Goal: Task Accomplishment & Management: Manage account settings

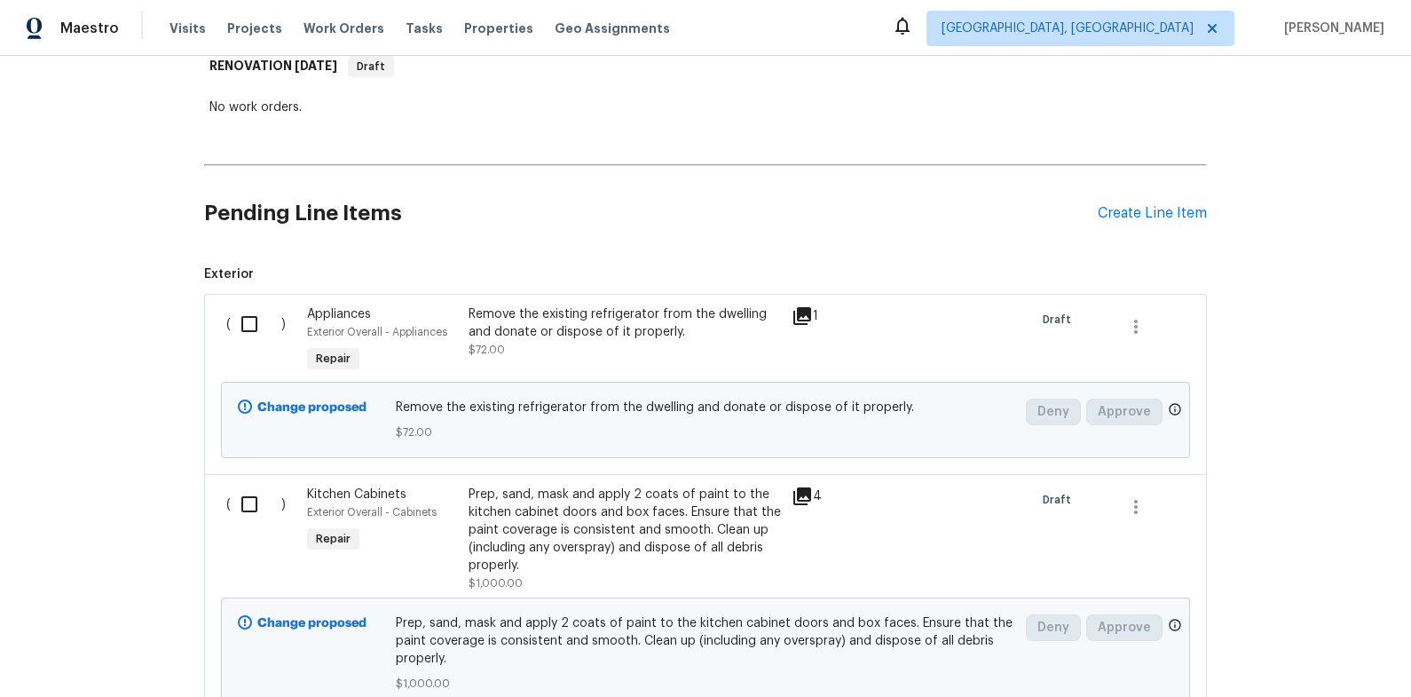
scroll to position [321, 0]
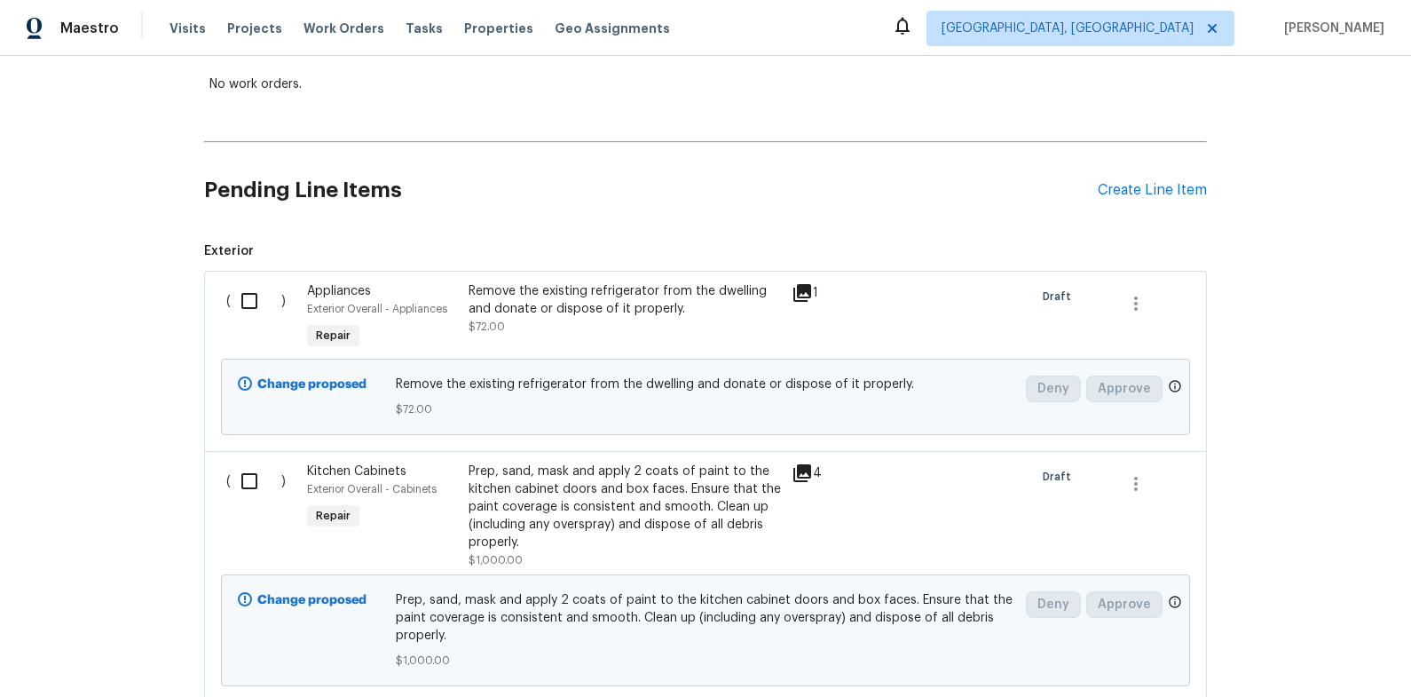
click at [252, 304] on input "checkbox" at bounding box center [256, 300] width 51 height 37
checkbox input "true"
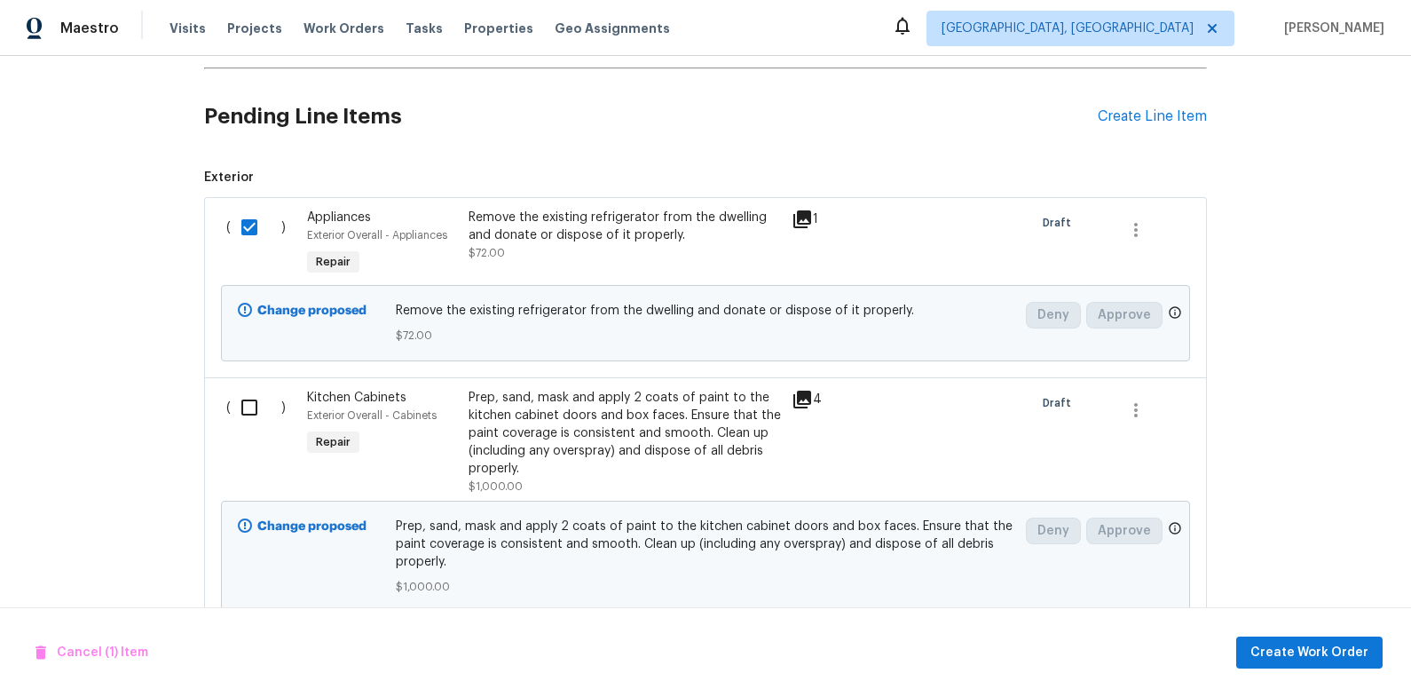
scroll to position [472, 0]
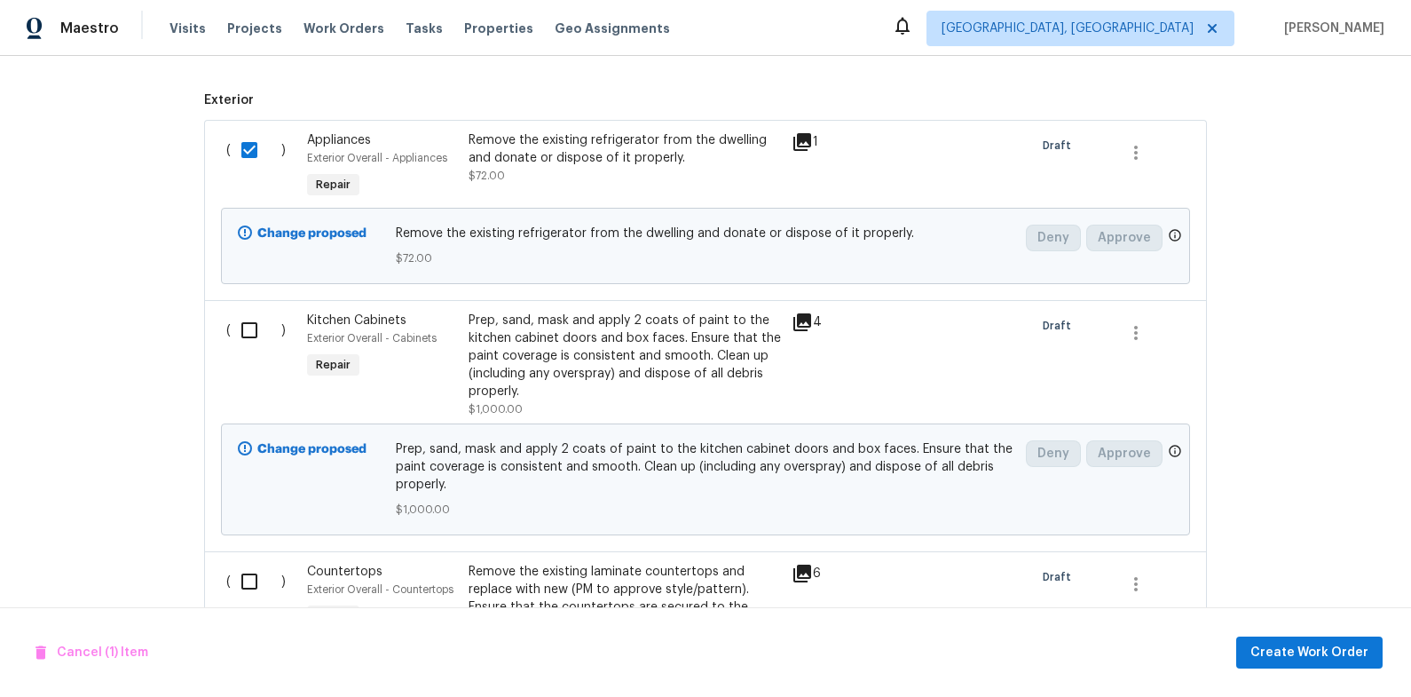
click at [252, 314] on input "checkbox" at bounding box center [256, 329] width 51 height 37
checkbox input "true"
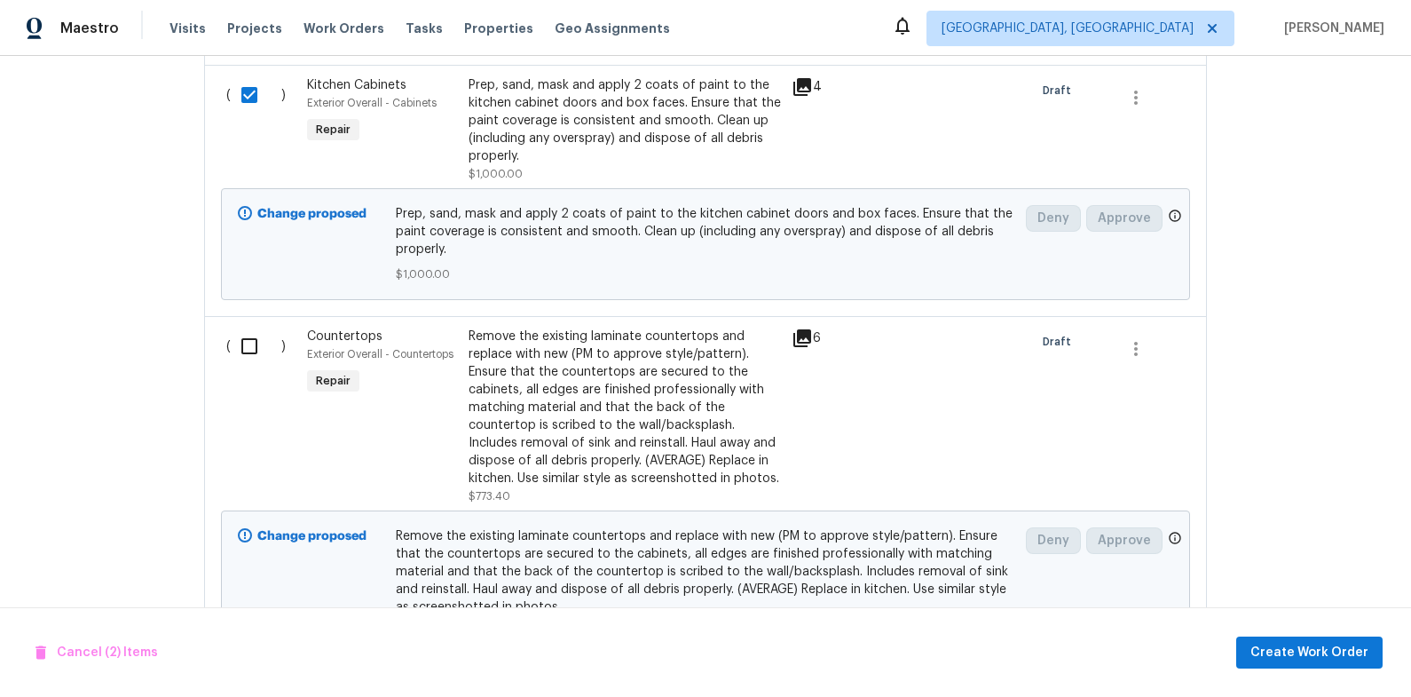
scroll to position [711, 0]
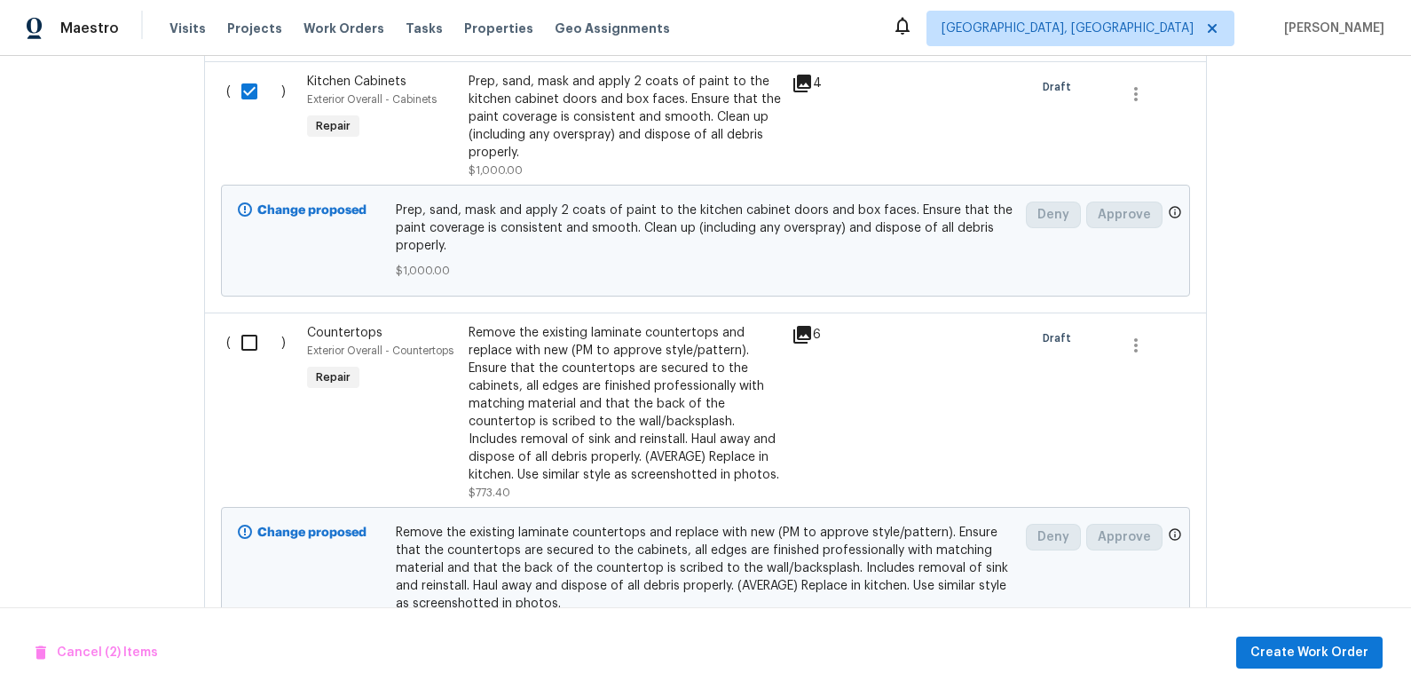
click at [238, 345] on input "checkbox" at bounding box center [256, 342] width 51 height 37
checkbox input "true"
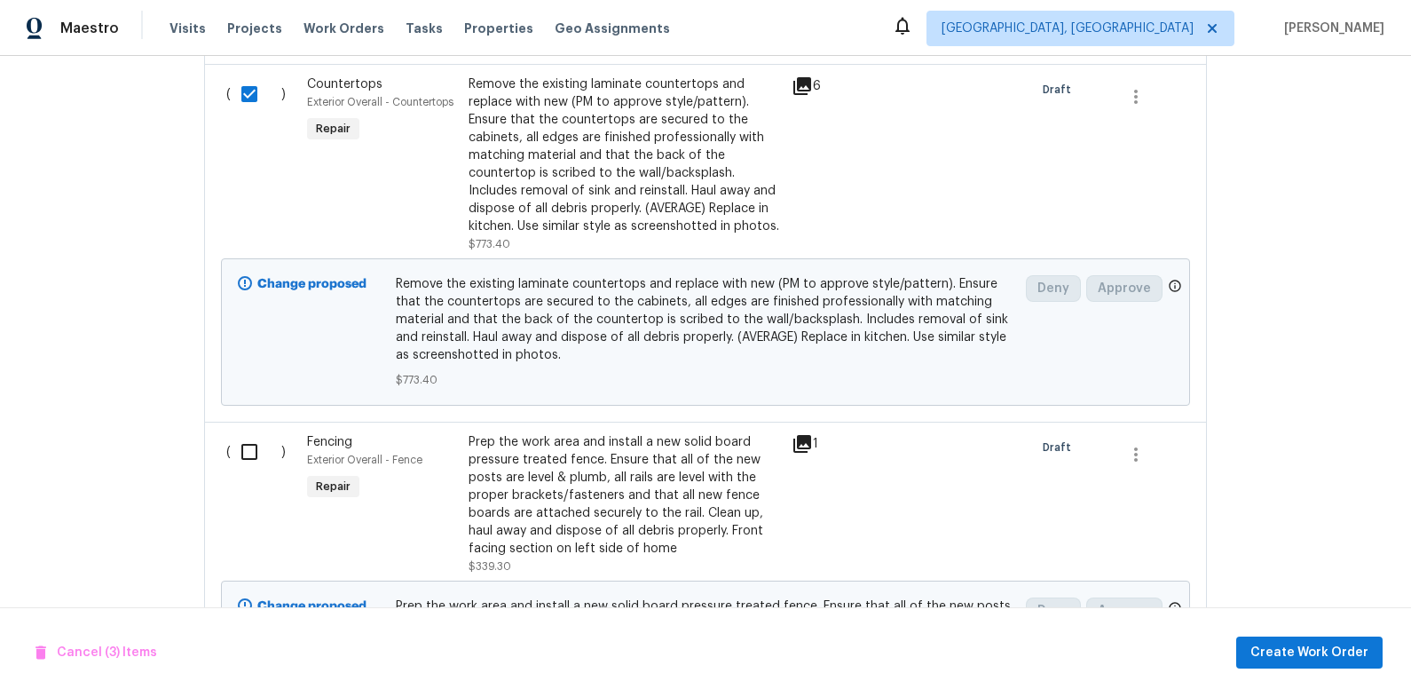
scroll to position [986, 0]
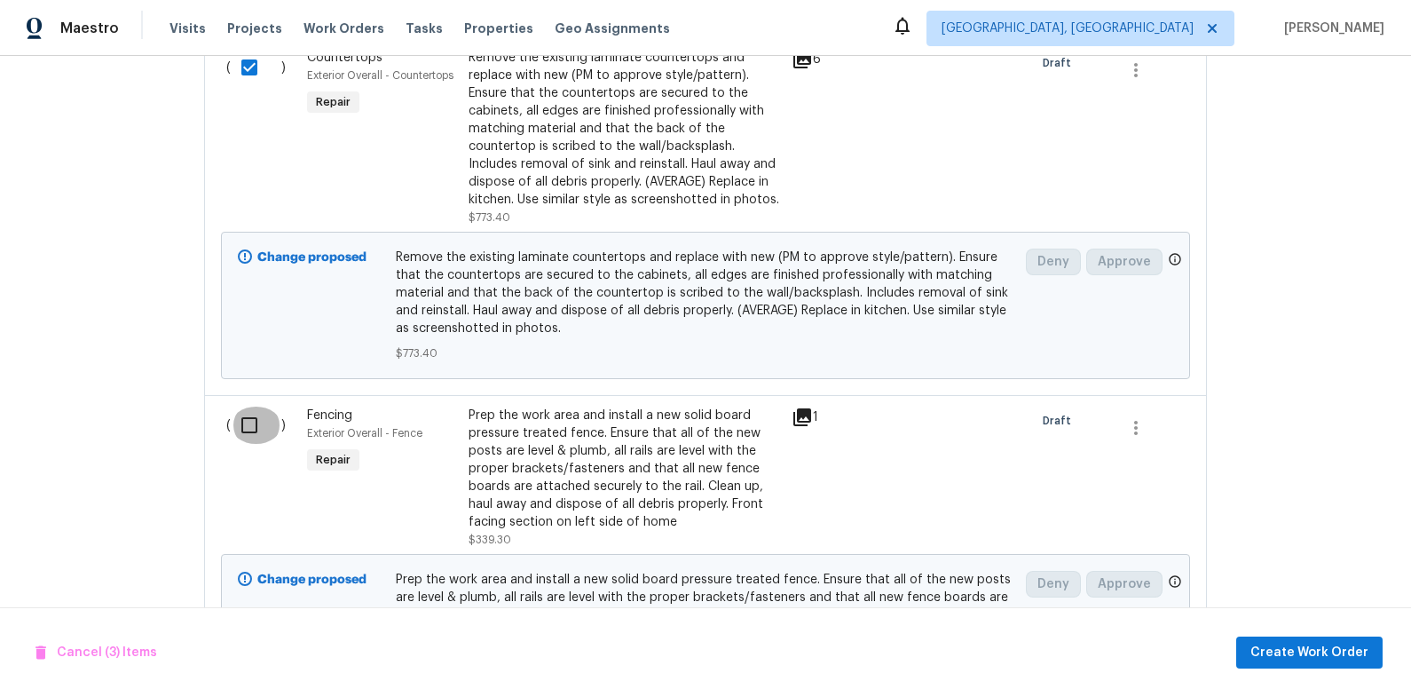
click at [252, 430] on input "checkbox" at bounding box center [256, 424] width 51 height 37
checkbox input "true"
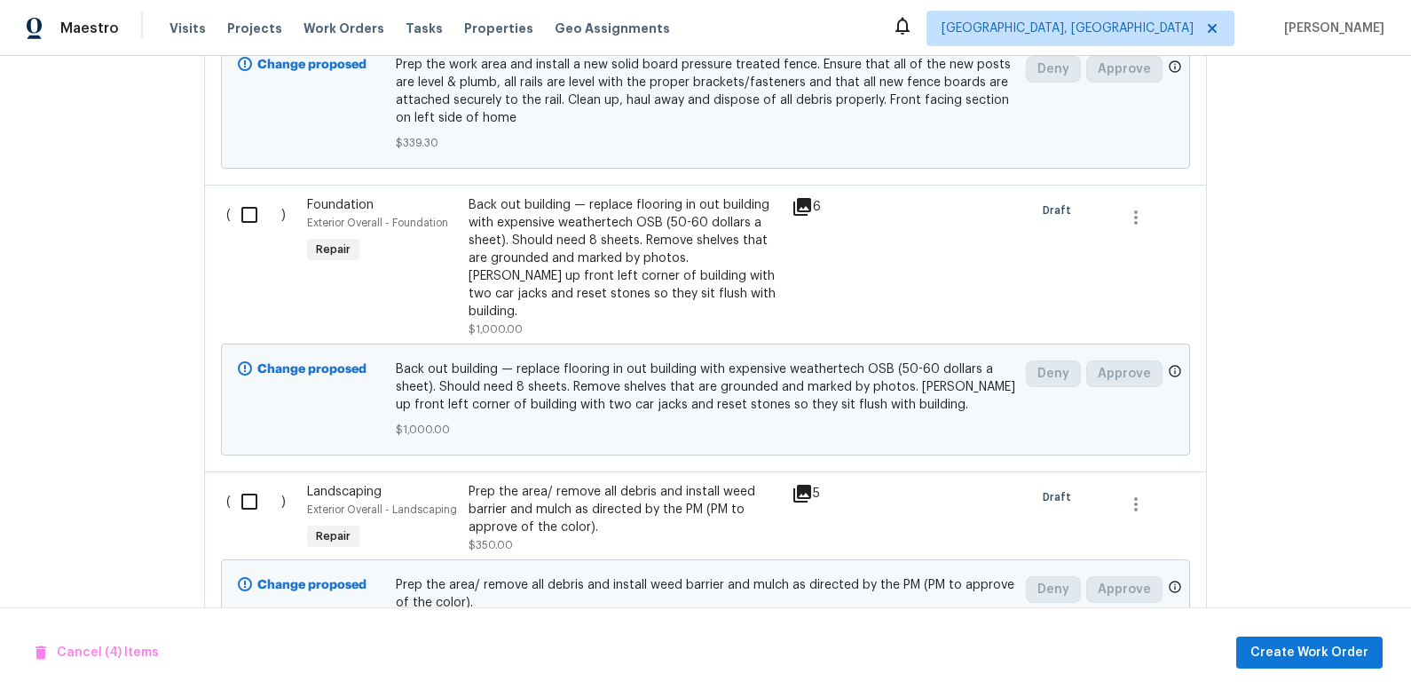
scroll to position [1312, 0]
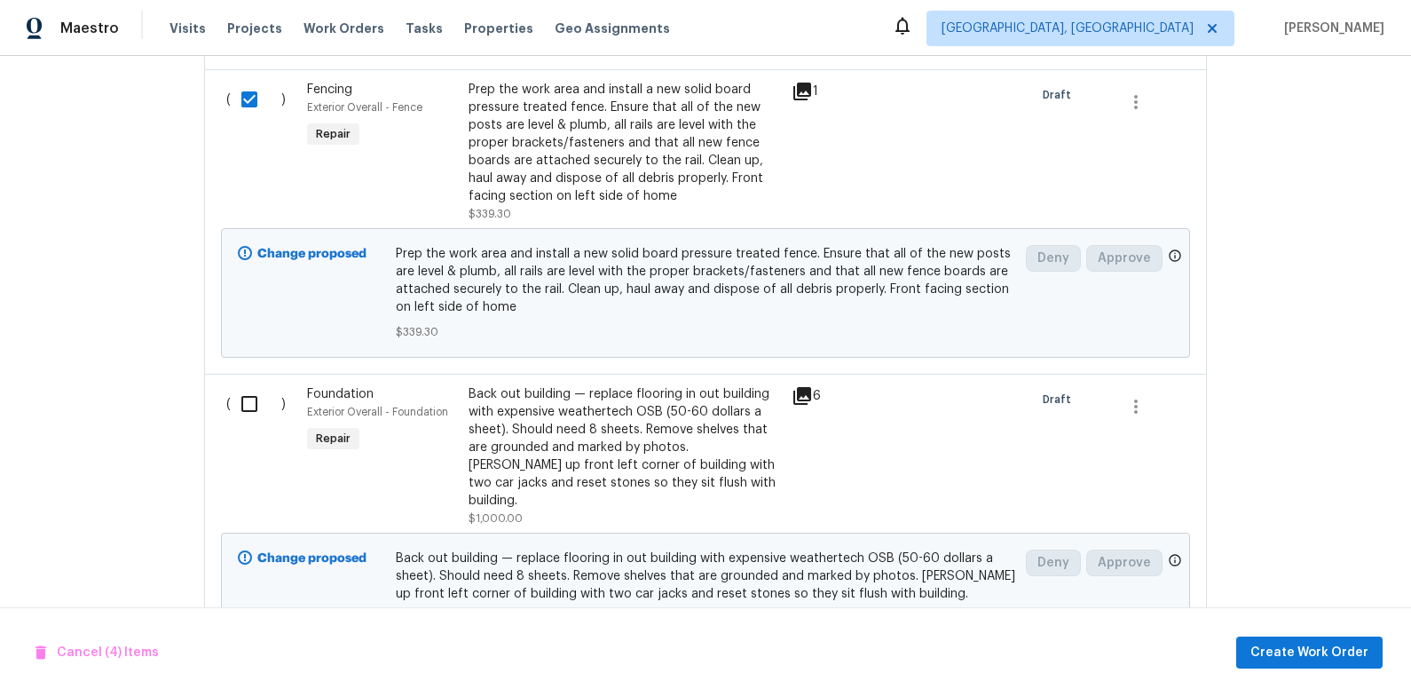
click at [248, 406] on input "checkbox" at bounding box center [256, 403] width 51 height 37
checkbox input "true"
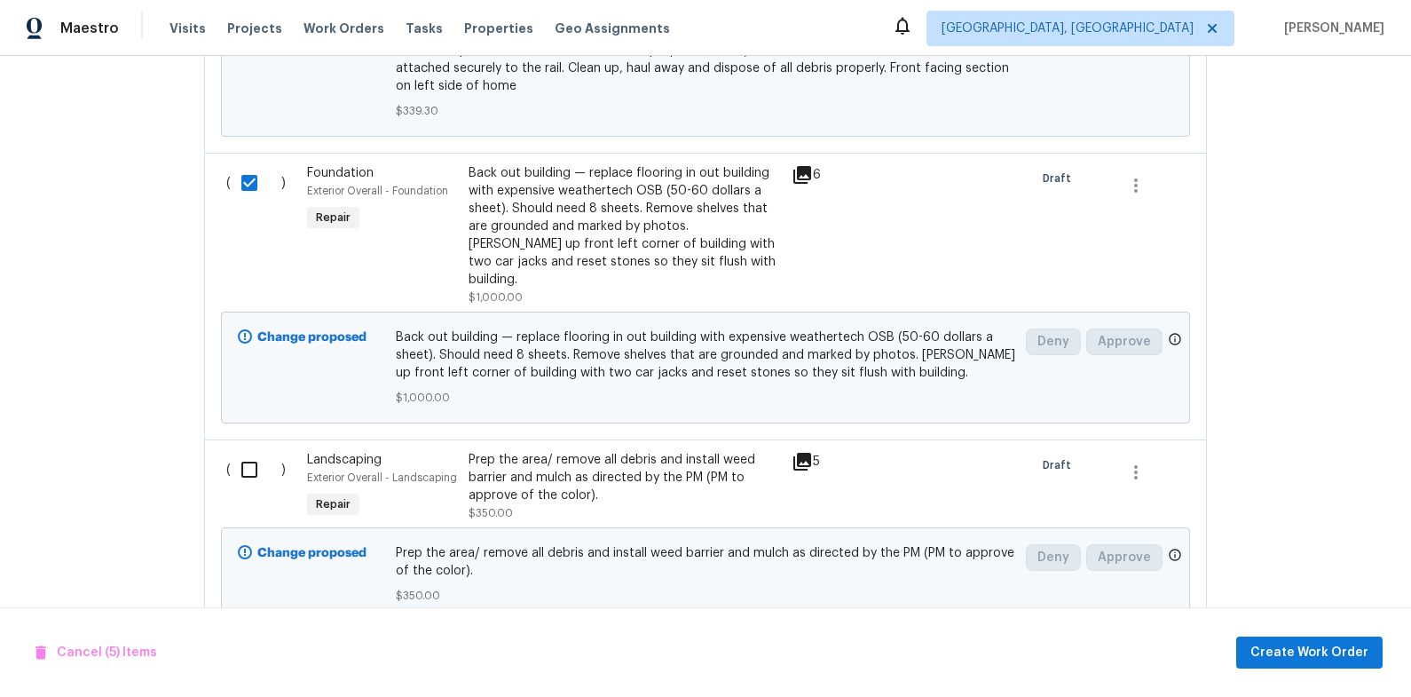
scroll to position [1540, 0]
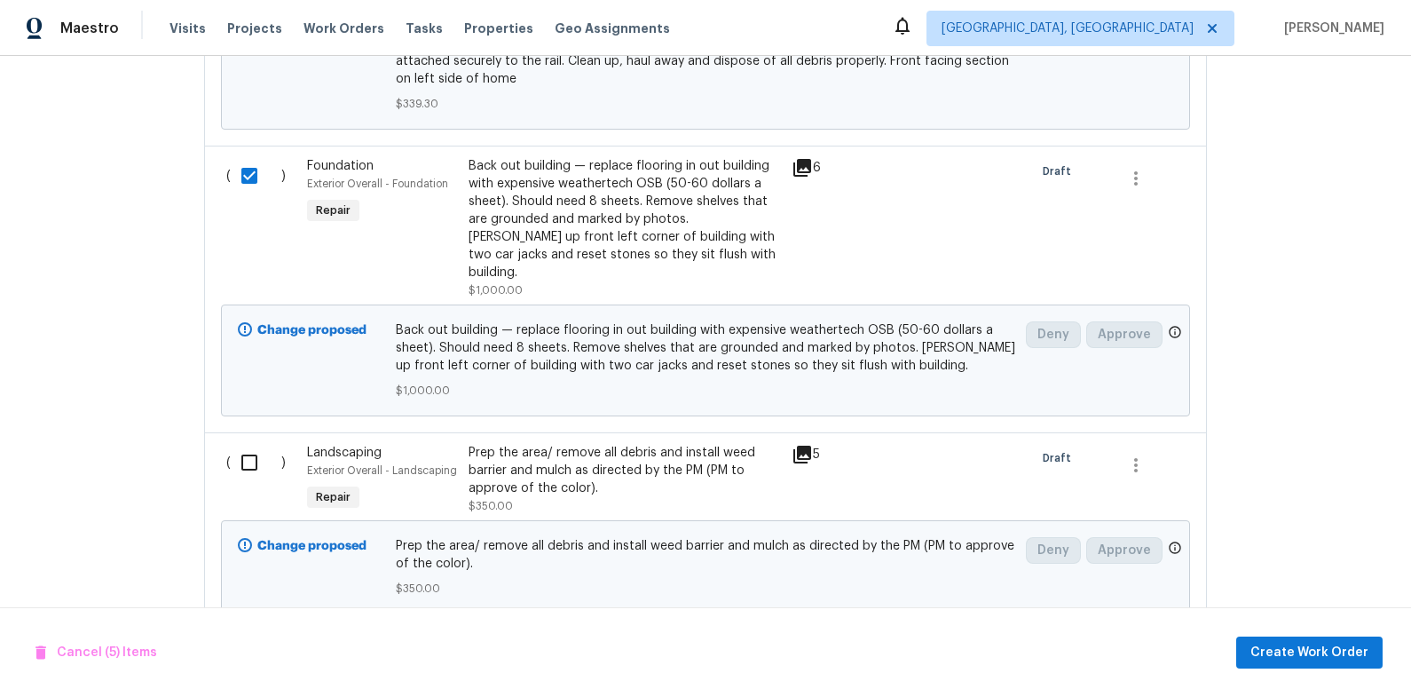
click at [256, 444] on input "checkbox" at bounding box center [256, 462] width 51 height 37
checkbox input "true"
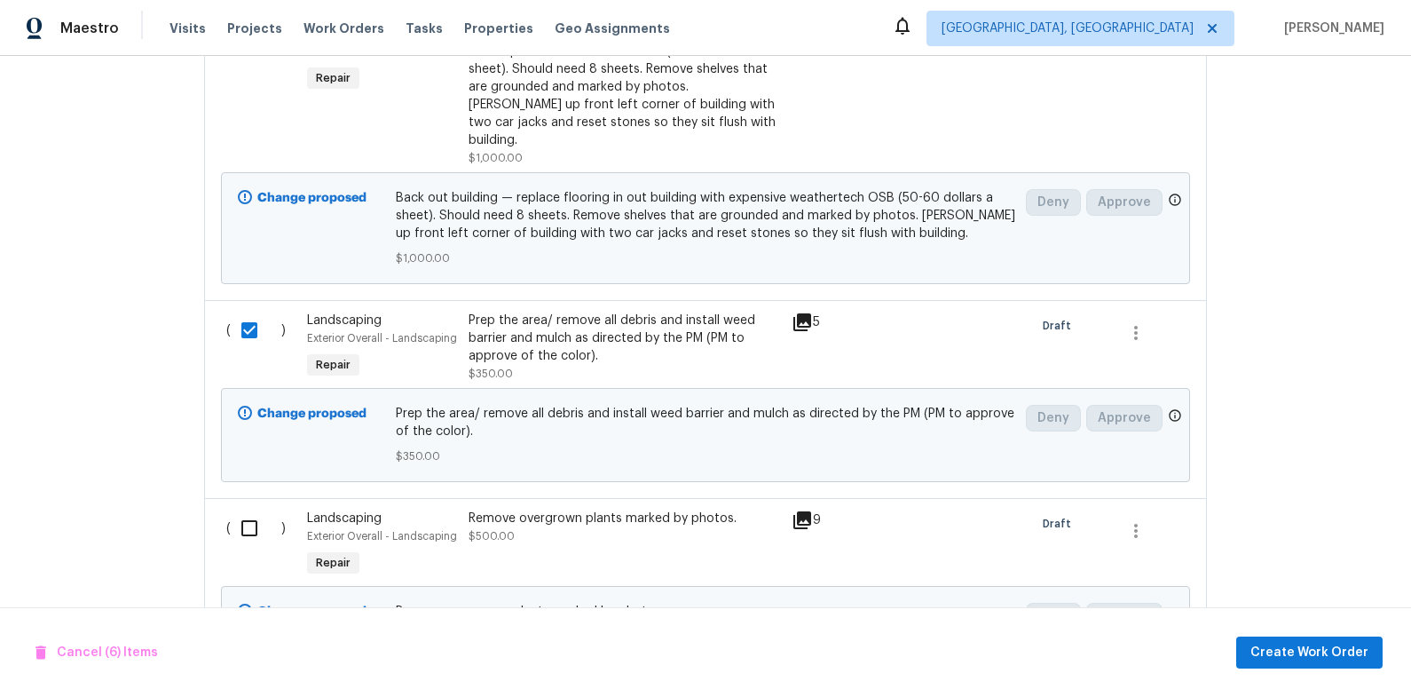
scroll to position [1872, 0]
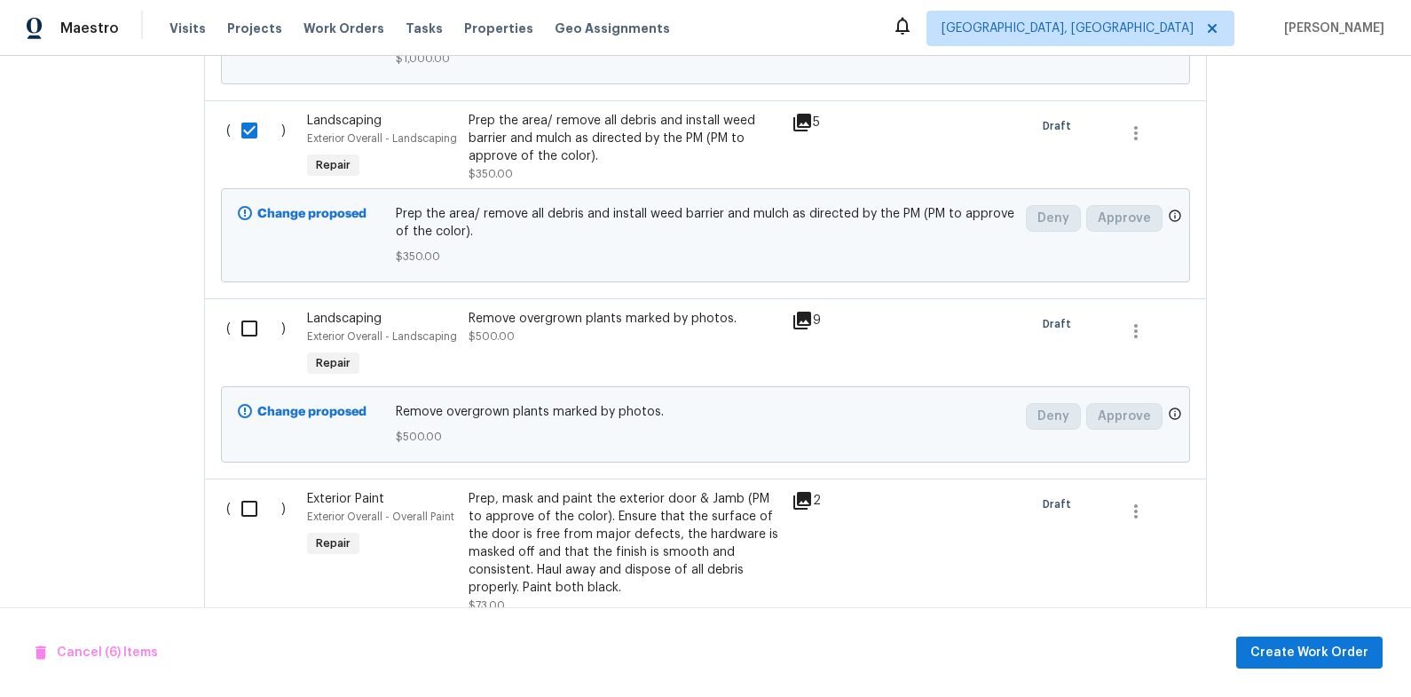
click at [251, 315] on input "checkbox" at bounding box center [256, 328] width 51 height 37
checkbox input "true"
click at [251, 490] on input "checkbox" at bounding box center [256, 508] width 51 height 37
checkbox input "true"
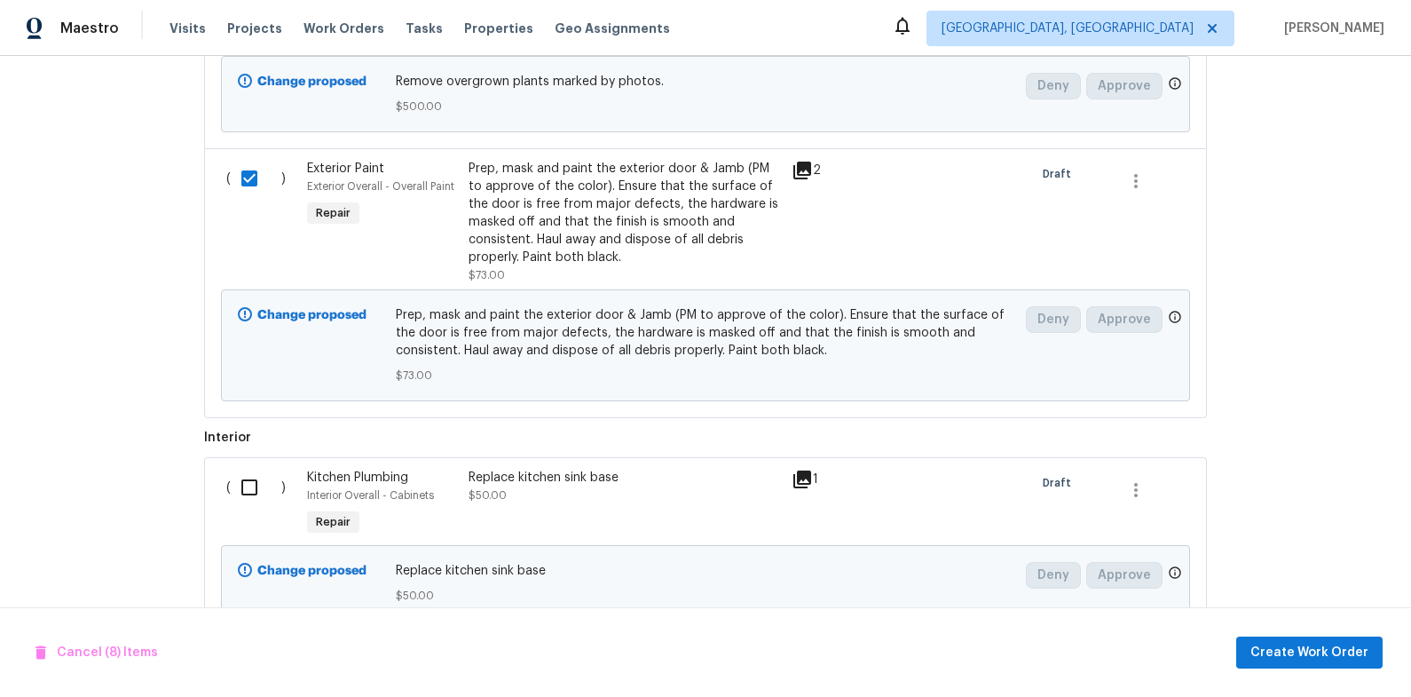
scroll to position [2254, 0]
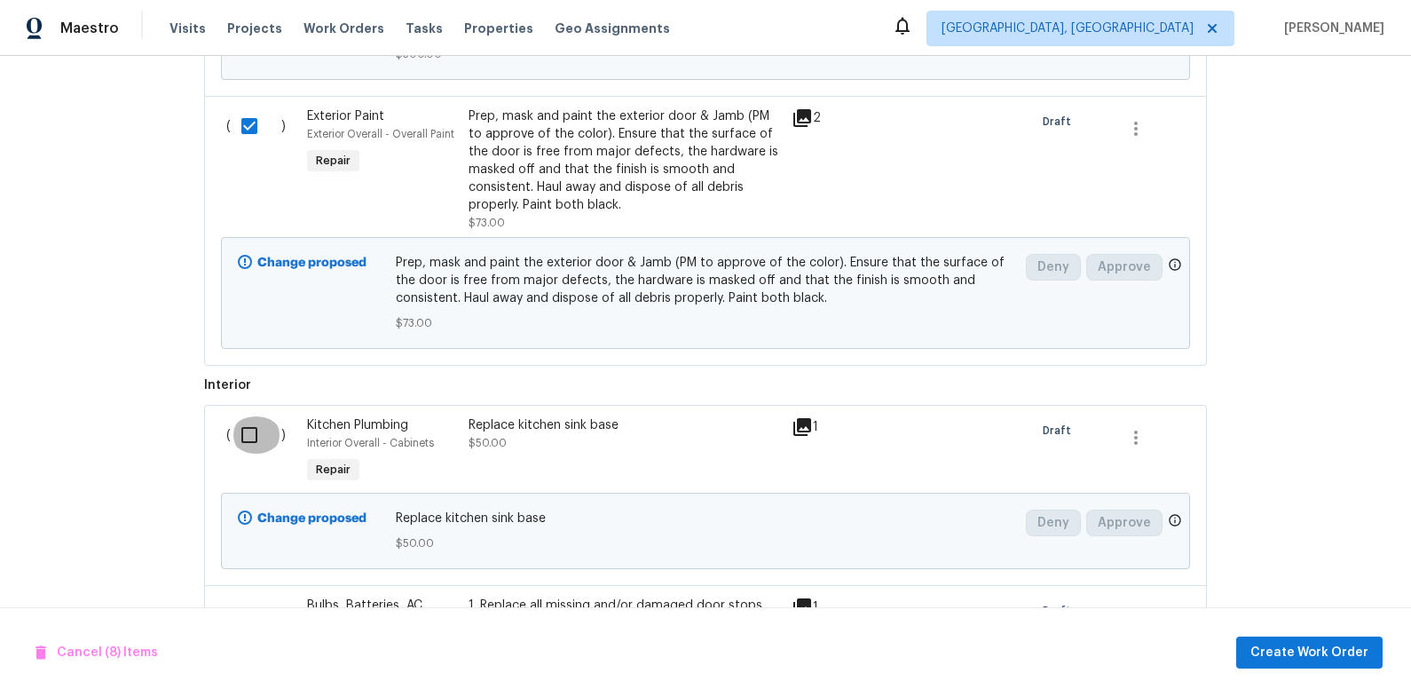
click at [248, 433] on input "checkbox" at bounding box center [256, 434] width 51 height 37
checkbox input "true"
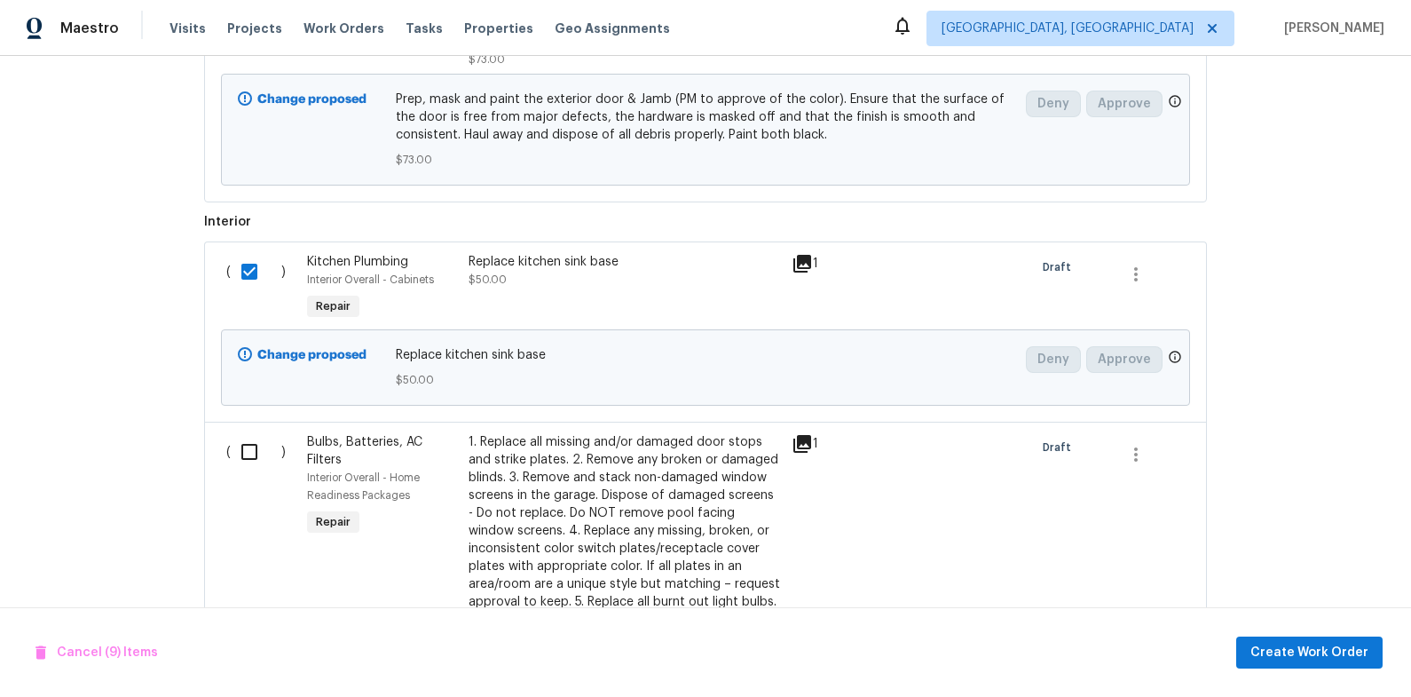
scroll to position [2432, 0]
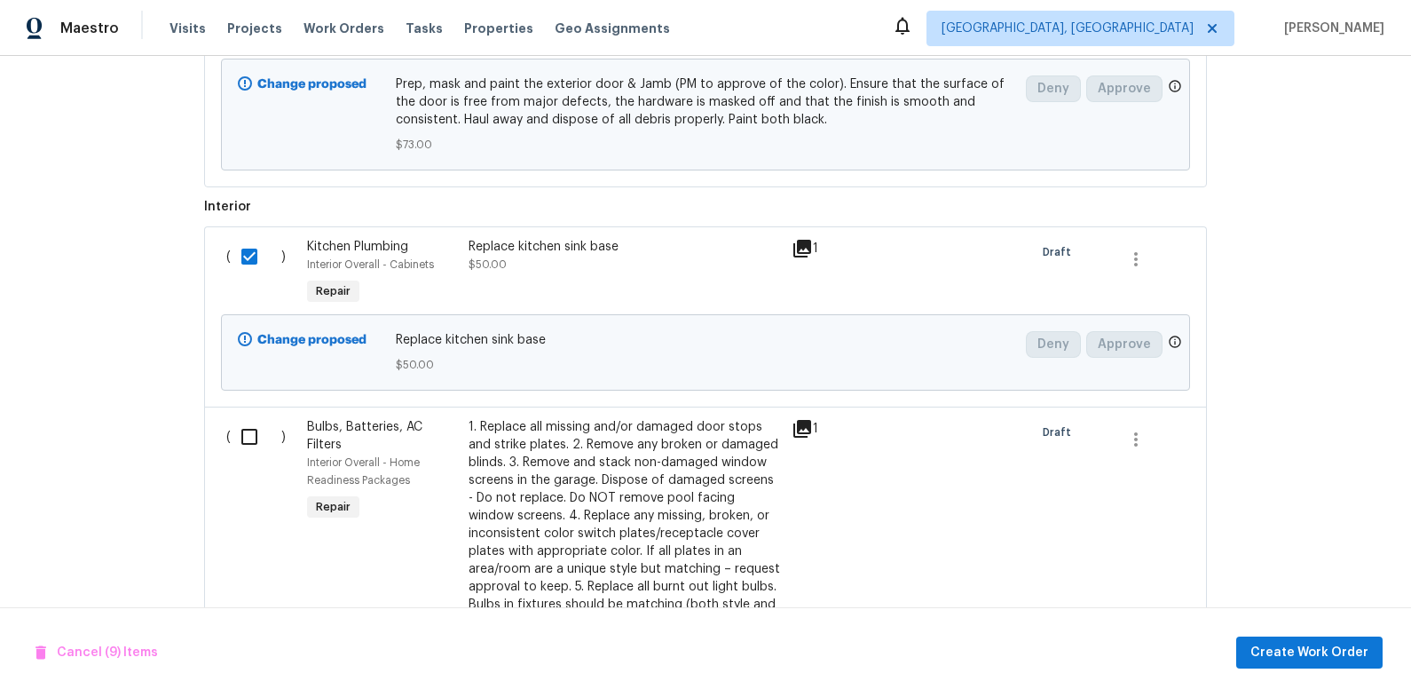
click at [248, 429] on input "checkbox" at bounding box center [256, 436] width 51 height 37
checkbox input "true"
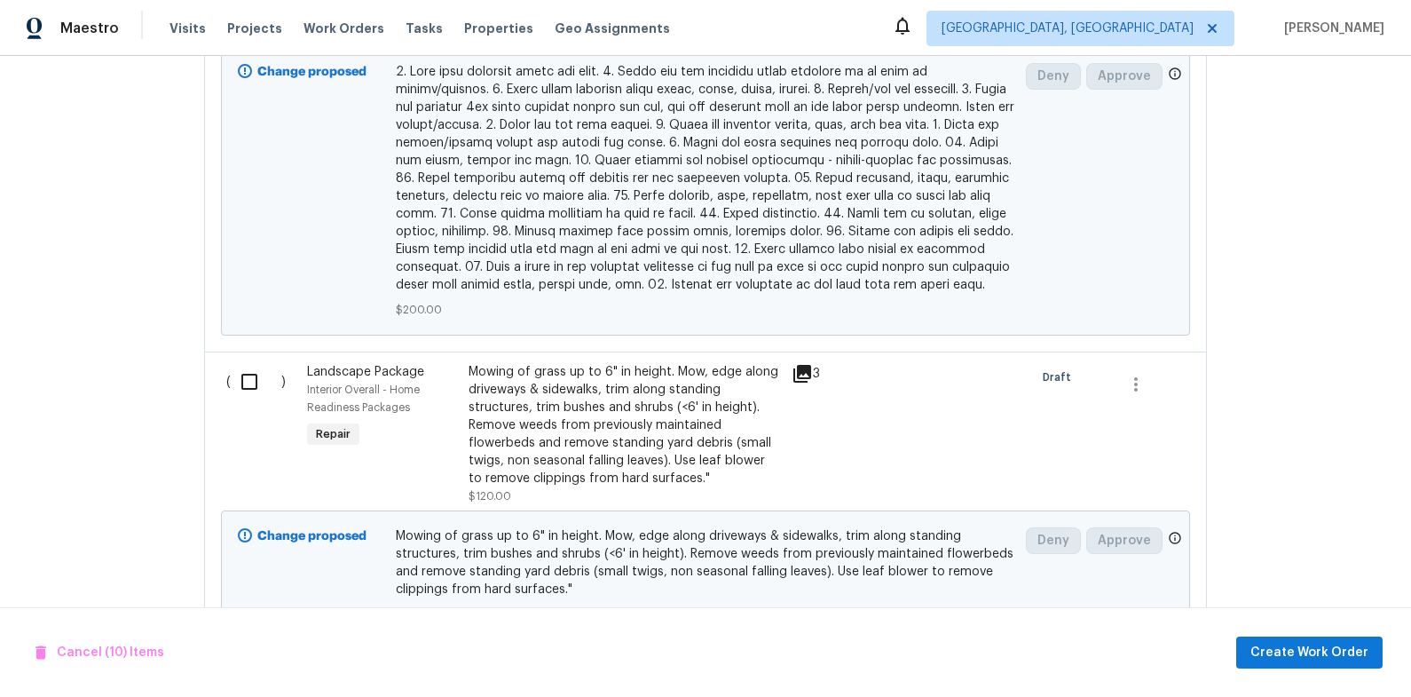
scroll to position [3934, 0]
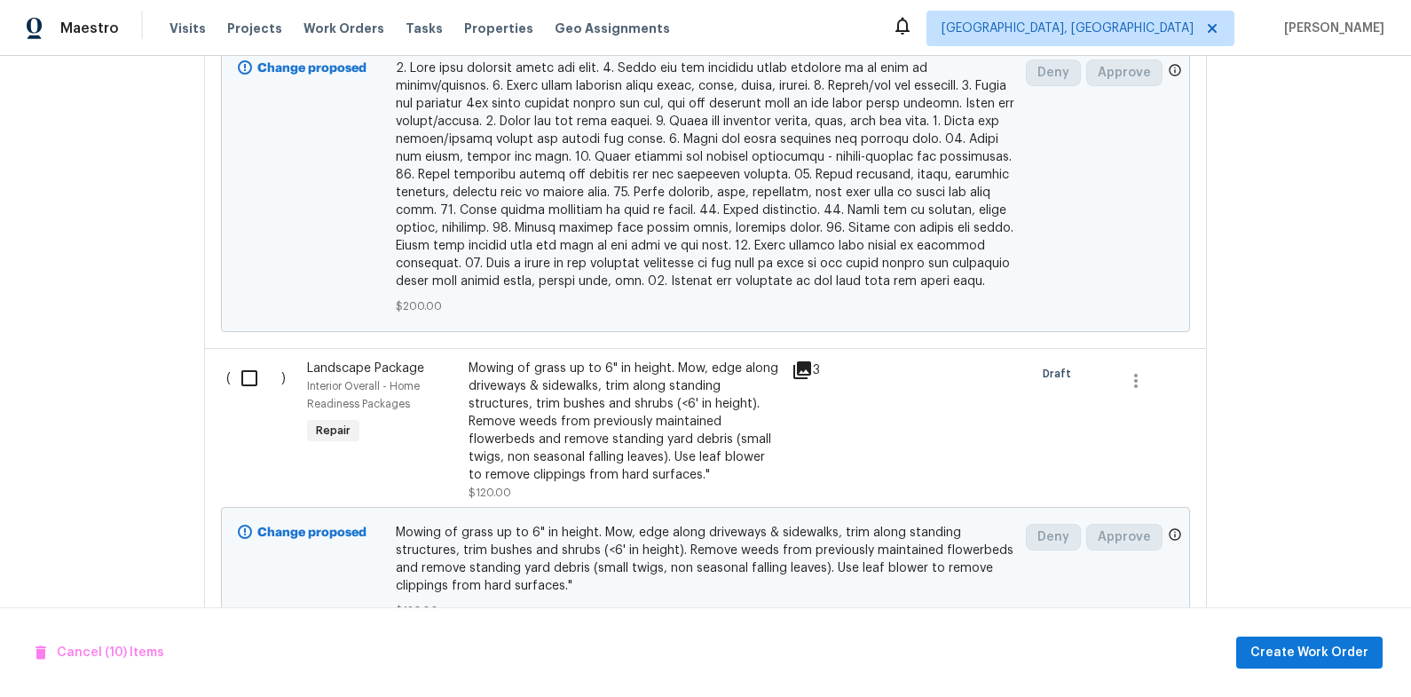
click at [248, 359] on input "checkbox" at bounding box center [256, 377] width 51 height 37
checkbox input "true"
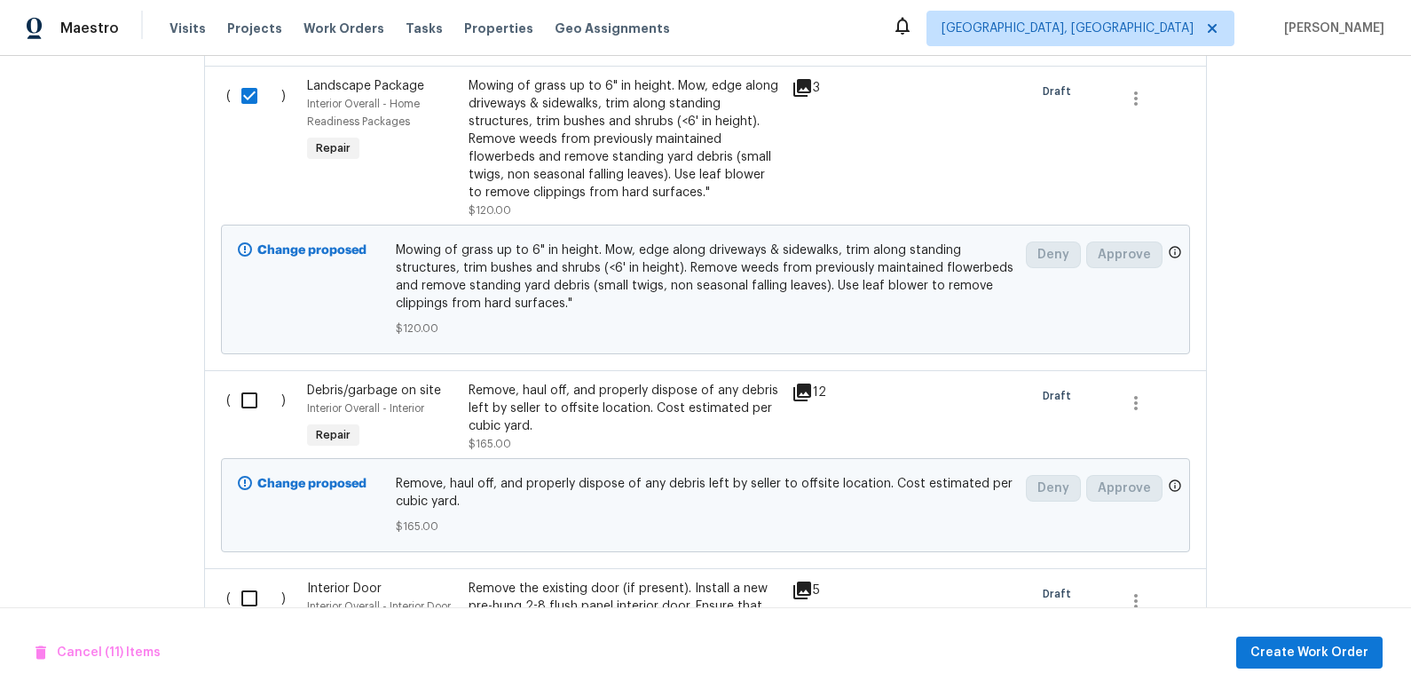
scroll to position [4228, 0]
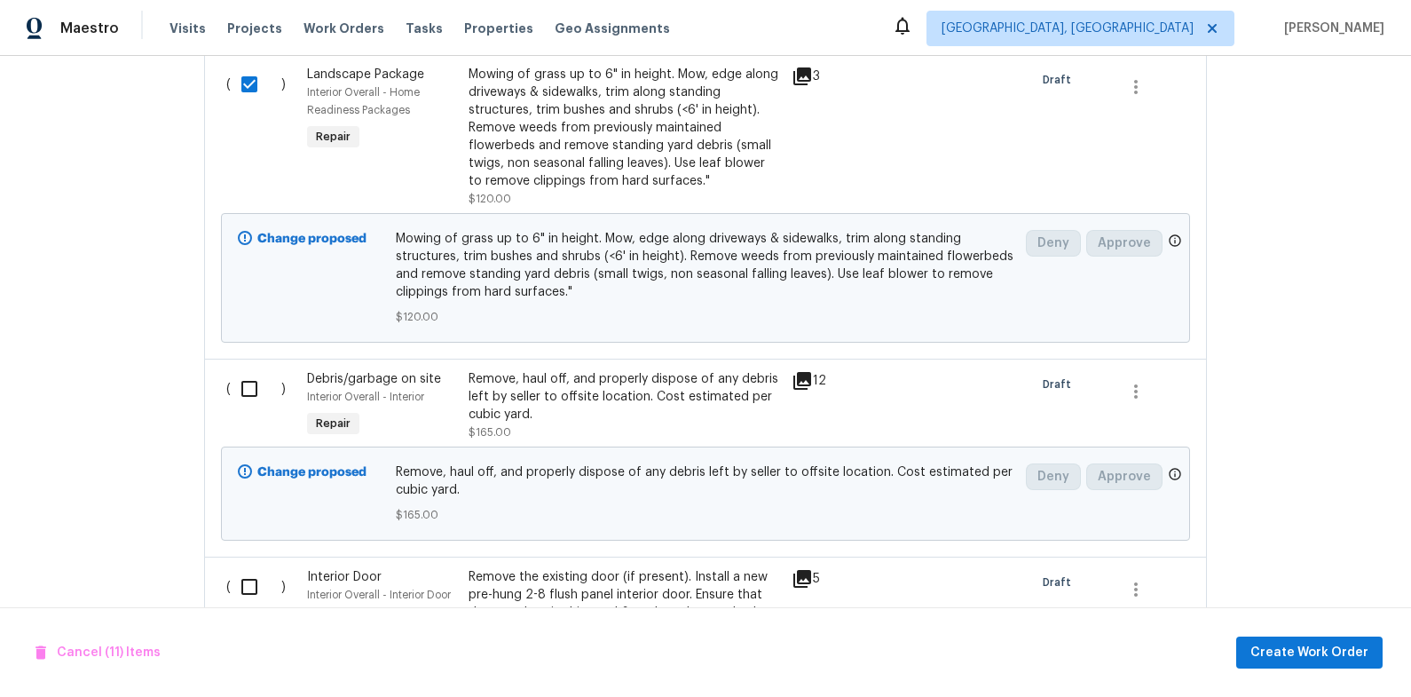
click at [248, 370] on input "checkbox" at bounding box center [256, 388] width 51 height 37
checkbox input "true"
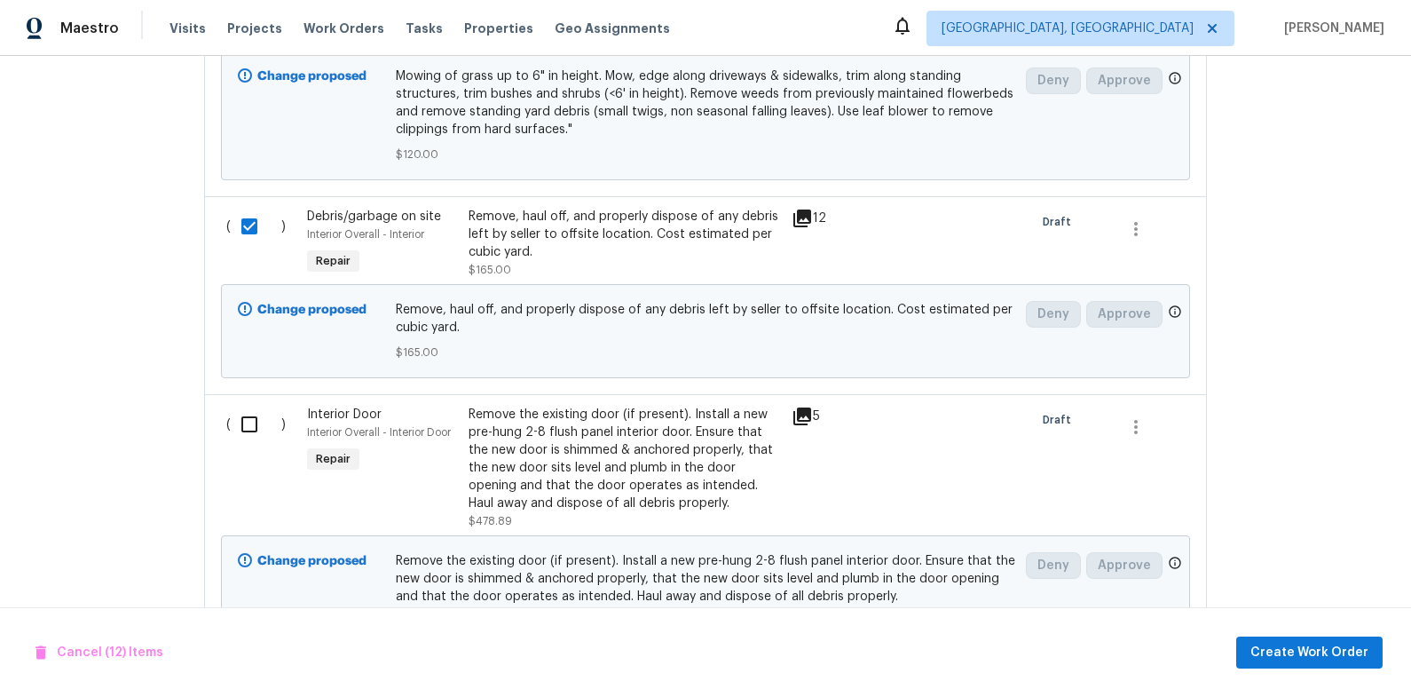
scroll to position [4450, 0]
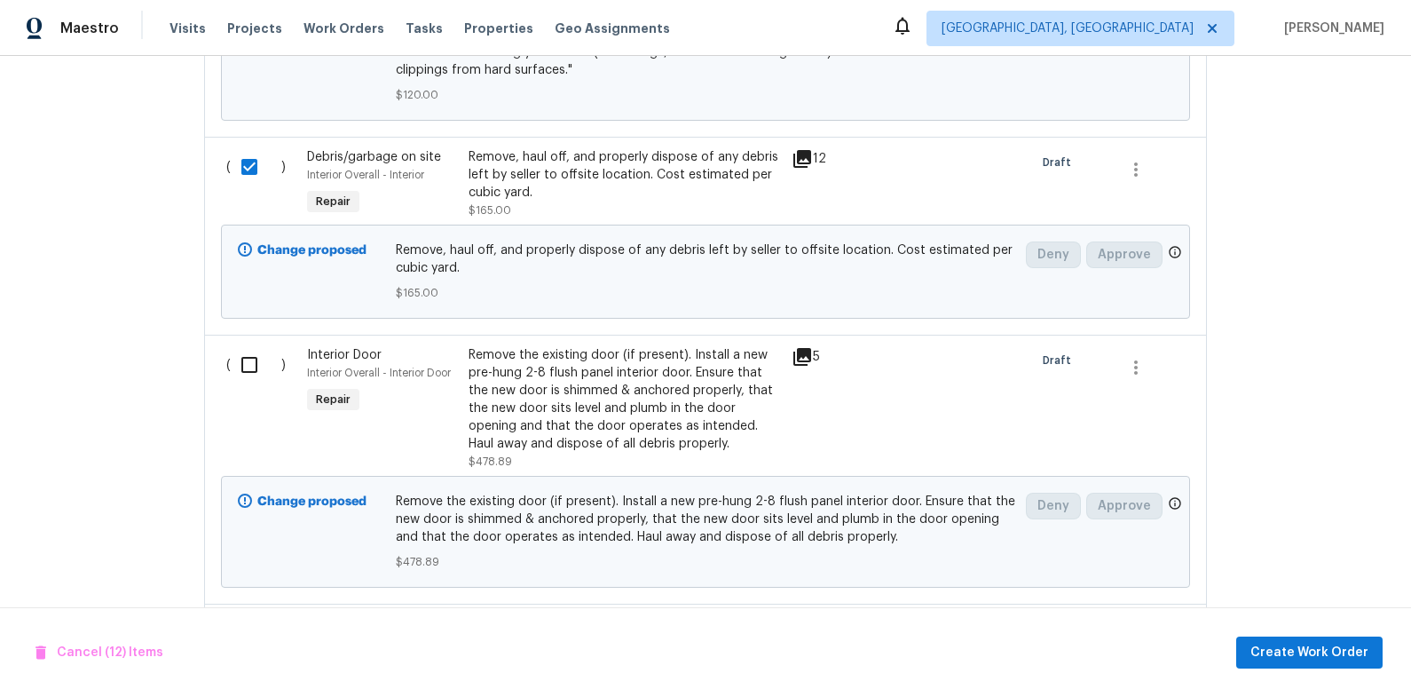
click at [247, 346] on input "checkbox" at bounding box center [256, 364] width 51 height 37
checkbox input "true"
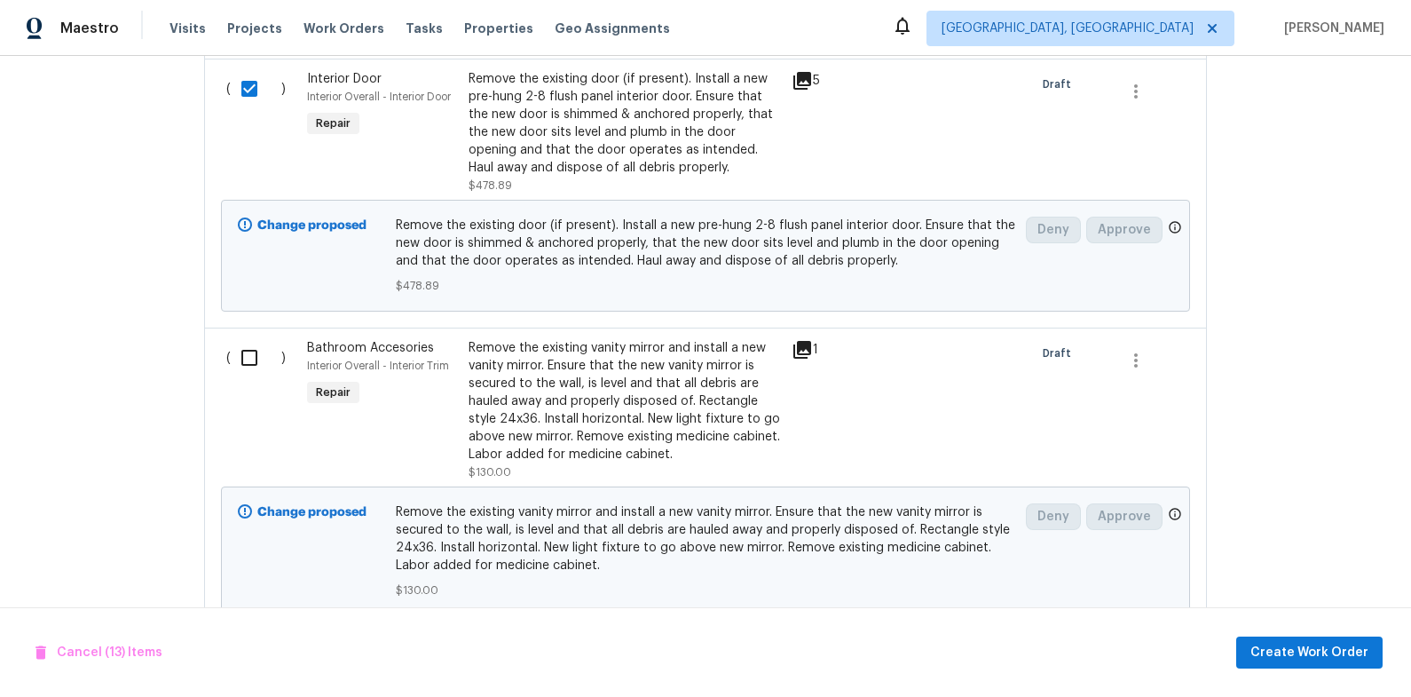
scroll to position [4728, 0]
click at [249, 336] on input "checkbox" at bounding box center [256, 354] width 51 height 37
checkbox input "true"
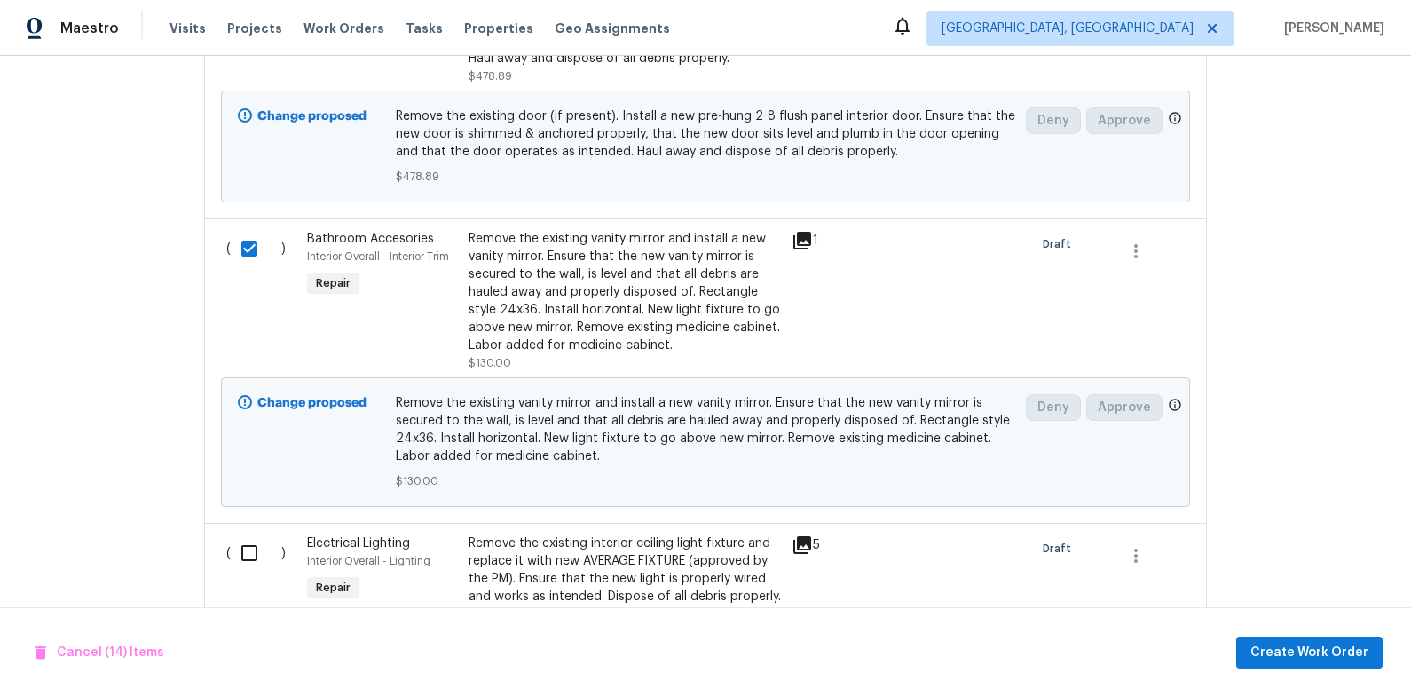
scroll to position [5043, 0]
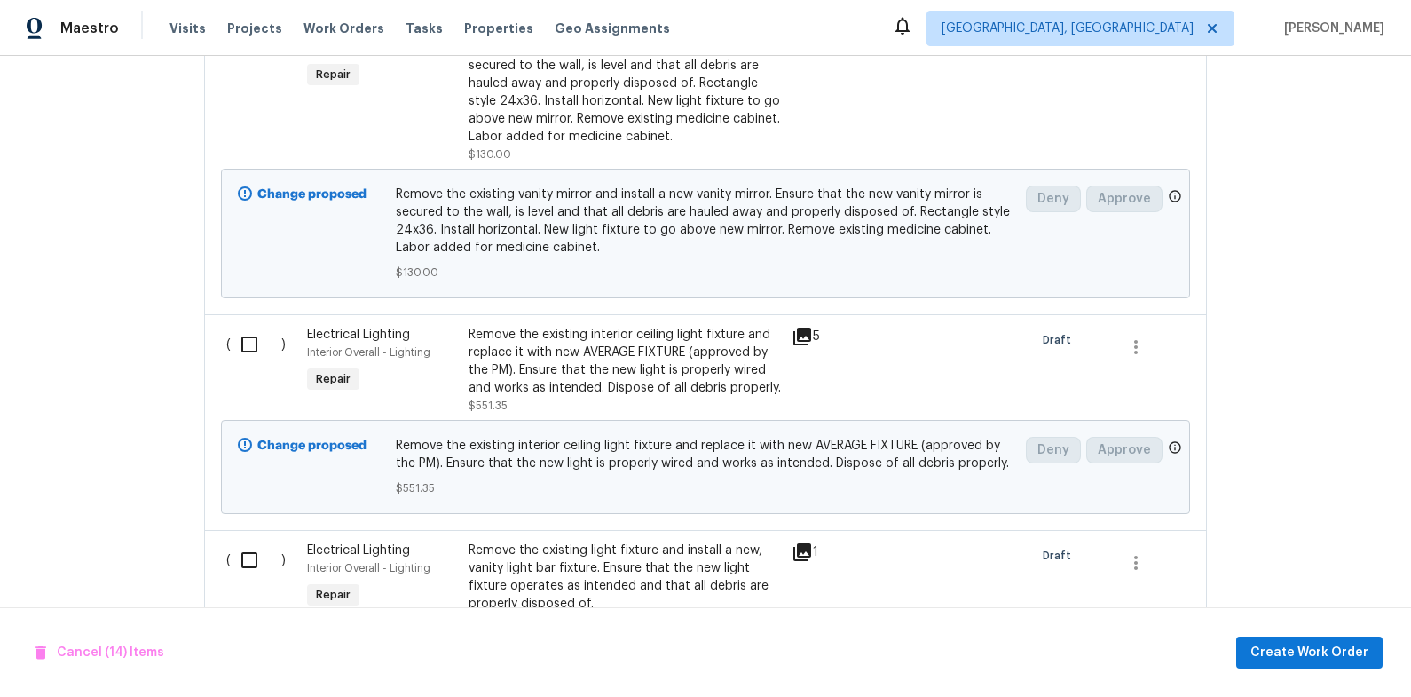
click at [249, 326] on input "checkbox" at bounding box center [256, 344] width 51 height 37
checkbox input "true"
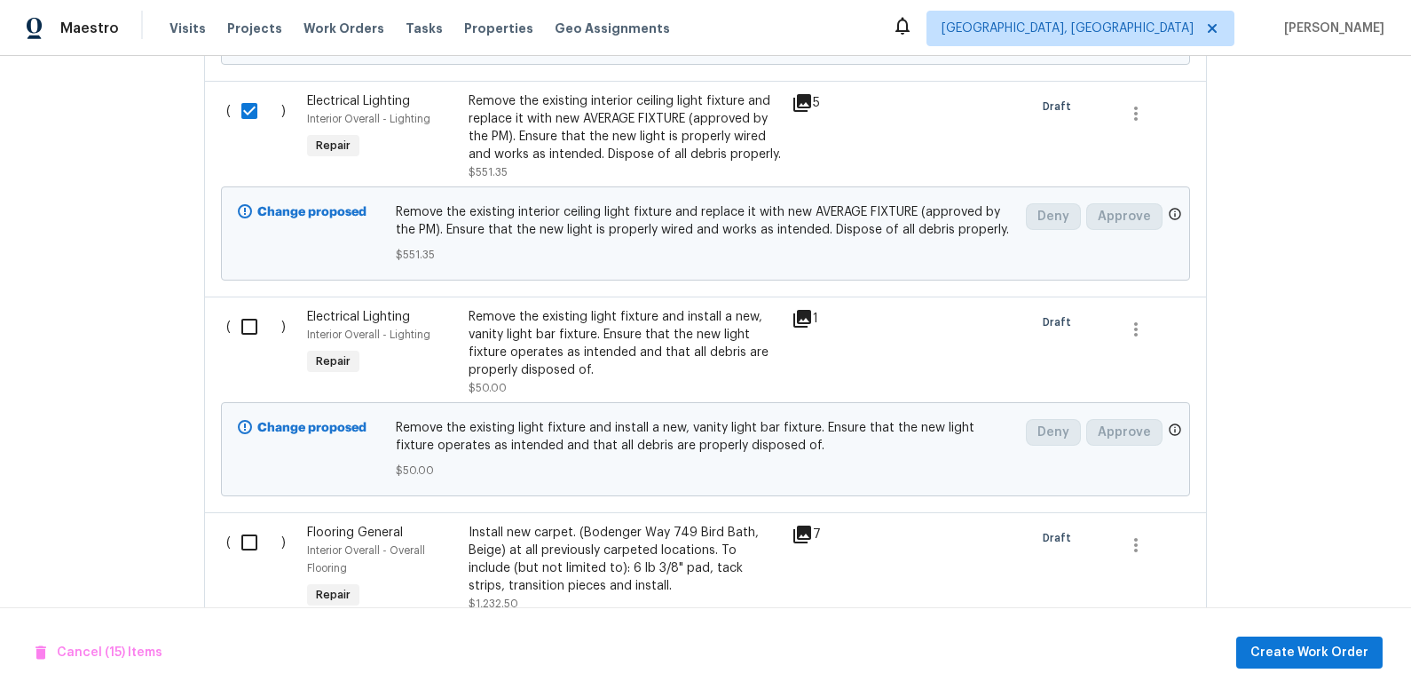
scroll to position [5287, 0]
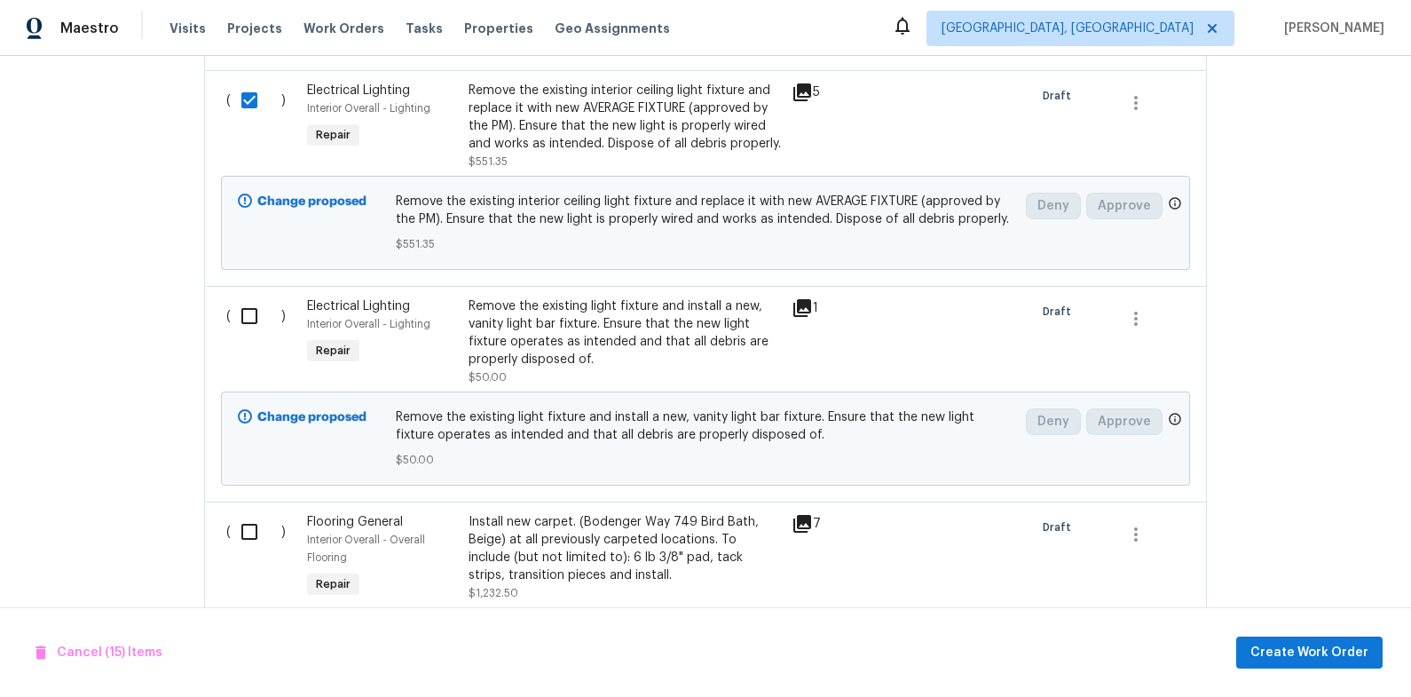
click at [257, 297] on input "checkbox" at bounding box center [256, 315] width 51 height 37
checkbox input "true"
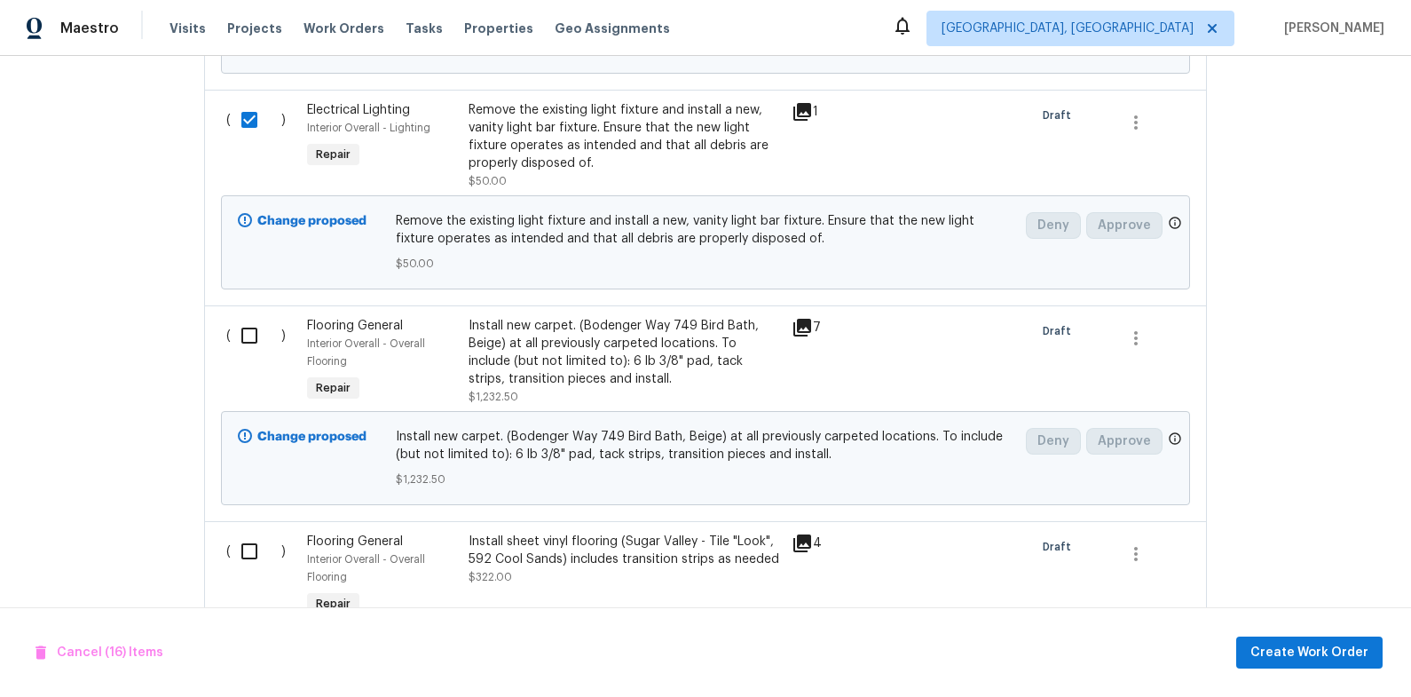
scroll to position [5646, 0]
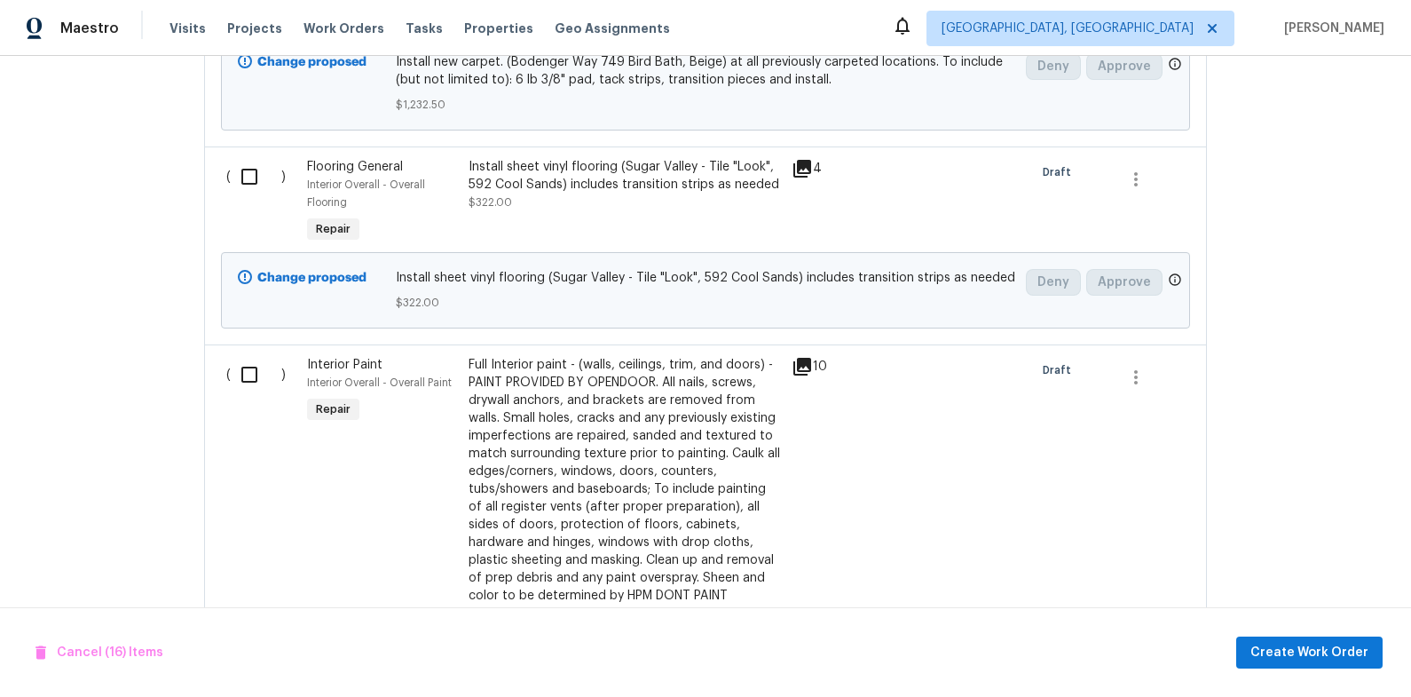
click at [257, 356] on input "checkbox" at bounding box center [256, 374] width 51 height 37
checkbox input "true"
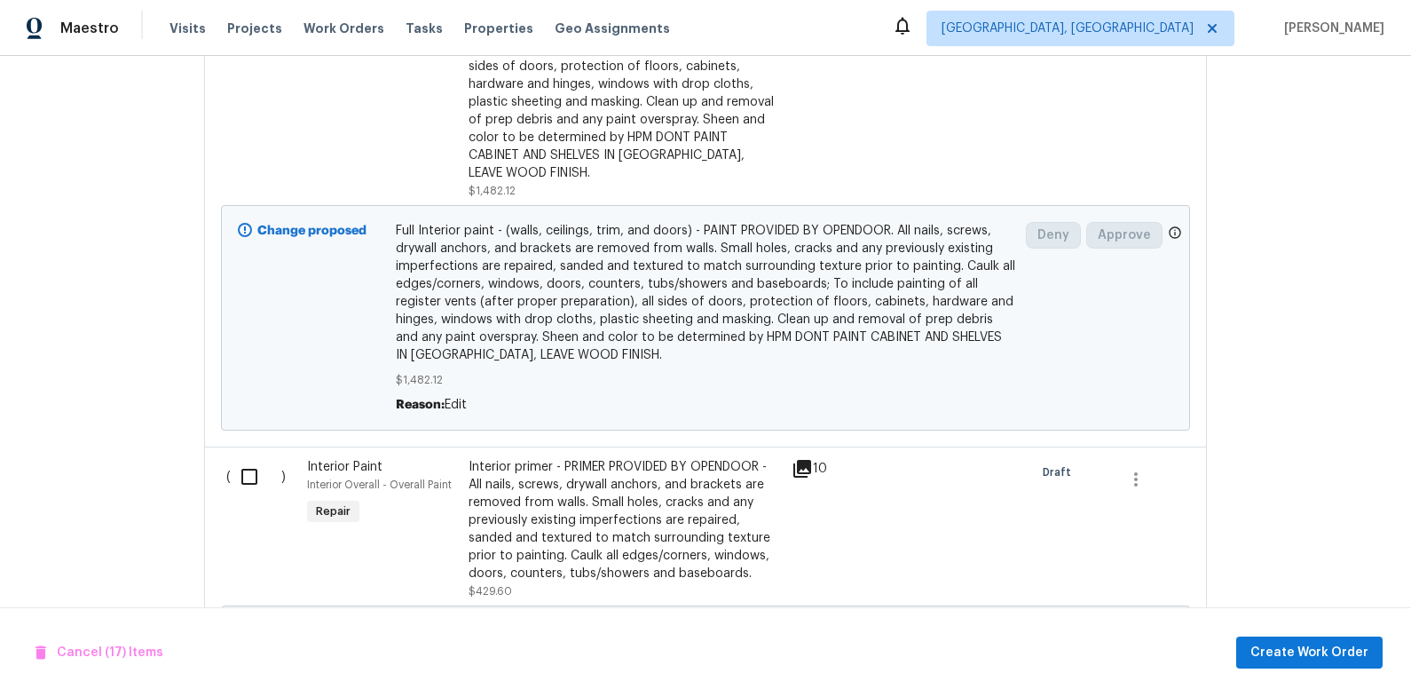
scroll to position [6320, 0]
click at [241, 454] on input "checkbox" at bounding box center [256, 472] width 51 height 37
checkbox input "true"
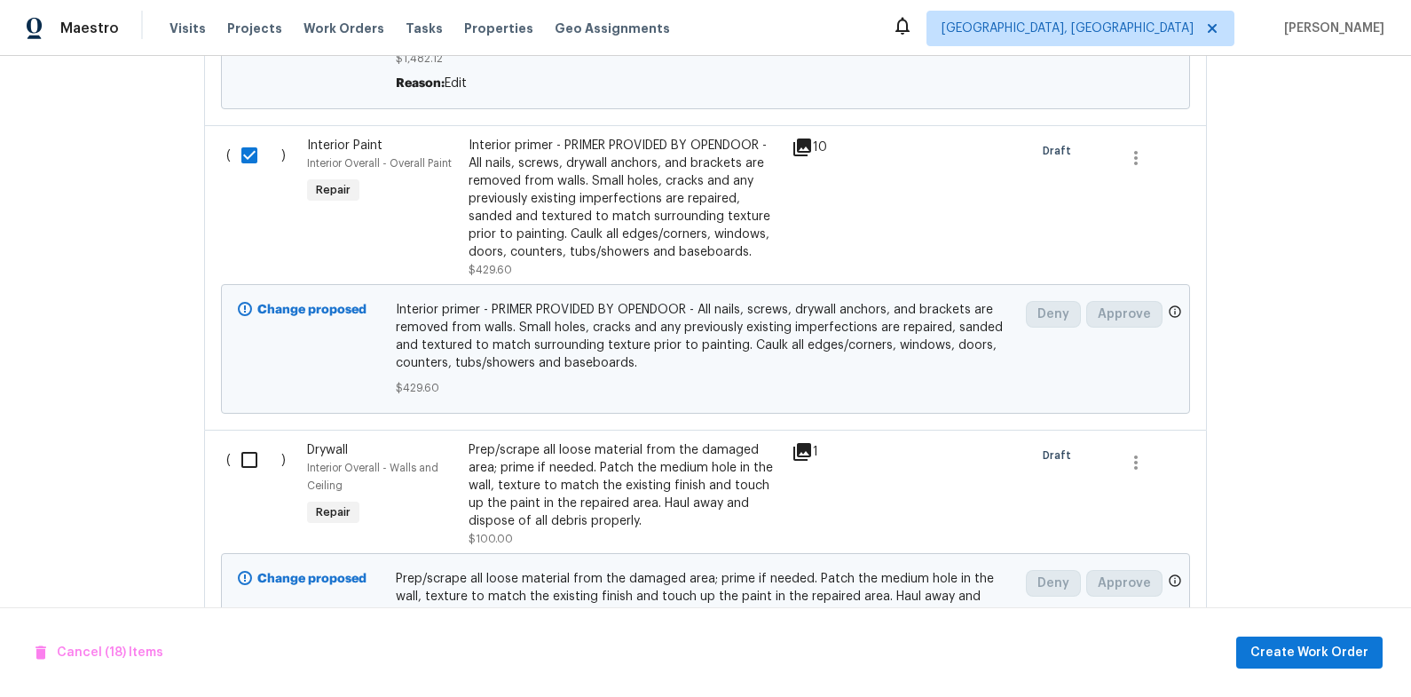
scroll to position [6690, 0]
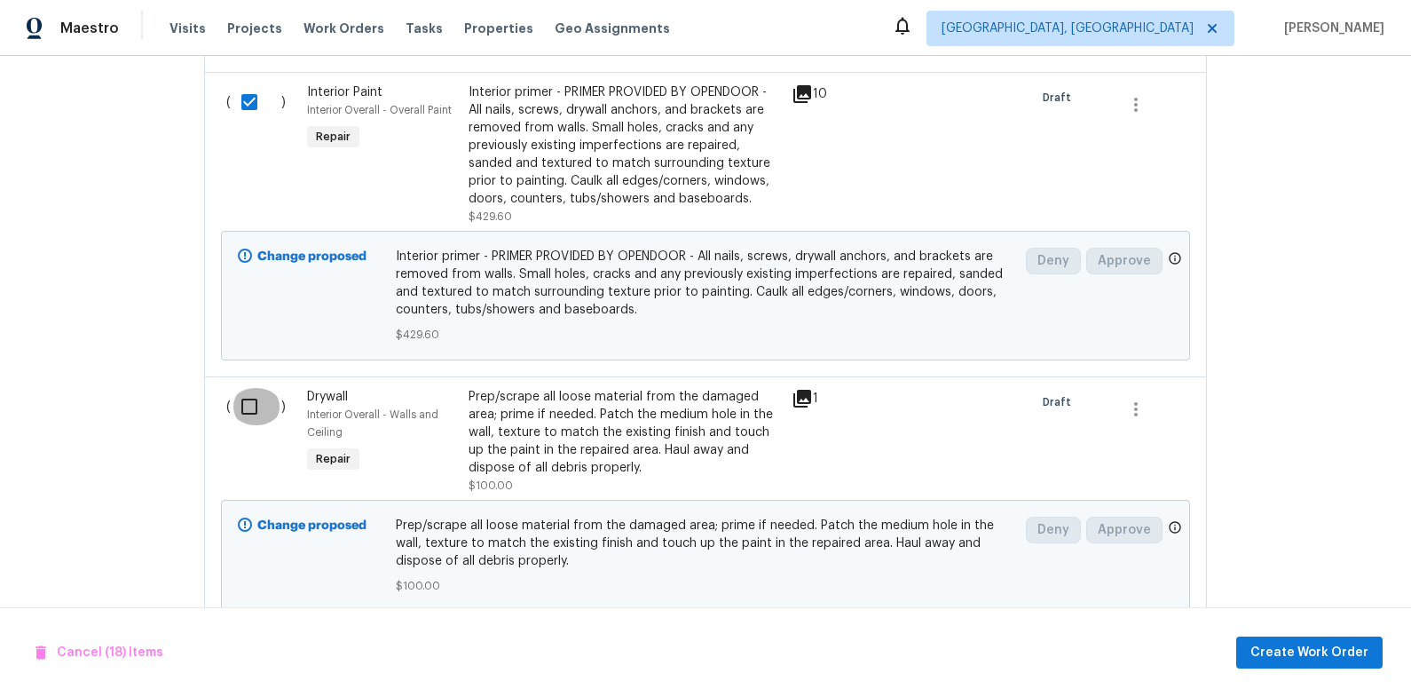
click at [259, 388] on input "checkbox" at bounding box center [256, 406] width 51 height 37
checkbox input "true"
click at [1307, 643] on span "Create Work Order" at bounding box center [1309, 653] width 118 height 22
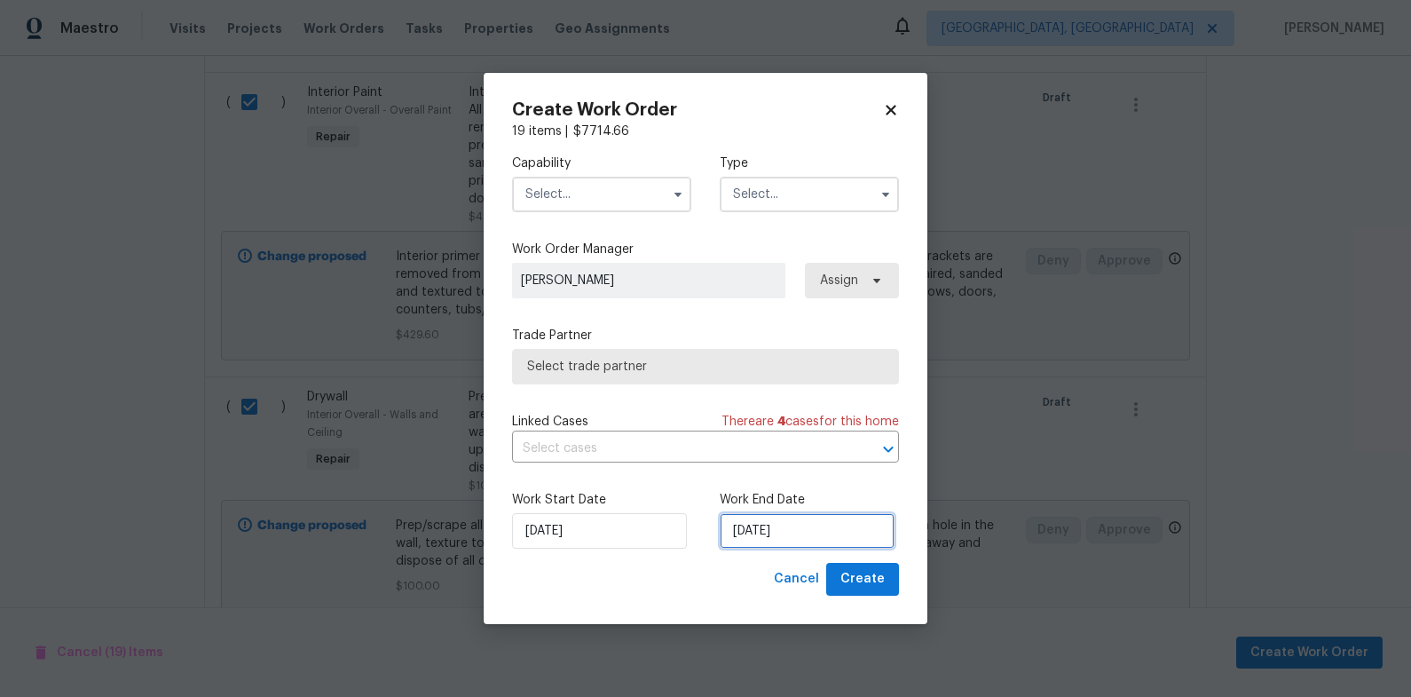
click at [773, 524] on input "9/18/2025" at bounding box center [807, 530] width 175 height 35
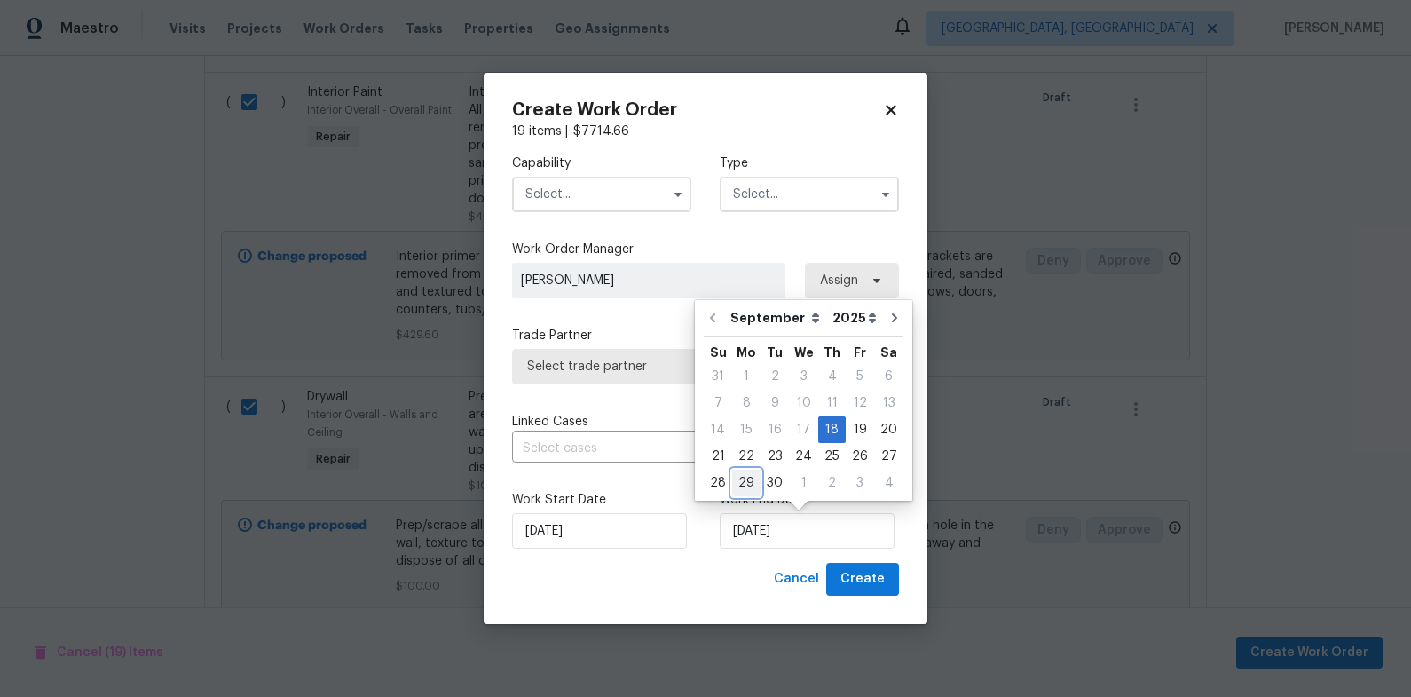
click at [752, 477] on div "29" at bounding box center [746, 482] width 28 height 25
type input "9/29/2025"
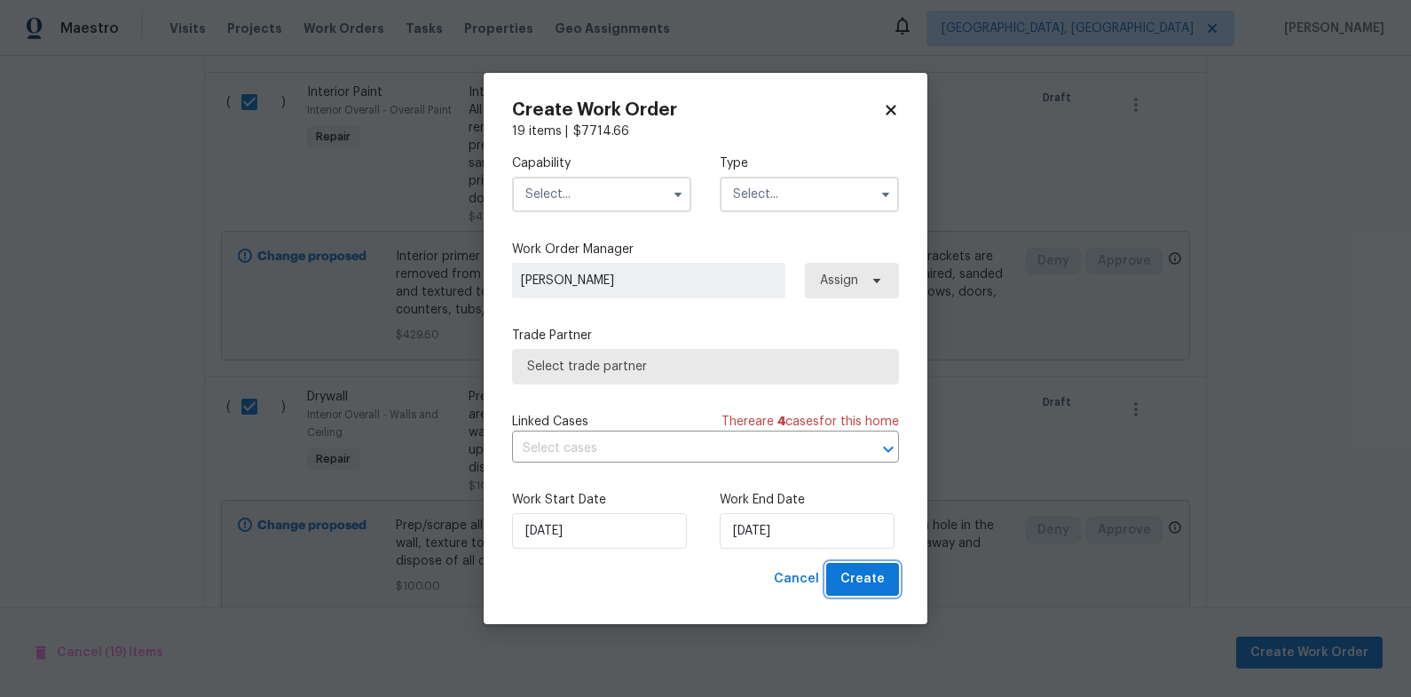
click at [861, 575] on span "Create" at bounding box center [862, 579] width 44 height 22
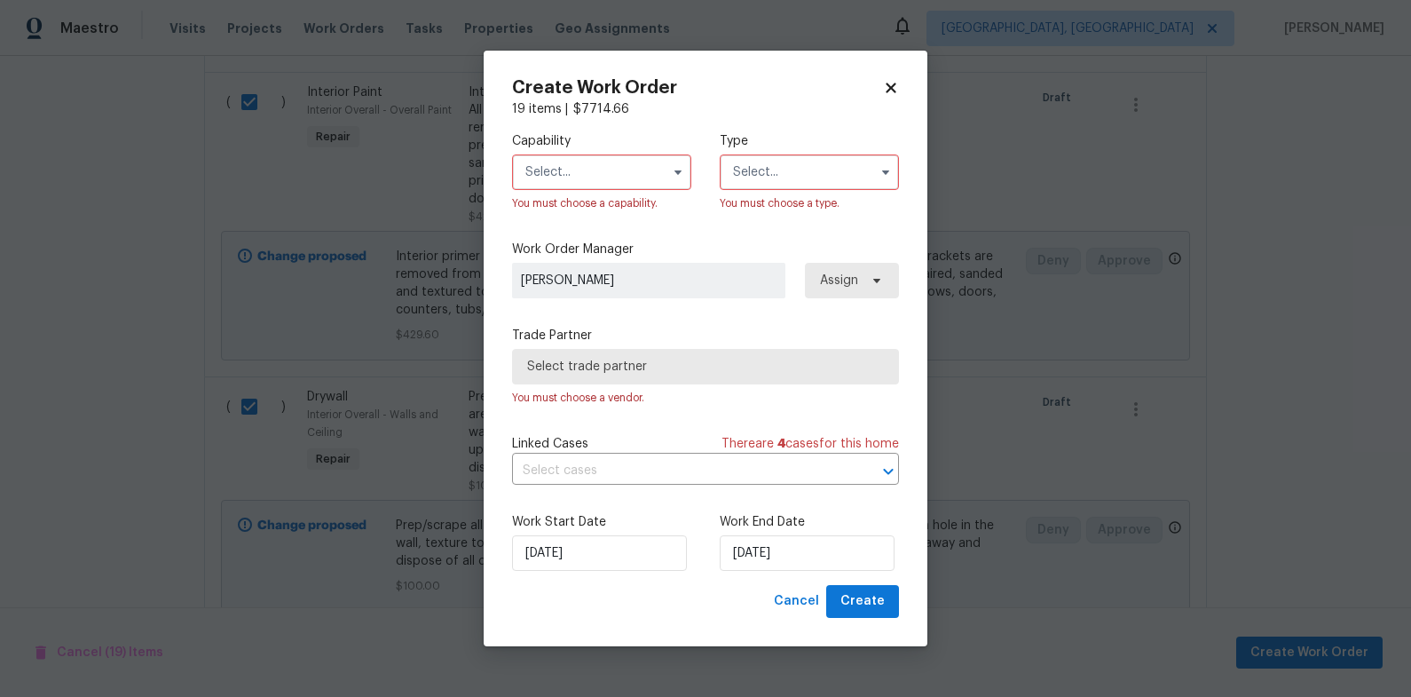
click at [604, 172] on input "text" at bounding box center [601, 171] width 179 height 35
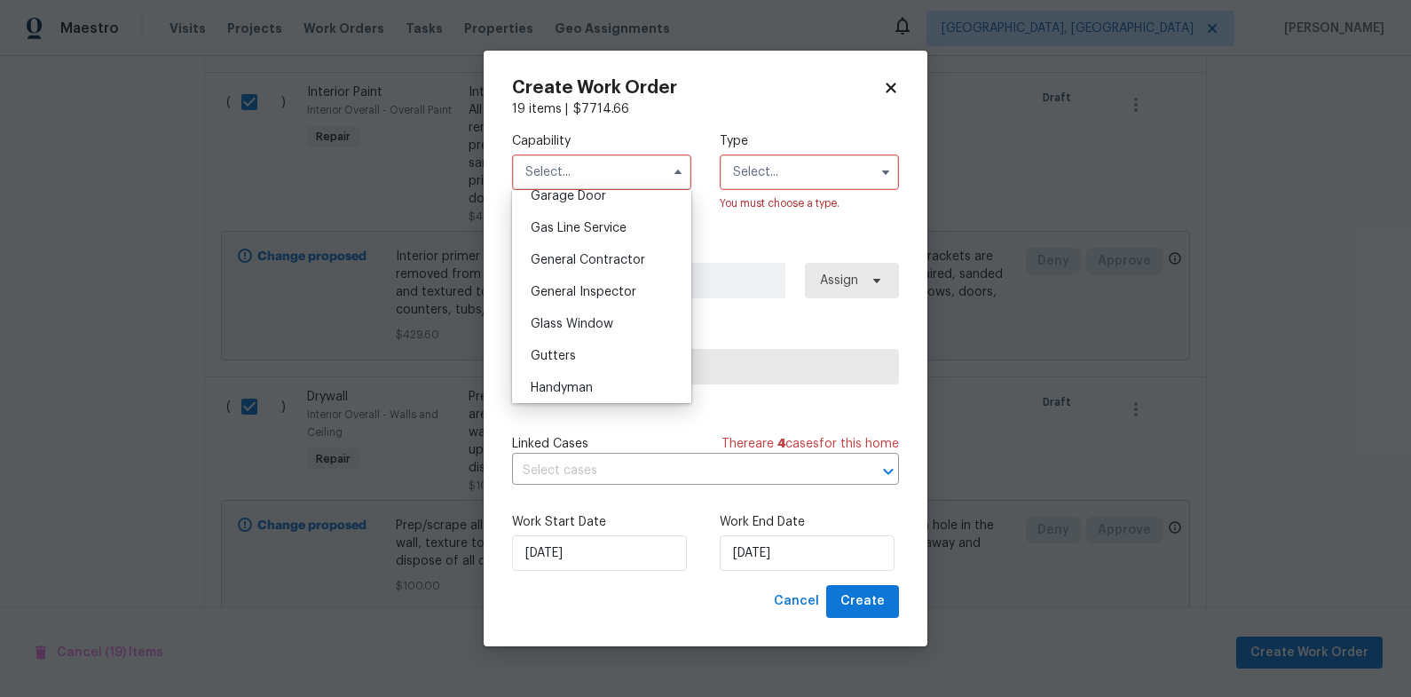
scroll to position [804, 0]
click at [624, 263] on div "General Contractor" at bounding box center [601, 255] width 170 height 32
type input "General Contractor"
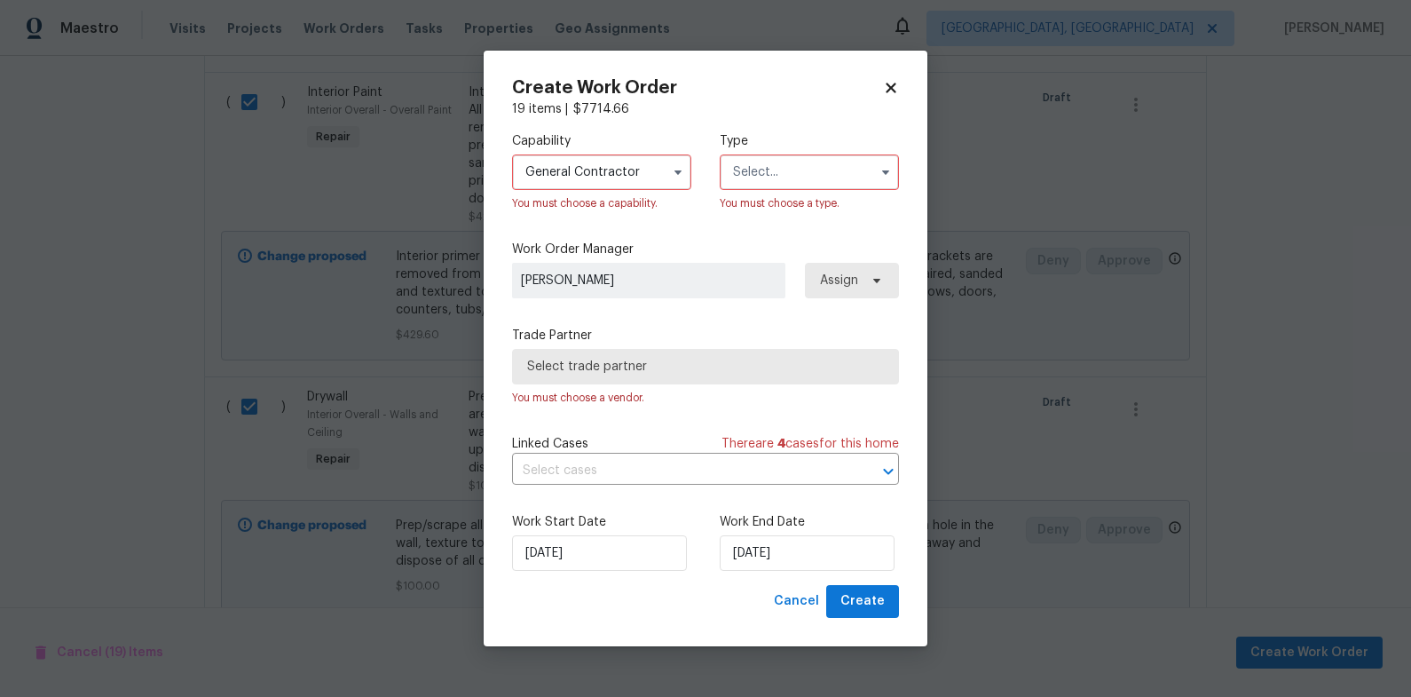
click at [771, 172] on input "text" at bounding box center [809, 171] width 179 height 35
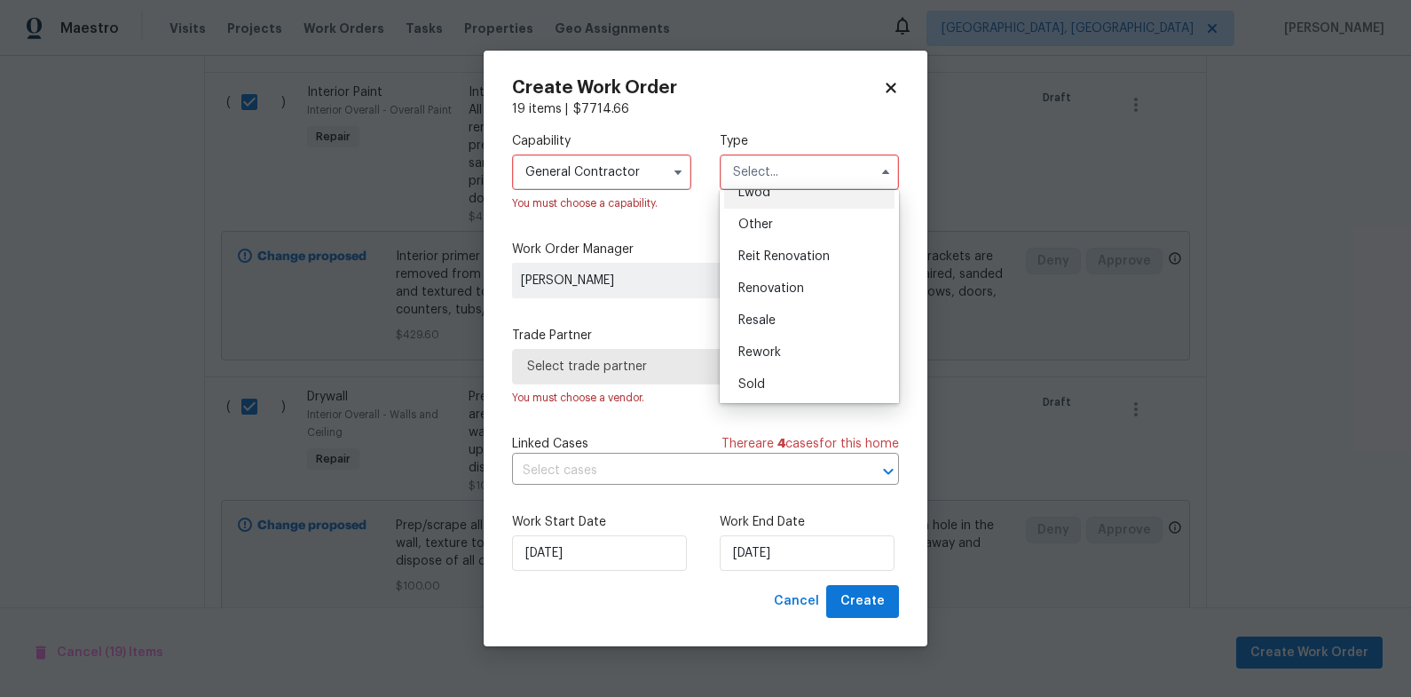
scroll to position [211, 0]
click at [815, 297] on div "Renovation" at bounding box center [809, 287] width 170 height 32
type input "Renovation"
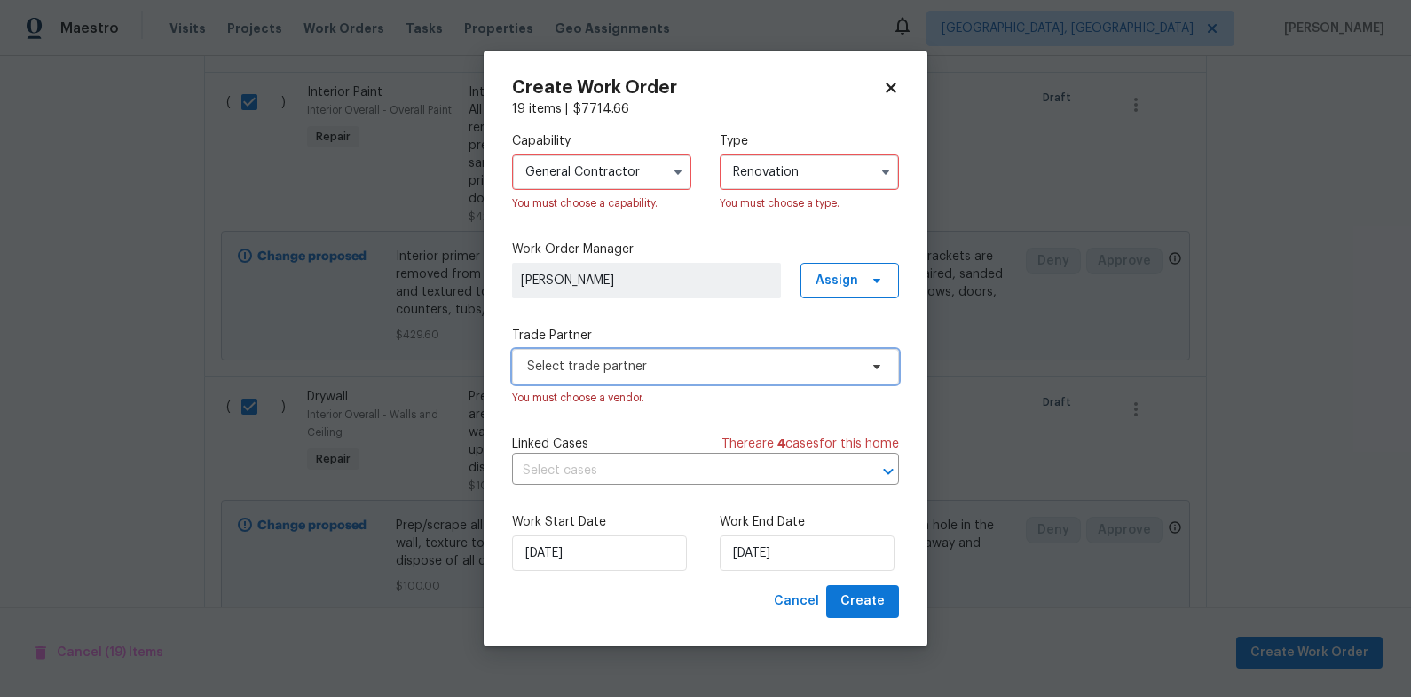
click at [745, 372] on span "Select trade partner" at bounding box center [692, 367] width 331 height 18
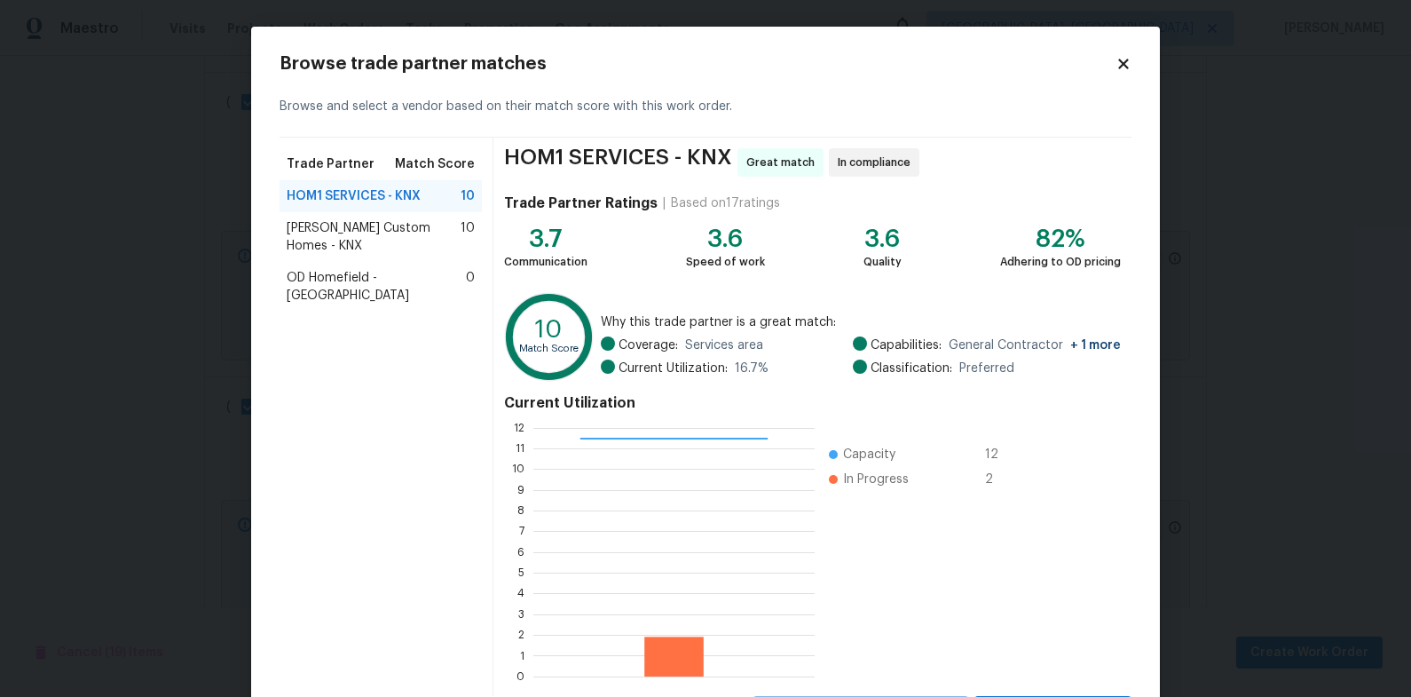
scroll to position [87, 0]
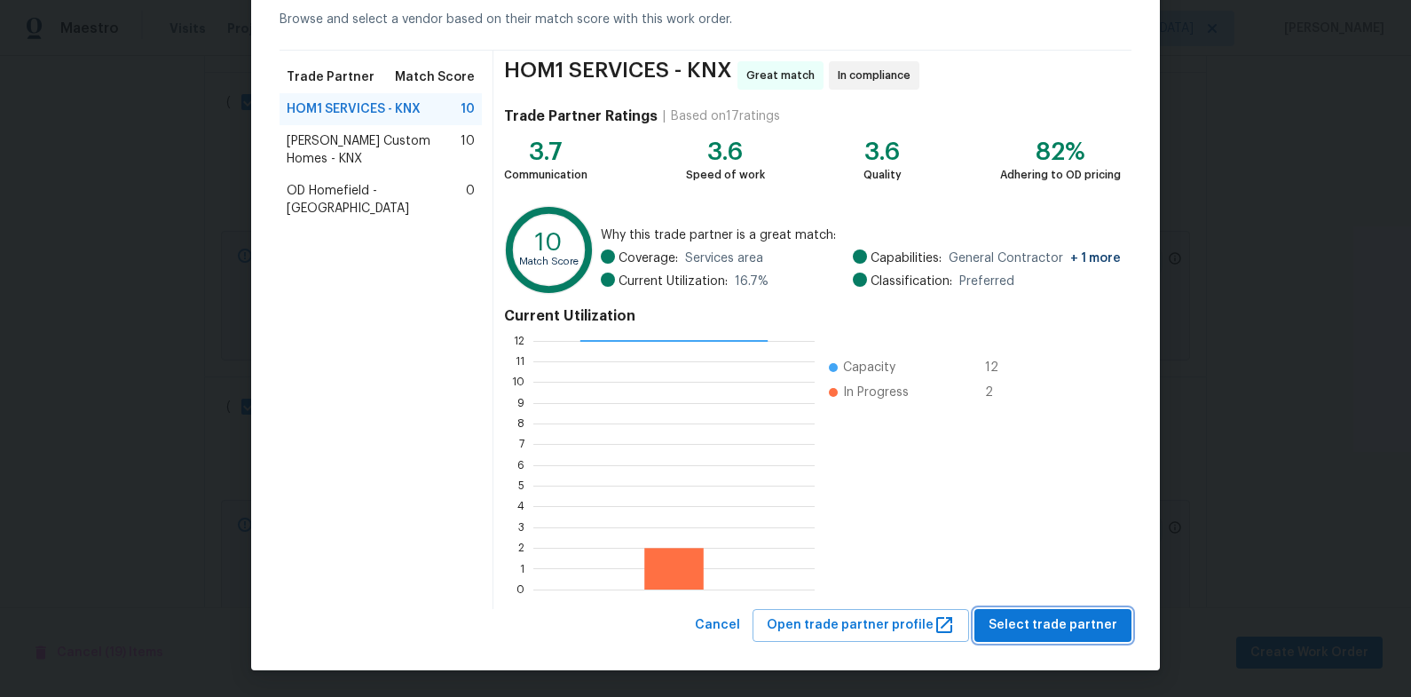
click at [1063, 635] on span "Select trade partner" at bounding box center [1053, 625] width 129 height 22
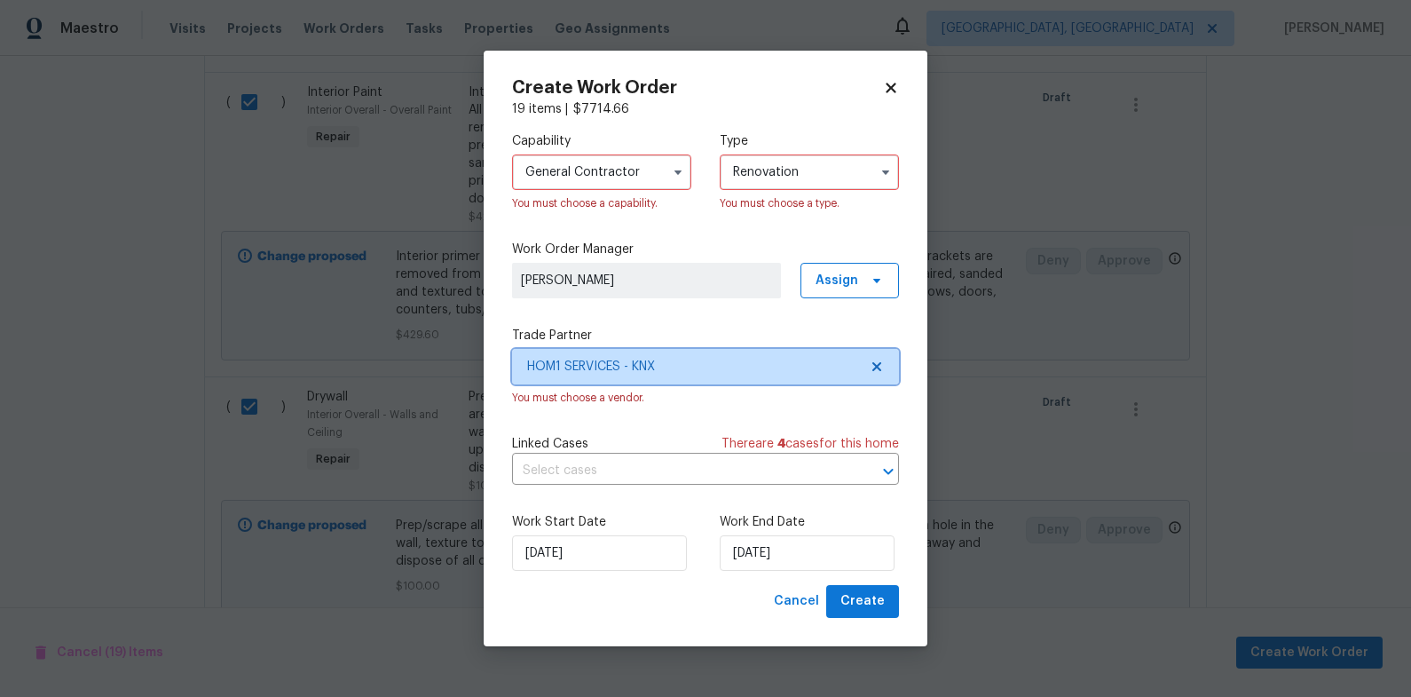
scroll to position [0, 0]
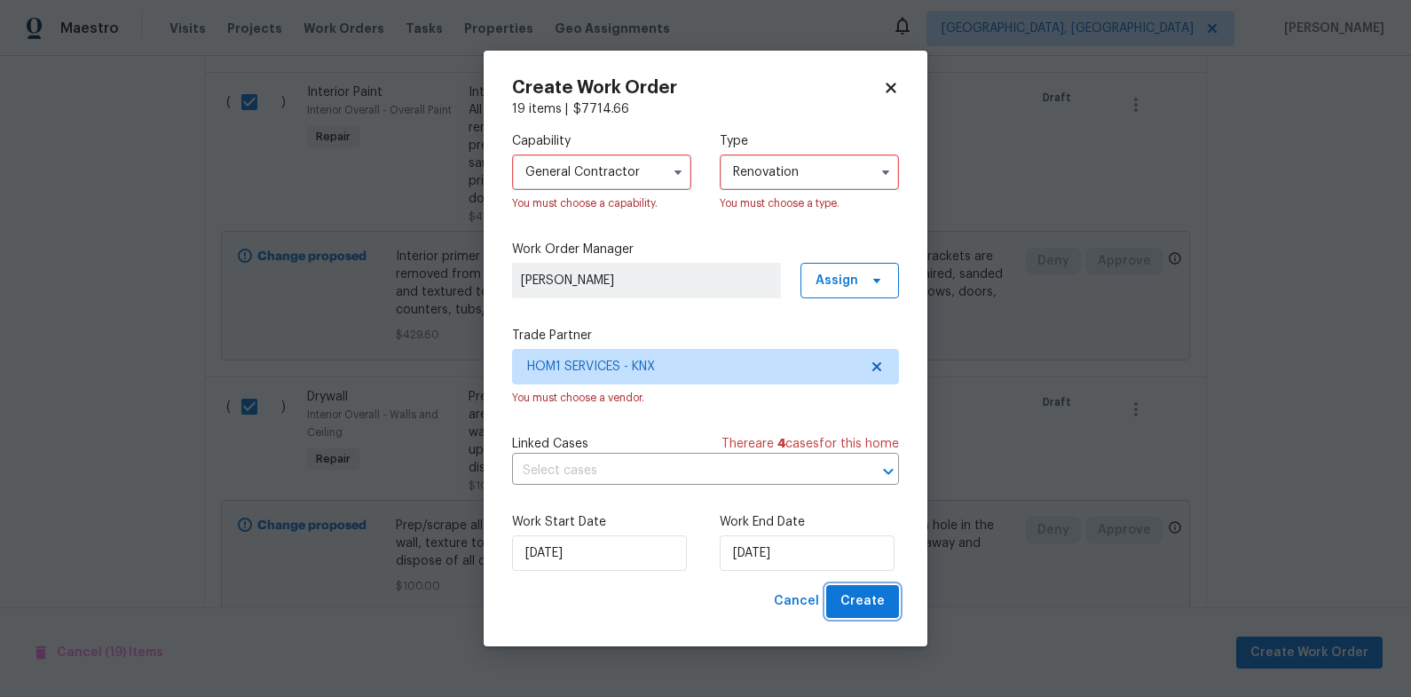
click at [881, 602] on span "Create" at bounding box center [862, 601] width 44 height 22
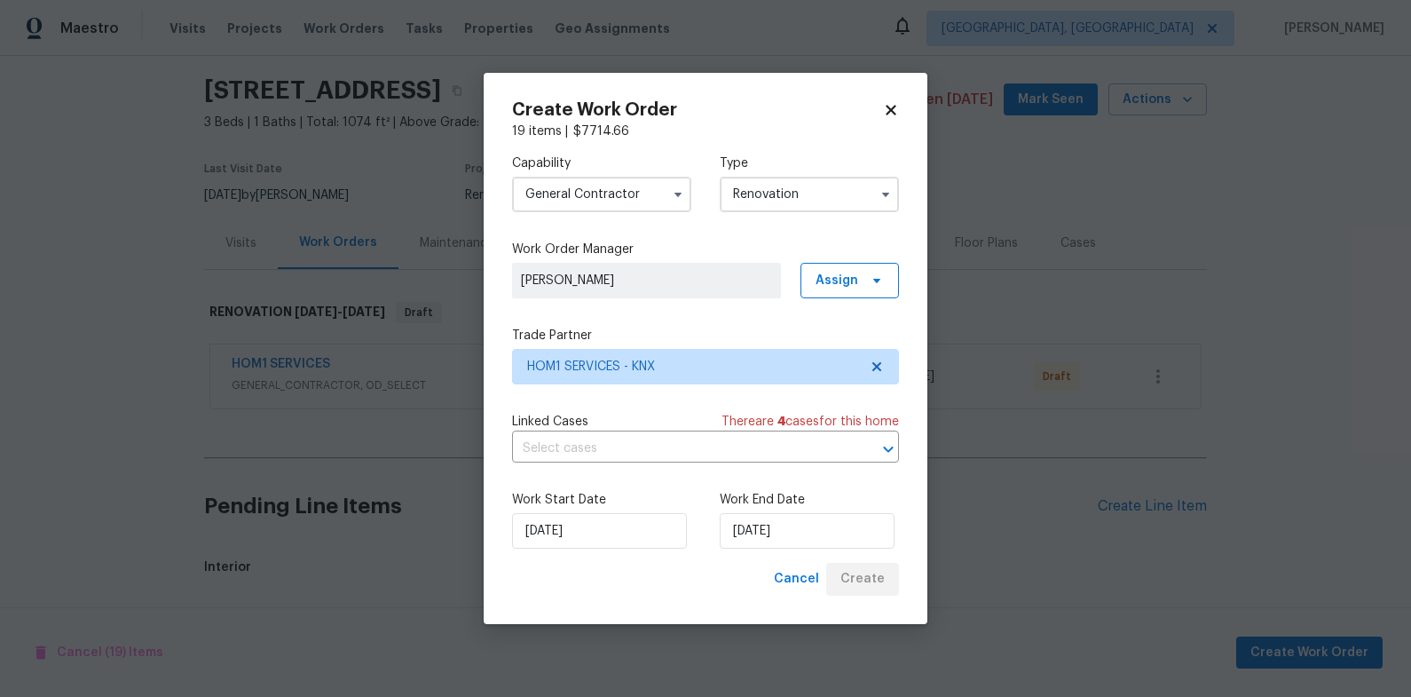
scroll to position [1279, 0]
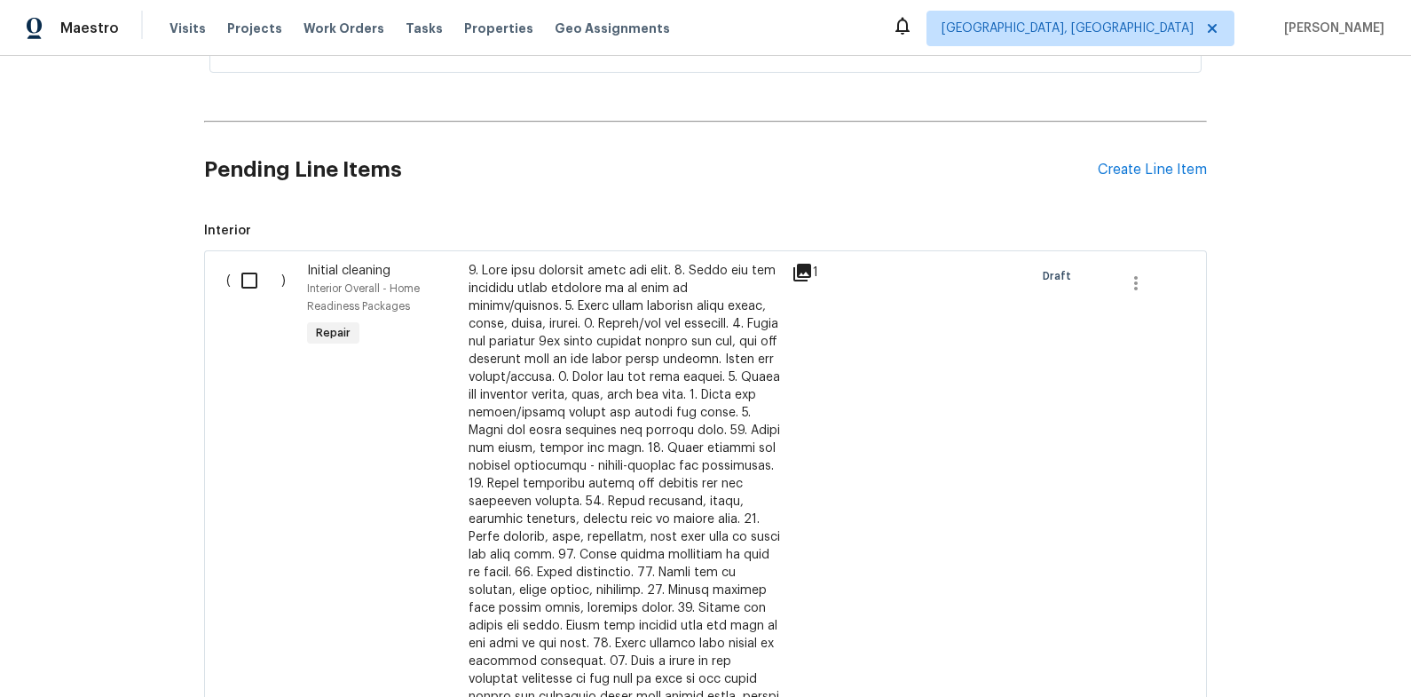
scroll to position [398, 0]
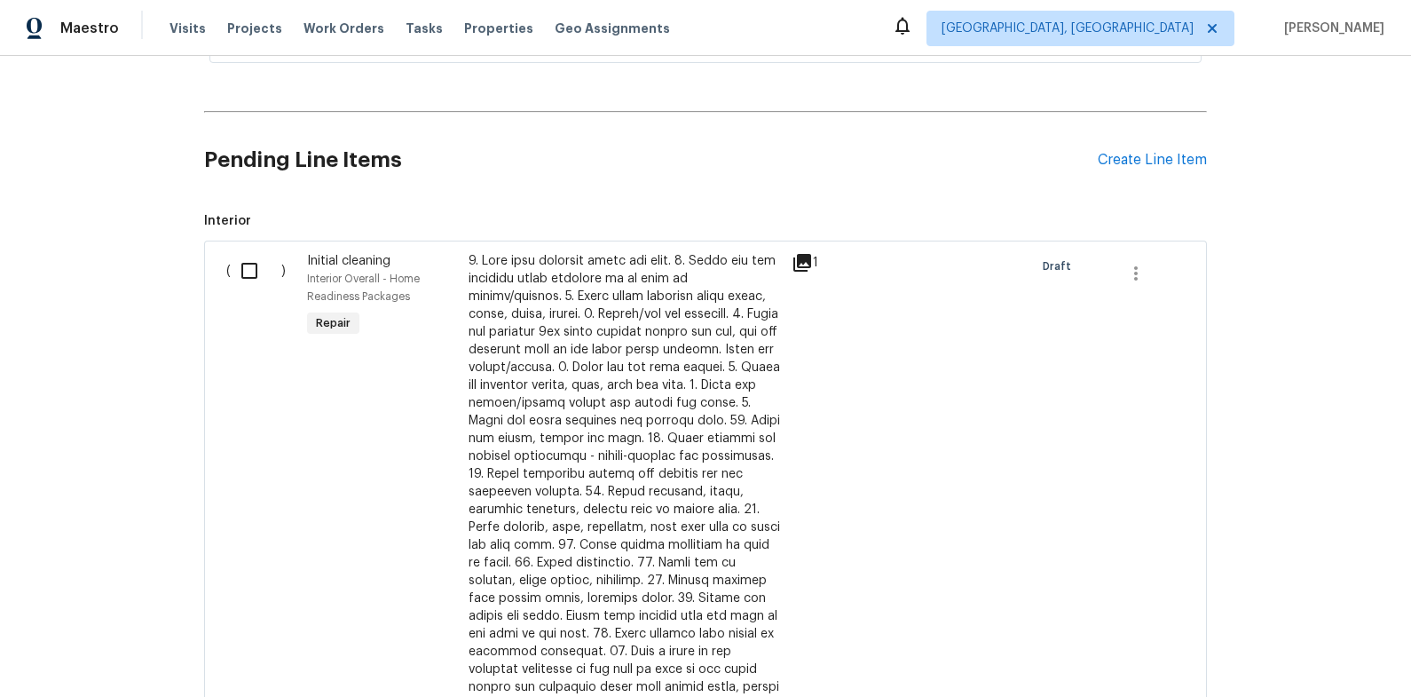
click at [241, 271] on input "checkbox" at bounding box center [256, 270] width 51 height 37
checkbox input "true"
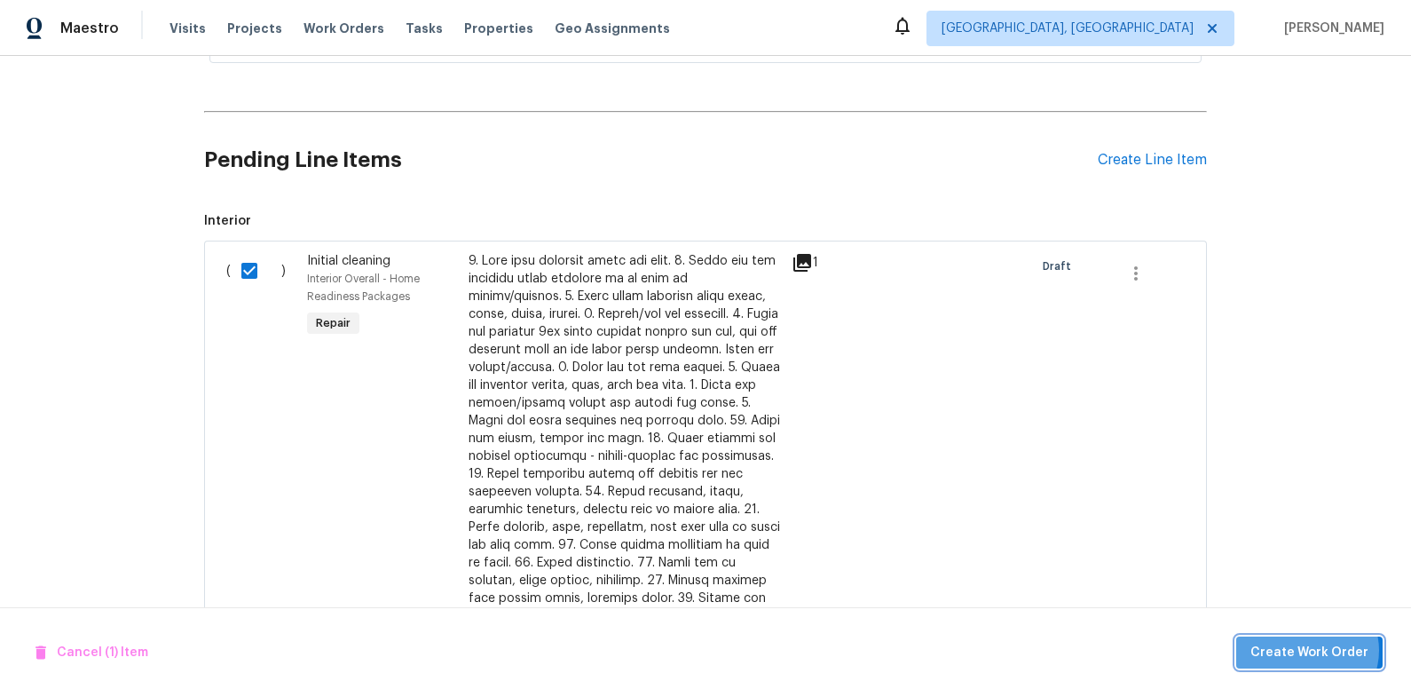
click at [1312, 648] on span "Create Work Order" at bounding box center [1309, 653] width 118 height 22
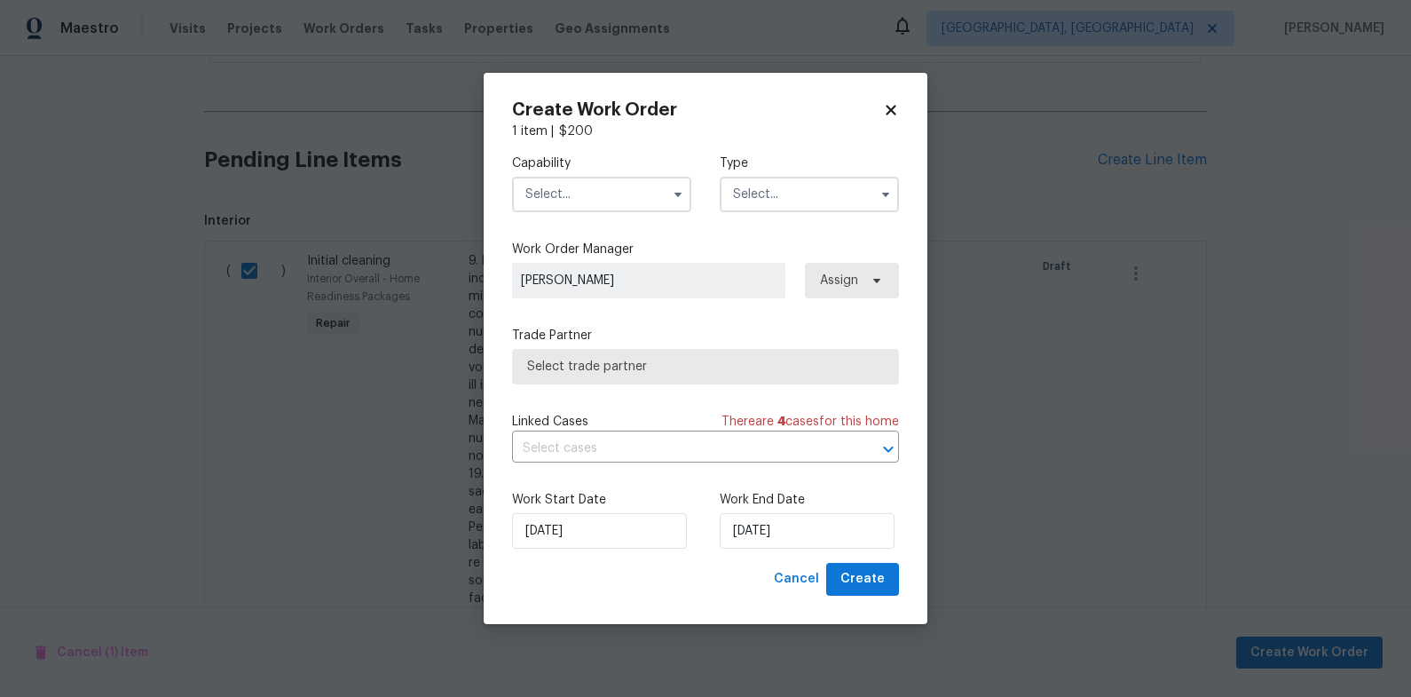
click at [572, 189] on input "text" at bounding box center [601, 194] width 179 height 35
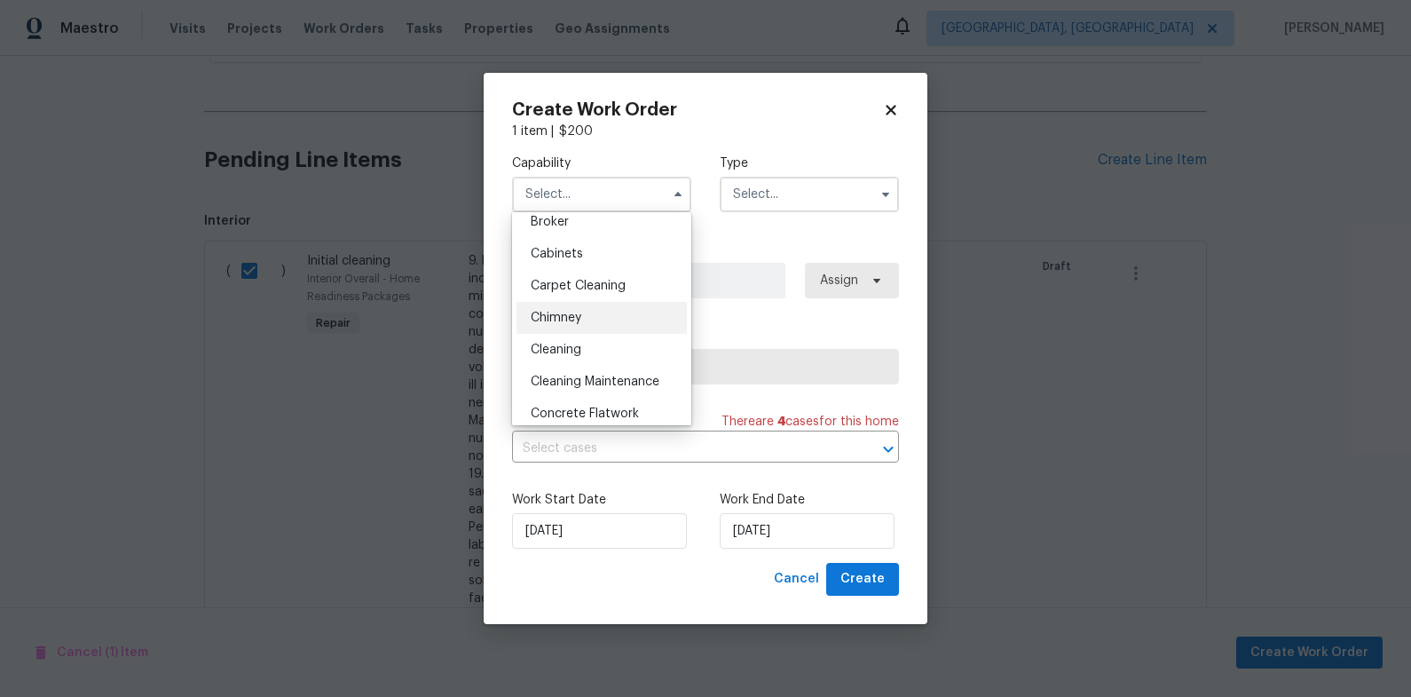
scroll to position [154, 0]
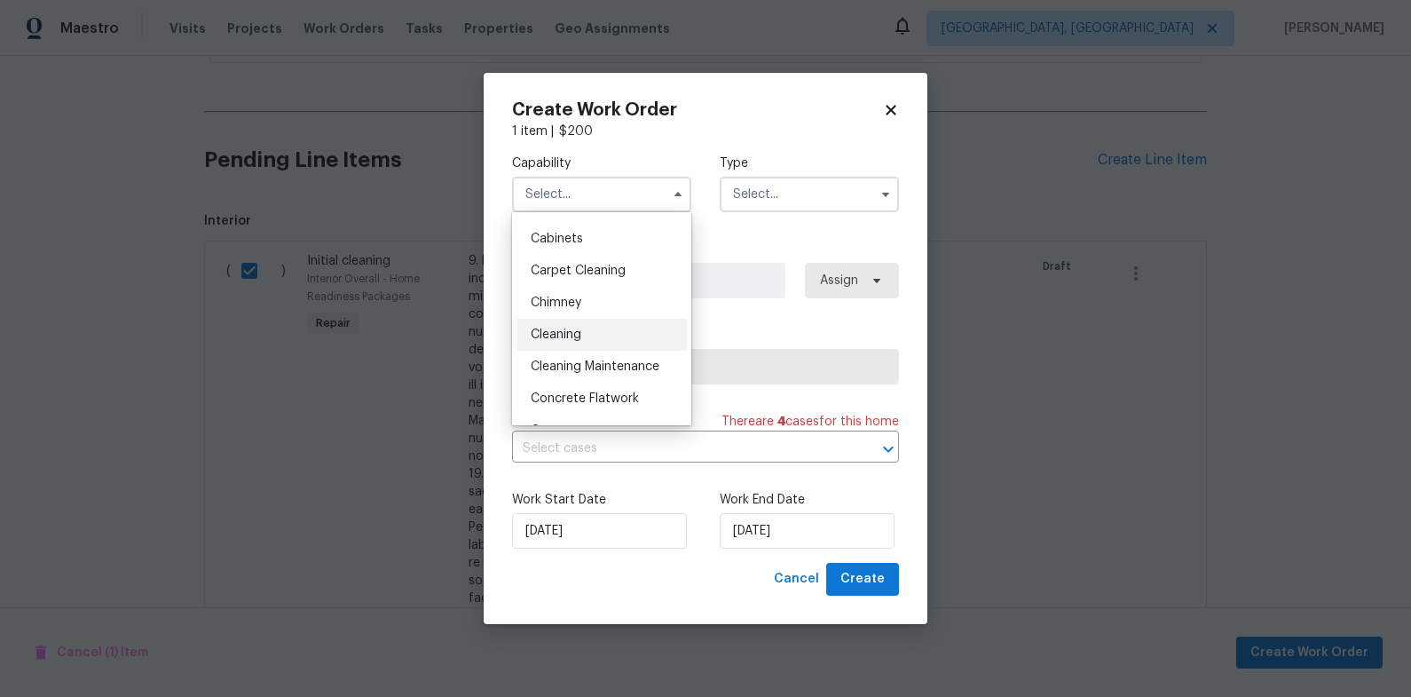
click at [632, 323] on div "Cleaning" at bounding box center [601, 335] width 170 height 32
type input "Cleaning"
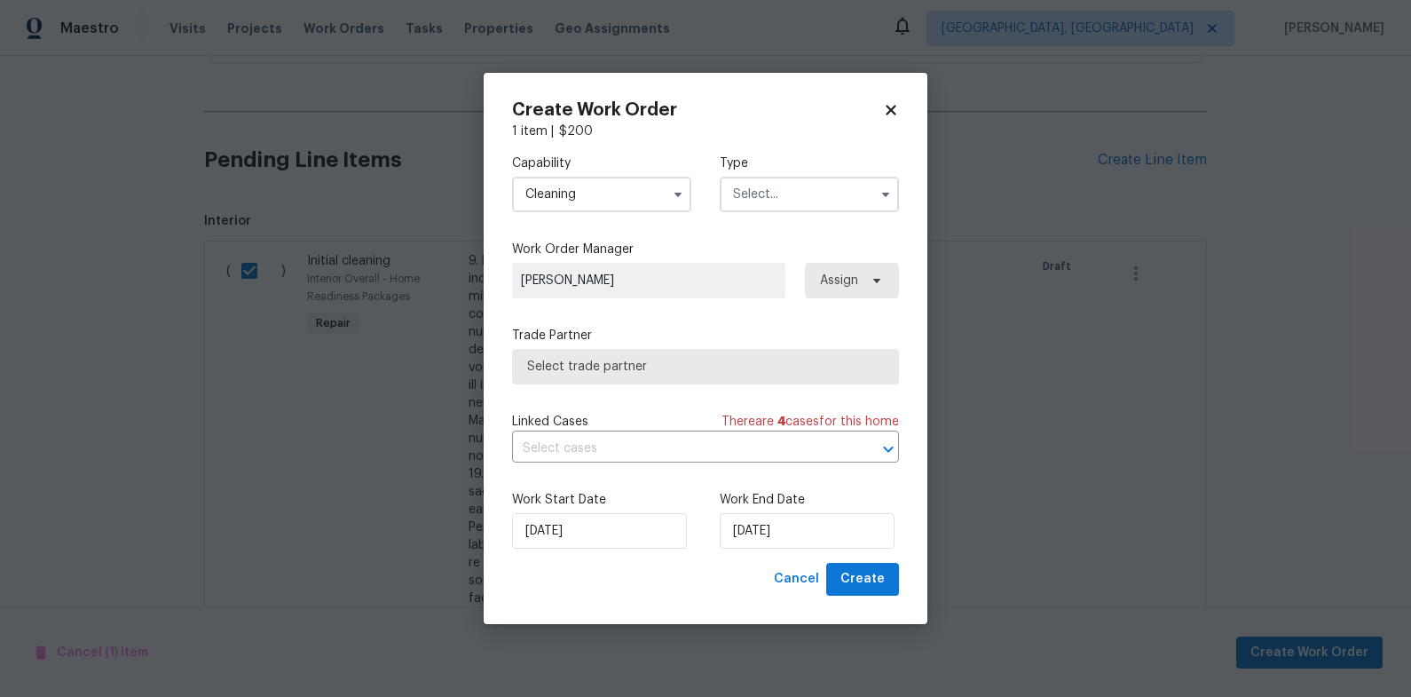
click at [769, 204] on input "text" at bounding box center [809, 194] width 179 height 35
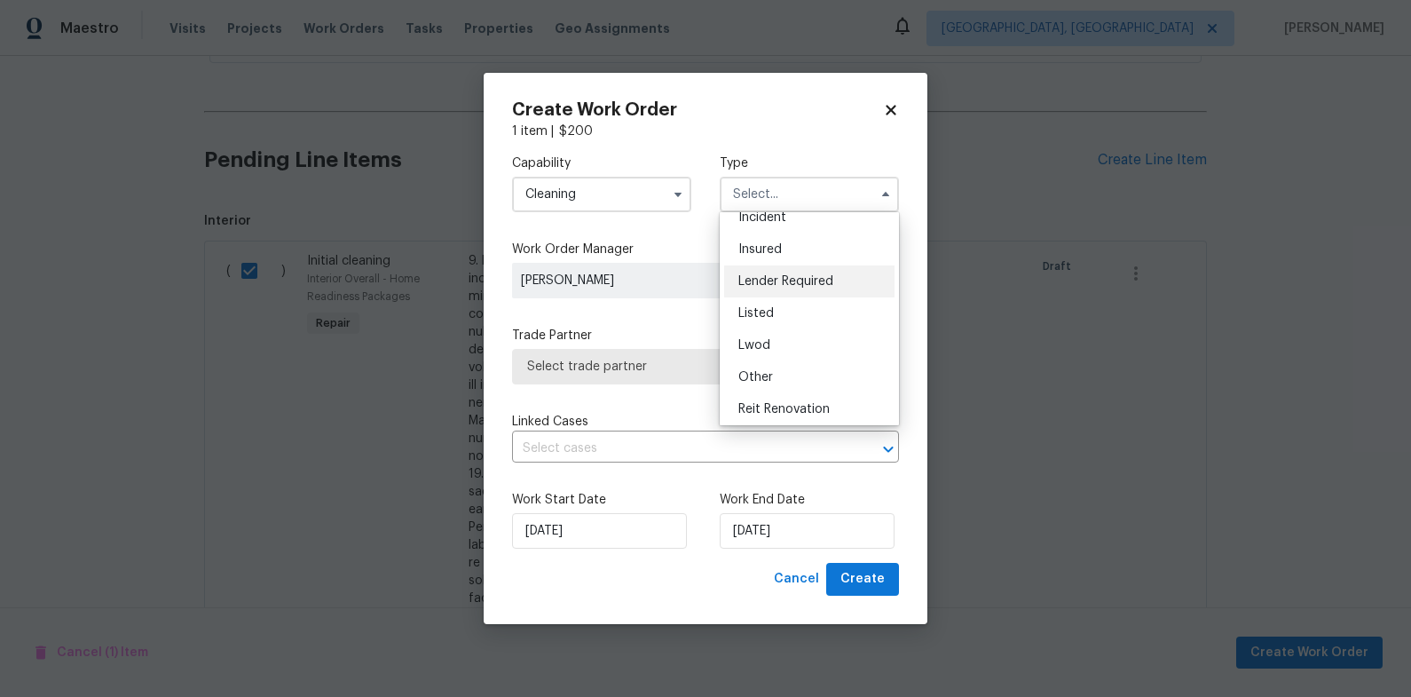
scroll to position [211, 0]
click at [802, 307] on span "Renovation" at bounding box center [771, 309] width 66 height 12
type input "Renovation"
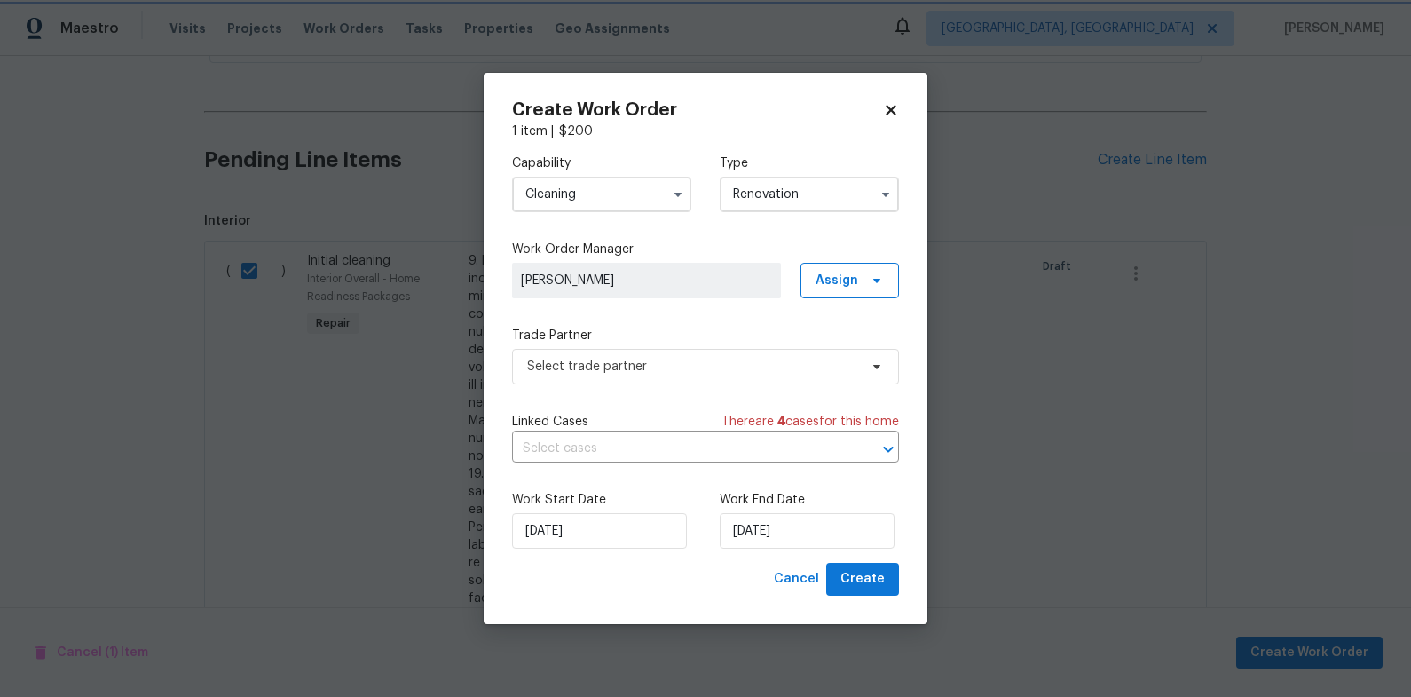
scroll to position [0, 0]
click at [666, 368] on span "Select trade partner" at bounding box center [692, 367] width 331 height 18
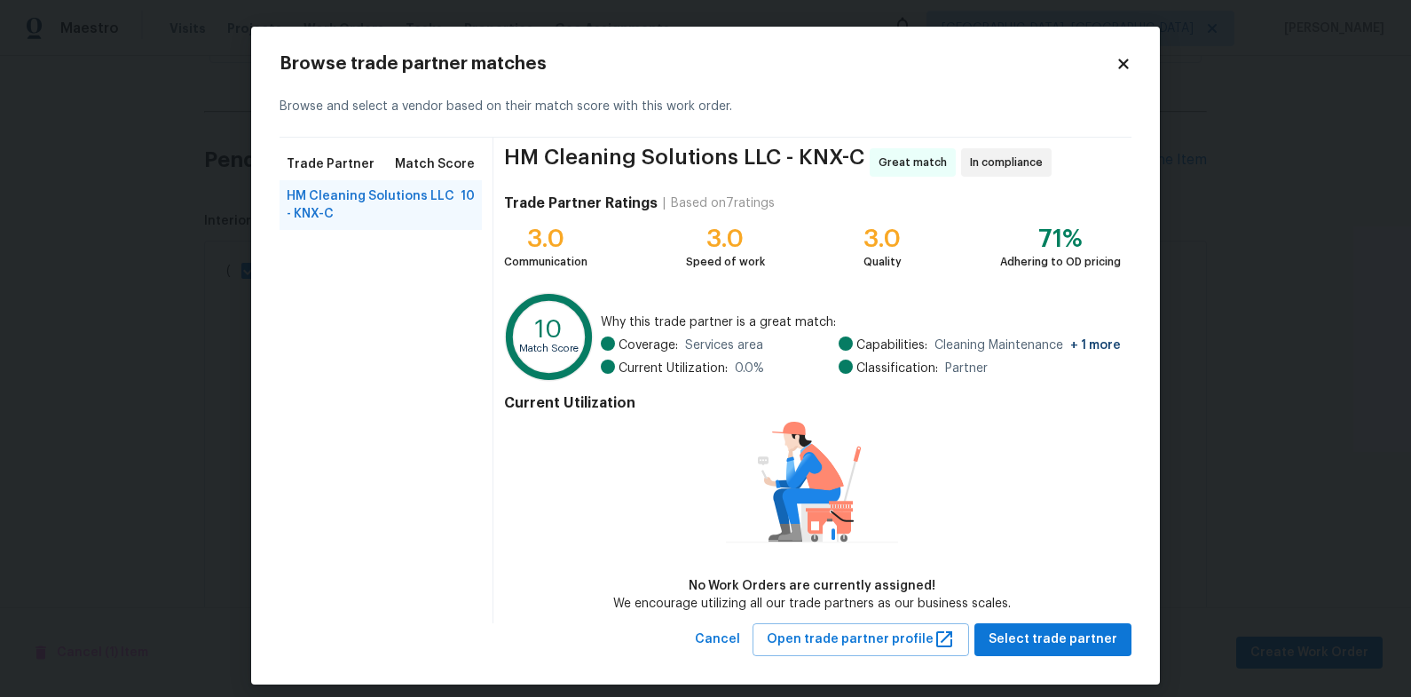
scroll to position [14, 0]
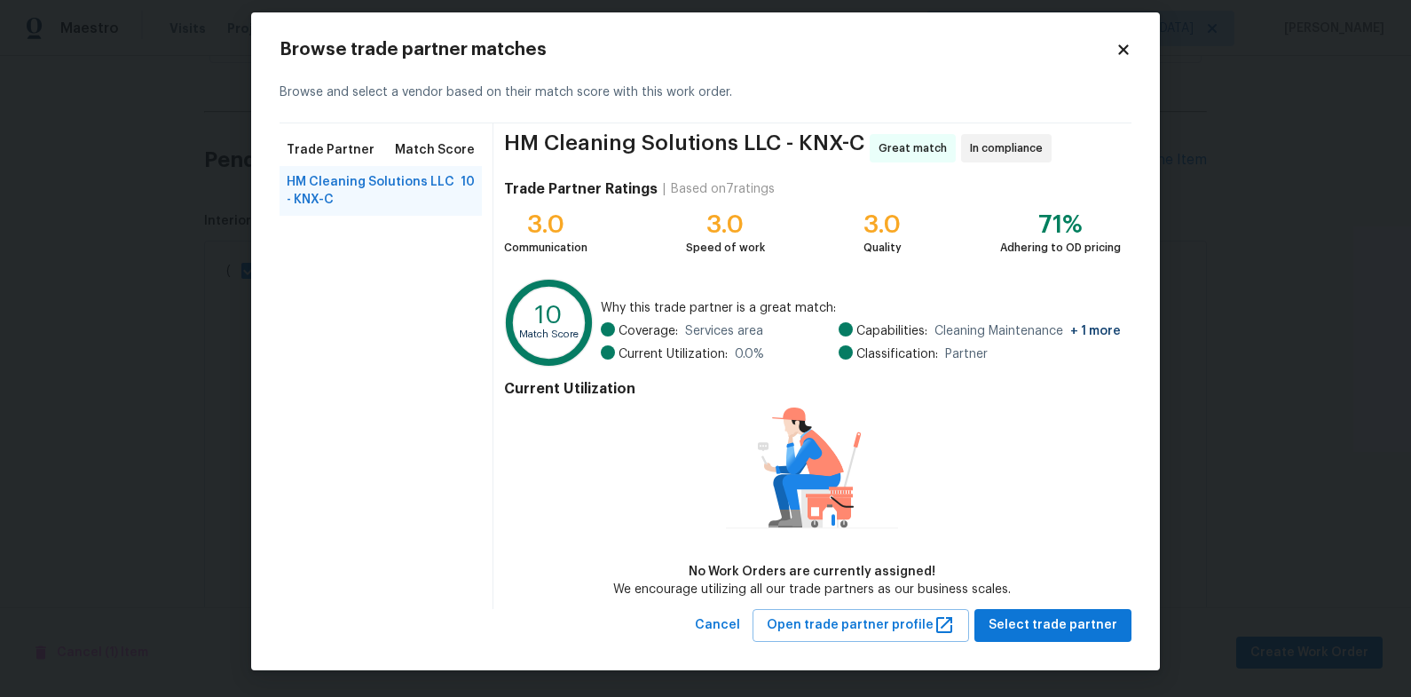
click at [1125, 51] on icon at bounding box center [1123, 49] width 10 height 10
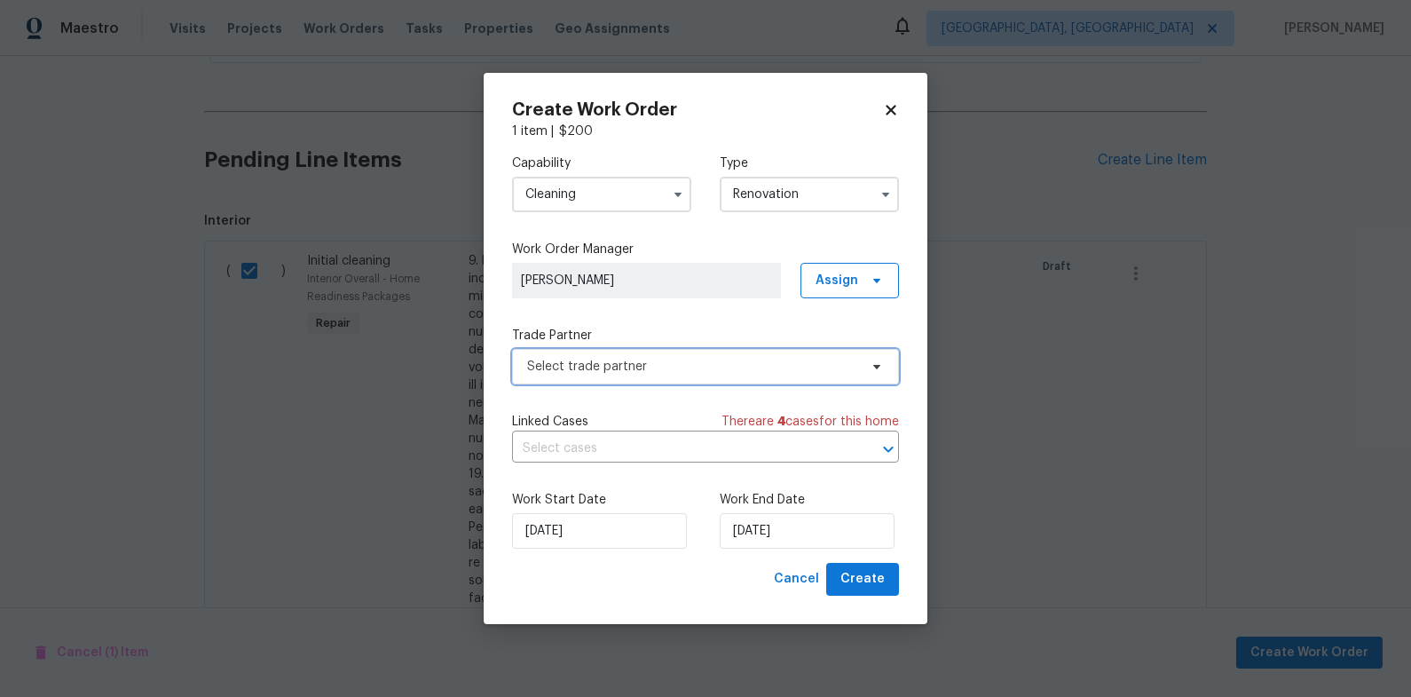
scroll to position [0, 0]
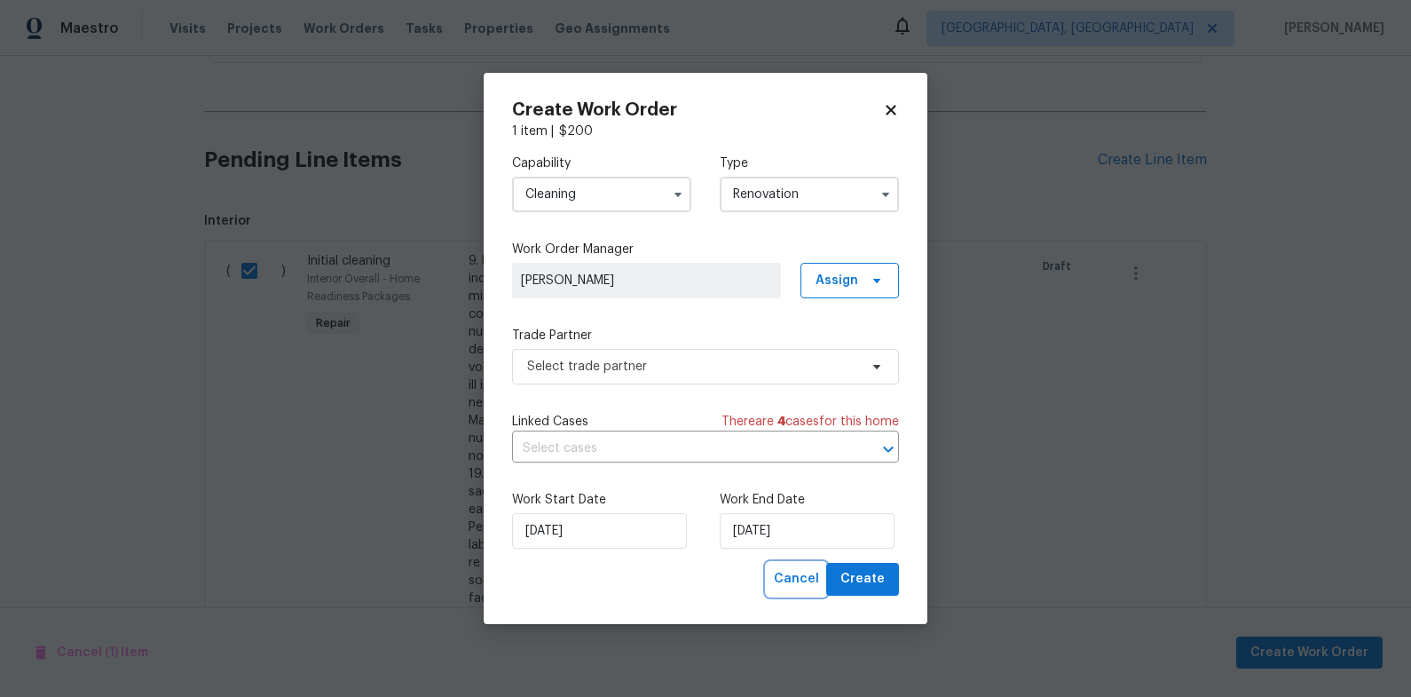
click at [814, 577] on span "Cancel" at bounding box center [796, 579] width 45 height 22
checkbox input "false"
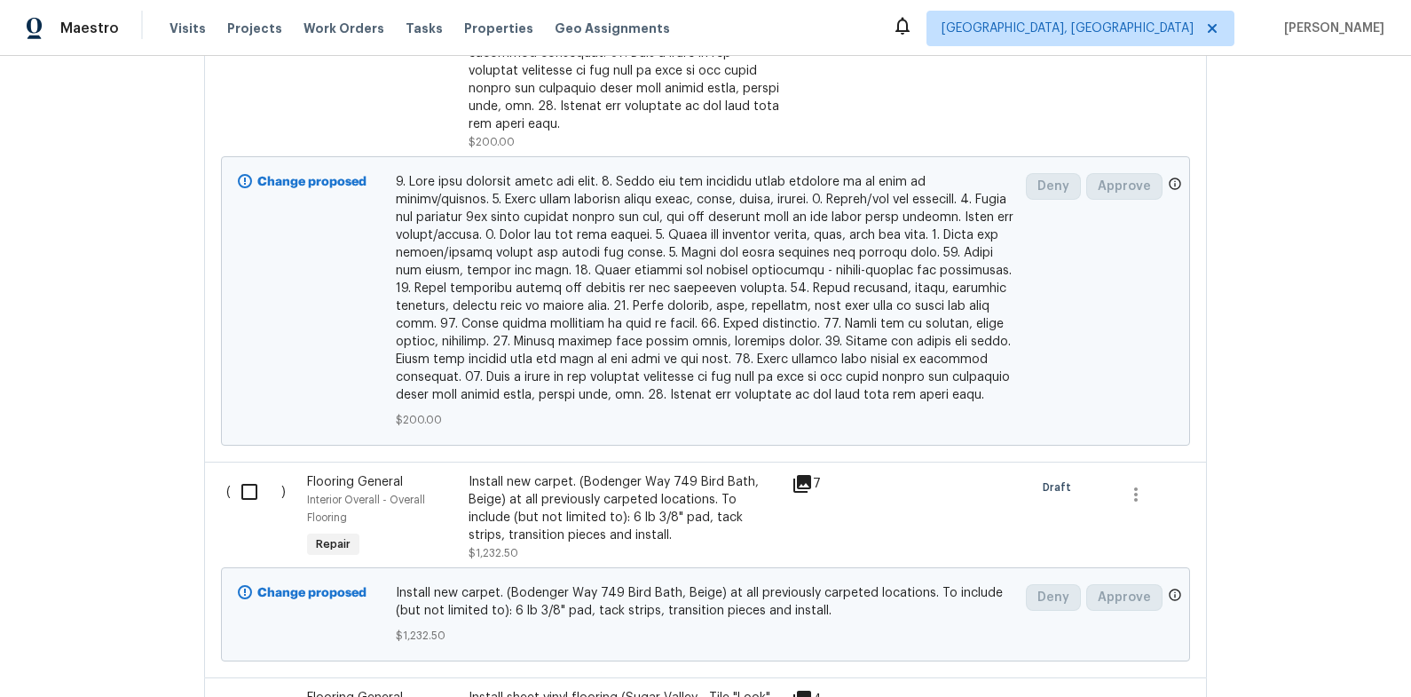
scroll to position [1264, 0]
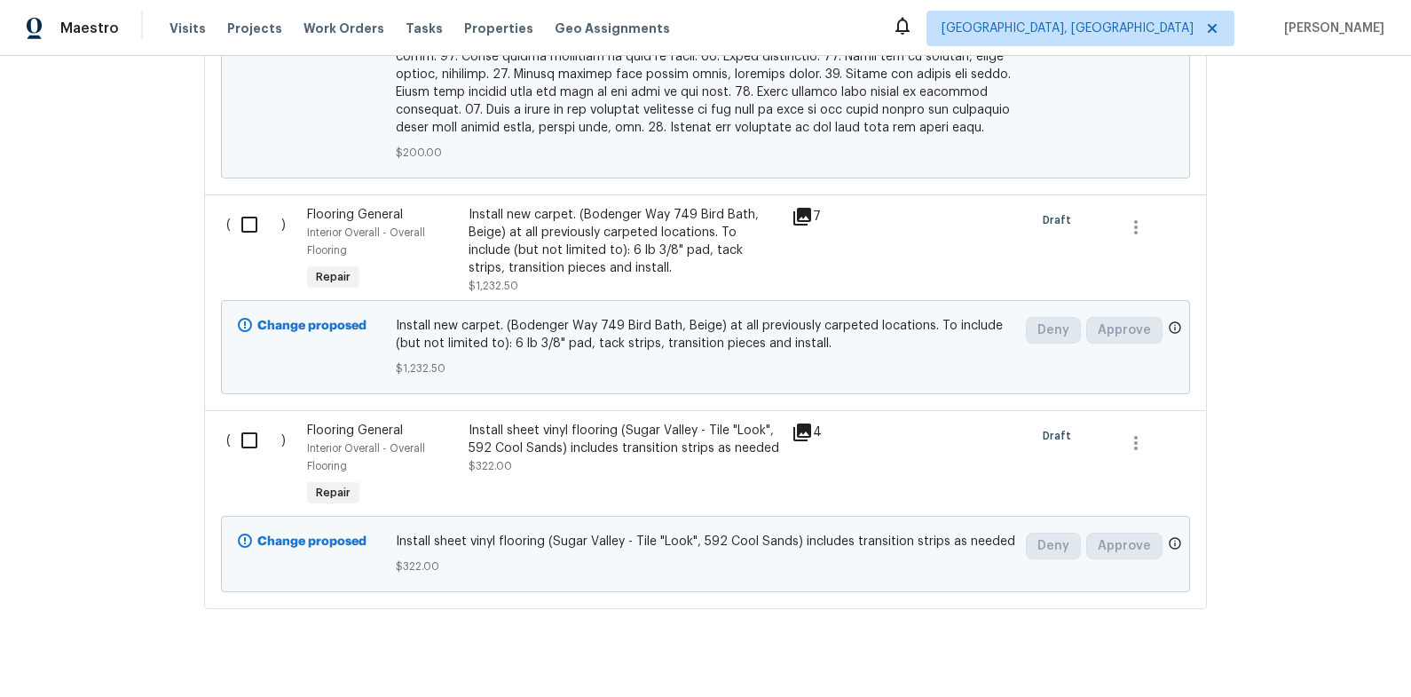
click at [248, 210] on input "checkbox" at bounding box center [256, 224] width 51 height 37
checkbox input "true"
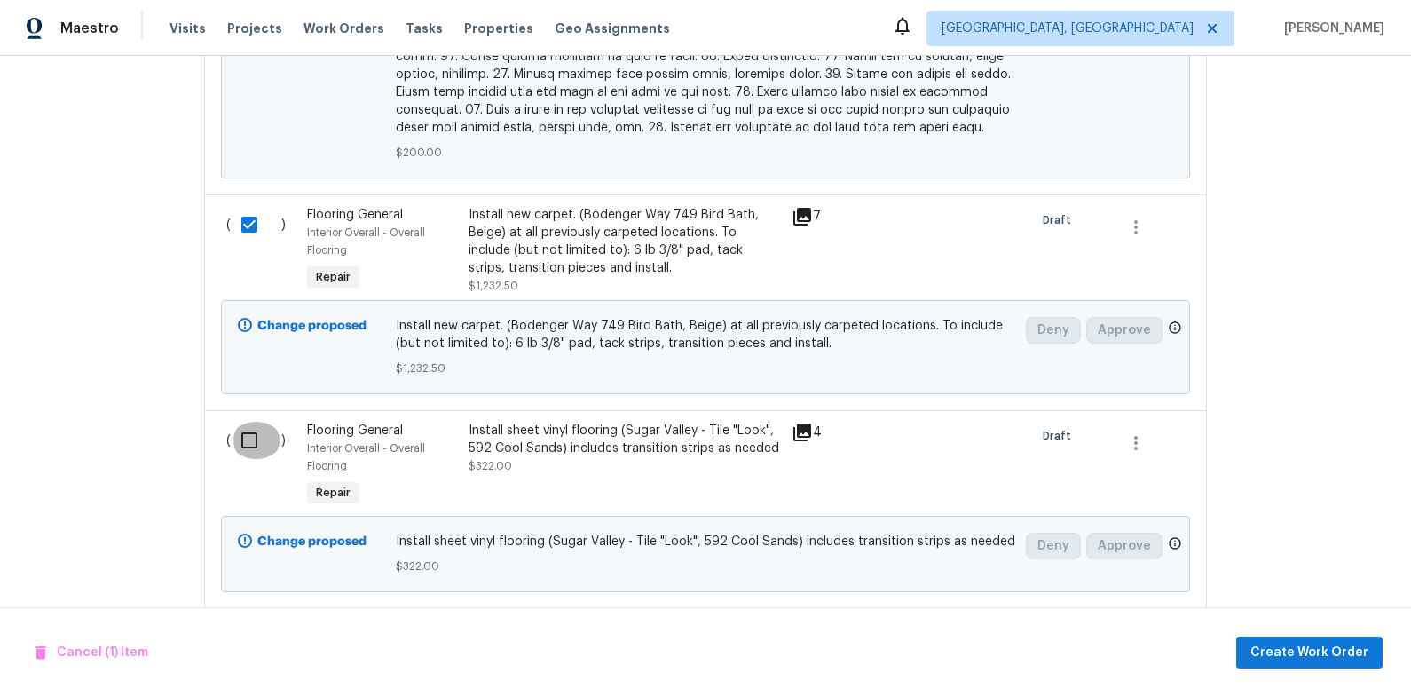
click at [257, 422] on input "checkbox" at bounding box center [256, 440] width 51 height 37
checkbox input "true"
click at [1302, 664] on button "Create Work Order" at bounding box center [1309, 652] width 146 height 33
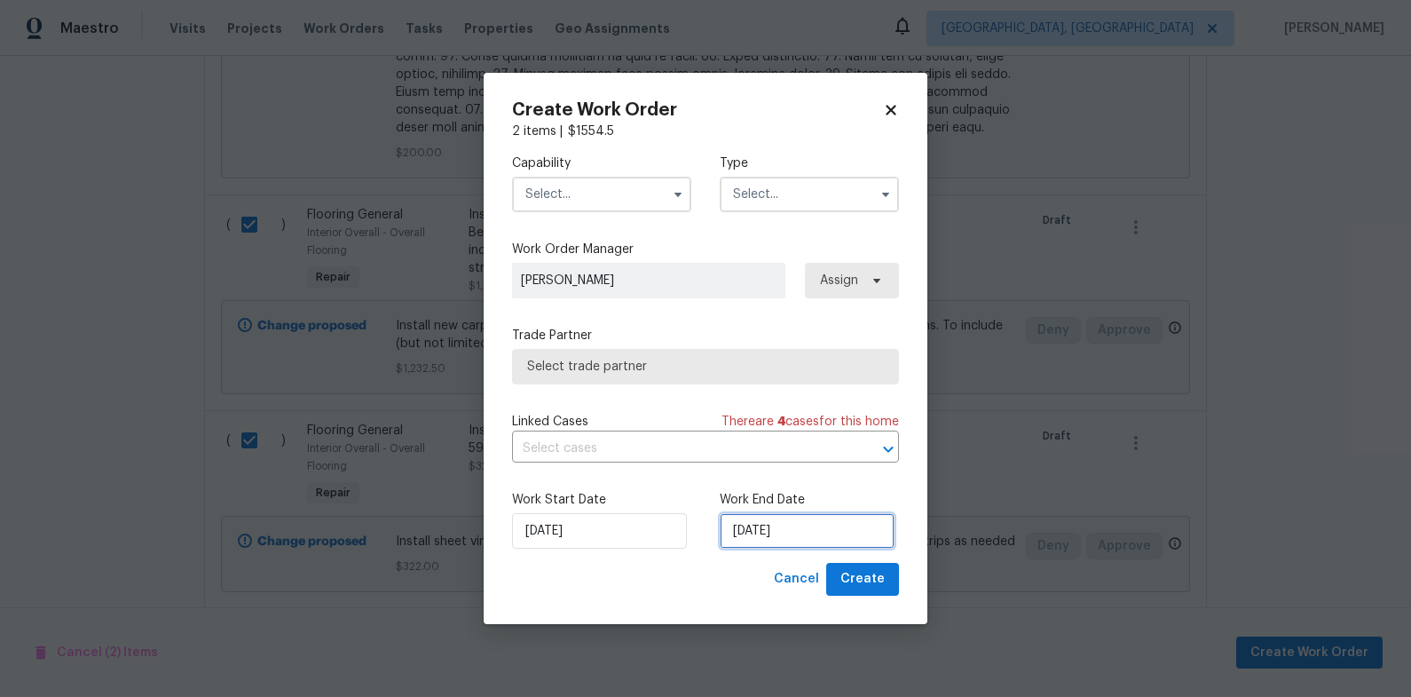
click at [750, 519] on input "9/18/2025" at bounding box center [807, 530] width 175 height 35
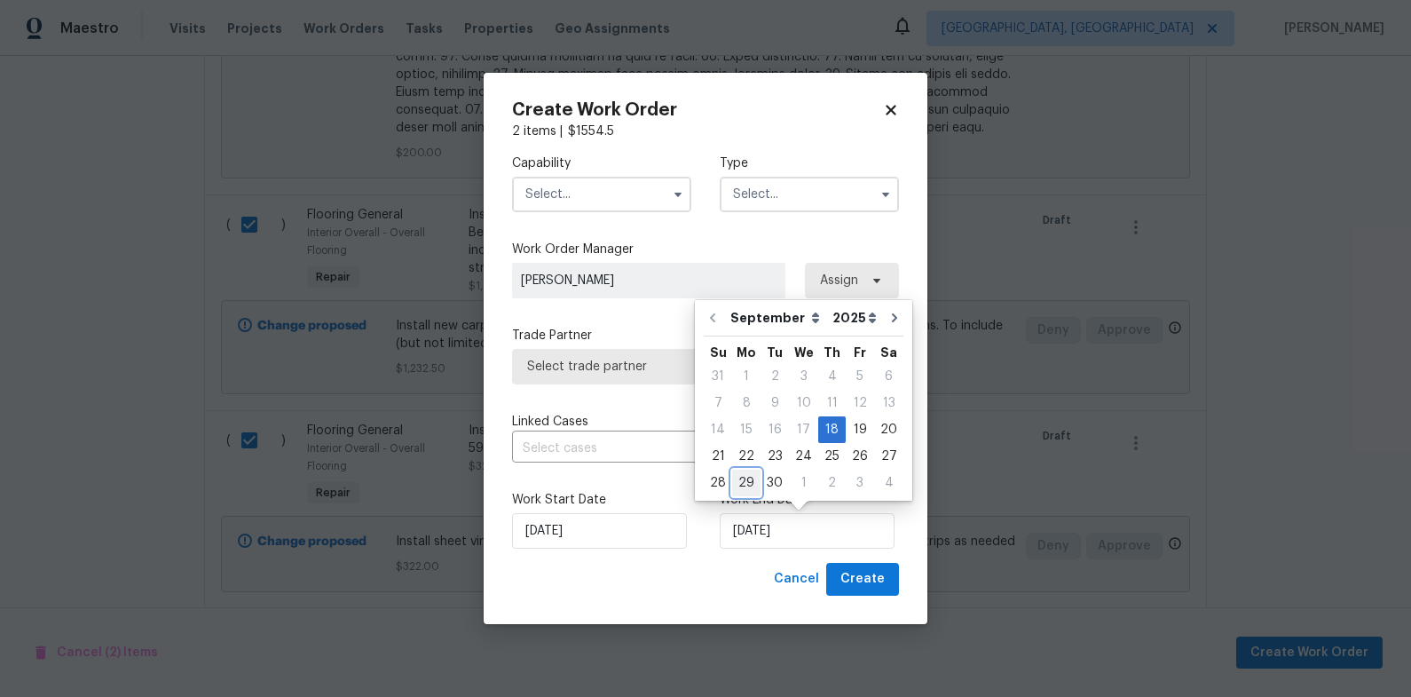
click at [750, 483] on div "29" at bounding box center [746, 482] width 28 height 25
type input "9/29/2025"
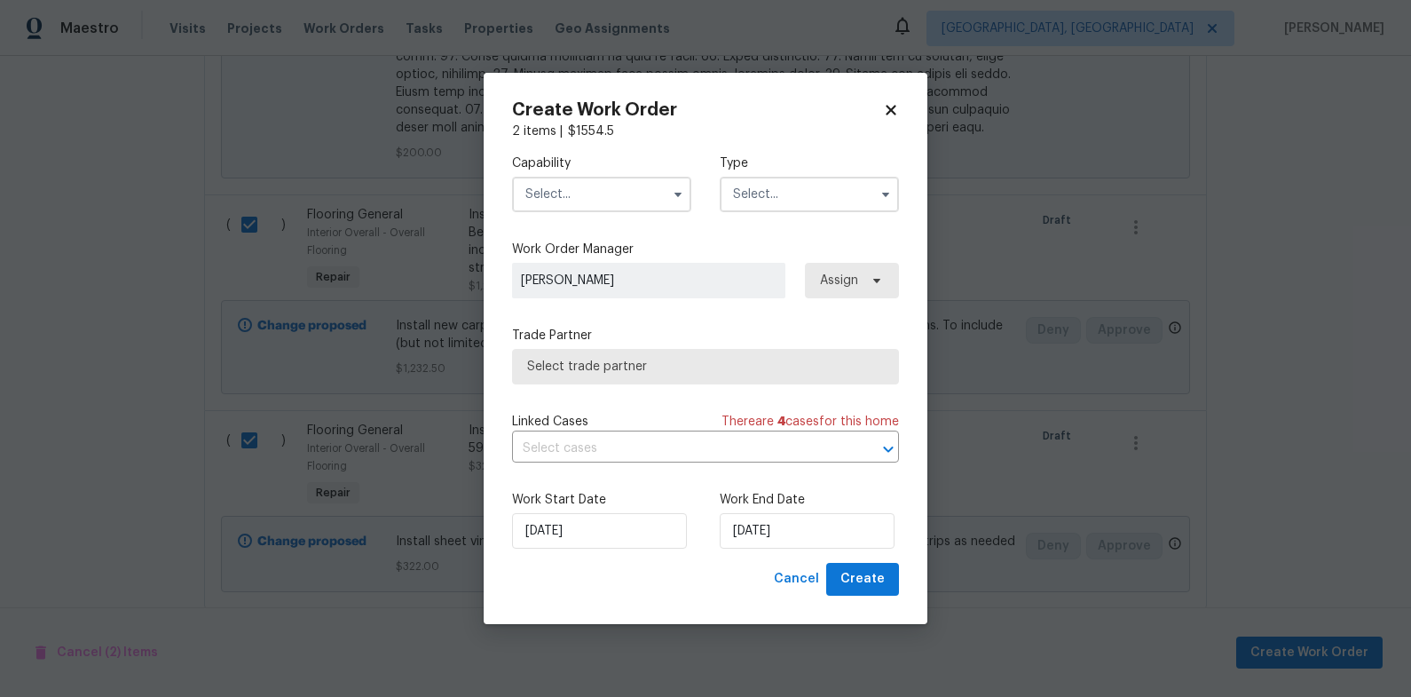
click at [582, 190] on input "text" at bounding box center [601, 194] width 179 height 35
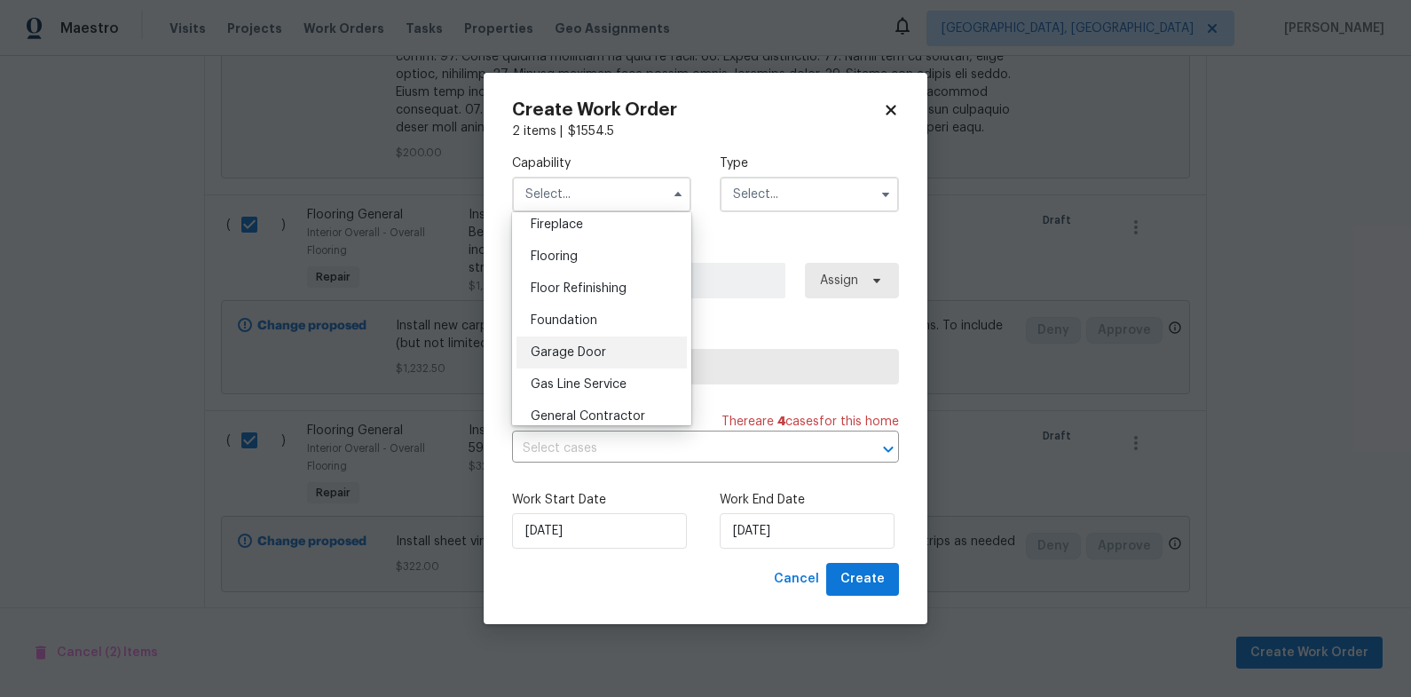
scroll to position [583, 0]
click at [618, 327] on div "Flooring" at bounding box center [601, 338] width 170 height 32
type input "Flooring"
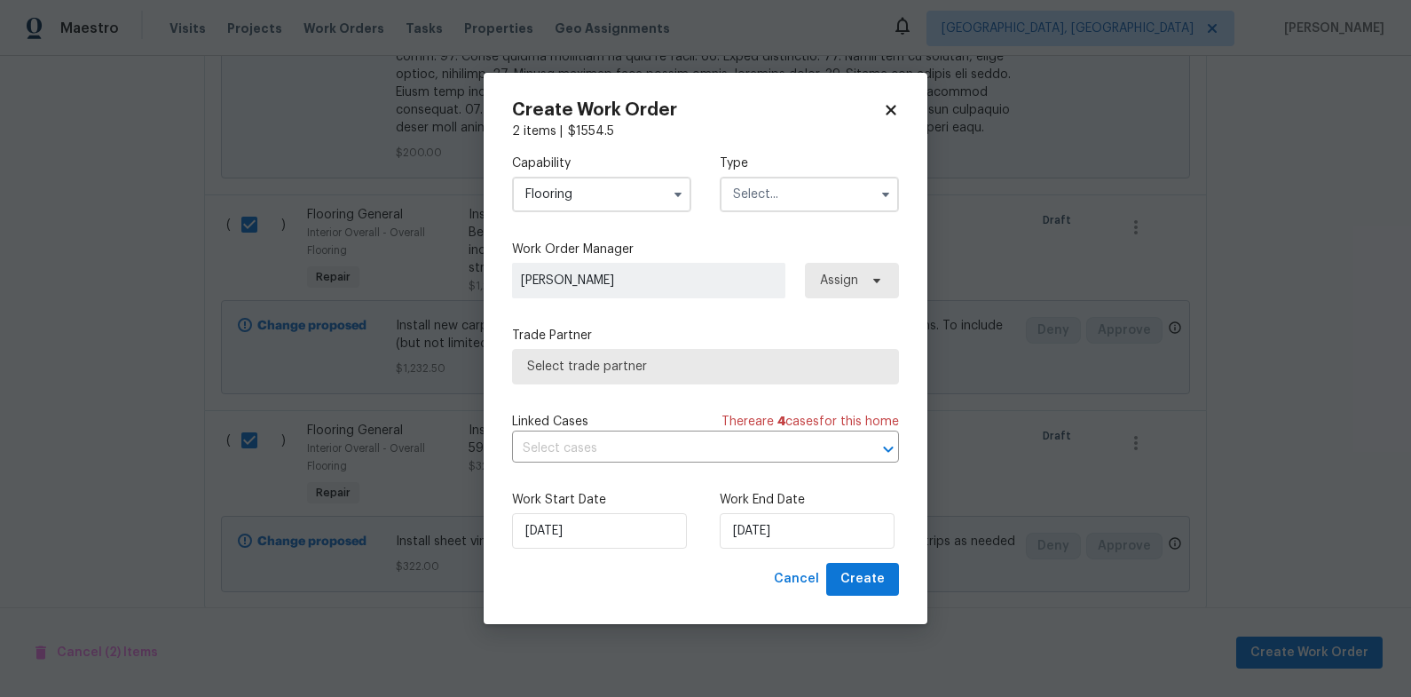
click at [816, 193] on input "text" at bounding box center [809, 194] width 179 height 35
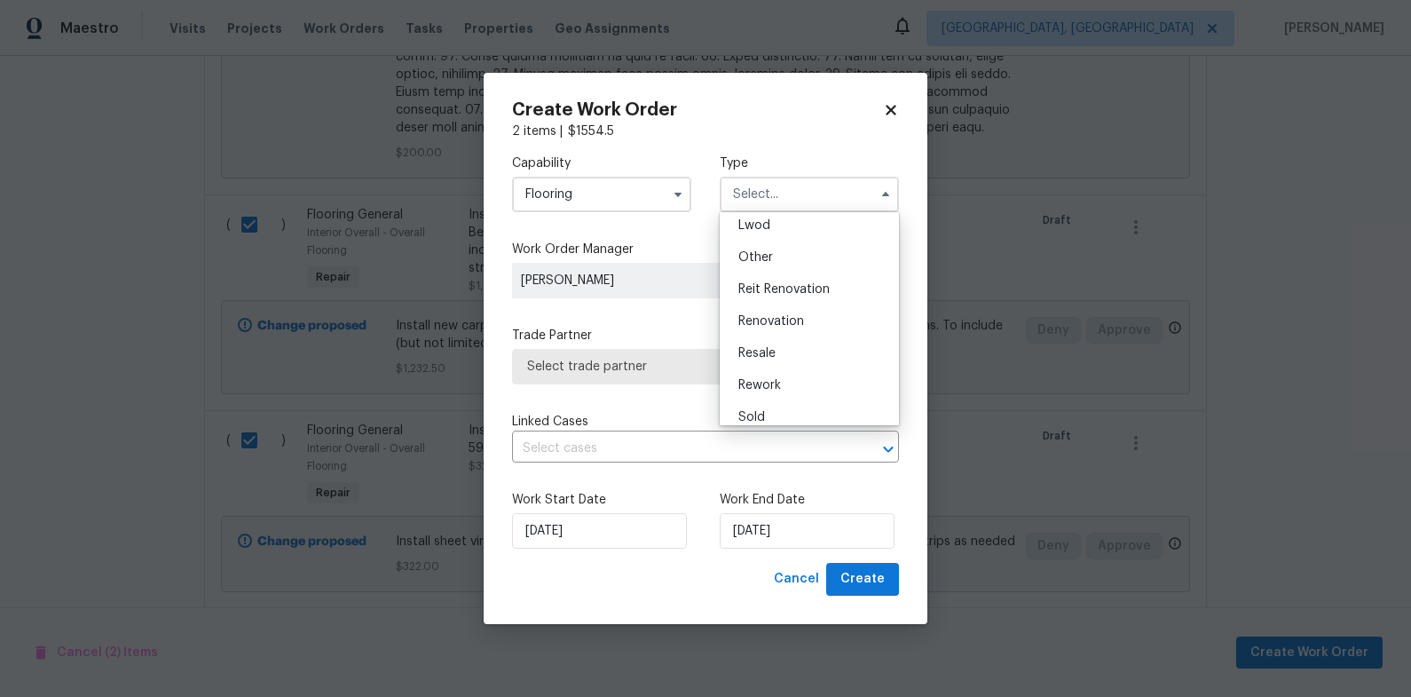
scroll to position [211, 0]
click at [811, 305] on div "Renovation" at bounding box center [809, 309] width 170 height 32
type input "Renovation"
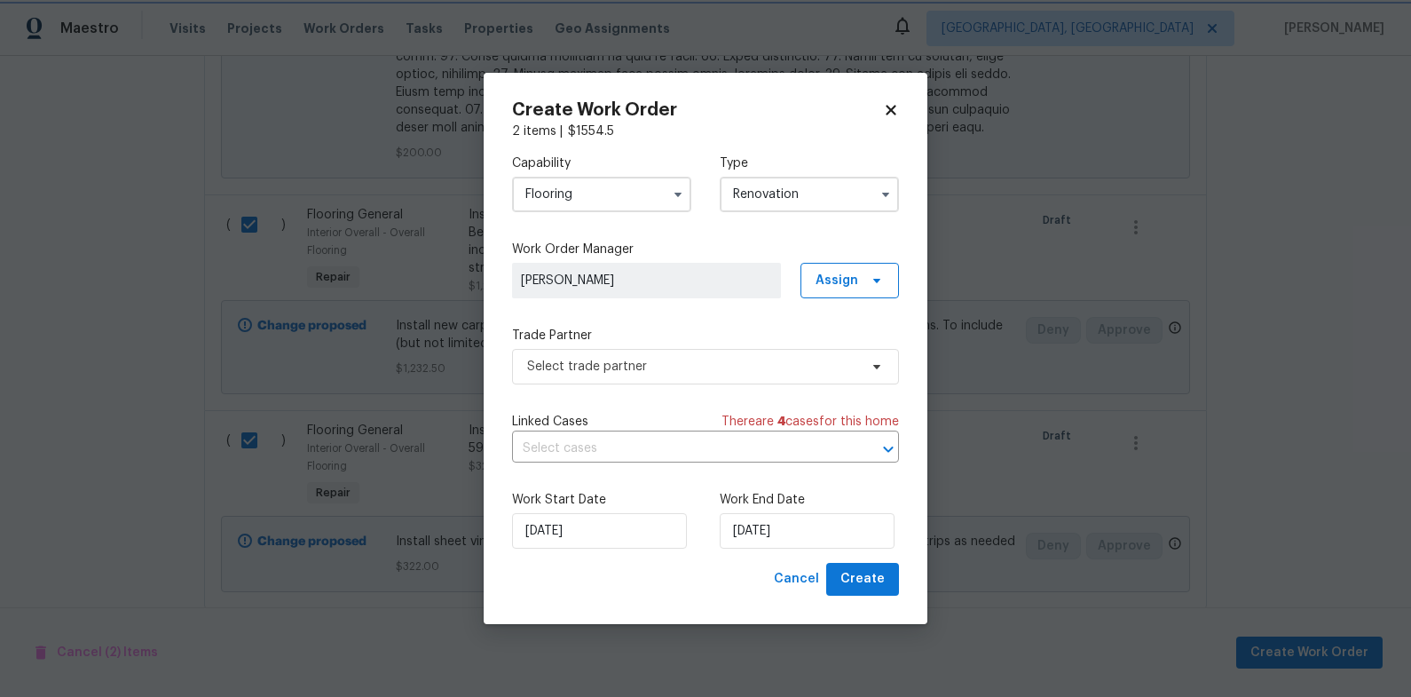
scroll to position [0, 0]
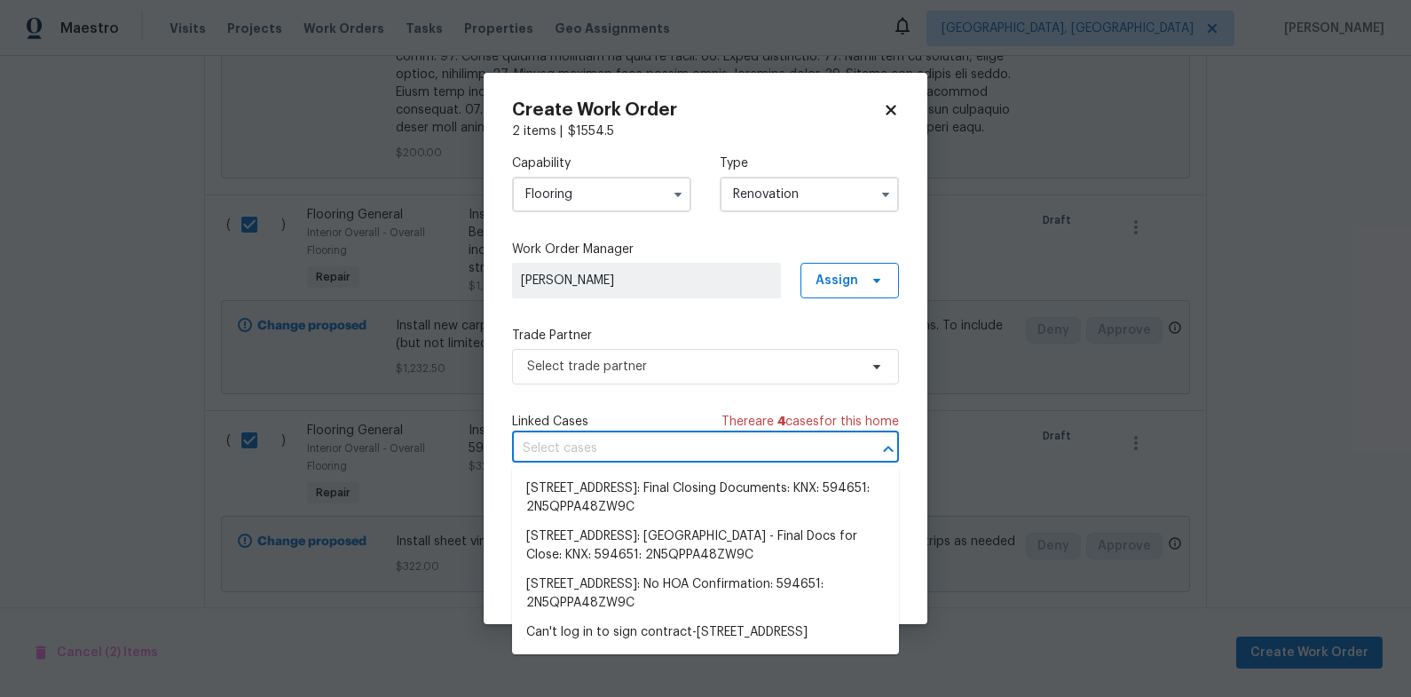
click at [682, 451] on input "text" at bounding box center [680, 449] width 337 height 28
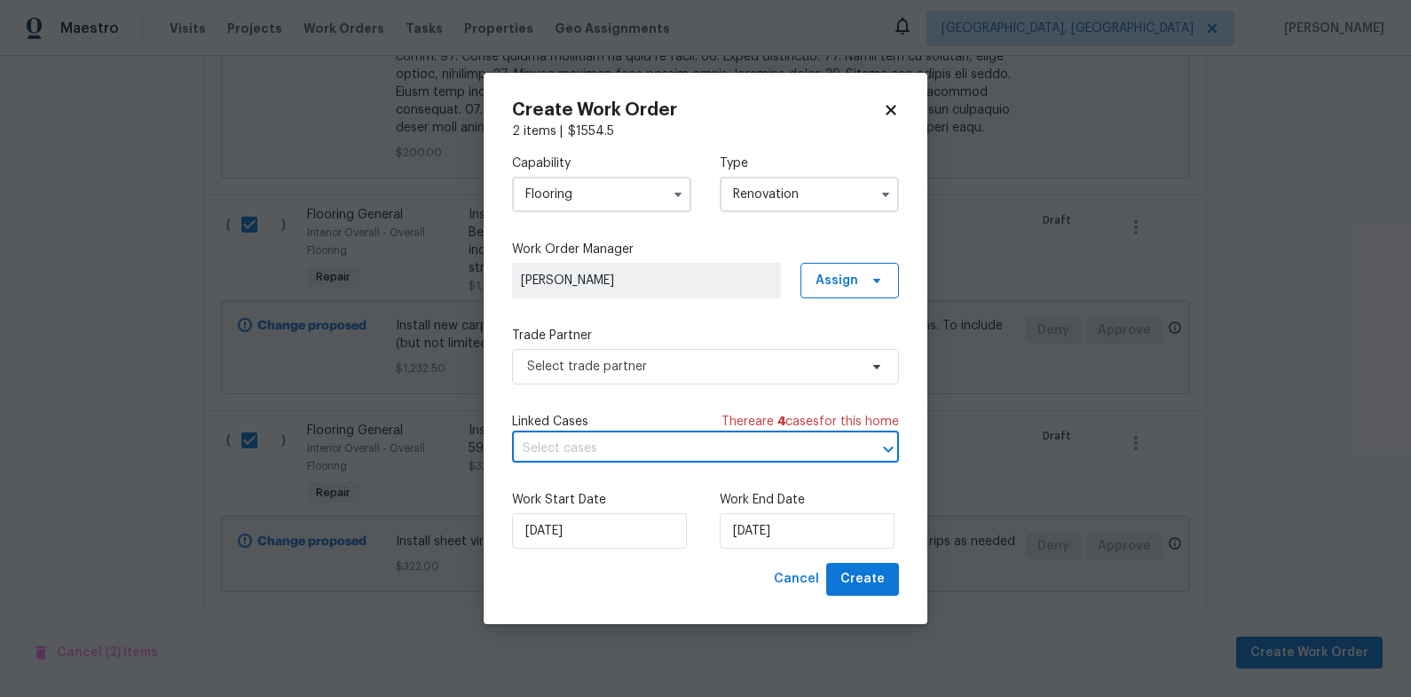
click at [682, 451] on input "text" at bounding box center [680, 449] width 337 height 28
click at [674, 364] on span "Select trade partner" at bounding box center [692, 367] width 331 height 18
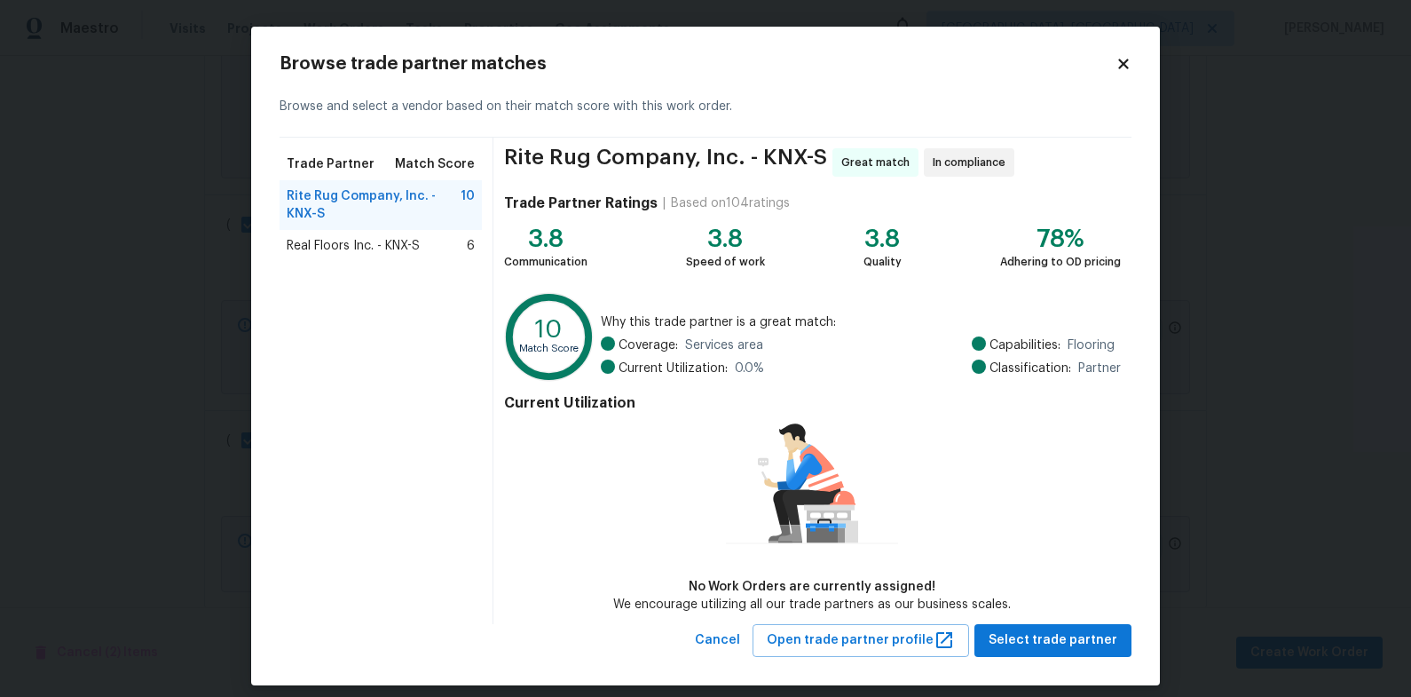
scroll to position [15, 0]
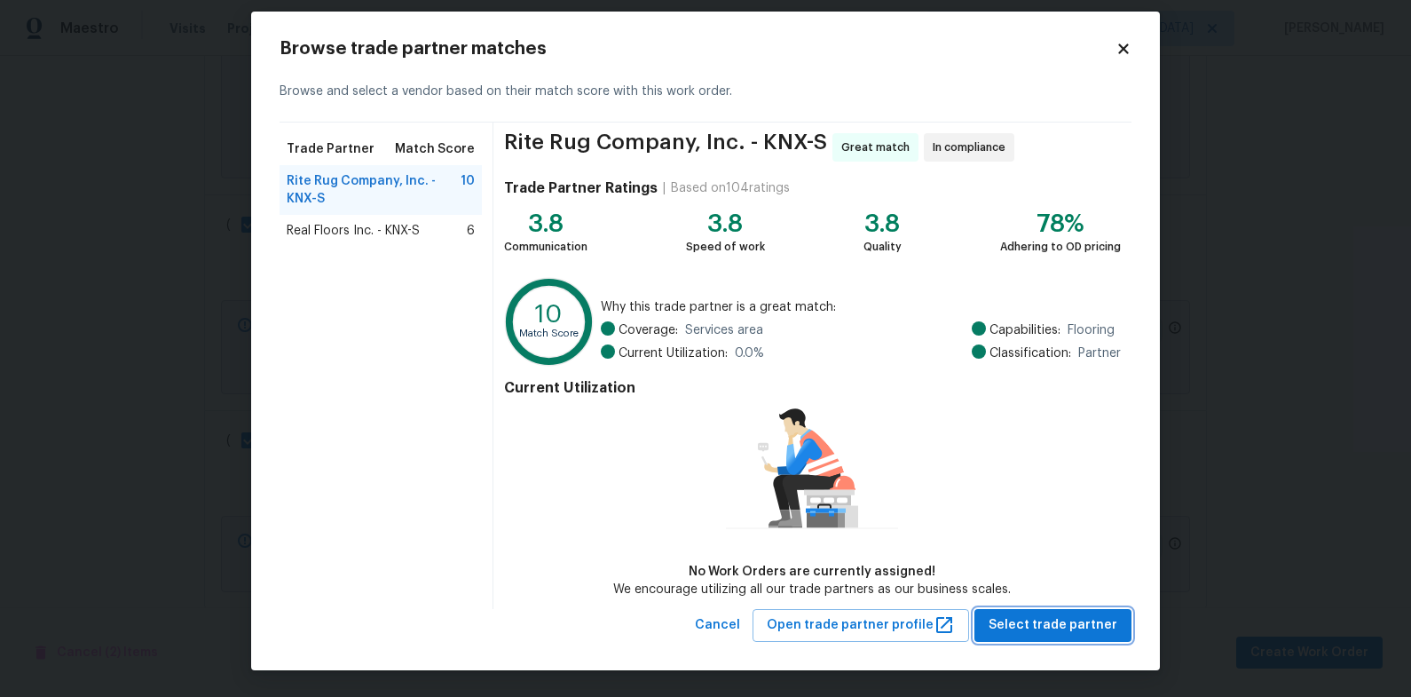
click at [1093, 632] on span "Select trade partner" at bounding box center [1053, 625] width 129 height 22
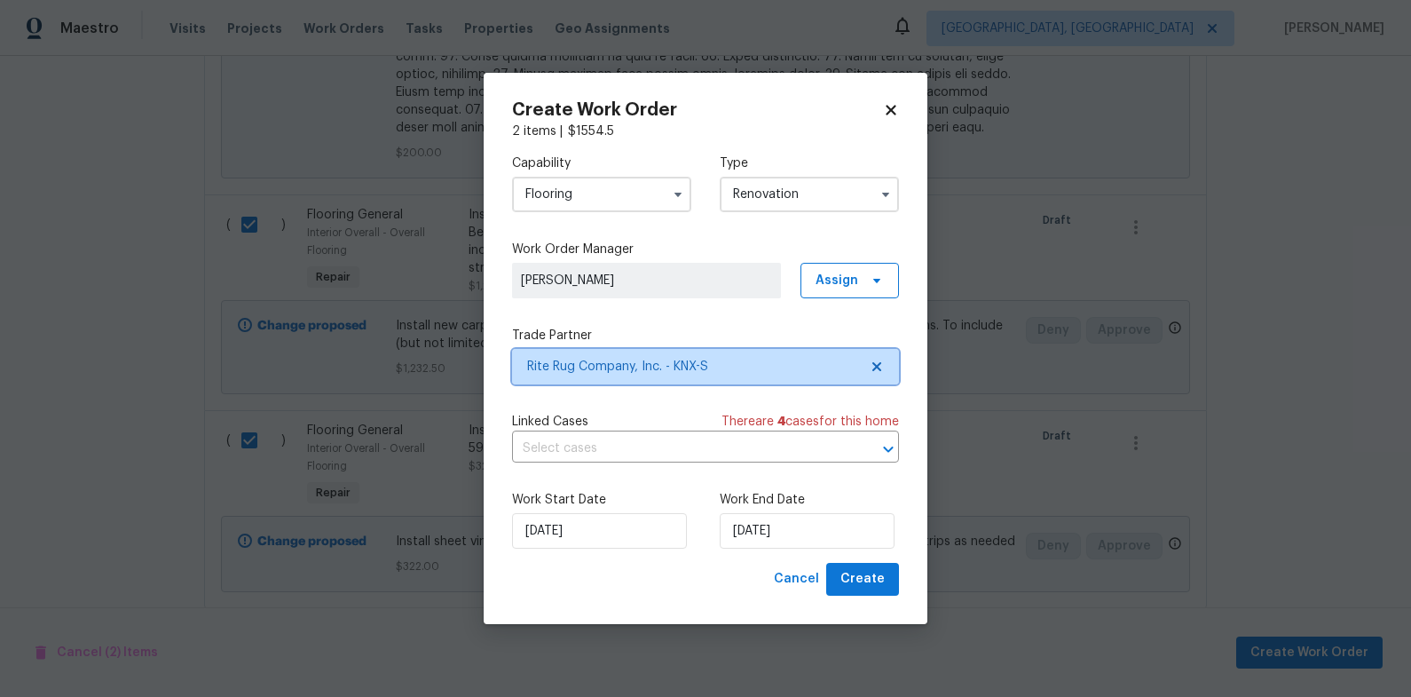
scroll to position [0, 0]
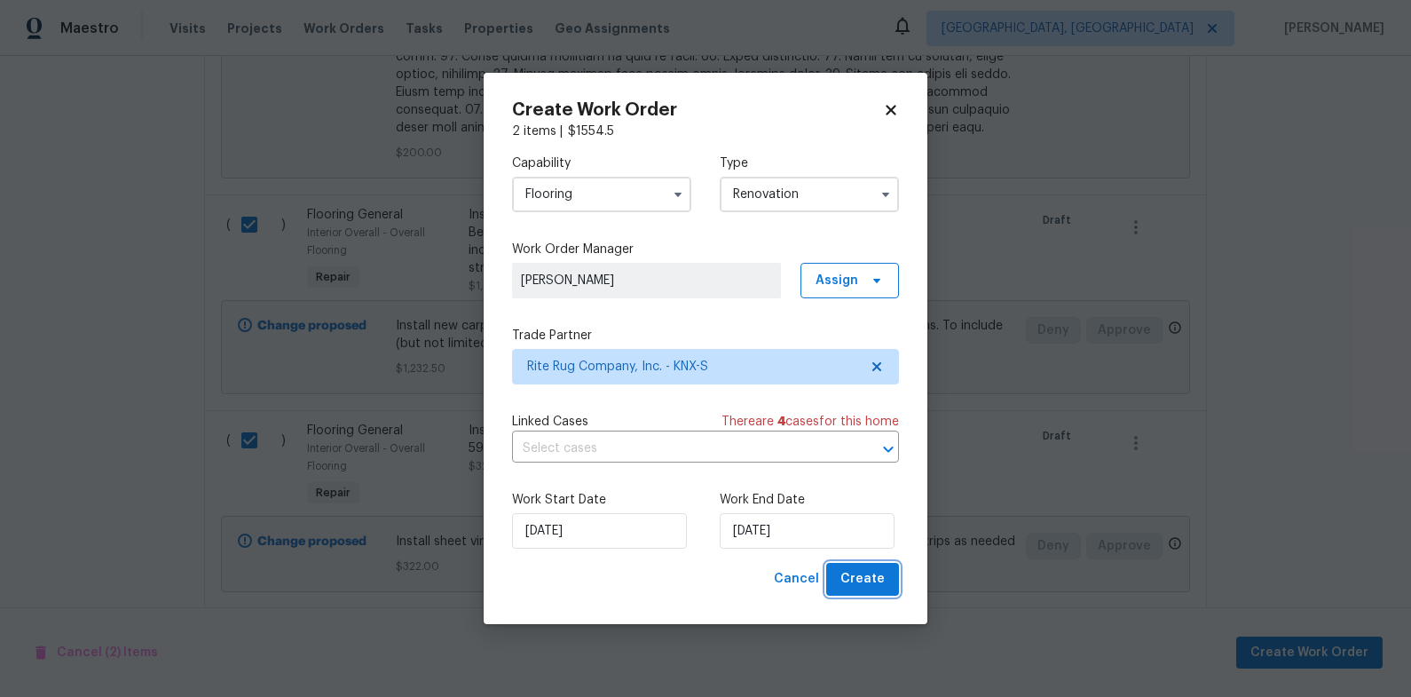
click at [843, 580] on button "Create" at bounding box center [862, 579] width 73 height 33
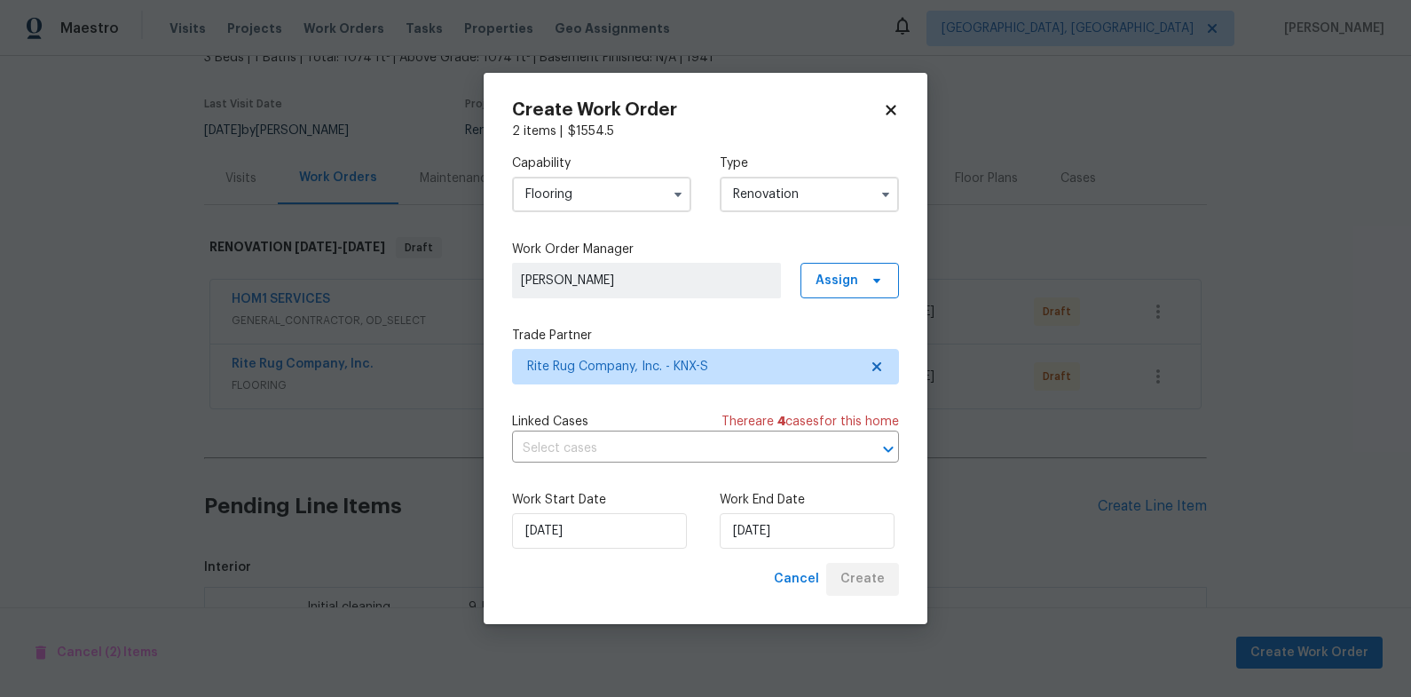
scroll to position [930, 0]
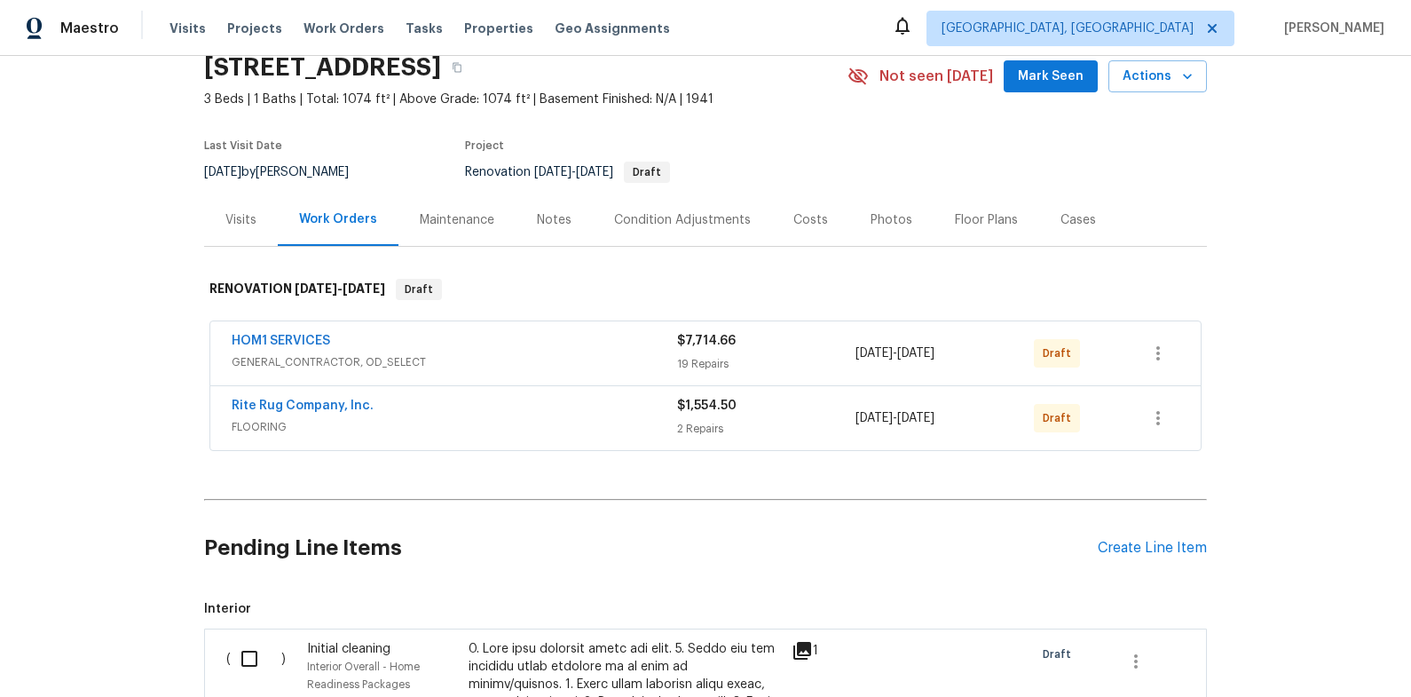
scroll to position [152, 0]
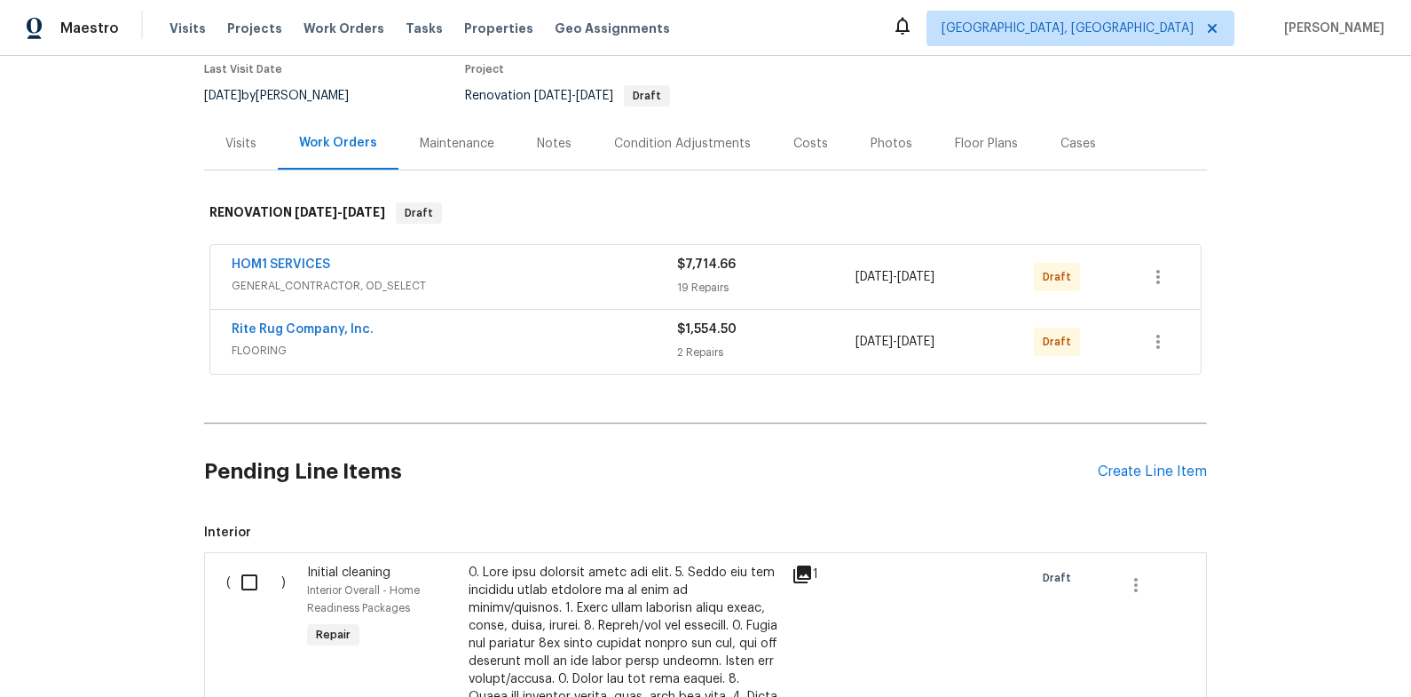
click at [785, 152] on div "Costs" at bounding box center [810, 143] width 77 height 52
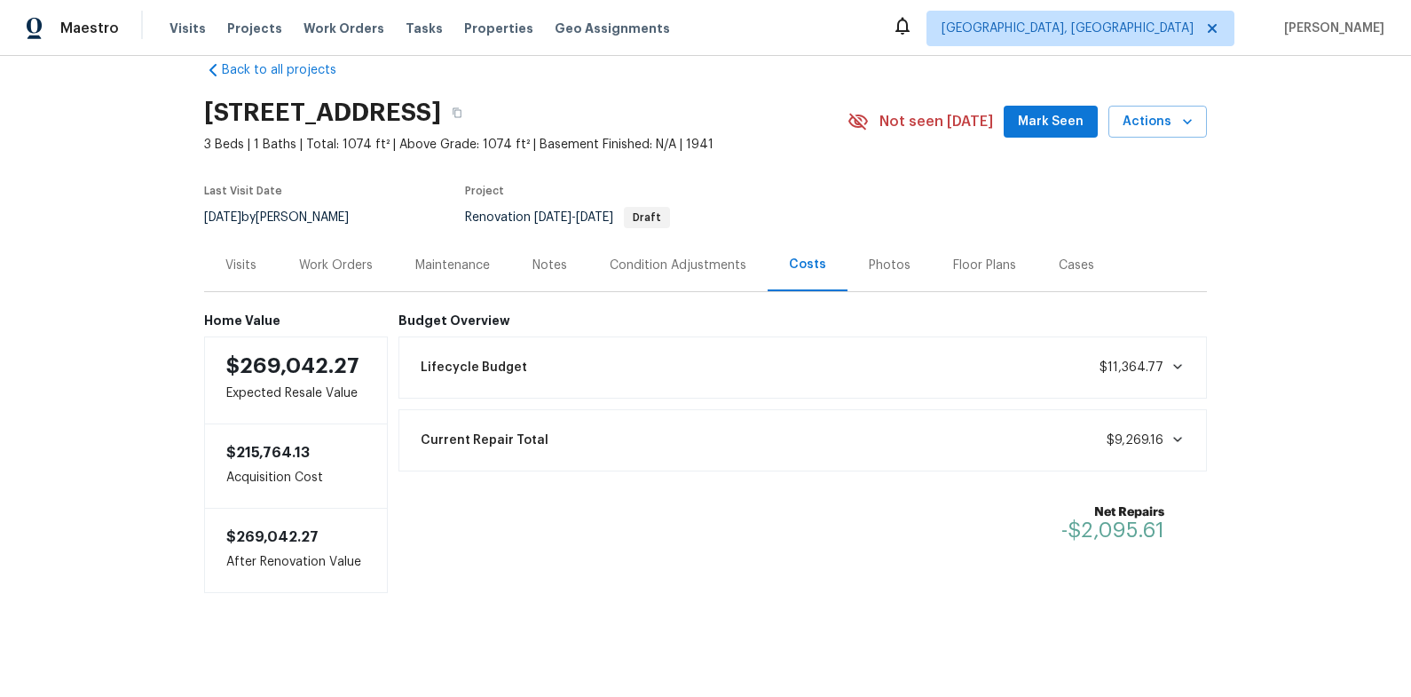
scroll to position [33, 0]
click at [333, 267] on div "Work Orders" at bounding box center [336, 263] width 74 height 18
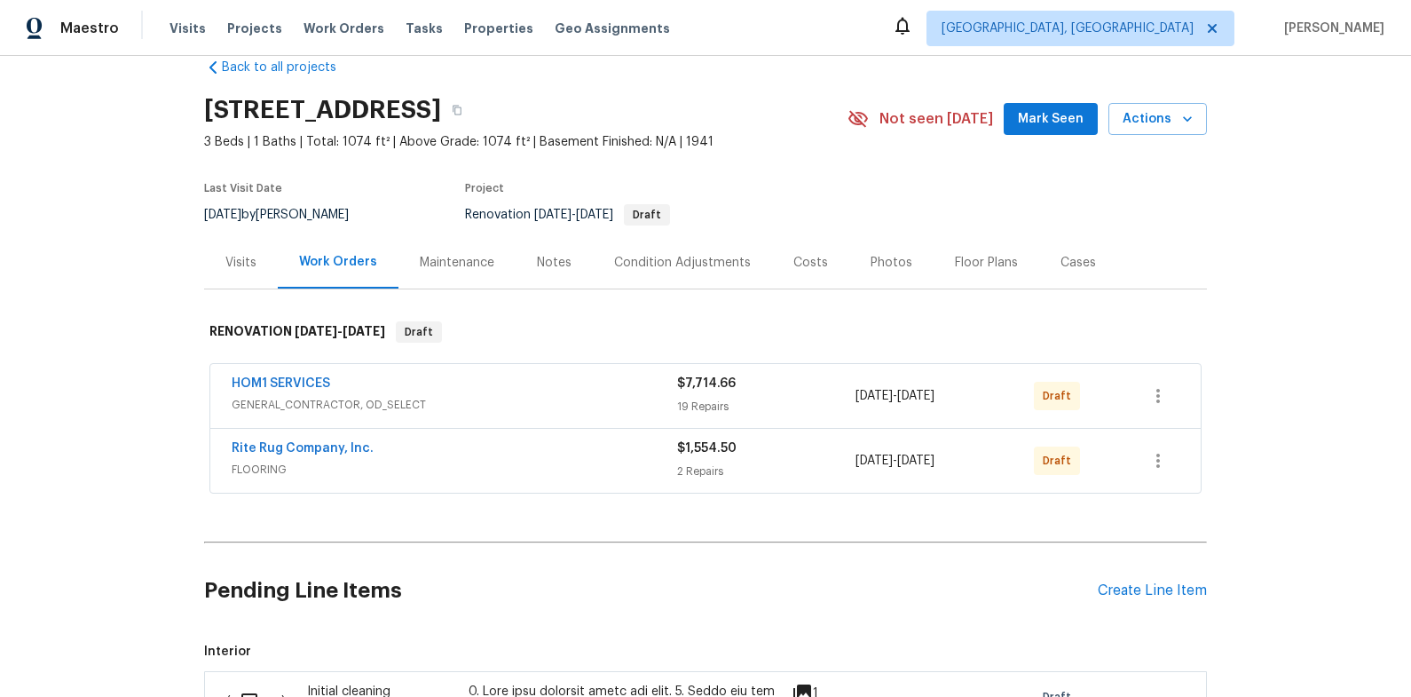
scroll to position [152, 0]
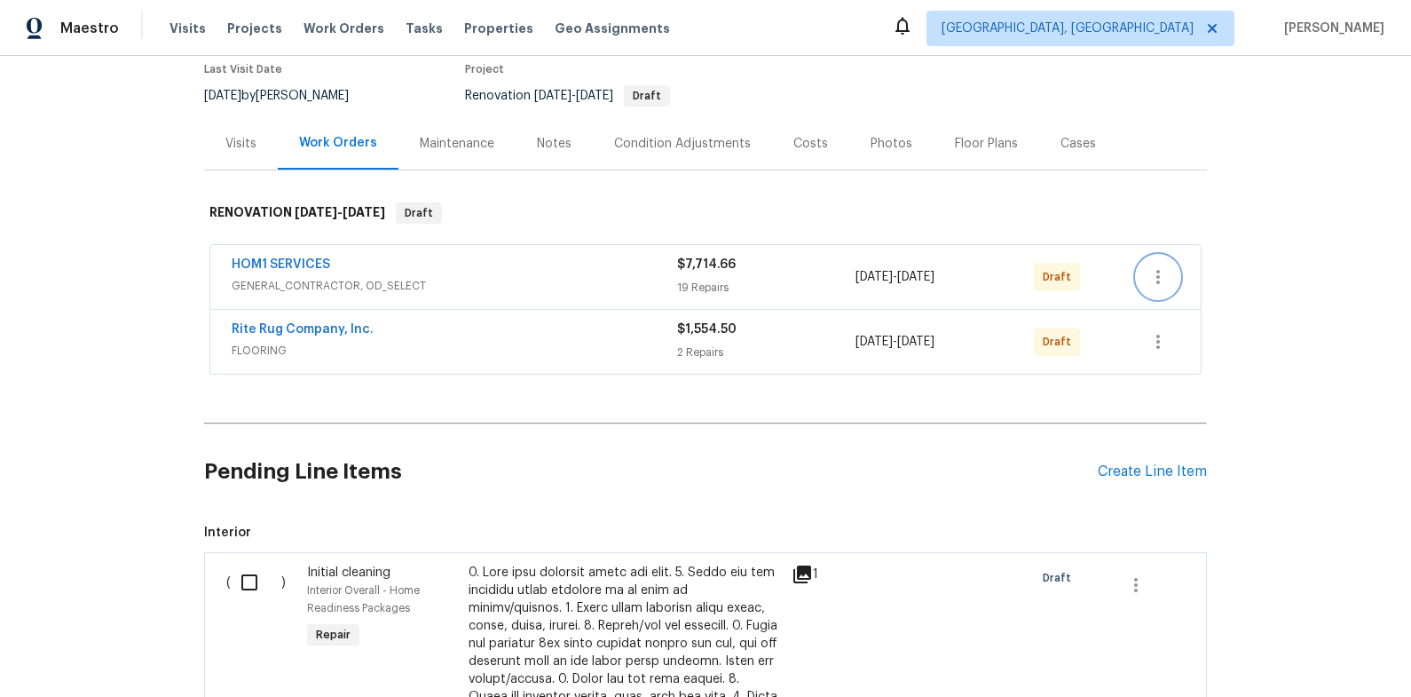
click at [1158, 269] on icon "button" at bounding box center [1157, 276] width 21 height 21
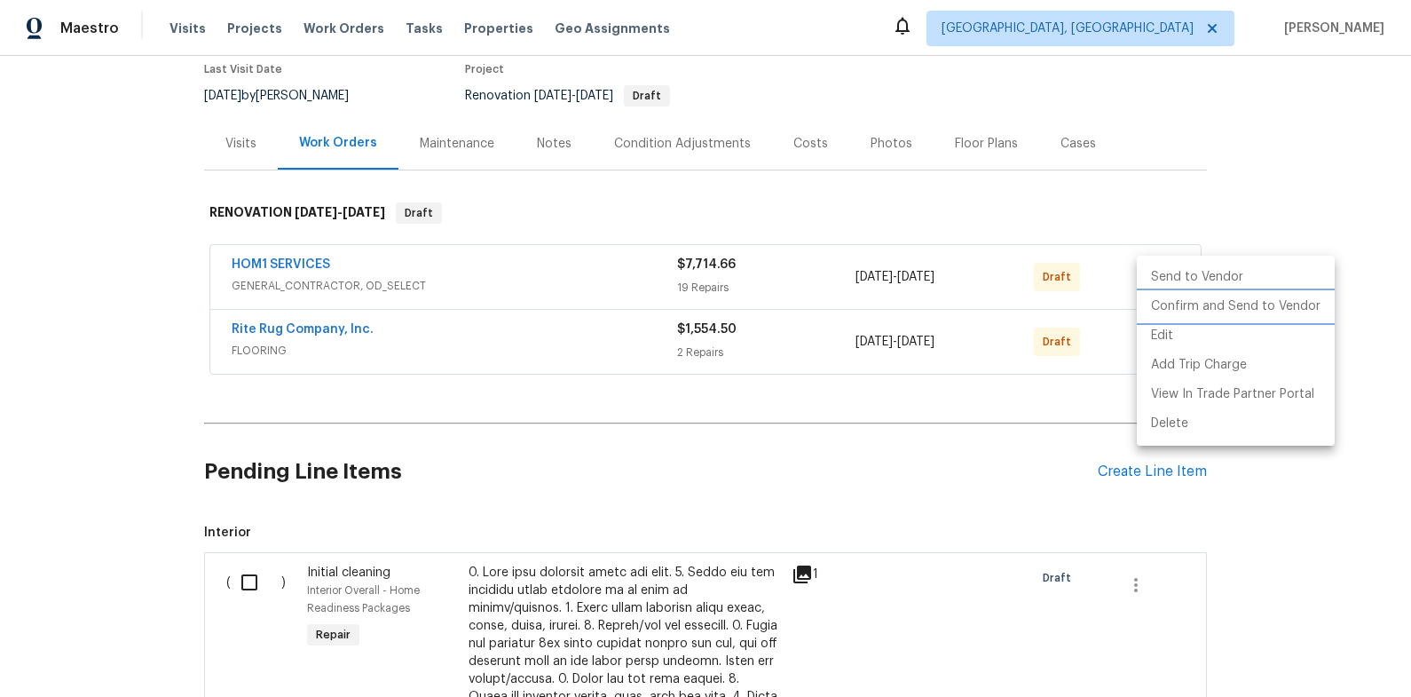
click at [1179, 300] on li "Confirm and Send to Vendor" at bounding box center [1236, 306] width 198 height 29
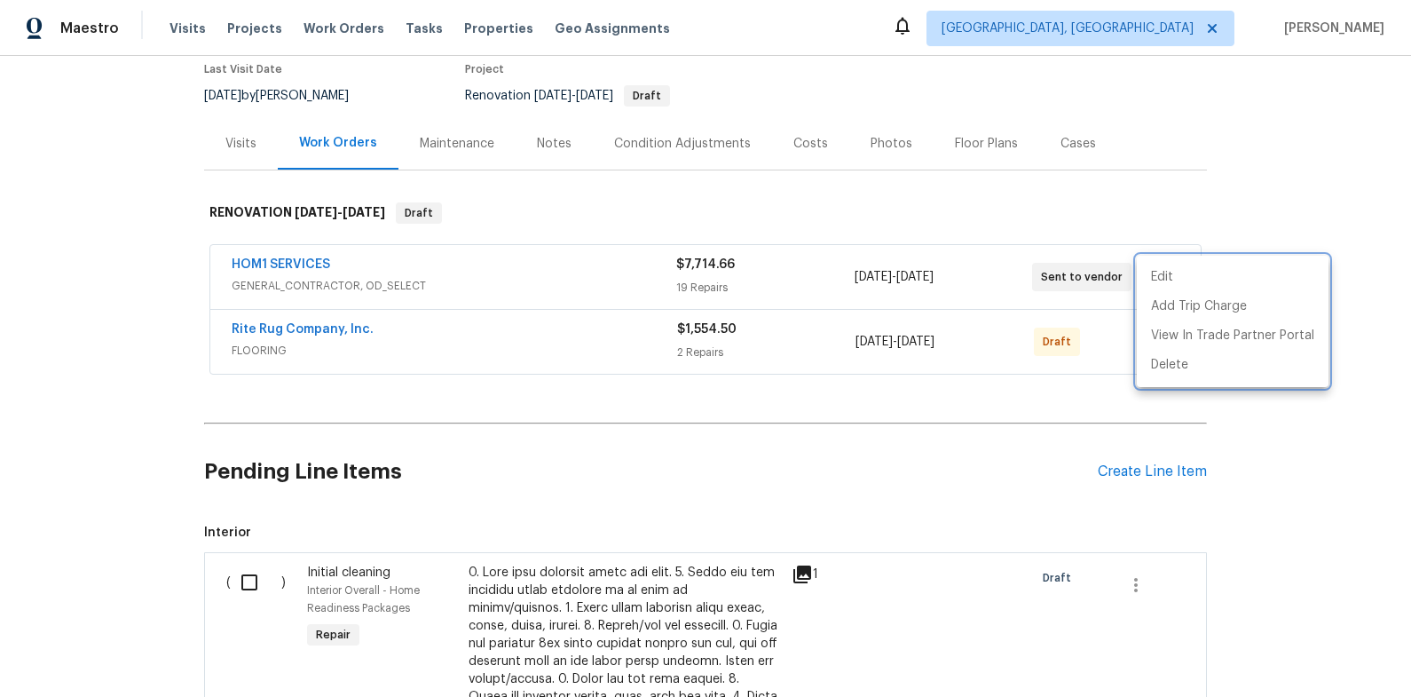
click at [1328, 180] on div at bounding box center [705, 348] width 1411 height 697
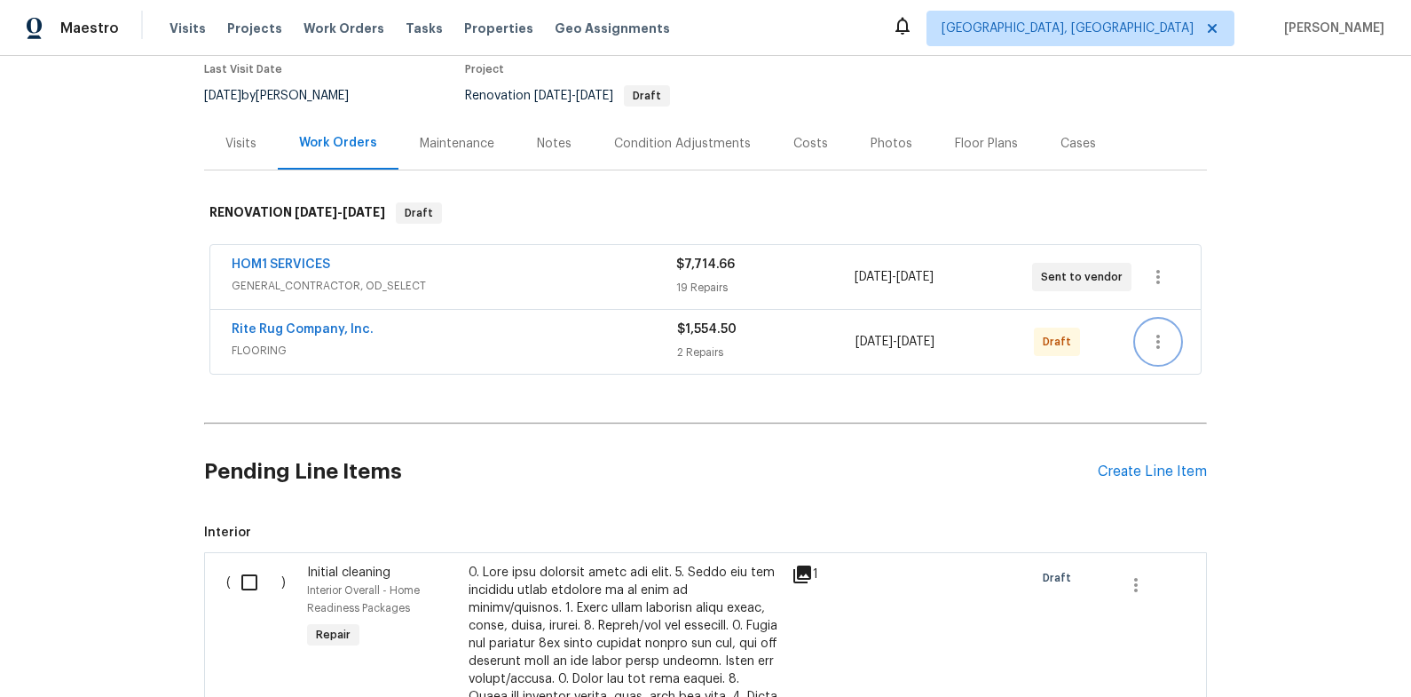
click at [1159, 347] on icon "button" at bounding box center [1158, 342] width 4 height 14
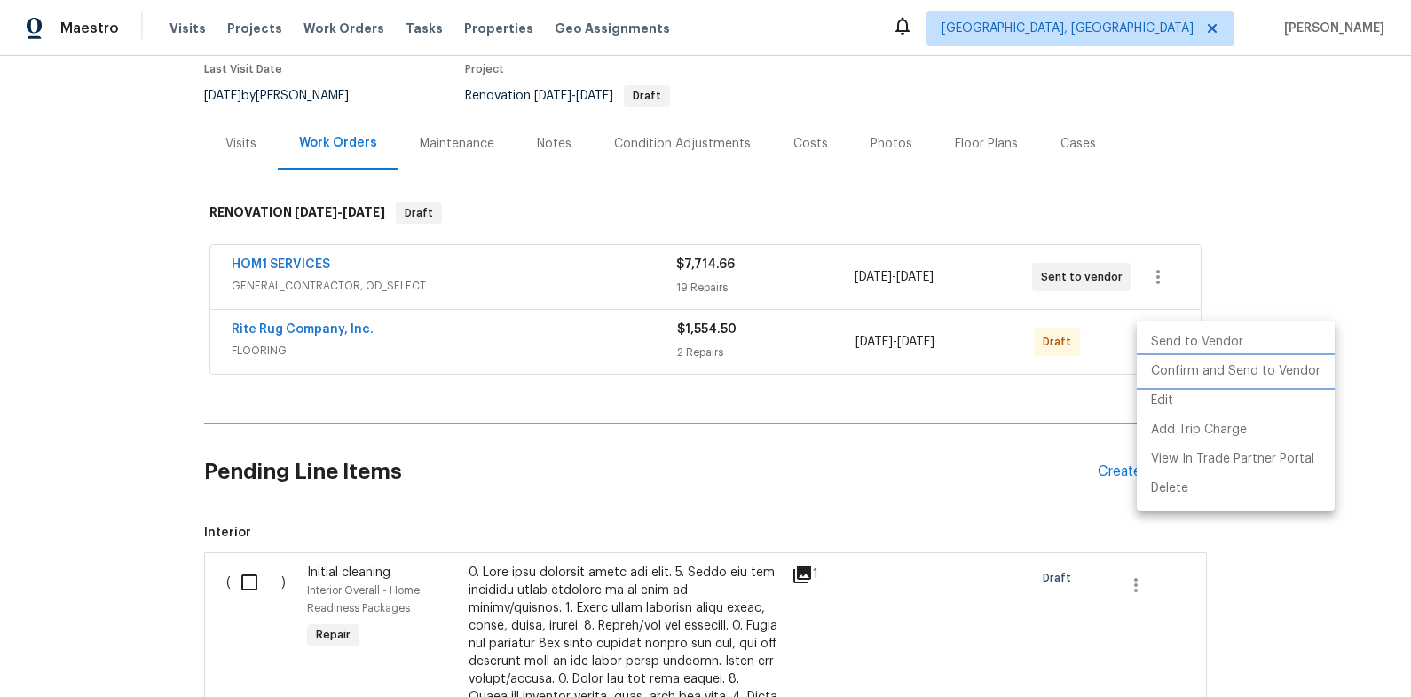
click at [1186, 365] on li "Confirm and Send to Vendor" at bounding box center [1236, 371] width 198 height 29
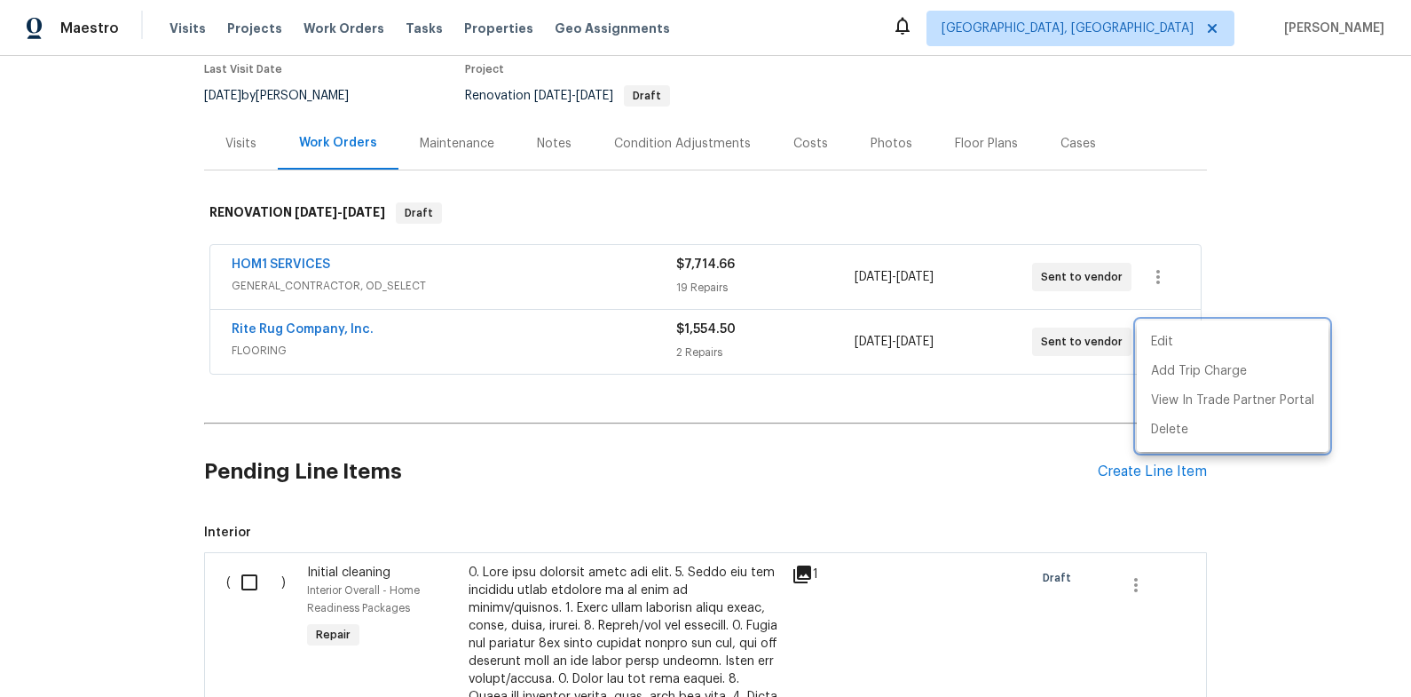
click at [856, 409] on div at bounding box center [705, 348] width 1411 height 697
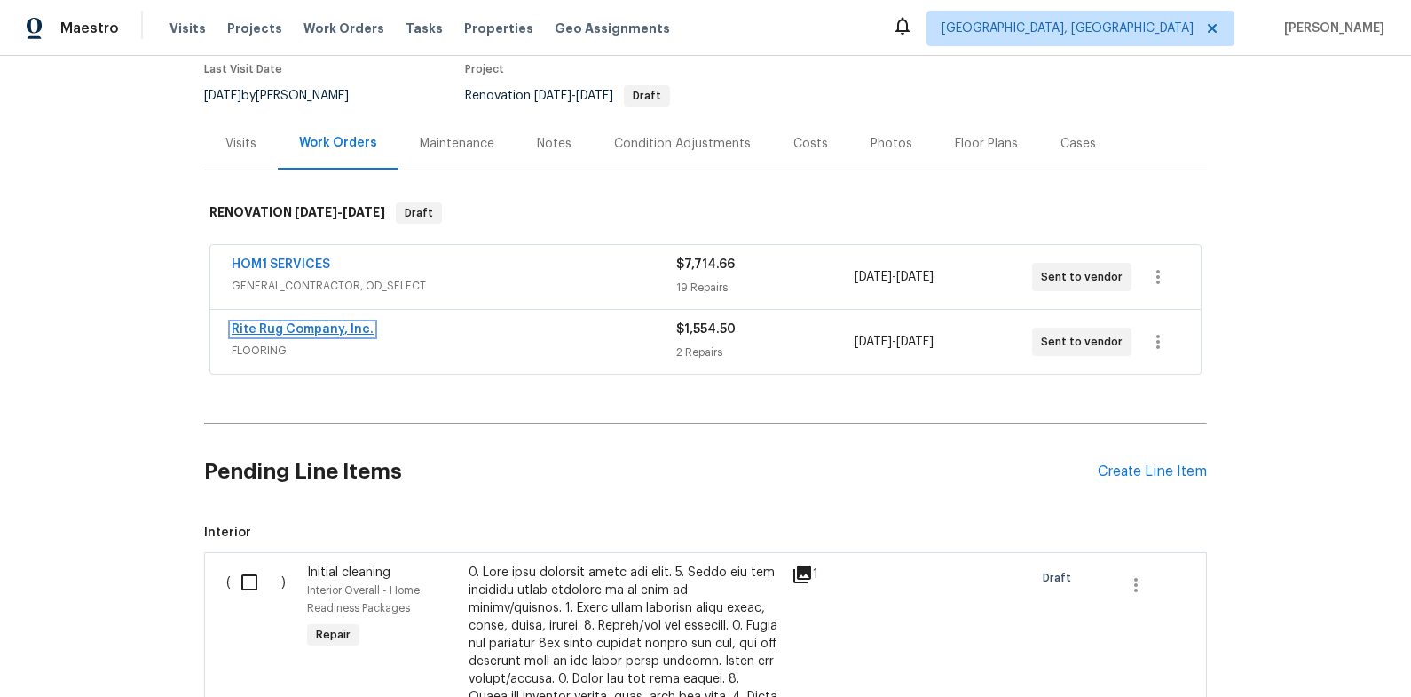
click at [347, 331] on link "Rite Rug Company, Inc." at bounding box center [303, 329] width 142 height 12
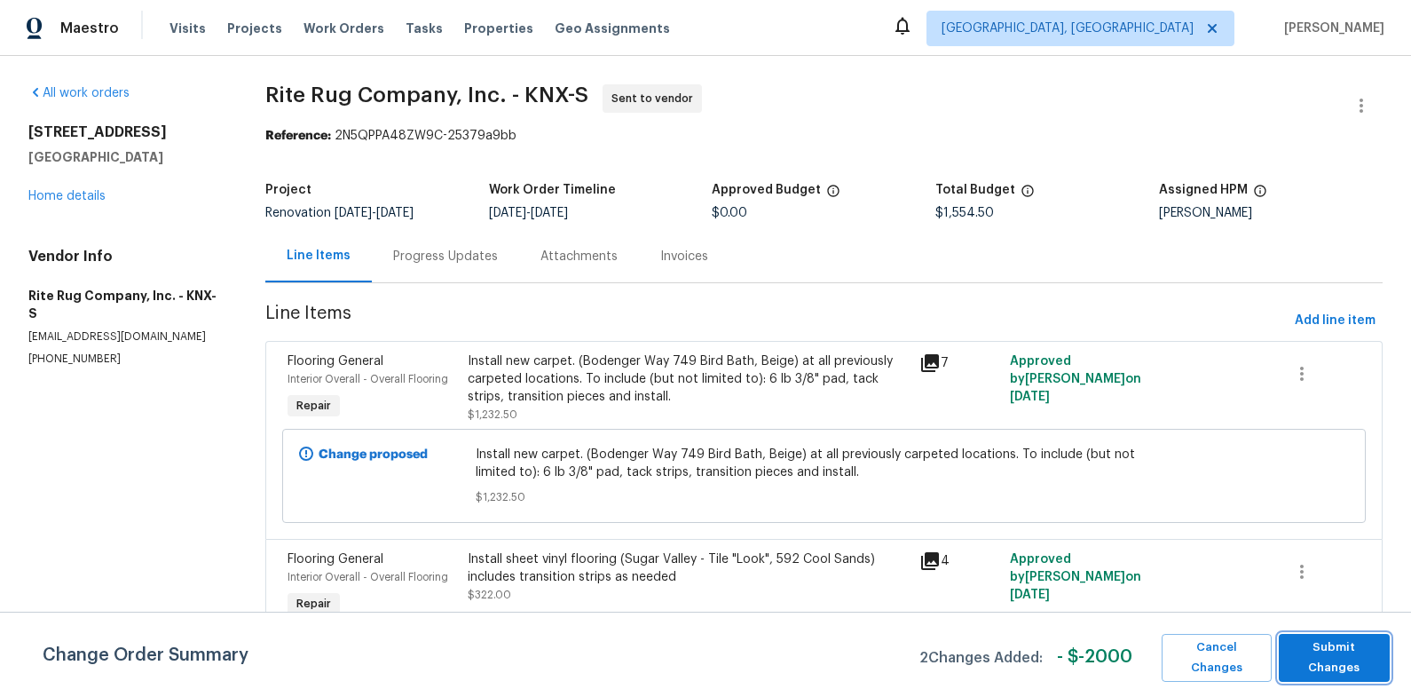
click at [1346, 652] on span "Submit Changes" at bounding box center [1334, 657] width 93 height 41
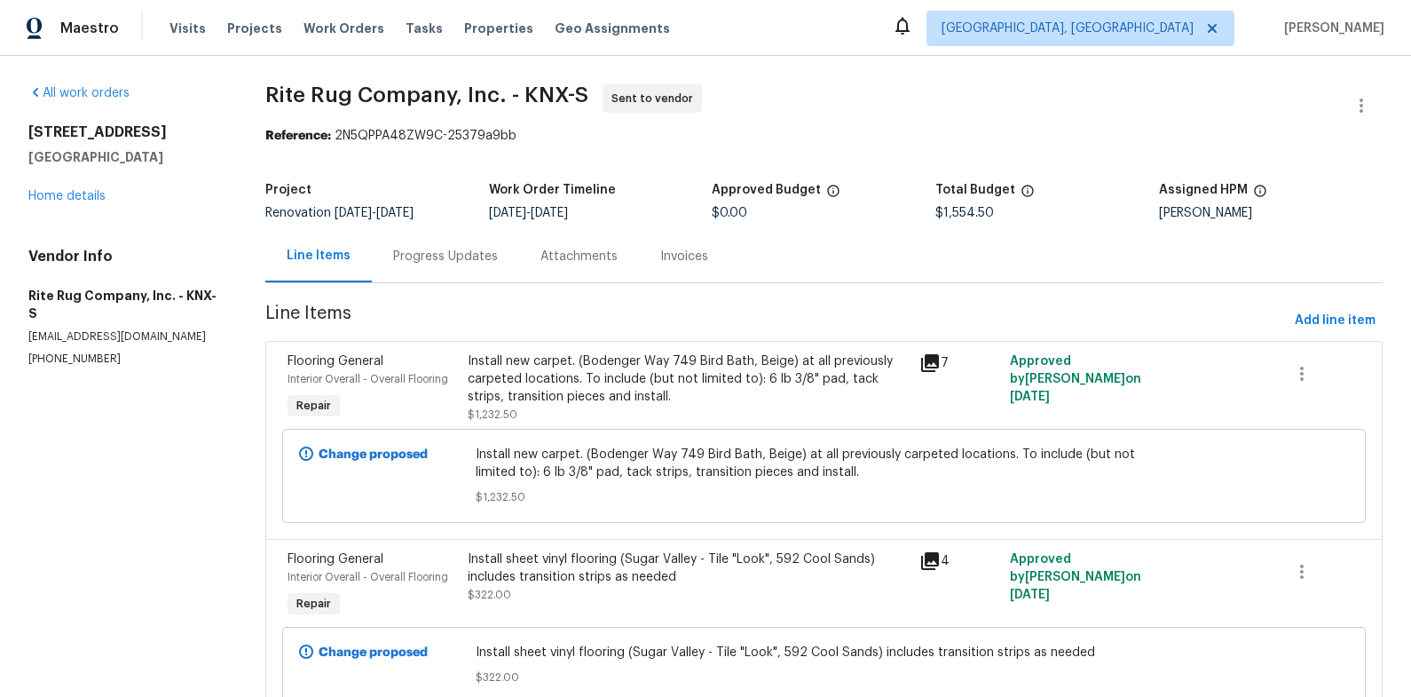
scroll to position [74, 0]
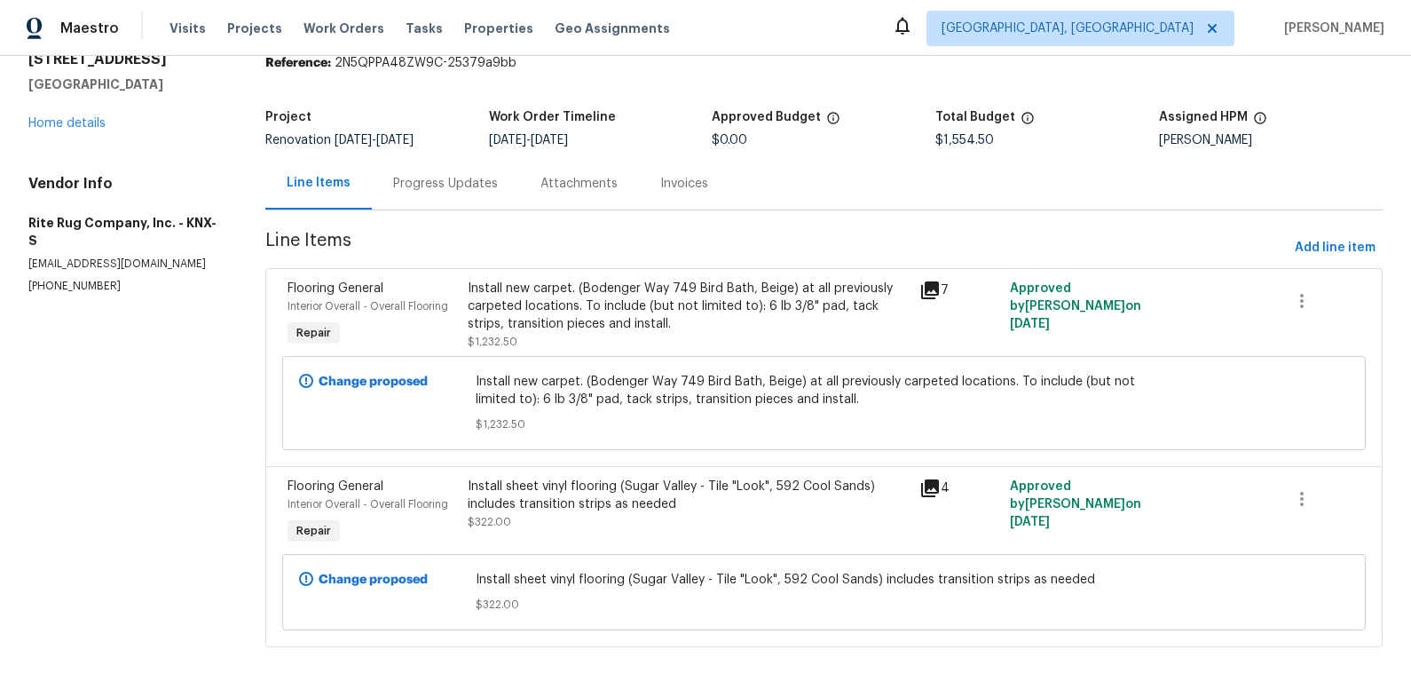
click at [457, 197] on div "Progress Updates" at bounding box center [445, 183] width 147 height 52
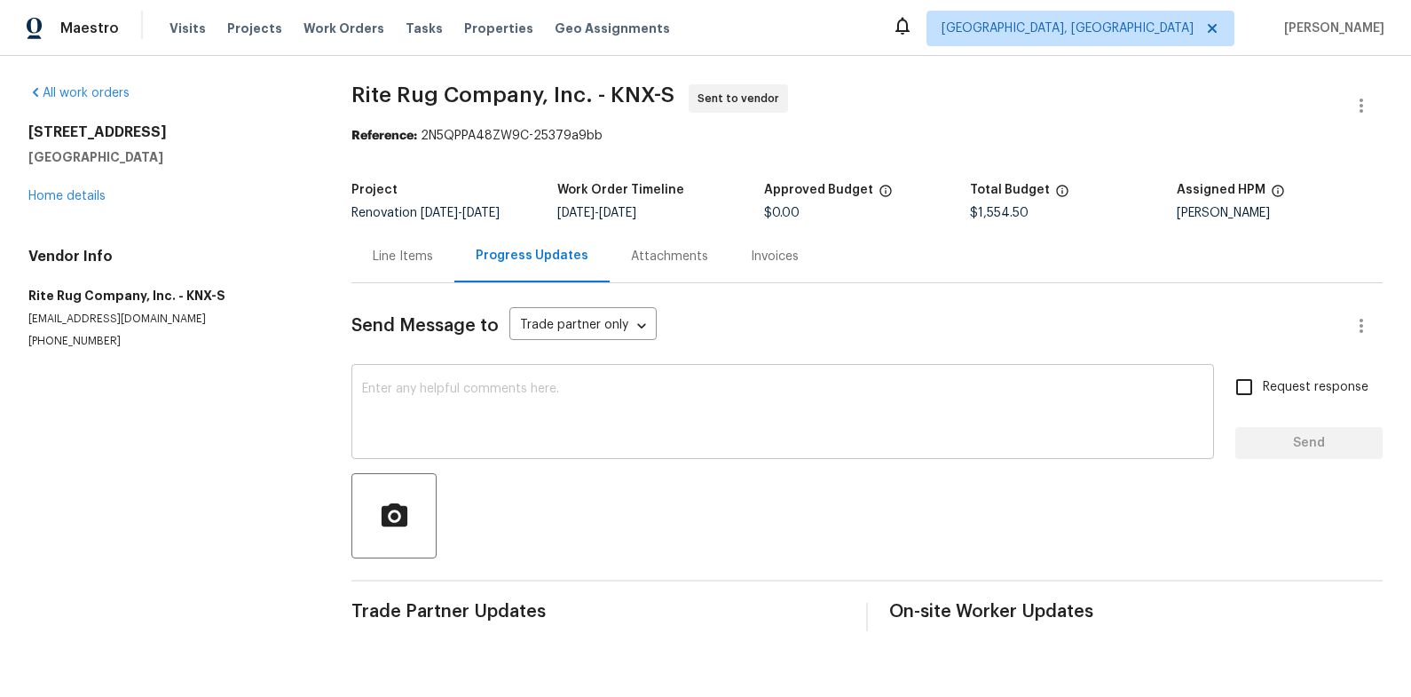
click at [532, 371] on div "x ​" at bounding box center [782, 413] width 863 height 91
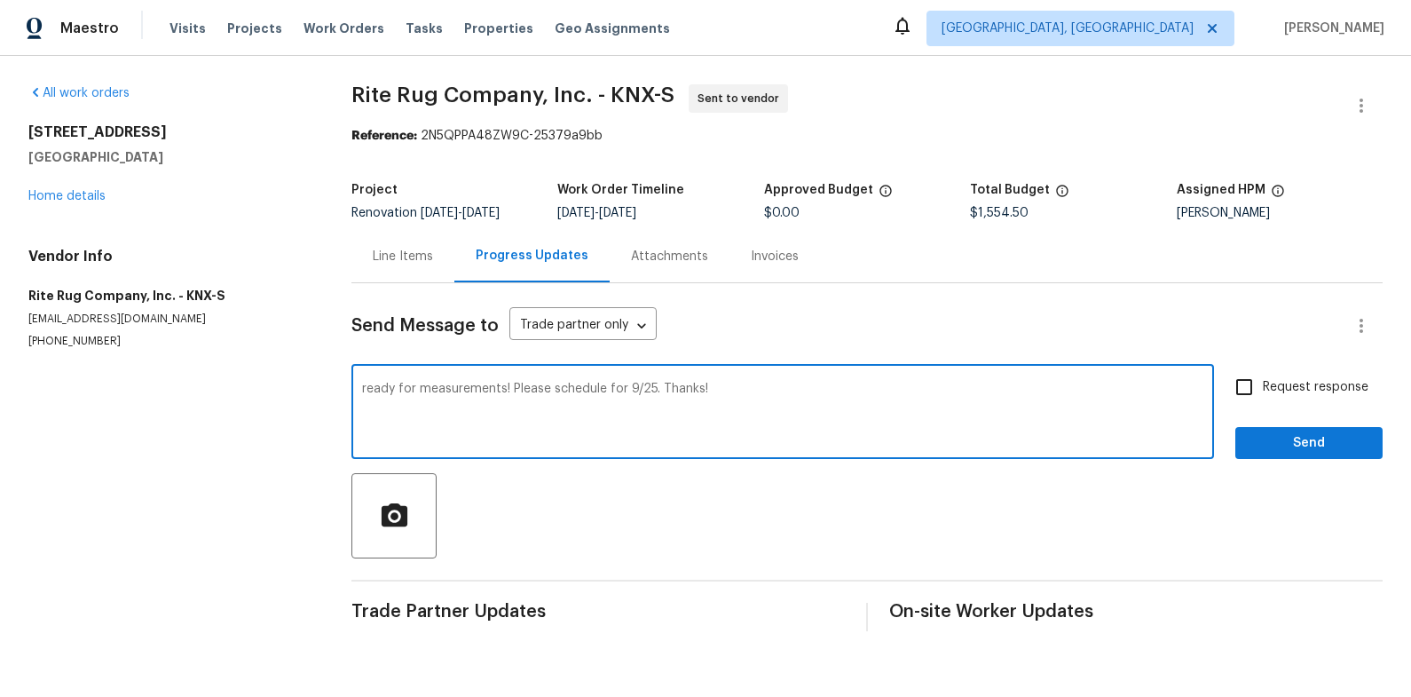
type textarea "ready for measurements! Please schedule for 9/25. Thanks!"
click at [1281, 441] on span "Send" at bounding box center [1309, 443] width 119 height 22
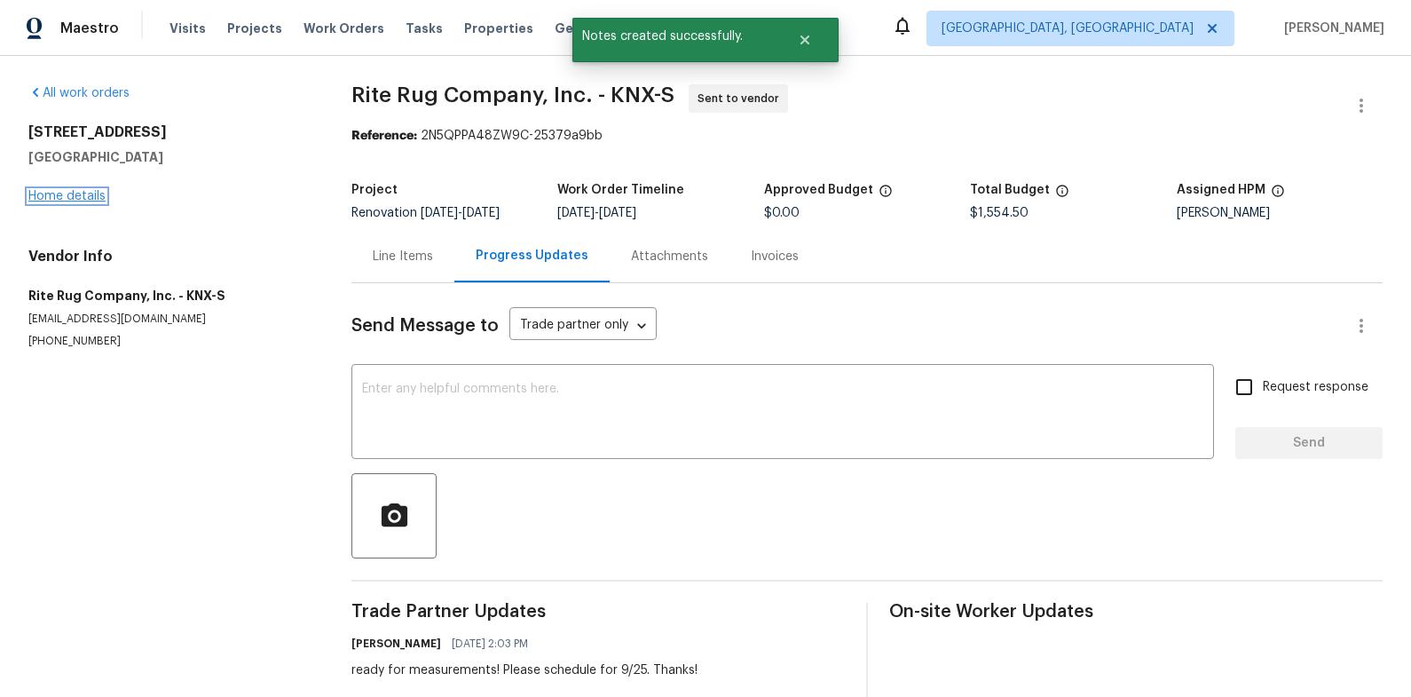
click at [89, 194] on link "Home details" at bounding box center [66, 196] width 77 height 12
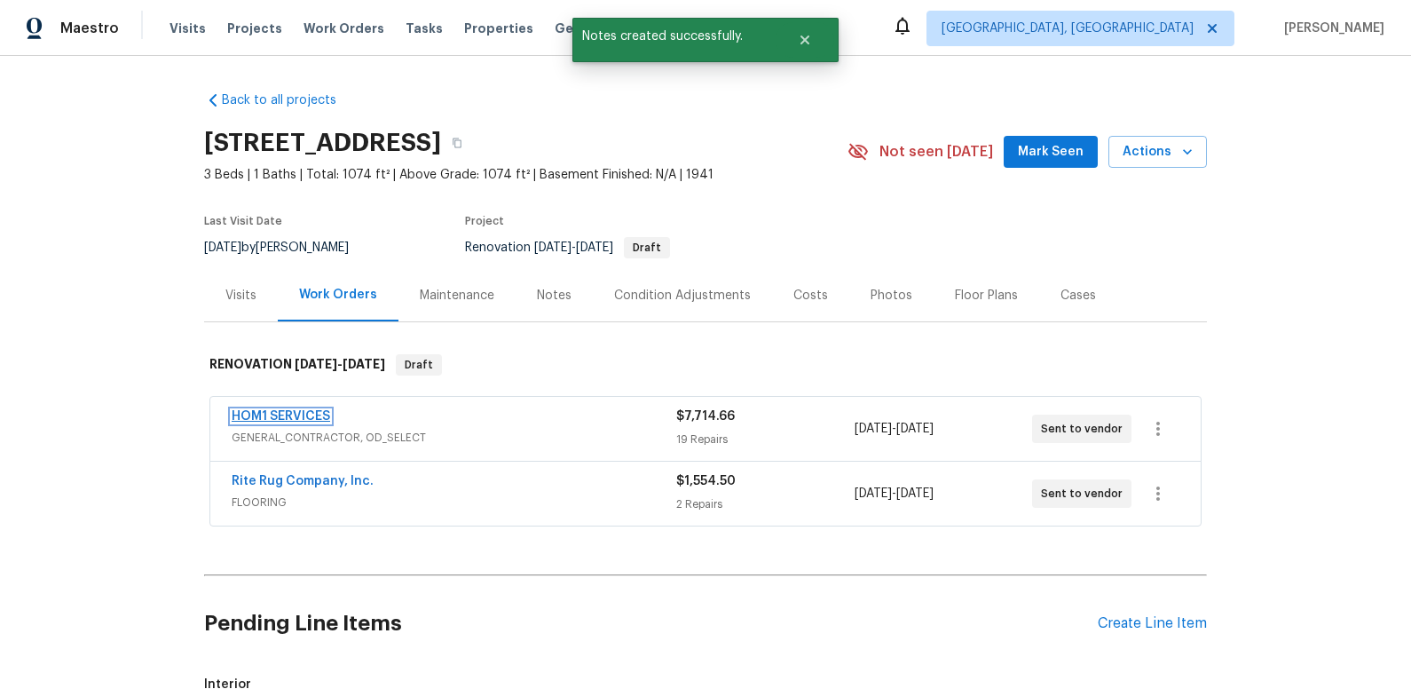
click at [317, 410] on link "HOM1 SERVICES" at bounding box center [281, 416] width 99 height 12
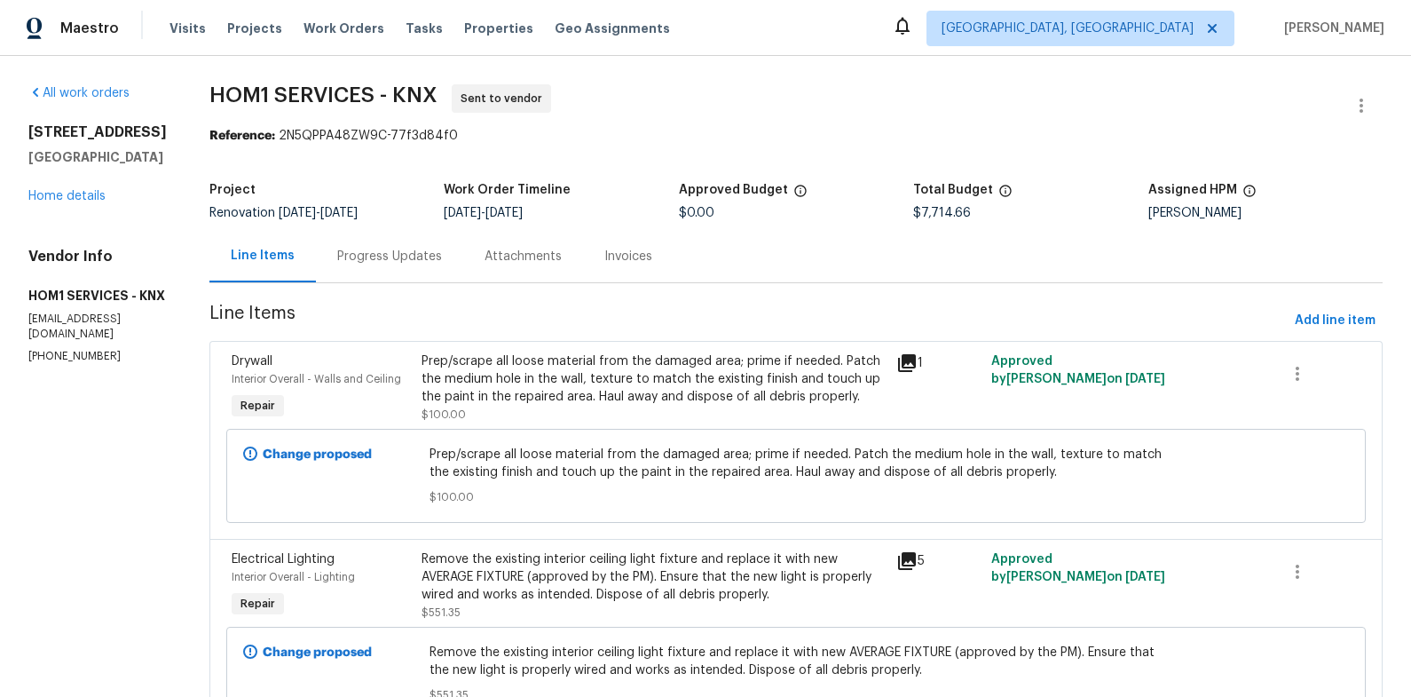
click at [384, 256] on div "Progress Updates" at bounding box center [389, 257] width 105 height 18
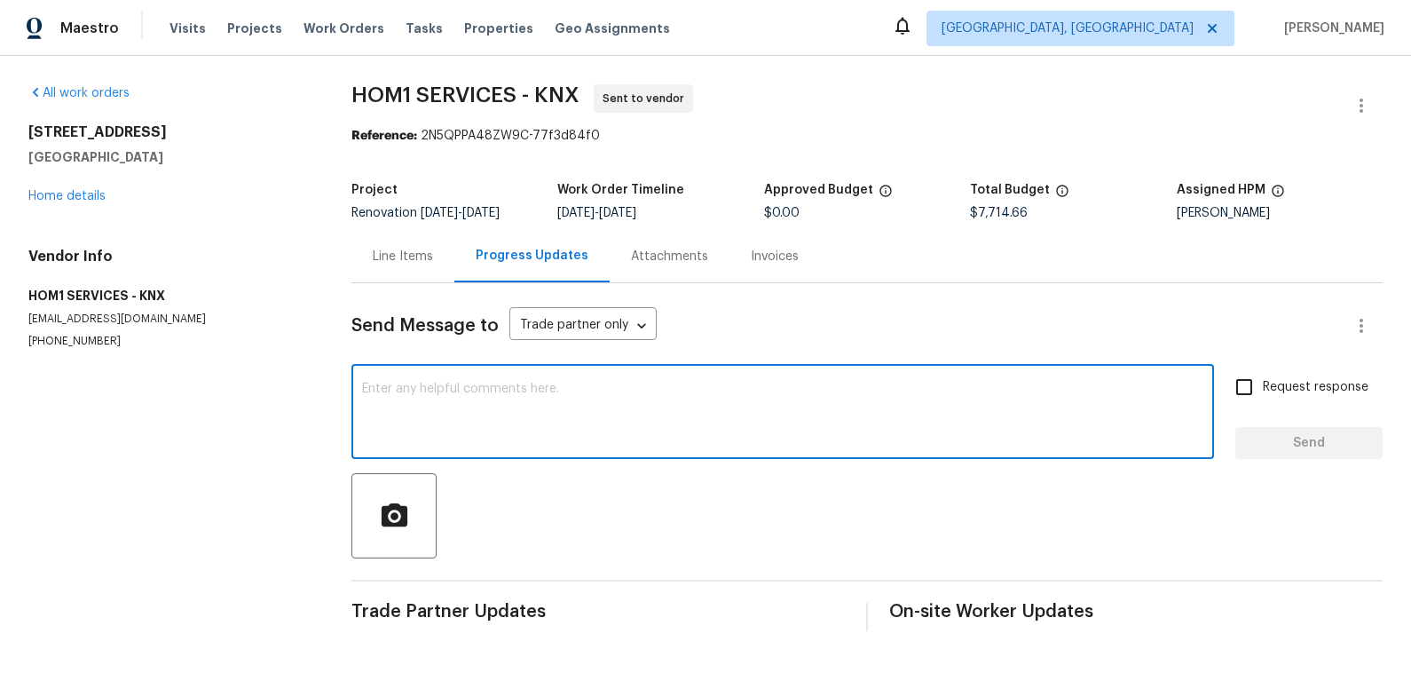
click at [526, 401] on textarea at bounding box center [782, 413] width 841 height 62
type textarea "Ready to start. Flooring scheduled 9/25. Cleaning 9/29. Thanks!"
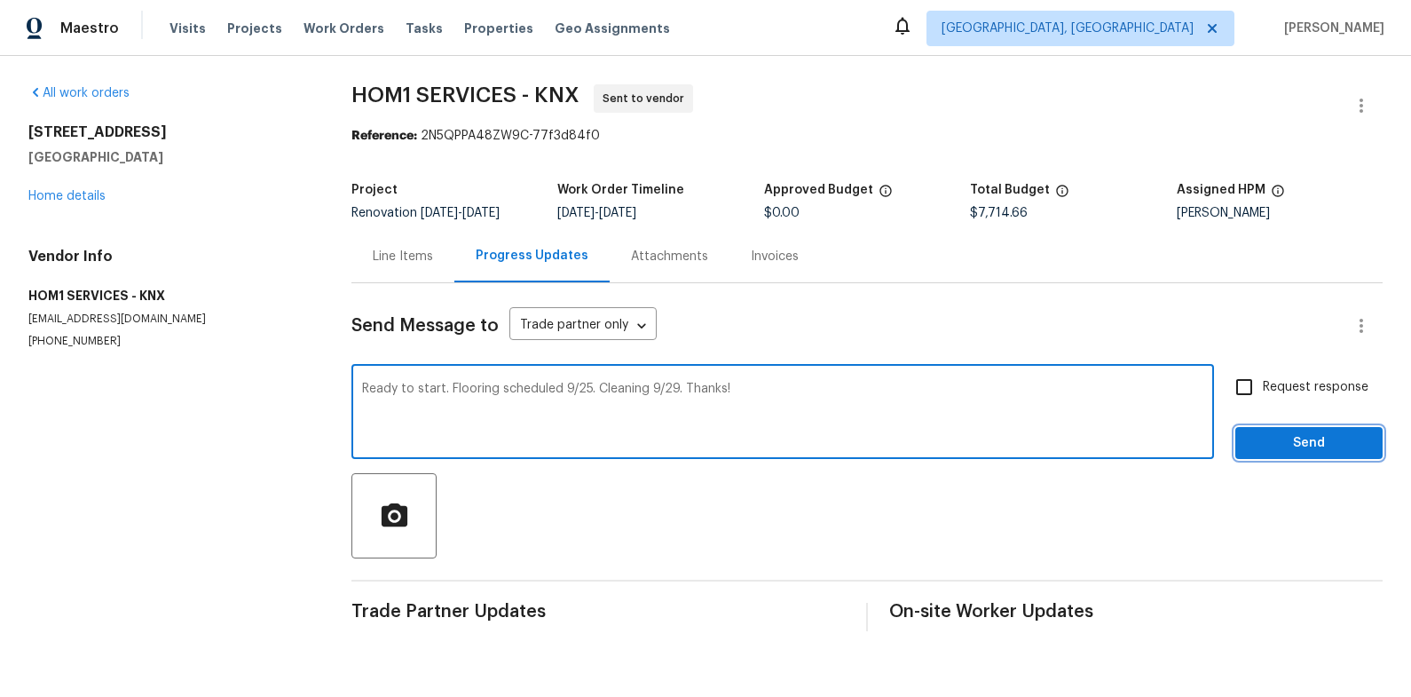
click at [1313, 450] on span "Send" at bounding box center [1309, 443] width 119 height 22
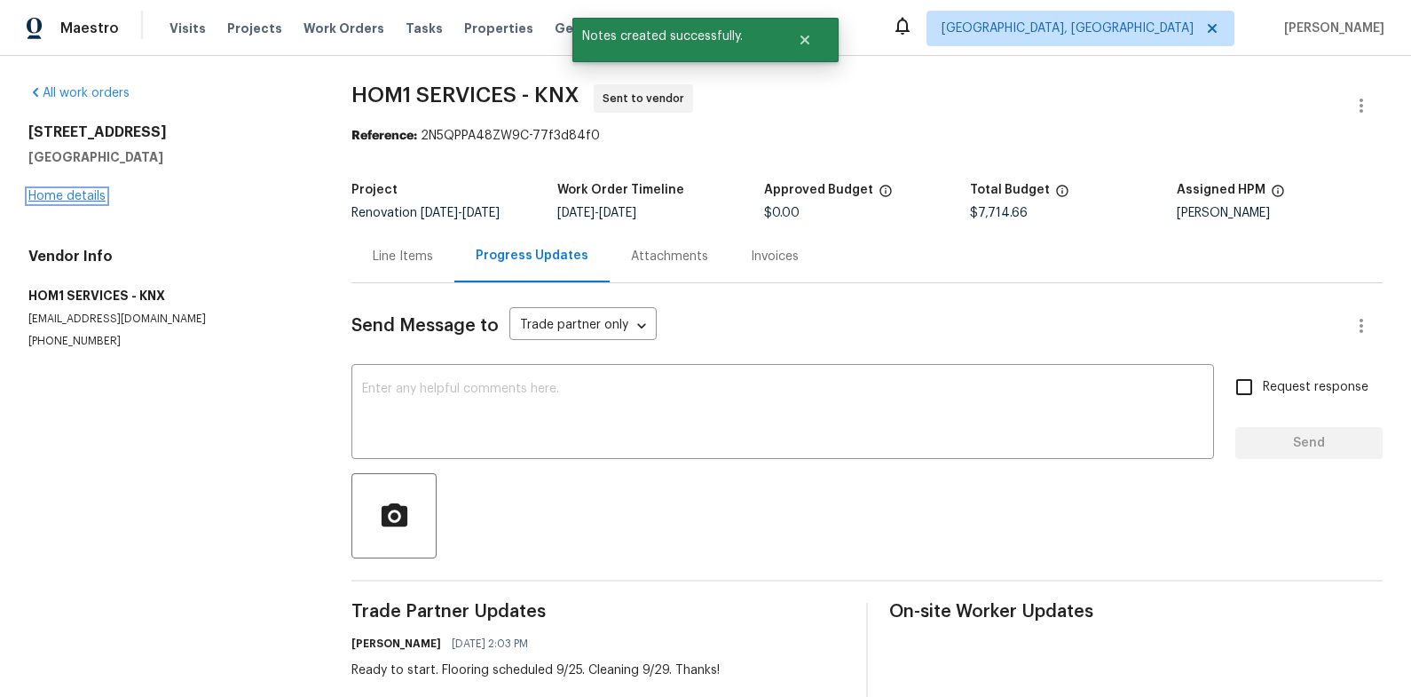
click at [75, 191] on link "Home details" at bounding box center [66, 196] width 77 height 12
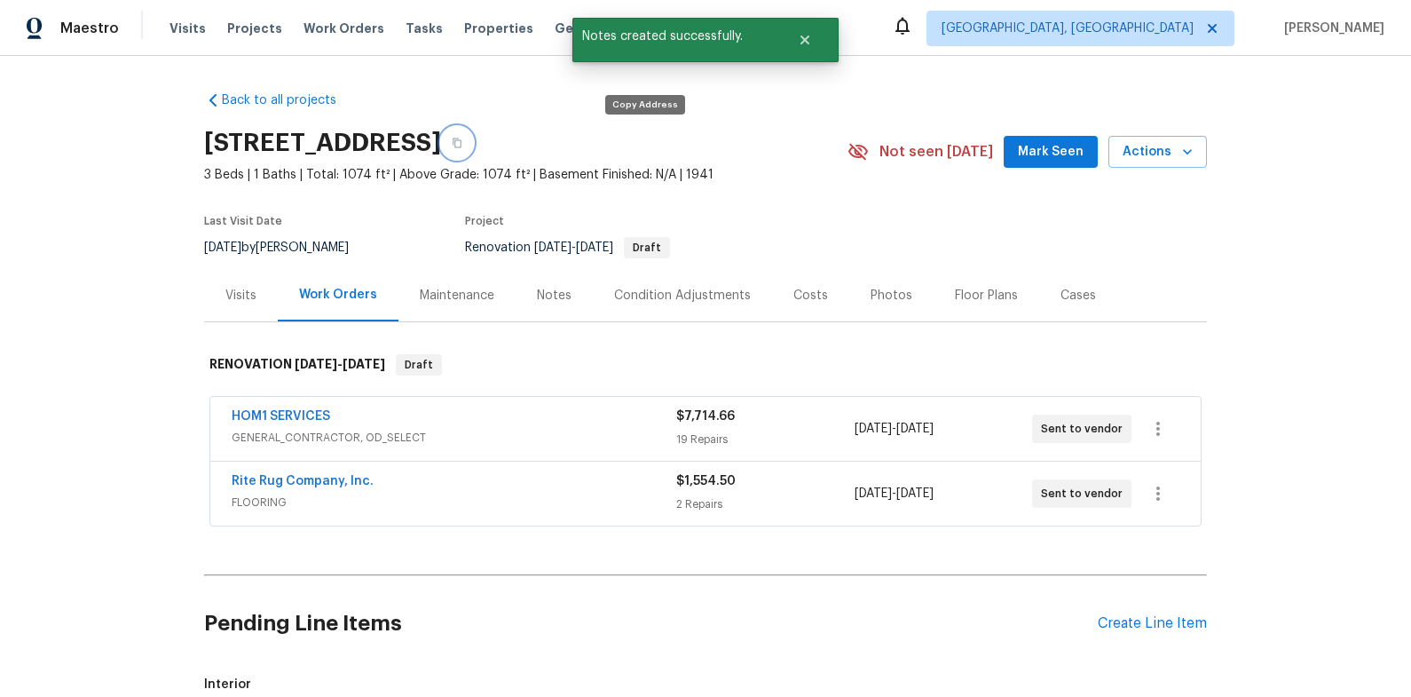
click at [461, 143] on icon "button" at bounding box center [457, 143] width 9 height 10
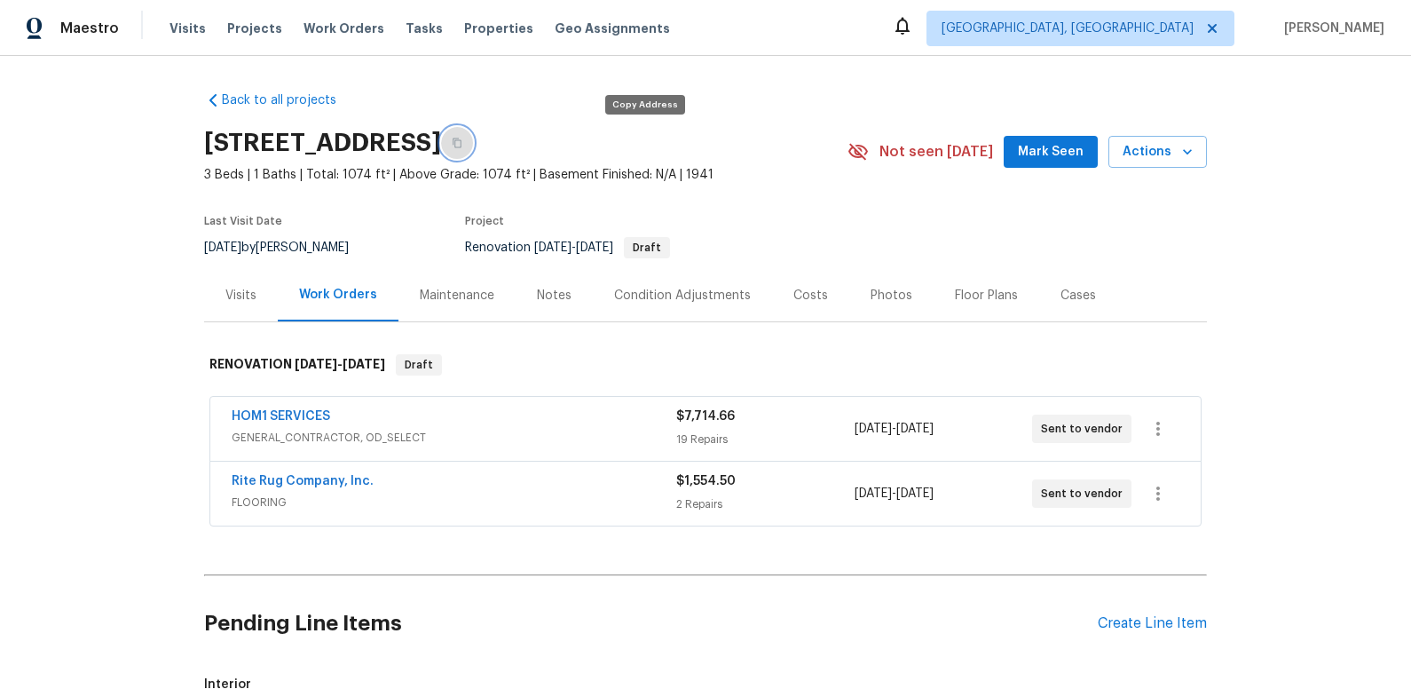
click at [462, 144] on icon "button" at bounding box center [457, 143] width 11 height 11
click at [548, 296] on div "Notes" at bounding box center [554, 296] width 35 height 18
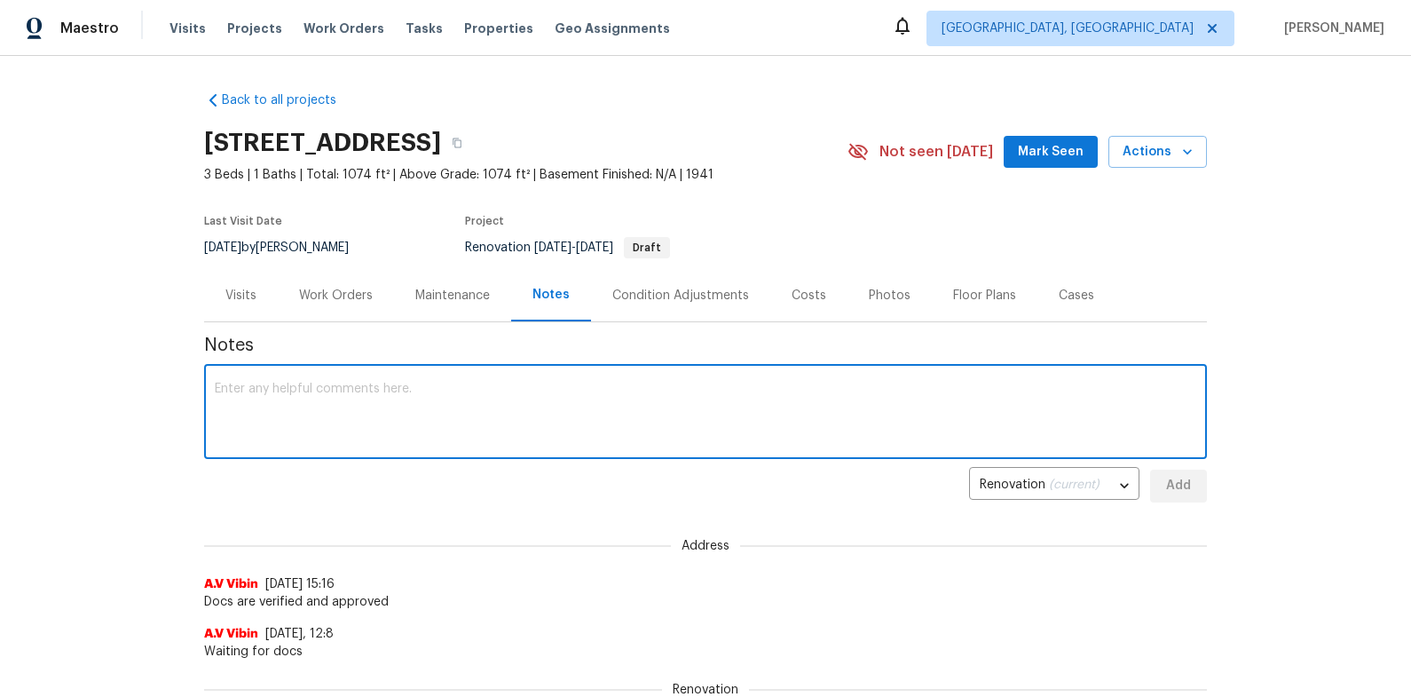
click at [571, 388] on textarea at bounding box center [706, 413] width 982 height 62
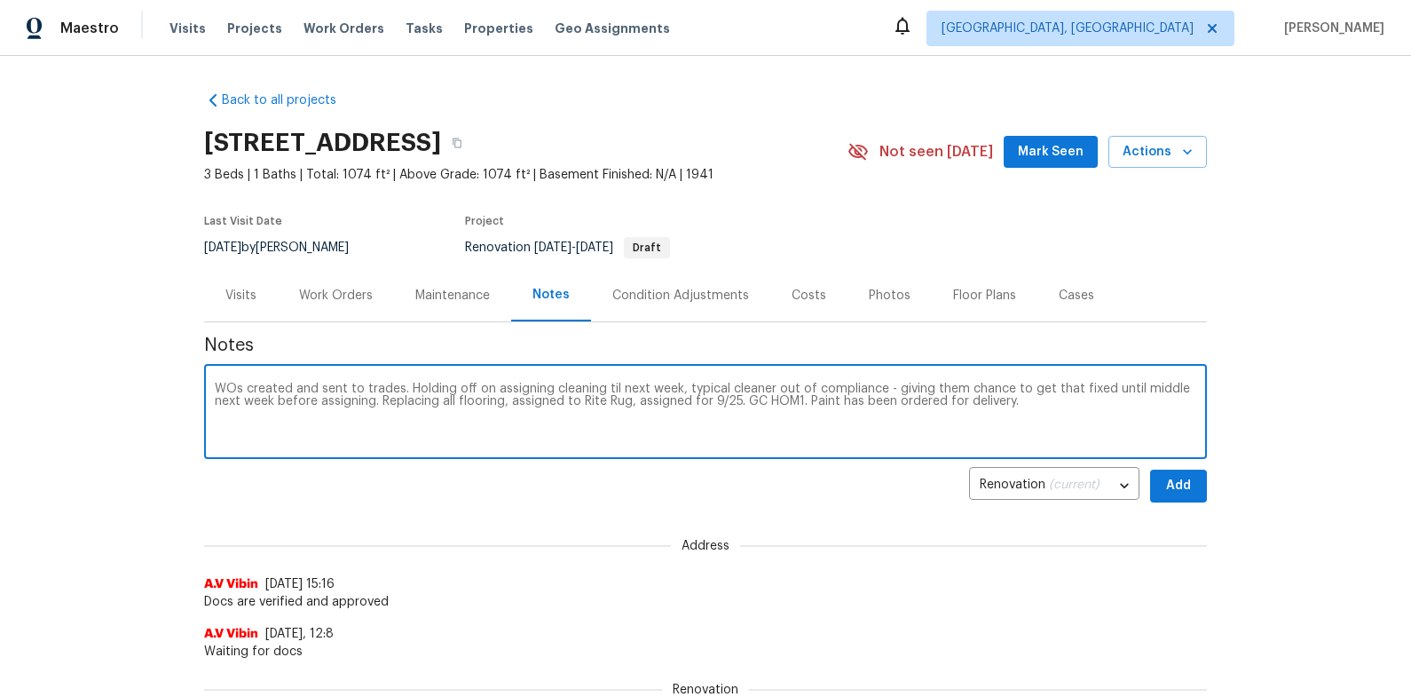
type textarea "WOs created and sent to trades. Holding off on assigning cleaning til next week…"
click at [1171, 493] on span "Add" at bounding box center [1178, 486] width 28 height 22
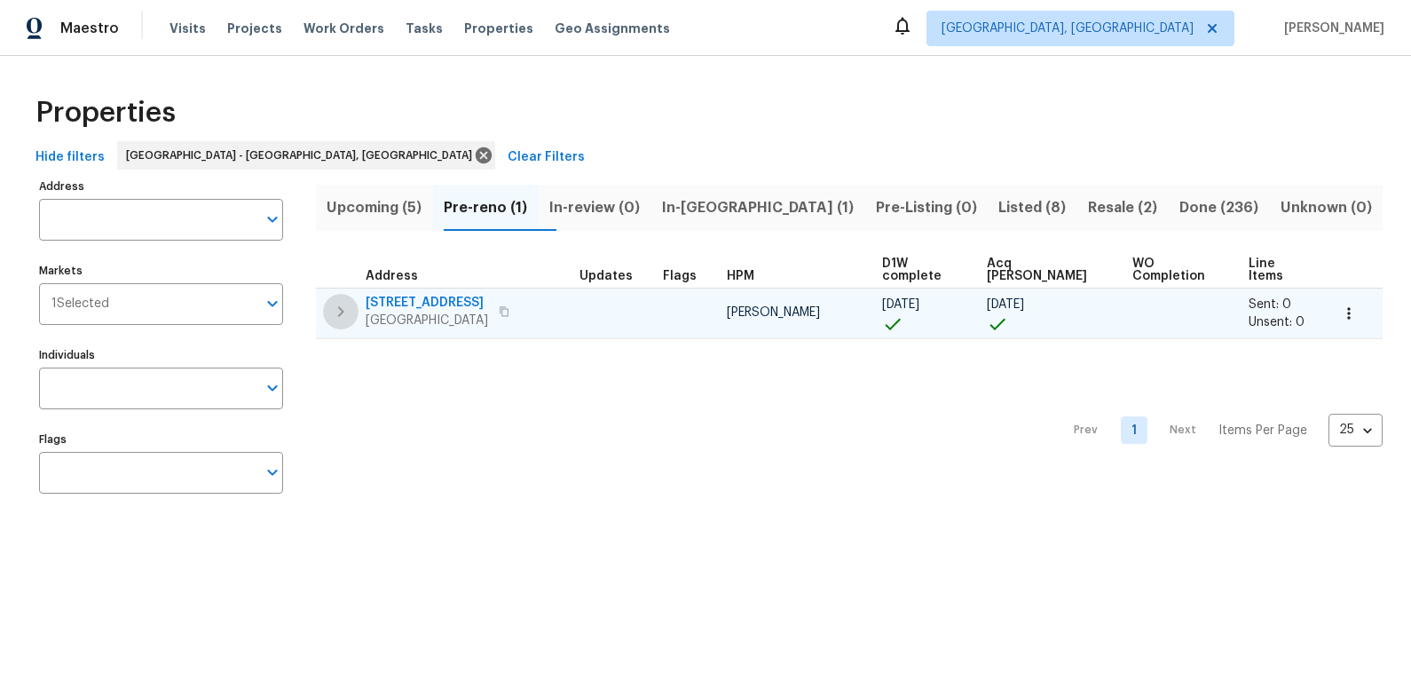
click at [346, 302] on icon "button" at bounding box center [340, 311] width 21 height 21
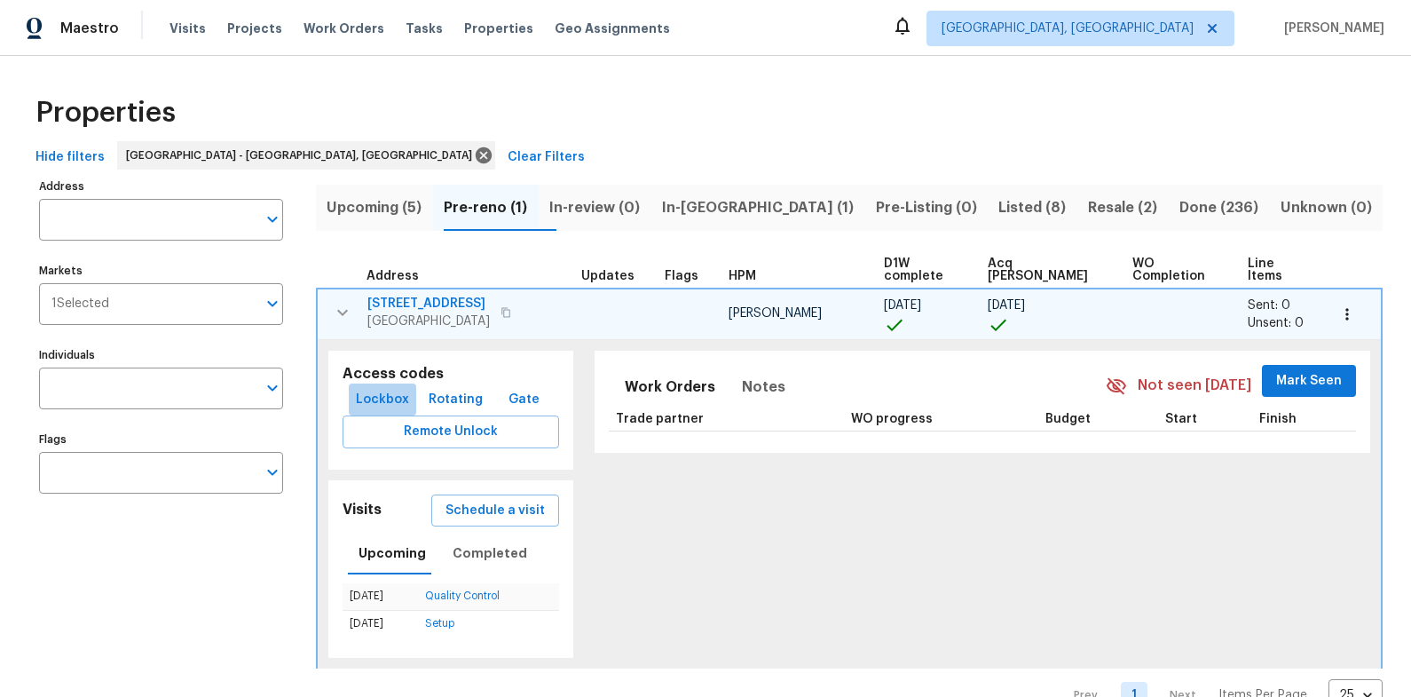
click at [399, 392] on span "Lockbox" at bounding box center [382, 400] width 53 height 22
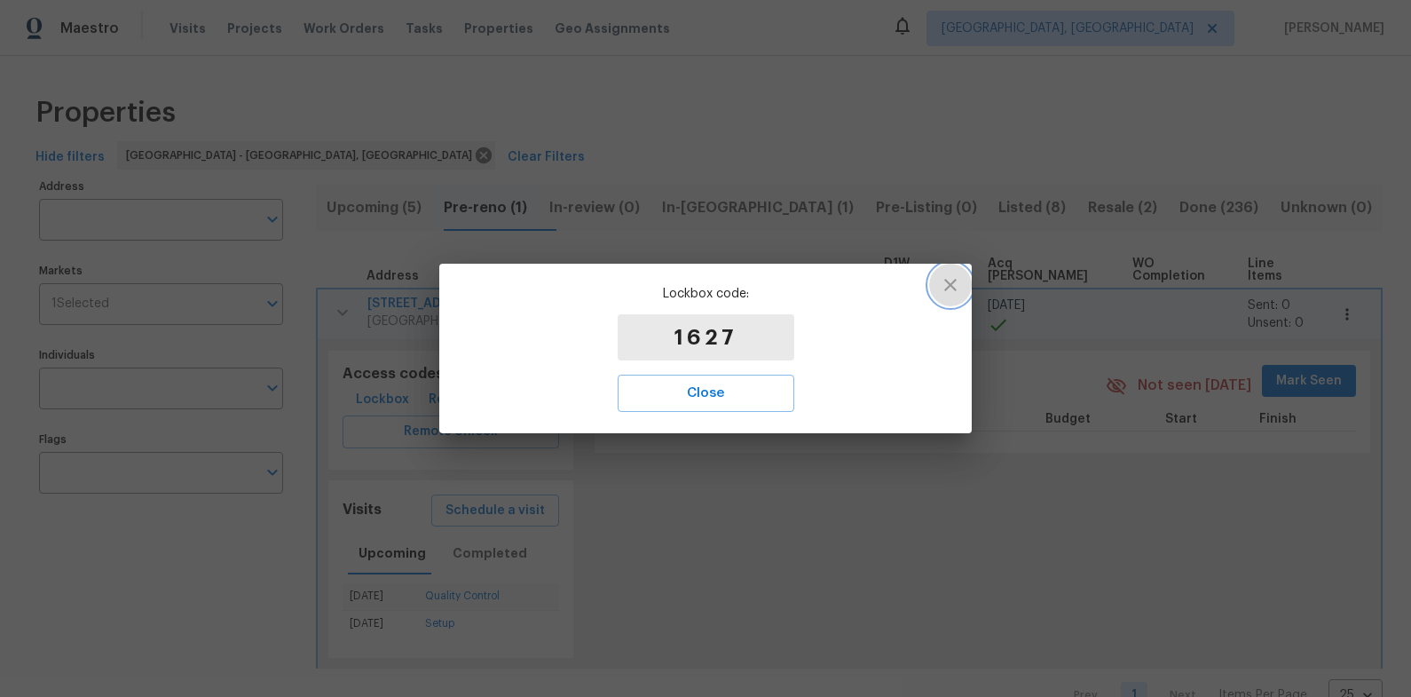
click at [950, 288] on icon "button" at bounding box center [950, 284] width 21 height 21
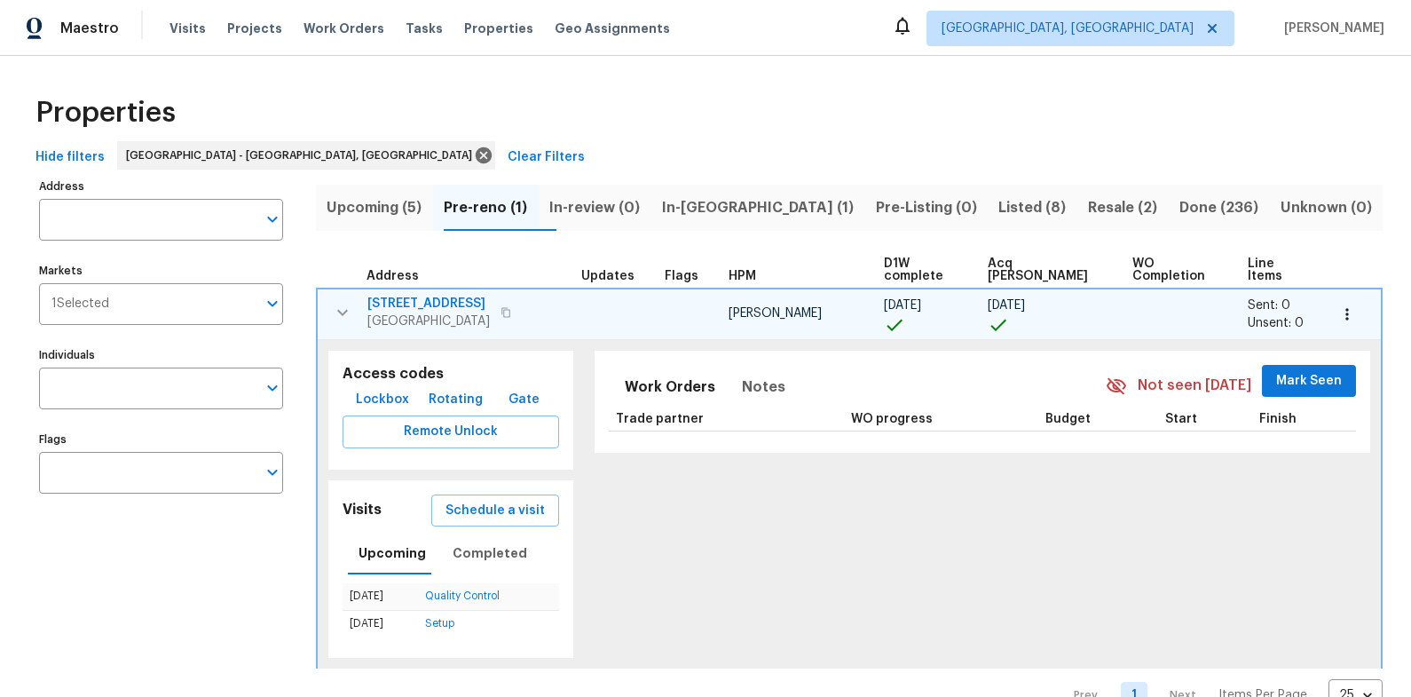
click at [720, 219] on button "In-[GEOGRAPHIC_DATA] (1)" at bounding box center [758, 208] width 214 height 46
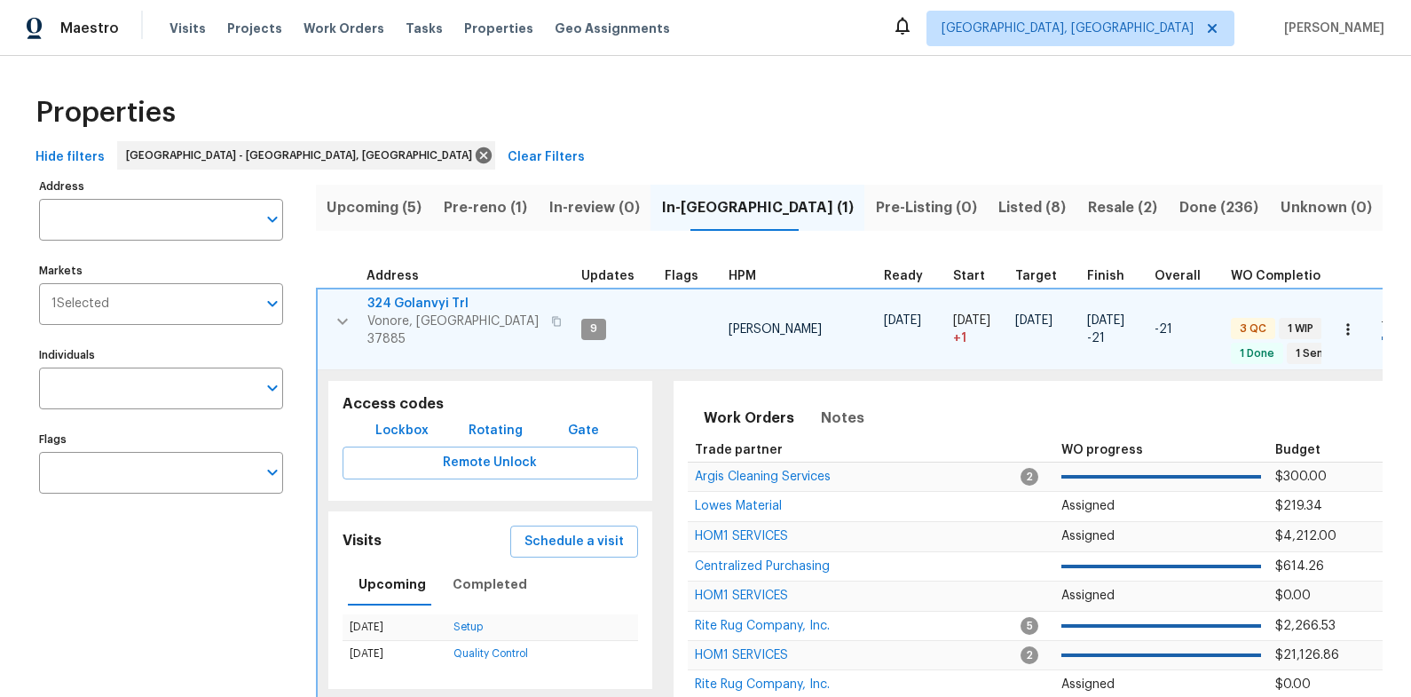
click at [454, 297] on span "324 Golanvyi Trl" at bounding box center [453, 304] width 173 height 18
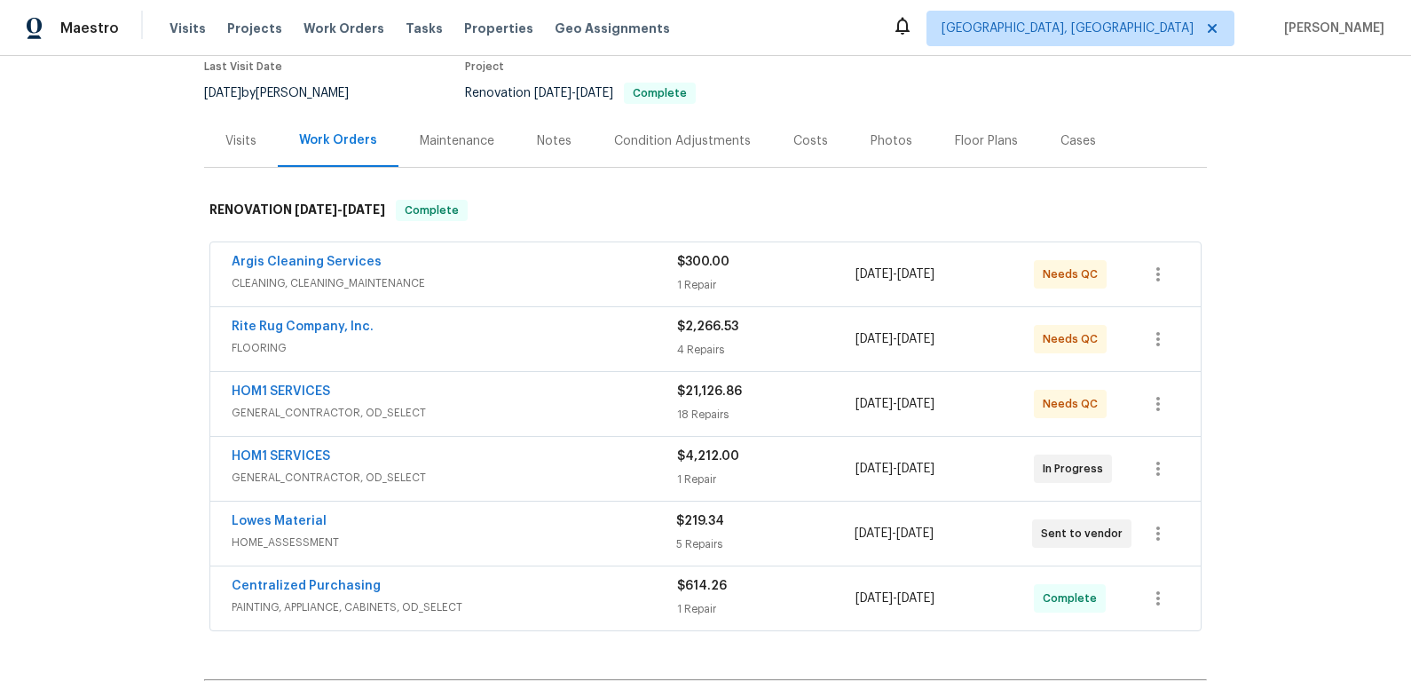
scroll to position [162, 0]
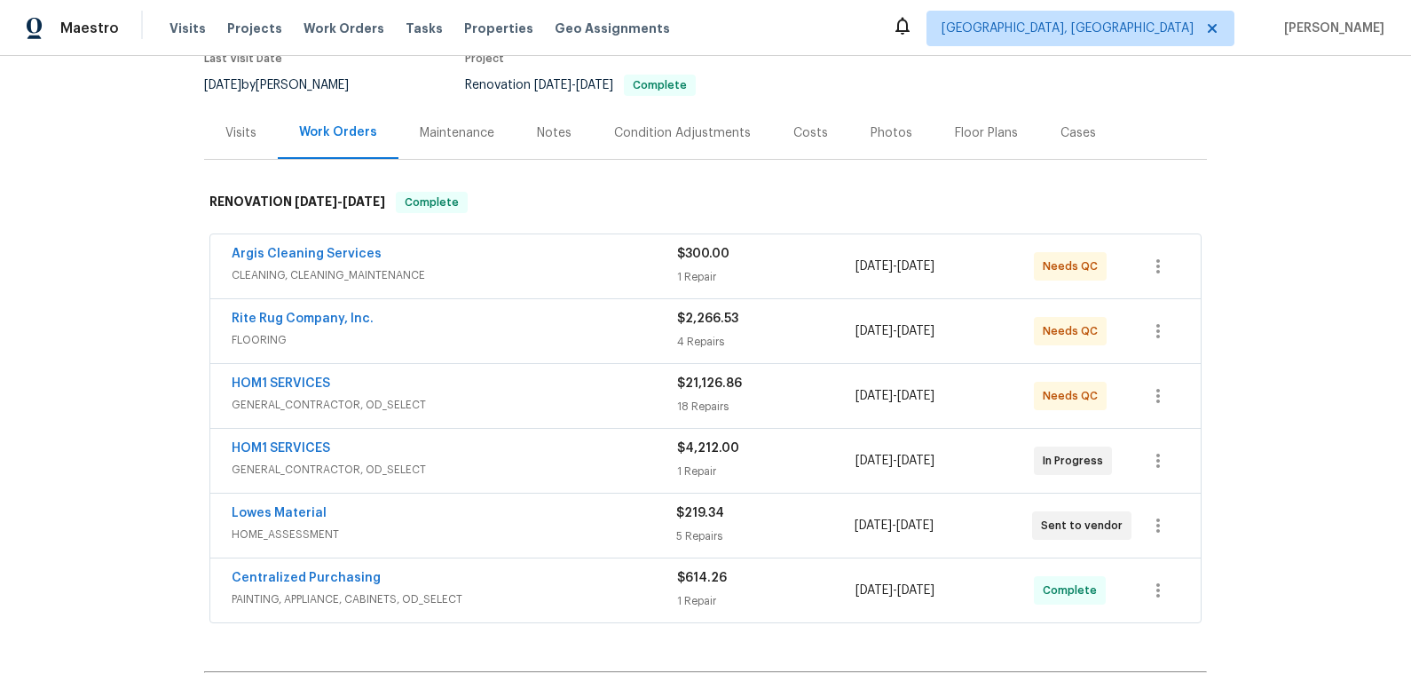
click at [610, 388] on div "HOM1 SERVICES" at bounding box center [454, 385] width 445 height 21
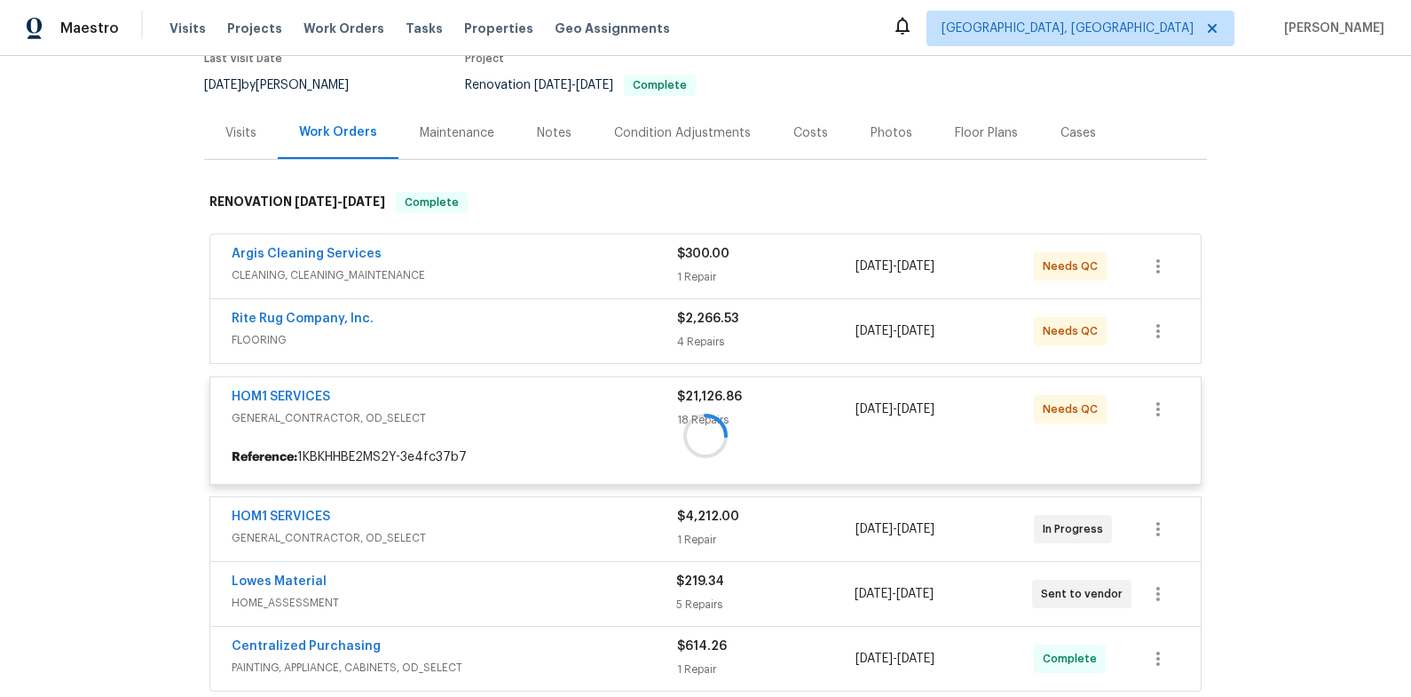
scroll to position [305, 0]
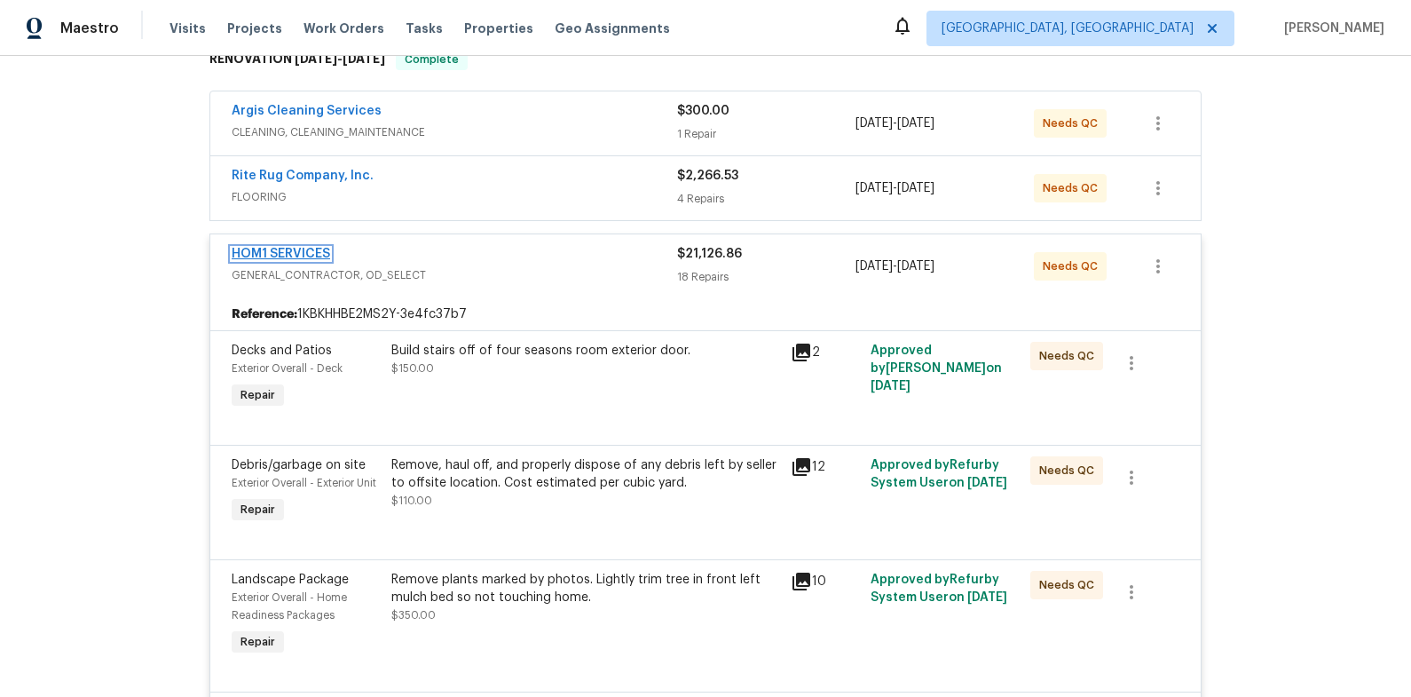
click at [303, 254] on link "HOM1 SERVICES" at bounding box center [281, 254] width 99 height 12
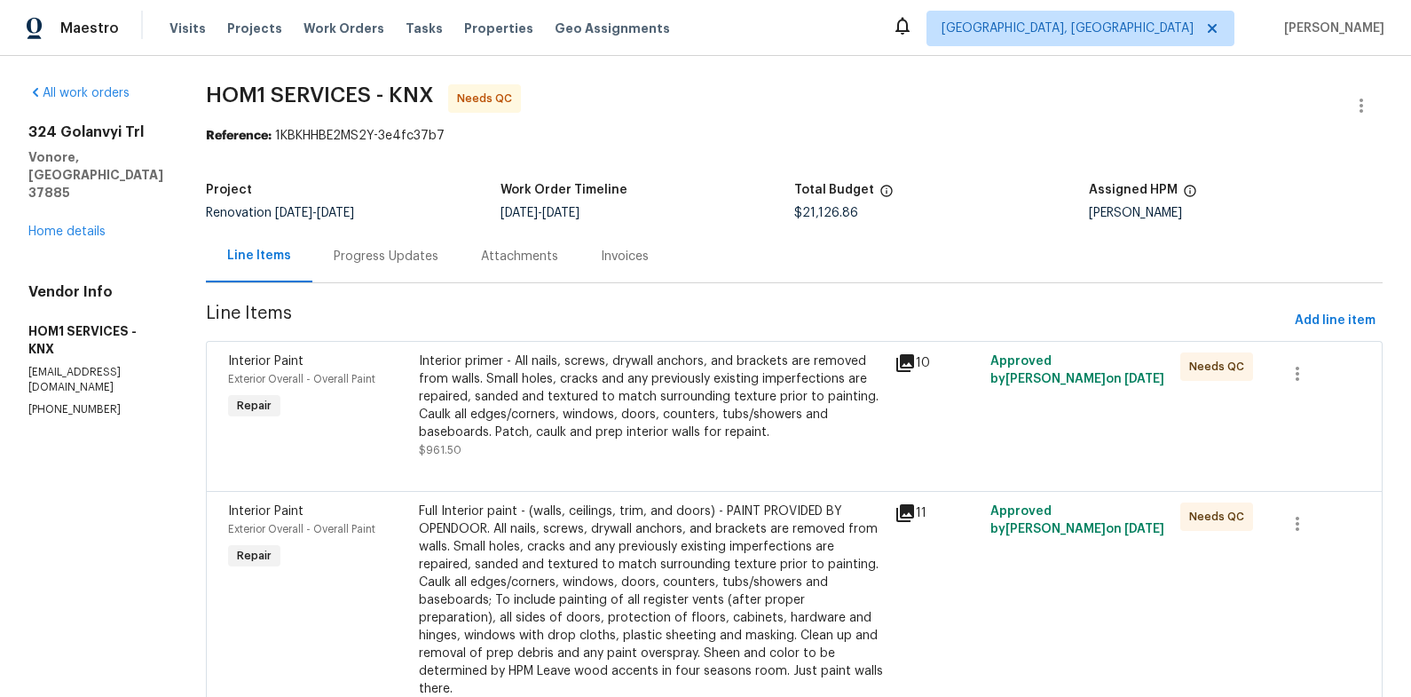
click at [577, 352] on div "Interior primer - All nails, screws, drywall anchors, and brackets are removed …" at bounding box center [652, 396] width 466 height 89
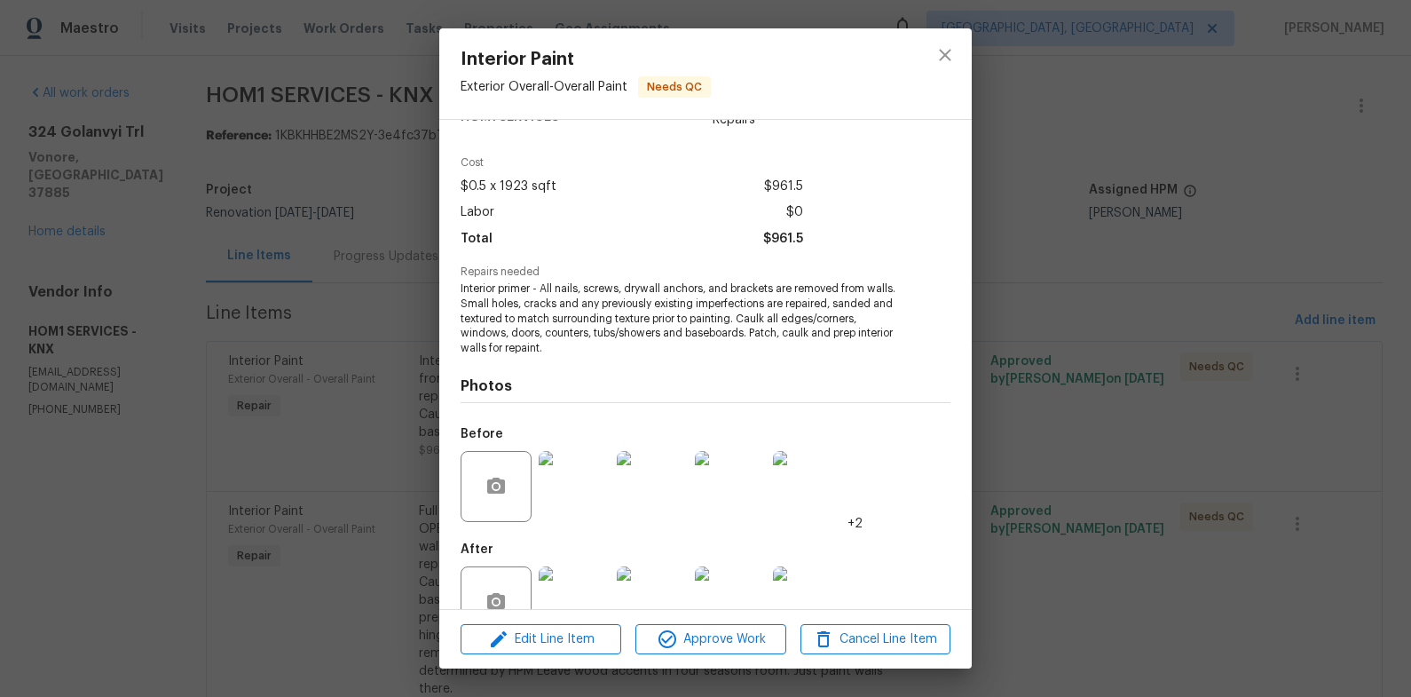
scroll to position [91, 0]
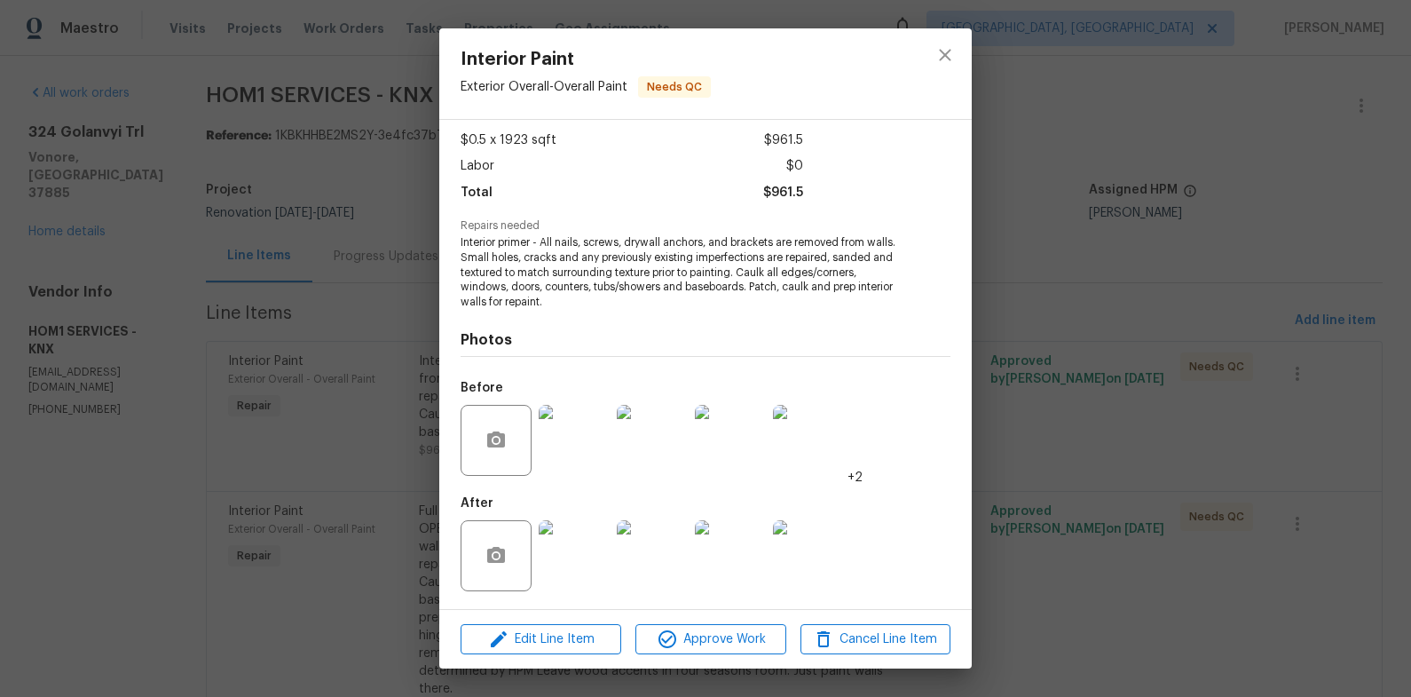
click at [560, 556] on img at bounding box center [574, 555] width 71 height 71
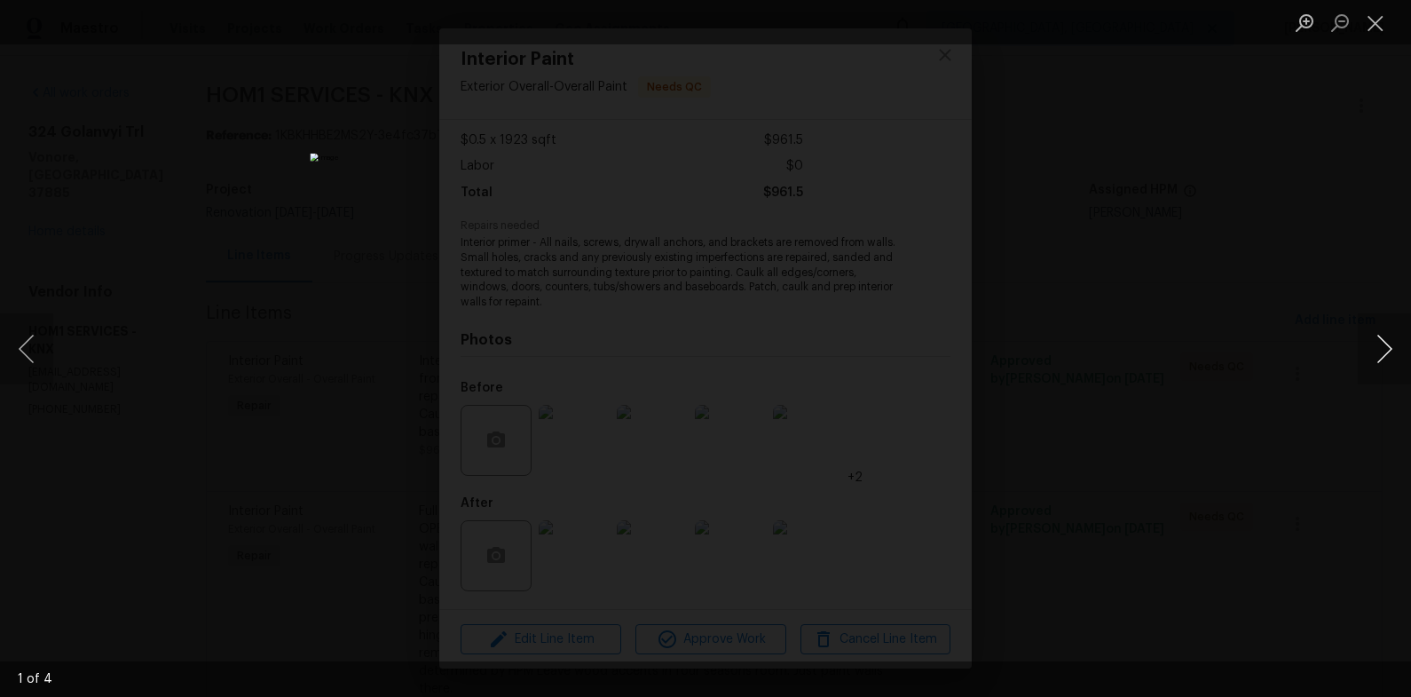
click at [1377, 351] on button "Next image" at bounding box center [1384, 348] width 53 height 71
click at [1380, 350] on button "Next image" at bounding box center [1384, 348] width 53 height 71
click at [1384, 348] on button "Next image" at bounding box center [1384, 348] width 53 height 71
click at [1310, 272] on div "Lightbox" at bounding box center [705, 348] width 1411 height 697
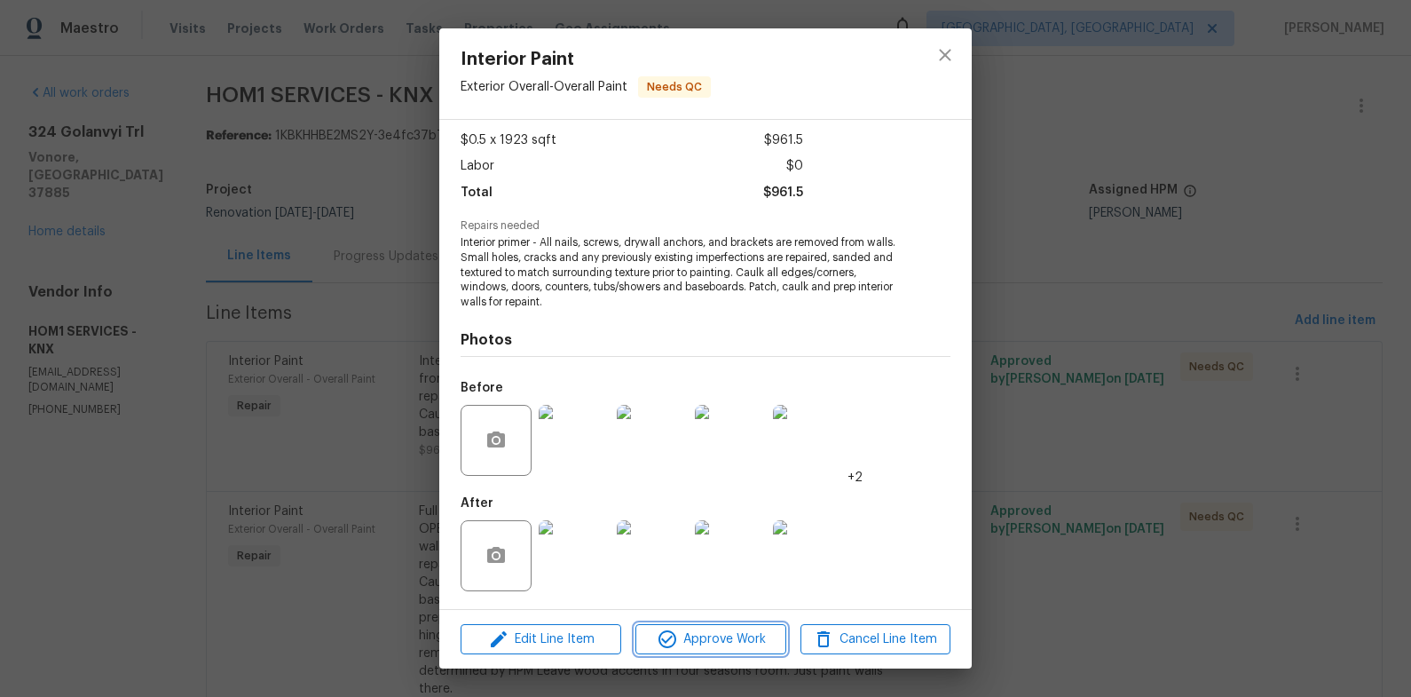
click at [703, 644] on span "Approve Work" at bounding box center [710, 639] width 139 height 22
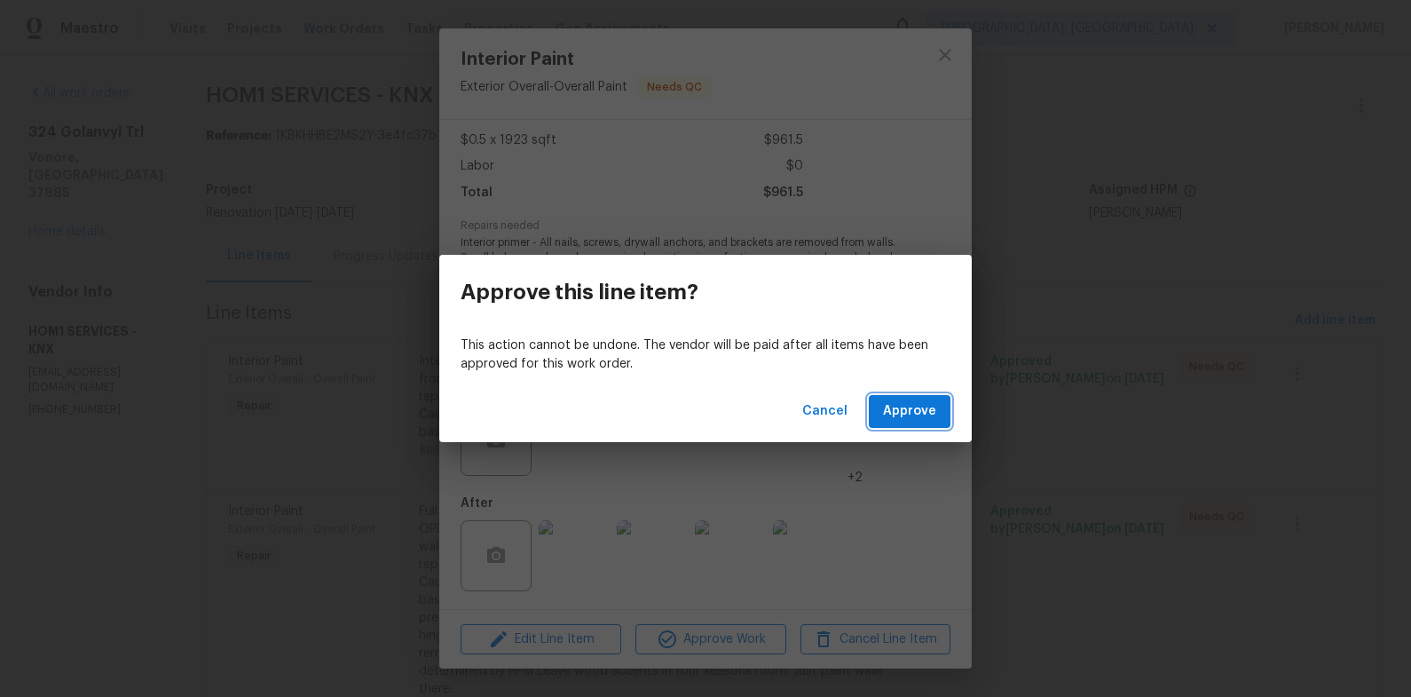
click at [913, 407] on span "Approve" at bounding box center [909, 411] width 53 height 22
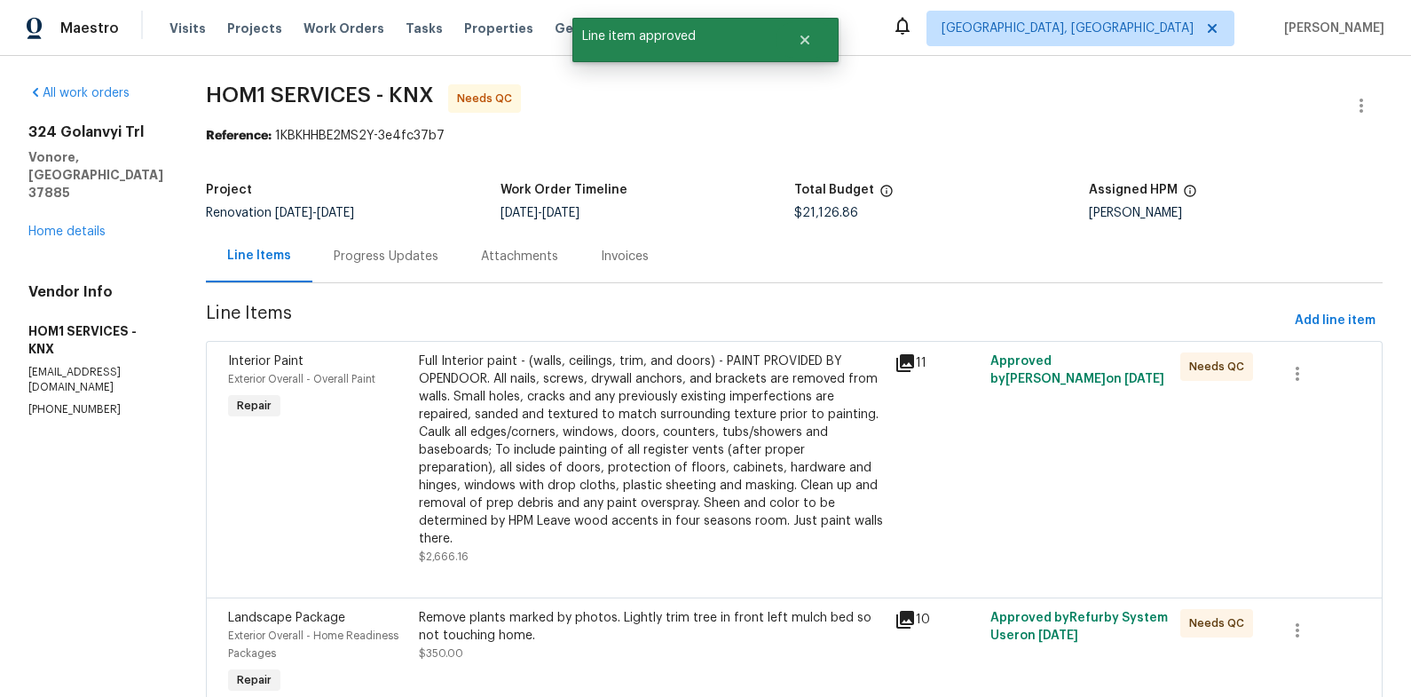
click at [555, 414] on div "Full Interior paint - (walls, ceilings, trim, and doors) - PAINT PROVIDED BY OP…" at bounding box center [652, 449] width 466 height 195
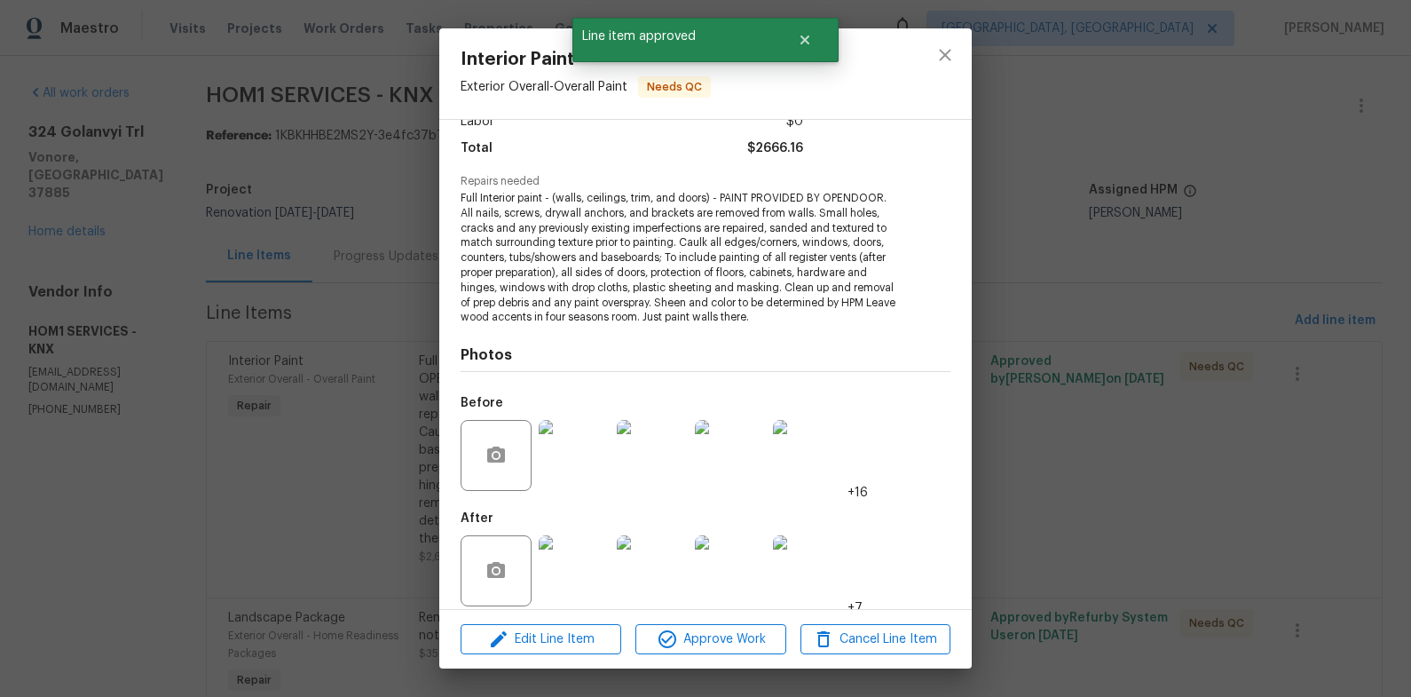
scroll to position [151, 0]
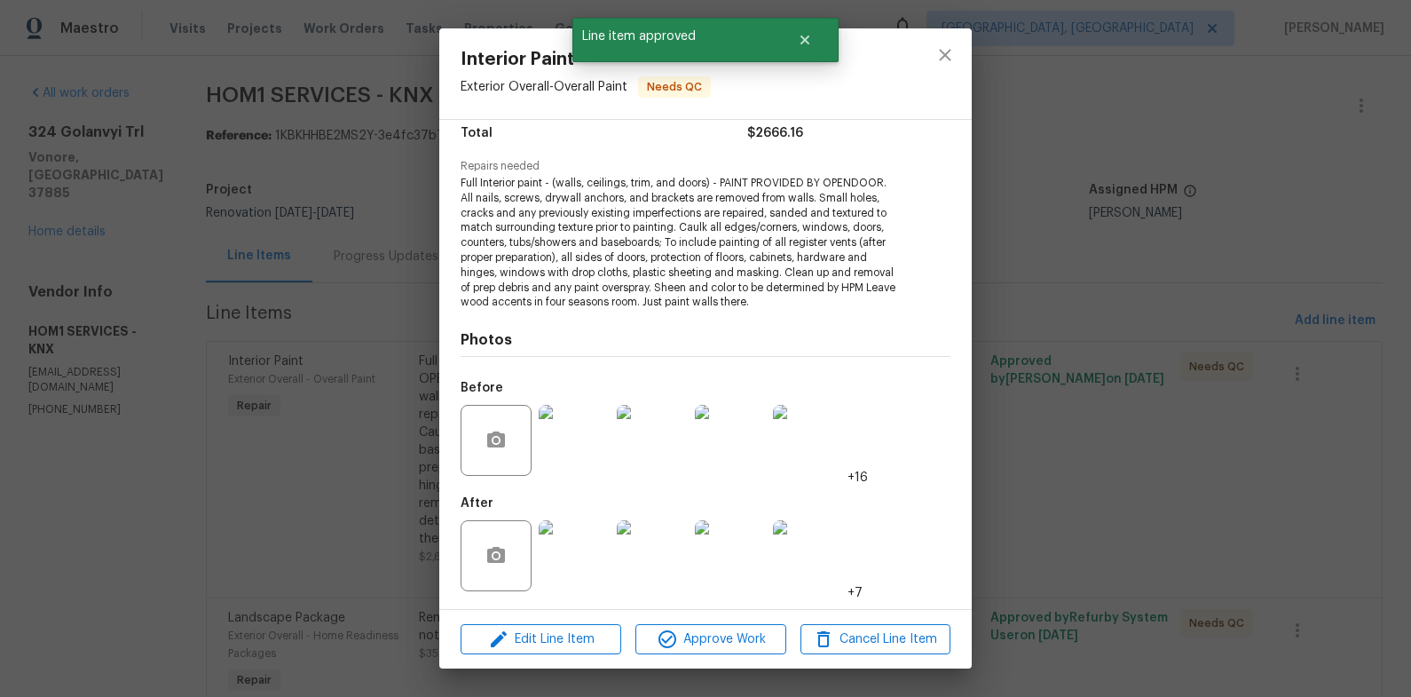
click at [591, 550] on img at bounding box center [574, 555] width 71 height 71
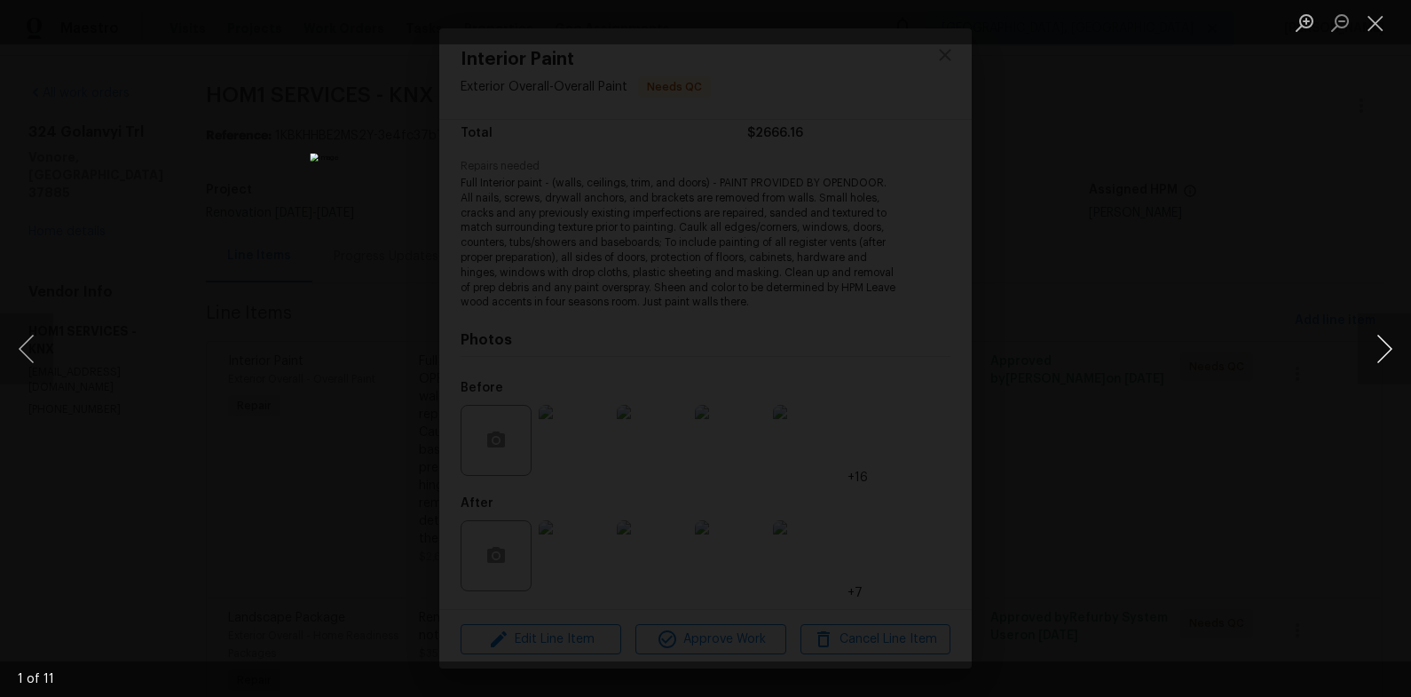
click at [1376, 348] on button "Next image" at bounding box center [1384, 348] width 53 height 71
click at [1251, 294] on div "Lightbox" at bounding box center [705, 348] width 1411 height 697
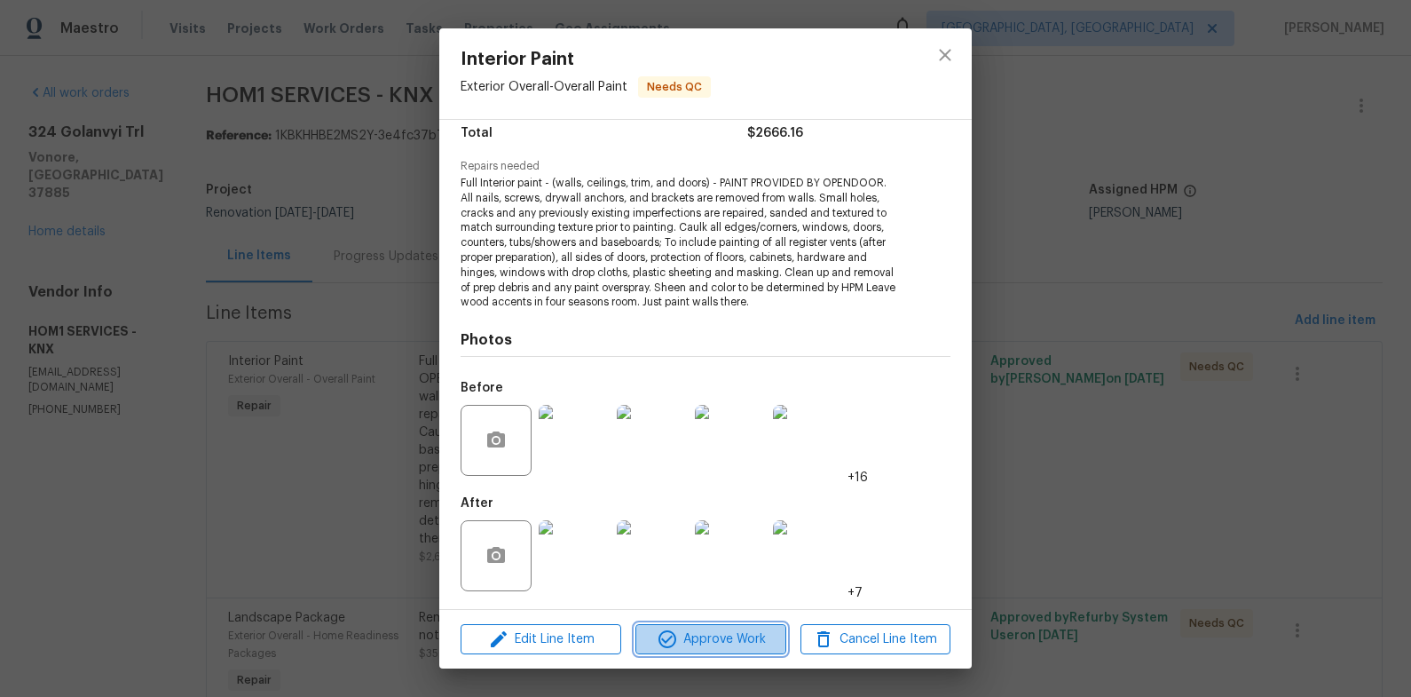
click at [739, 647] on span "Approve Work" at bounding box center [710, 639] width 139 height 22
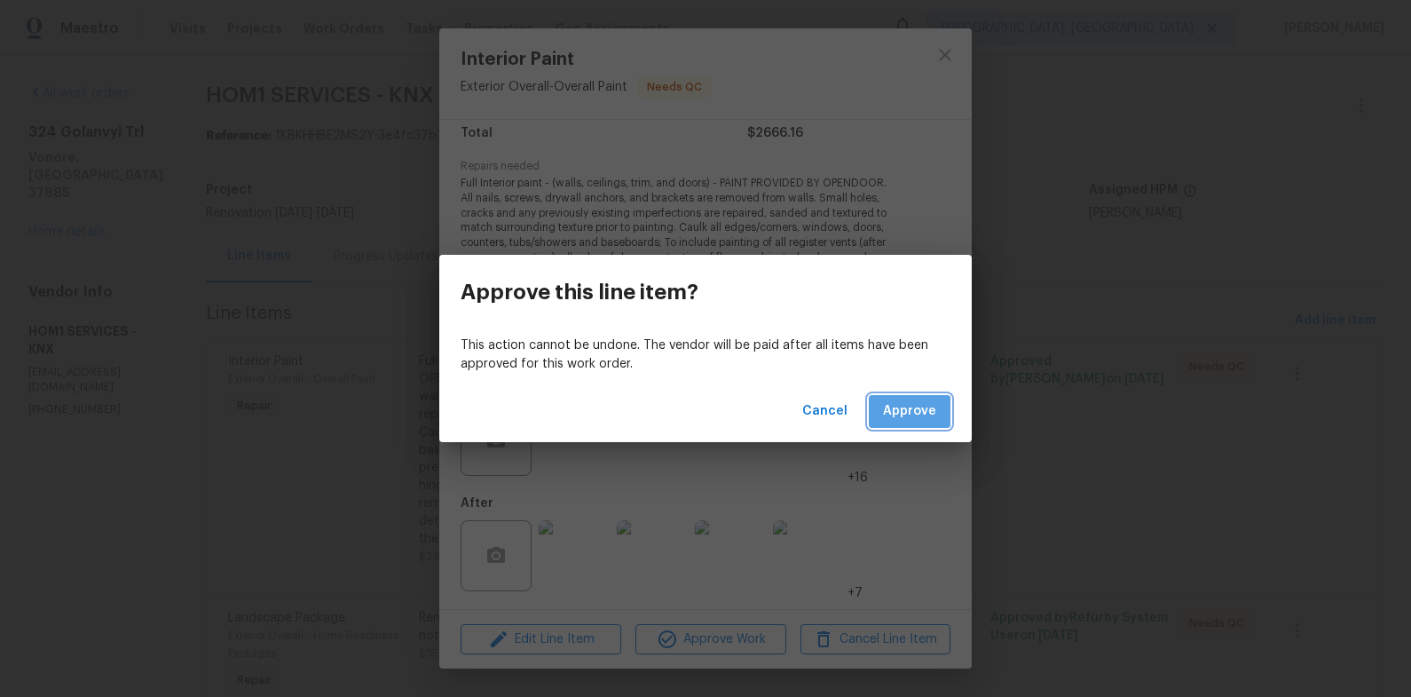
click at [901, 418] on span "Approve" at bounding box center [909, 411] width 53 height 22
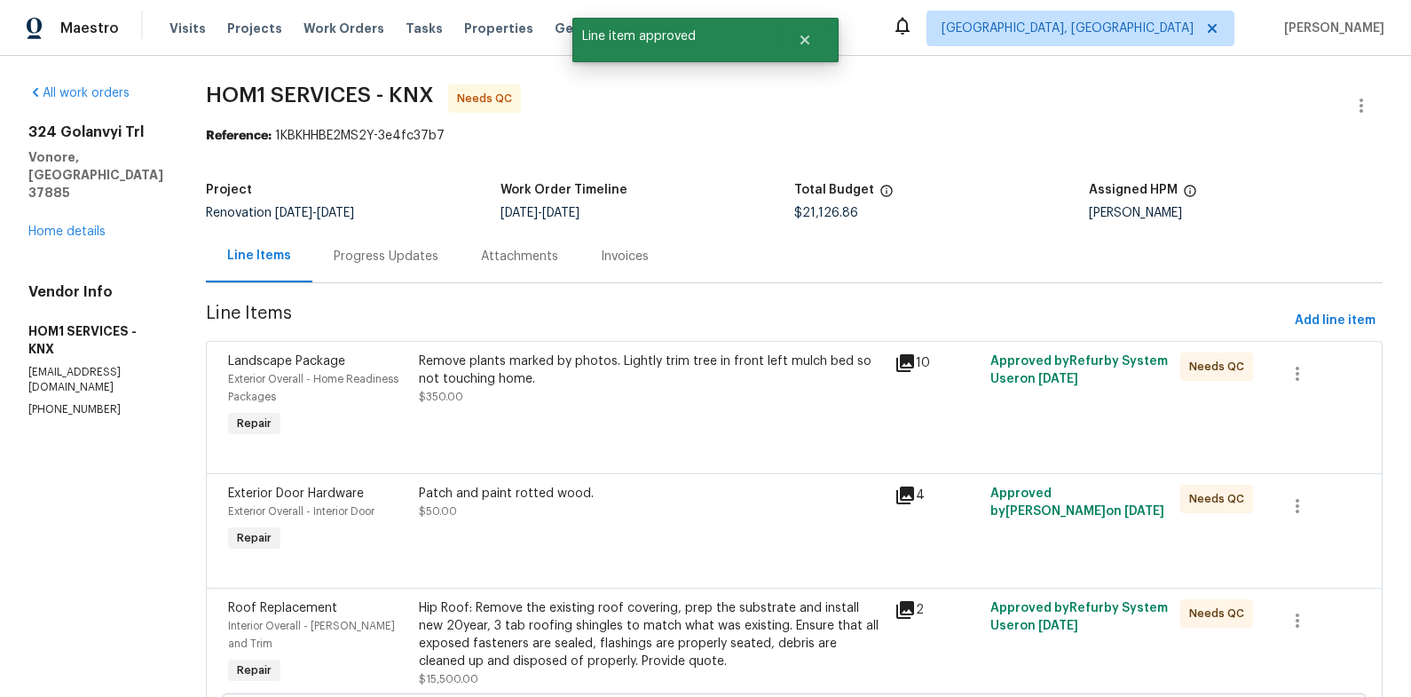
click at [619, 405] on div "Remove plants marked by photos. Lightly trim tree in front left mulch bed so no…" at bounding box center [652, 378] width 466 height 53
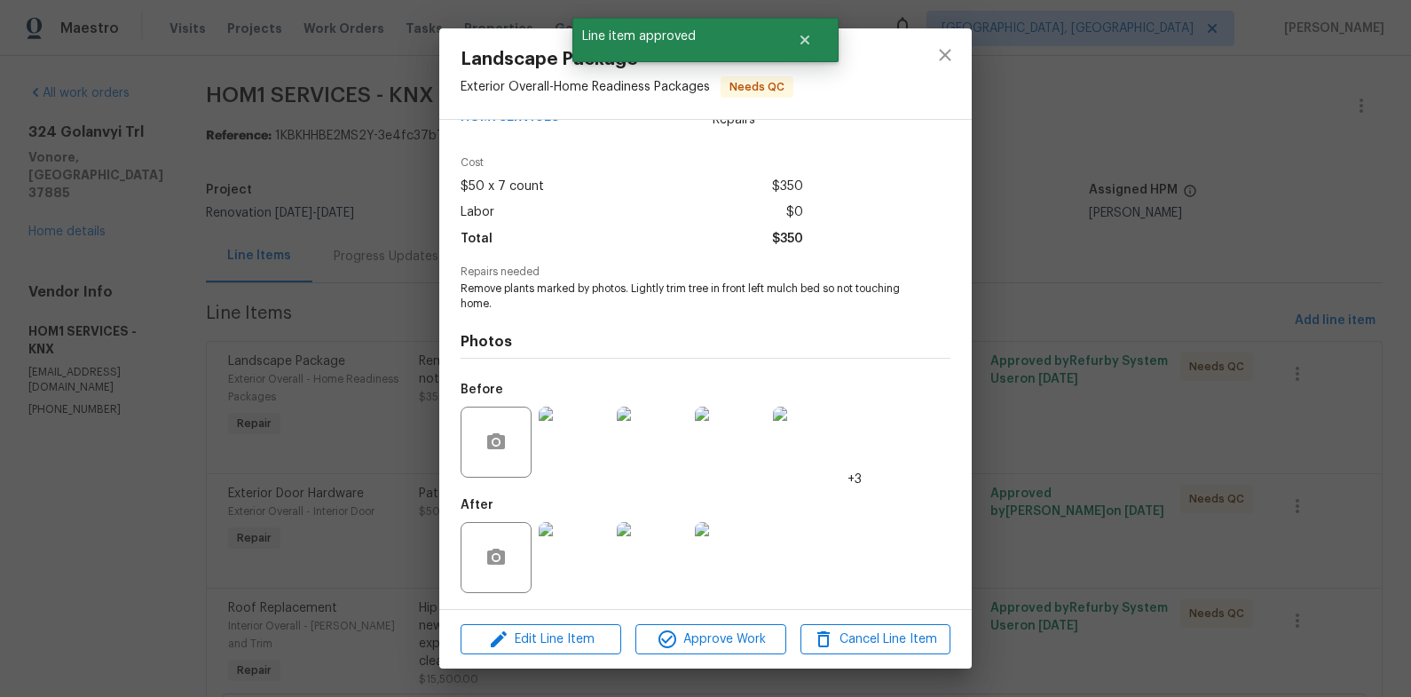
scroll to position [47, 0]
click at [737, 637] on span "Approve Work" at bounding box center [710, 639] width 139 height 22
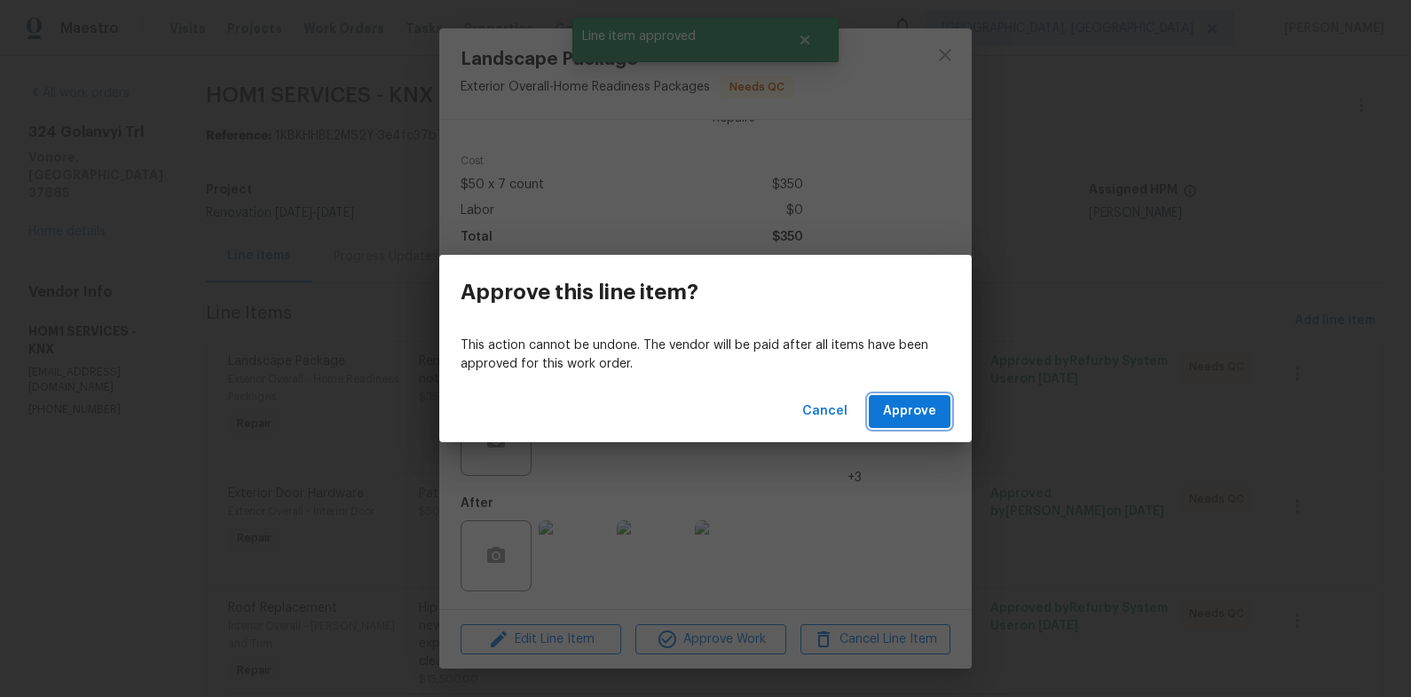
click at [898, 415] on span "Approve" at bounding box center [909, 411] width 53 height 22
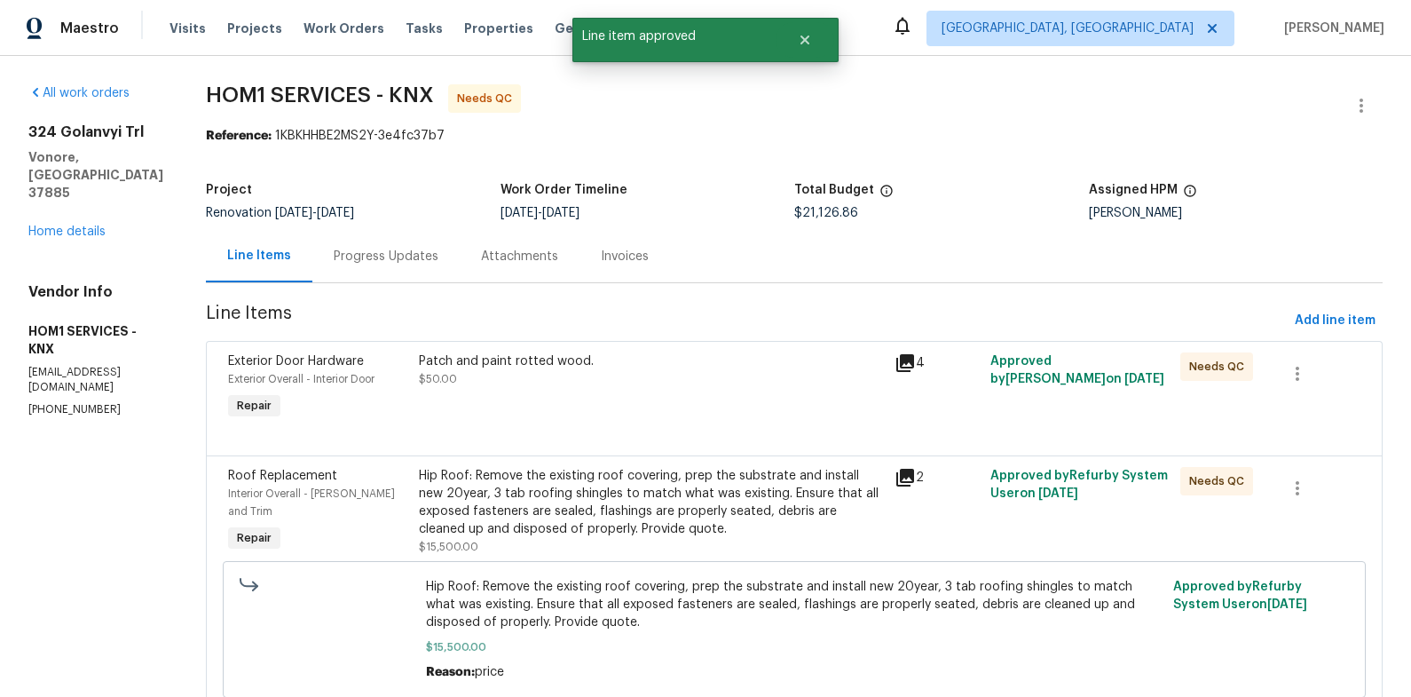
click at [584, 373] on div "Patch and paint rotted wood. $50.00" at bounding box center [652, 369] width 466 height 35
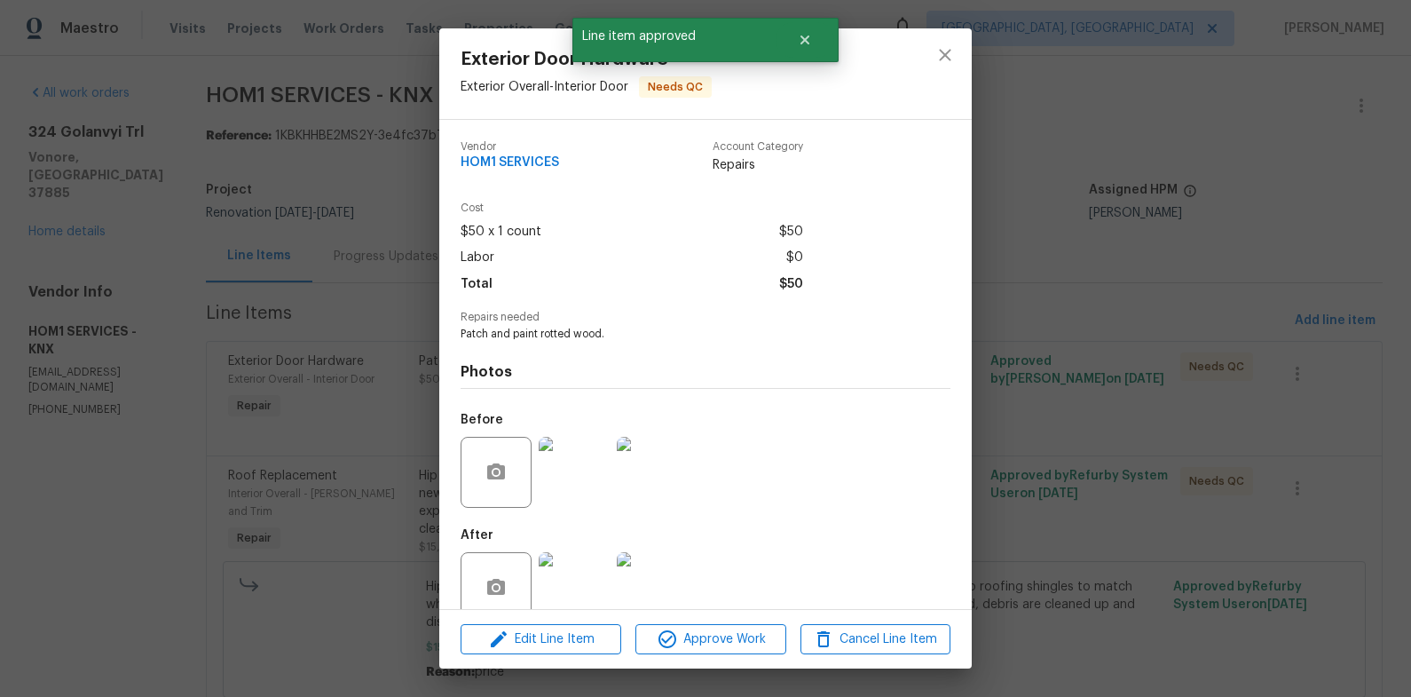
scroll to position [32, 0]
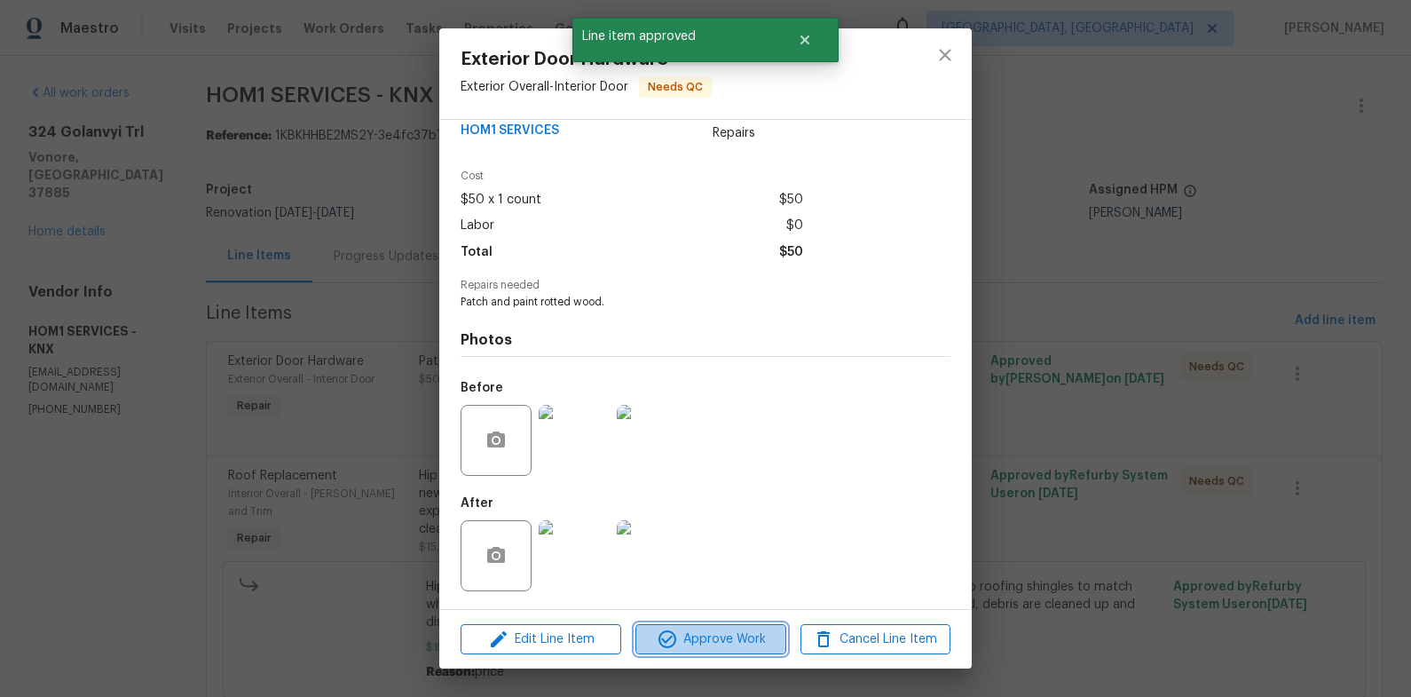
click at [706, 631] on span "Approve Work" at bounding box center [710, 639] width 139 height 22
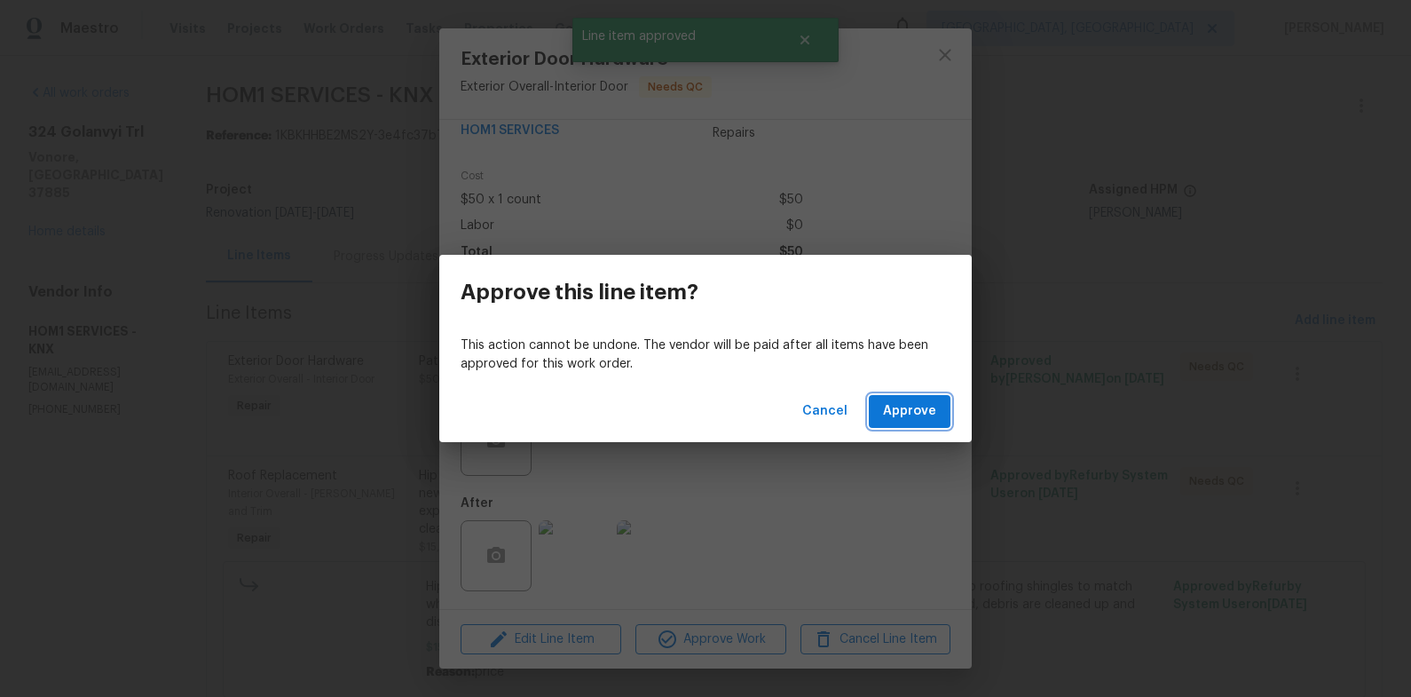
click at [932, 400] on span "Approve" at bounding box center [909, 411] width 53 height 22
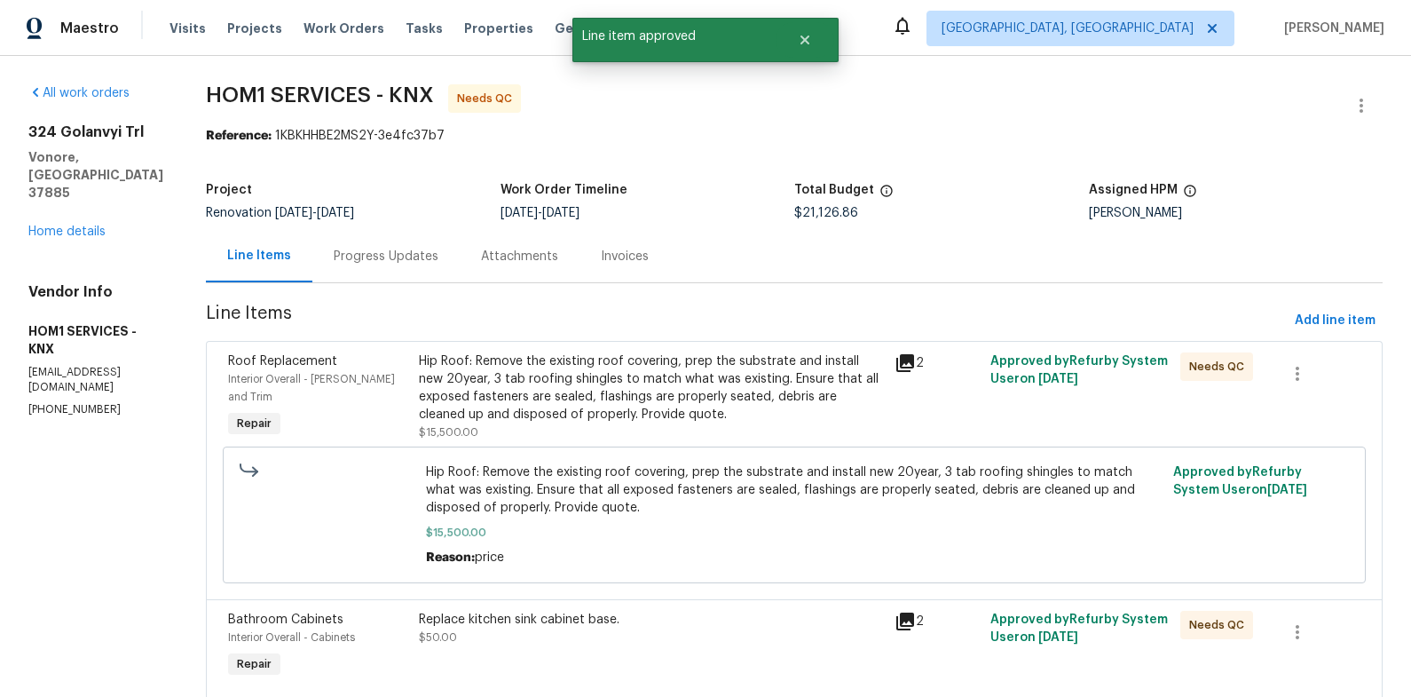
click at [548, 377] on div "Hip Roof: Remove the existing roof covering, prep the substrate and install new…" at bounding box center [652, 387] width 466 height 71
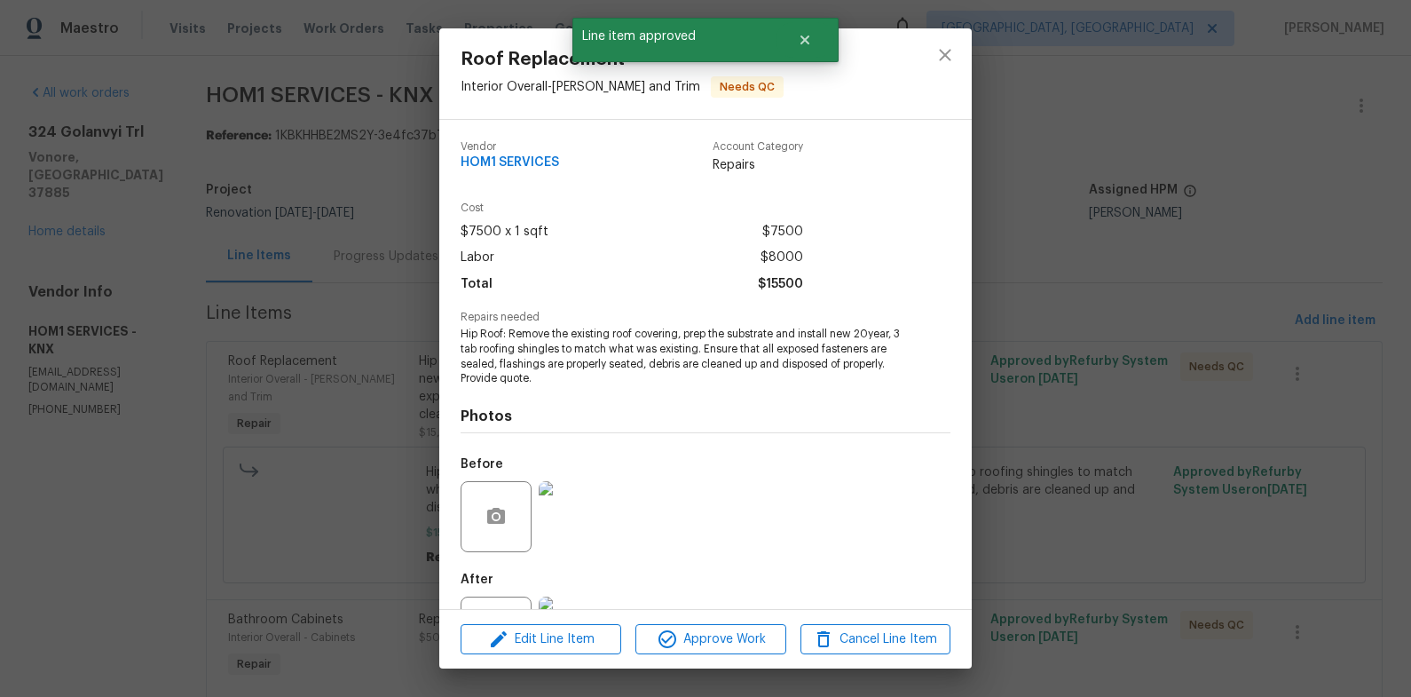
scroll to position [76, 0]
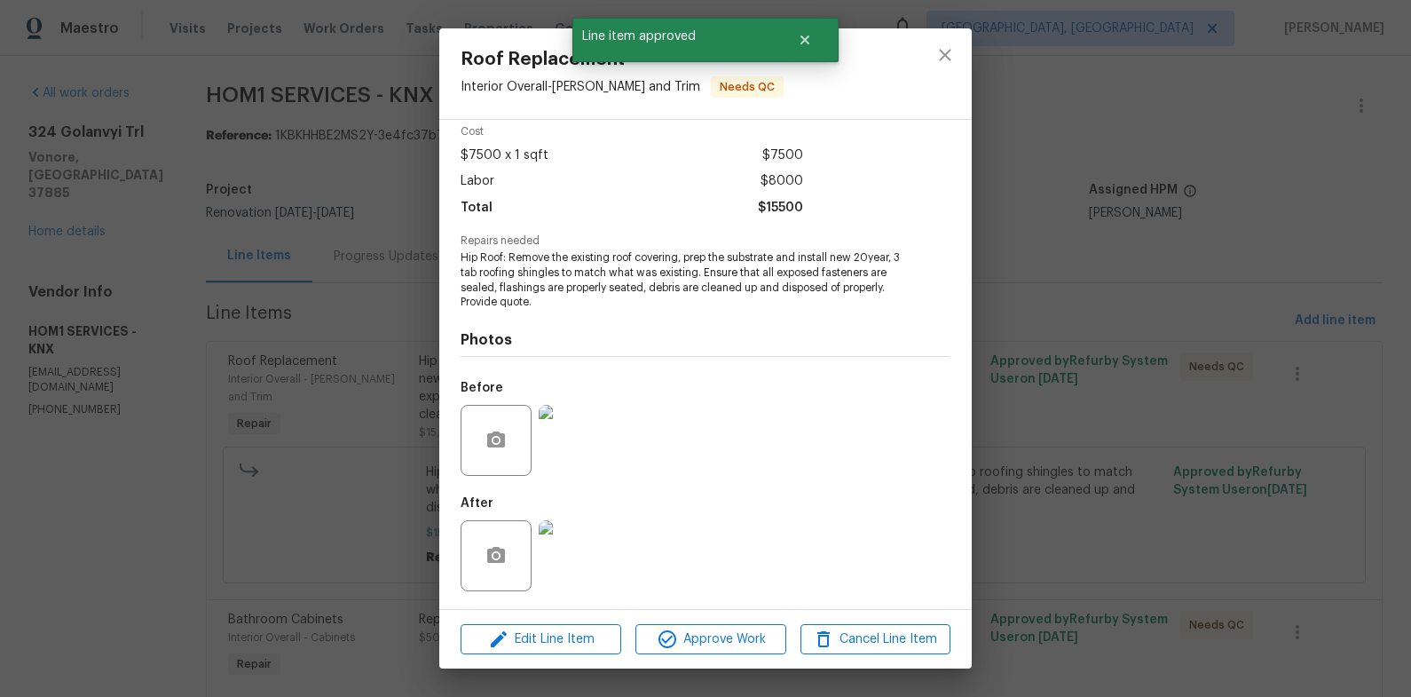
click at [581, 551] on img at bounding box center [574, 555] width 71 height 71
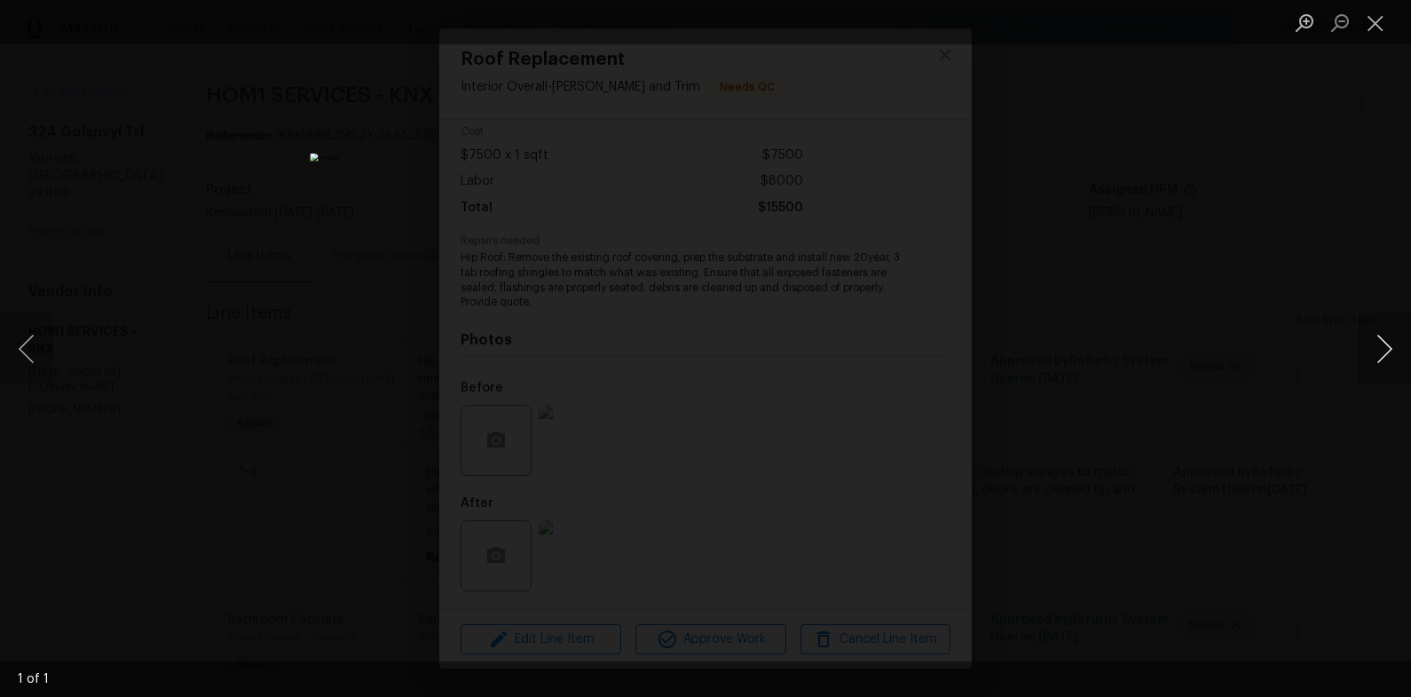
click at [1377, 343] on button "Next image" at bounding box center [1384, 348] width 53 height 71
click at [1173, 296] on div "Lightbox" at bounding box center [705, 348] width 1411 height 697
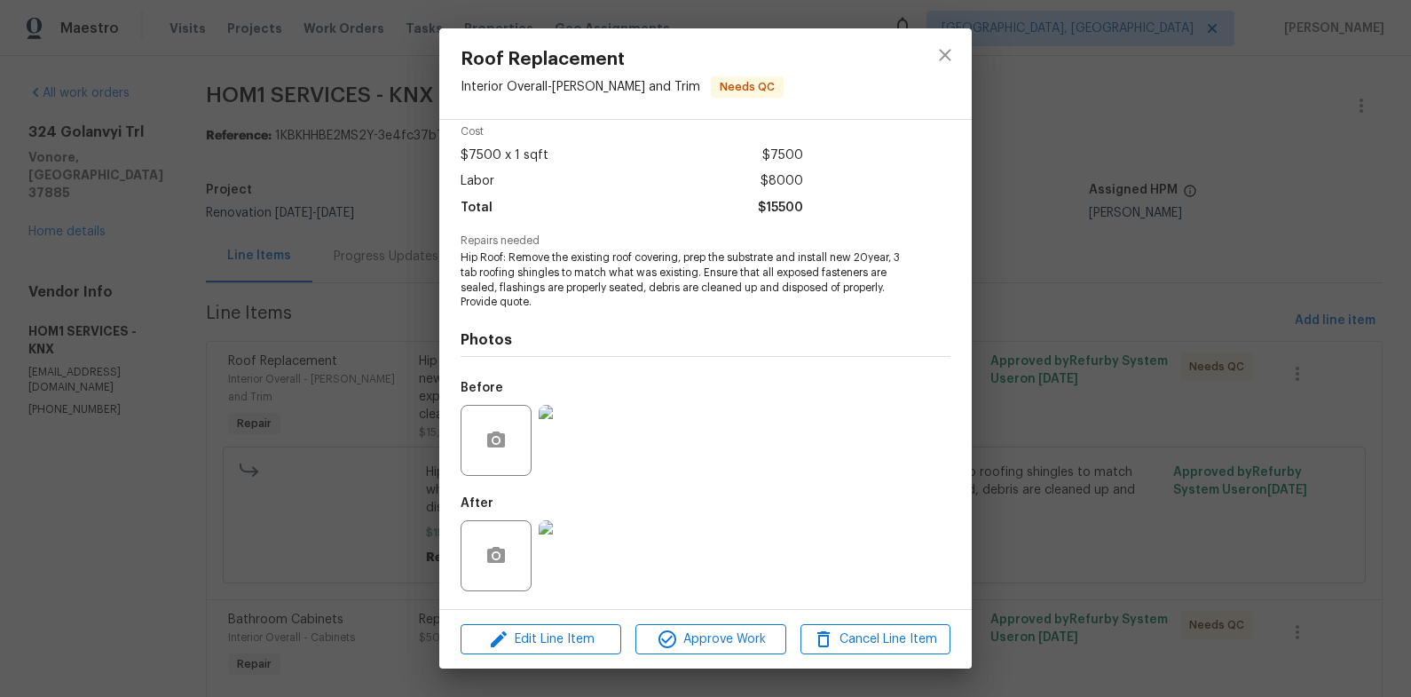
click at [1034, 396] on div "Roof Replacement Interior Overall - Eaves and Trim Needs QC Vendor HOM1 SERVICE…" at bounding box center [705, 348] width 1411 height 697
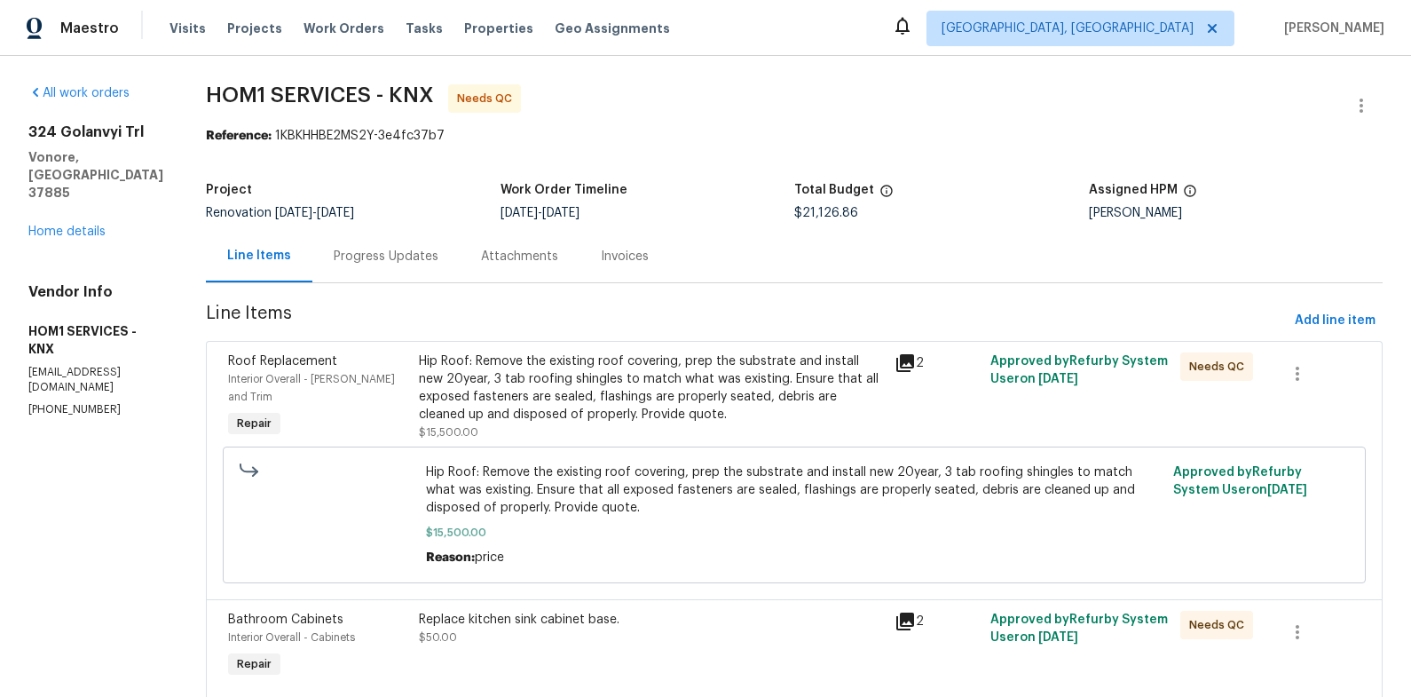
click at [595, 378] on div "Hip Roof: Remove the existing roof covering, prep the substrate and install new…" at bounding box center [652, 387] width 466 height 71
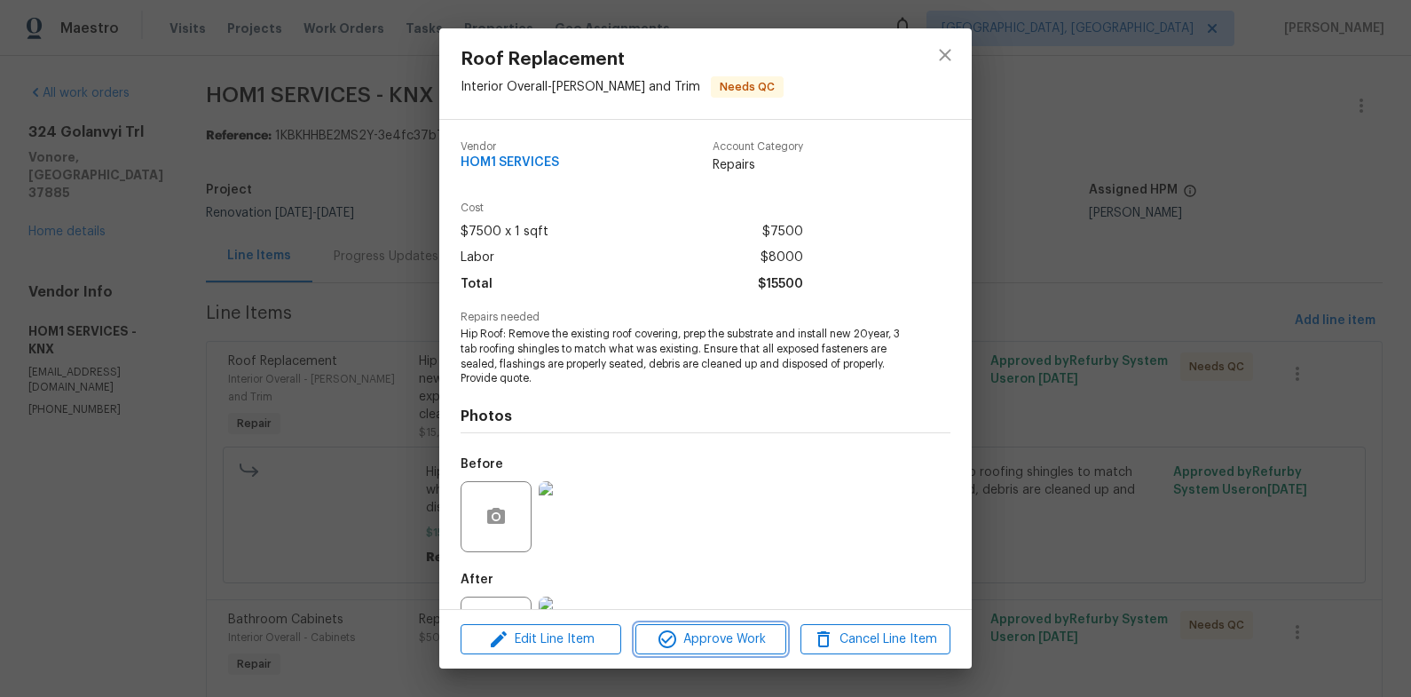
click at [712, 645] on span "Approve Work" at bounding box center [710, 639] width 139 height 22
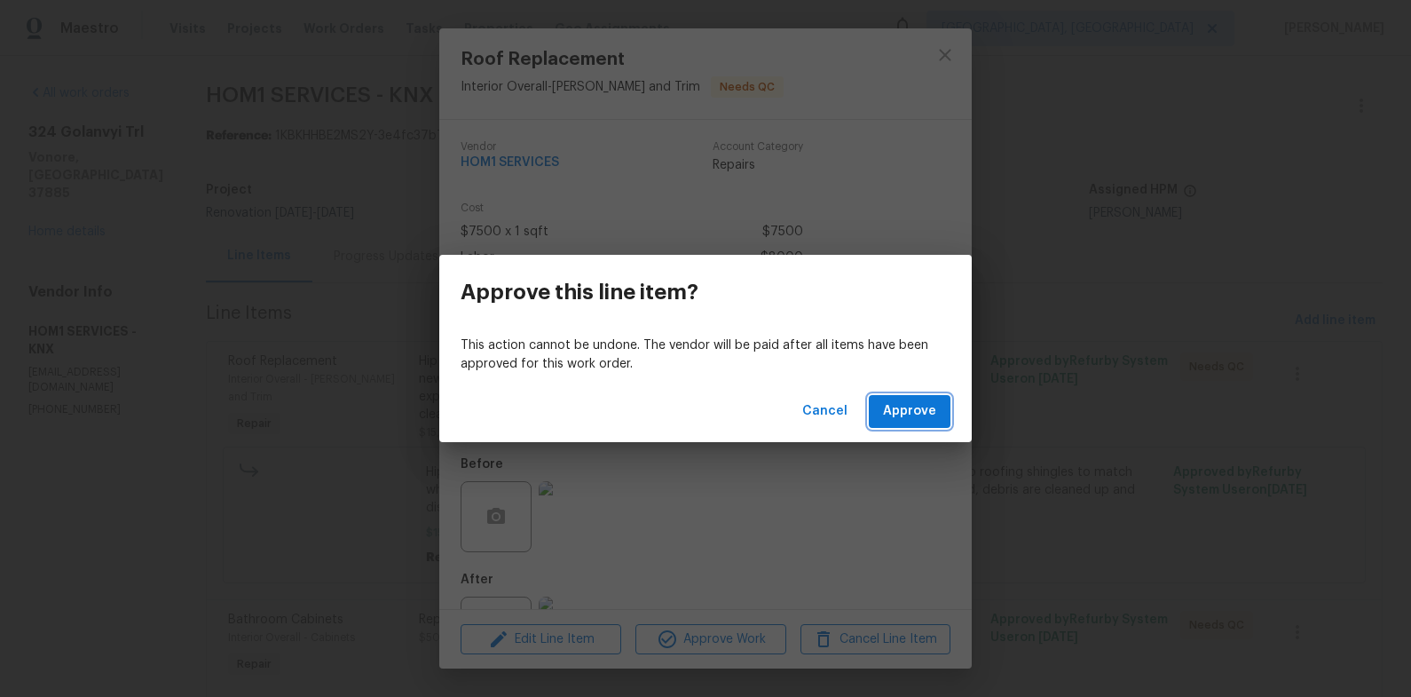
click at [937, 399] on button "Approve" at bounding box center [910, 411] width 82 height 33
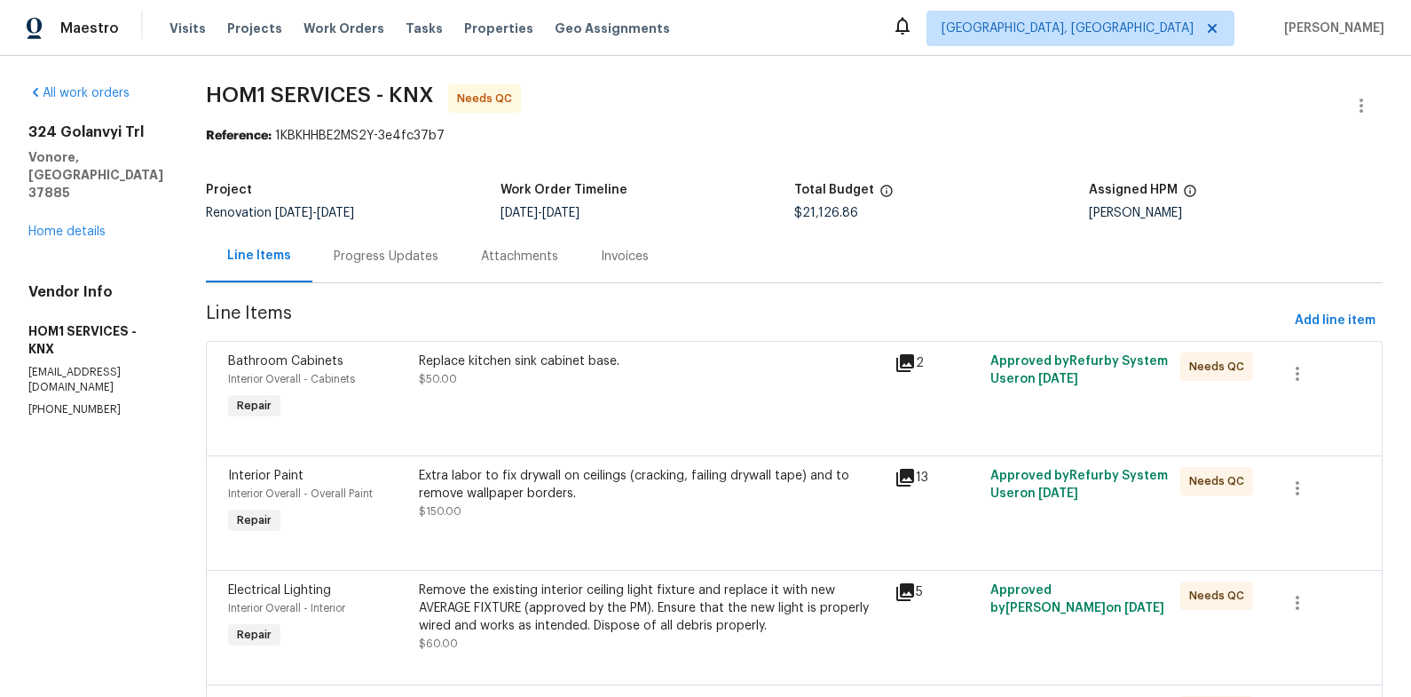
click at [569, 389] on div "Replace kitchen sink cabinet base. $50.00" at bounding box center [652, 388] width 477 height 82
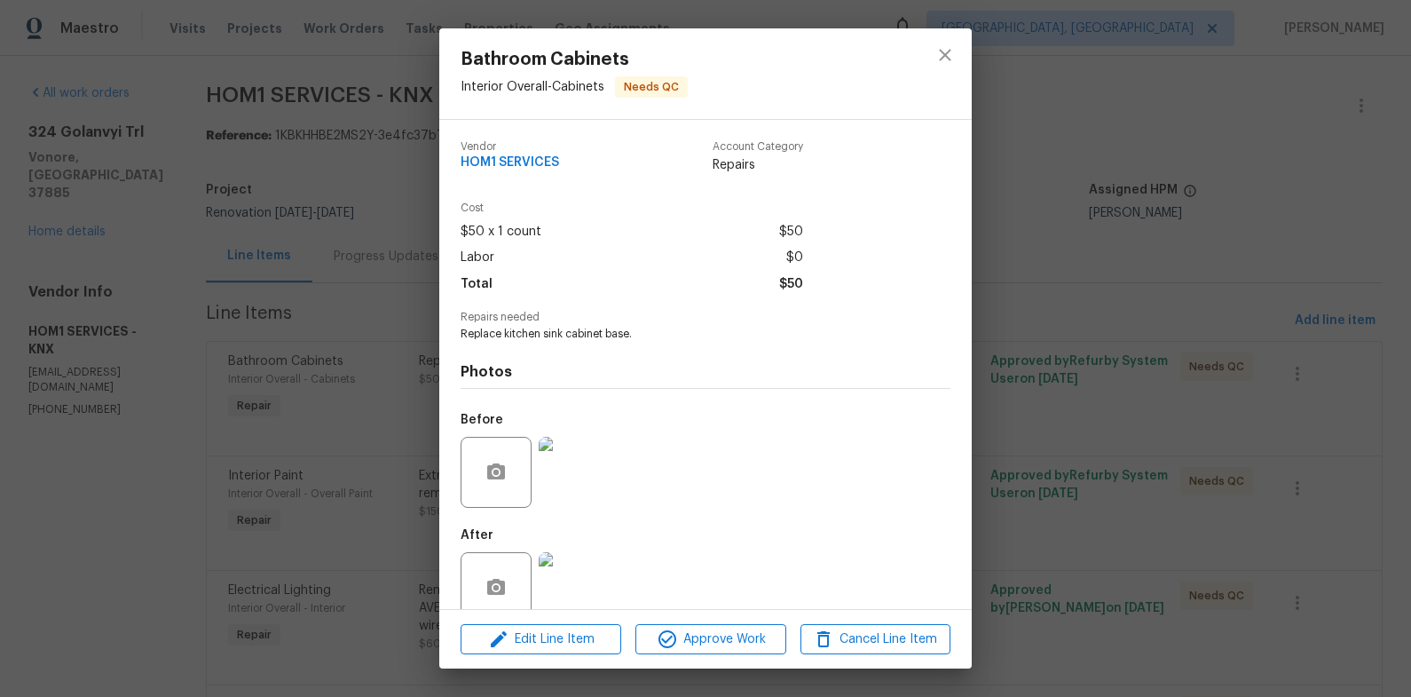
scroll to position [32, 0]
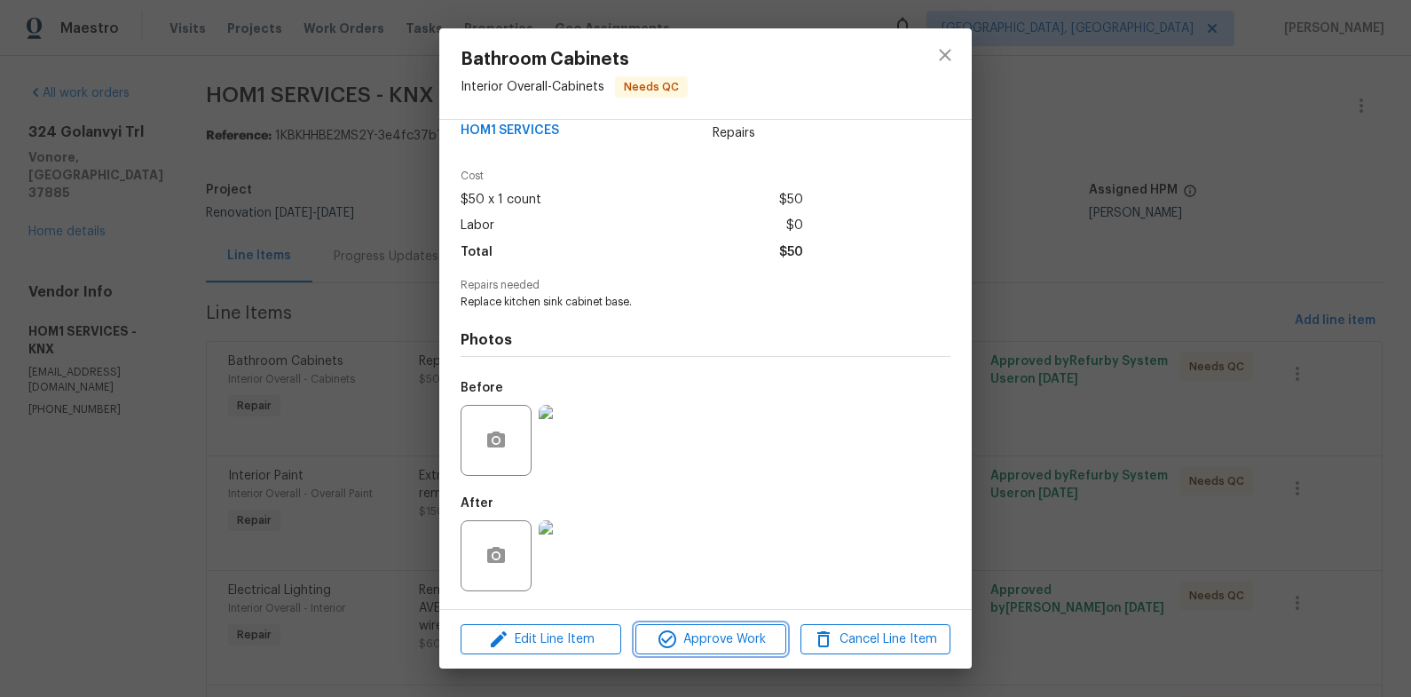
click at [762, 646] on span "Approve Work" at bounding box center [710, 639] width 139 height 22
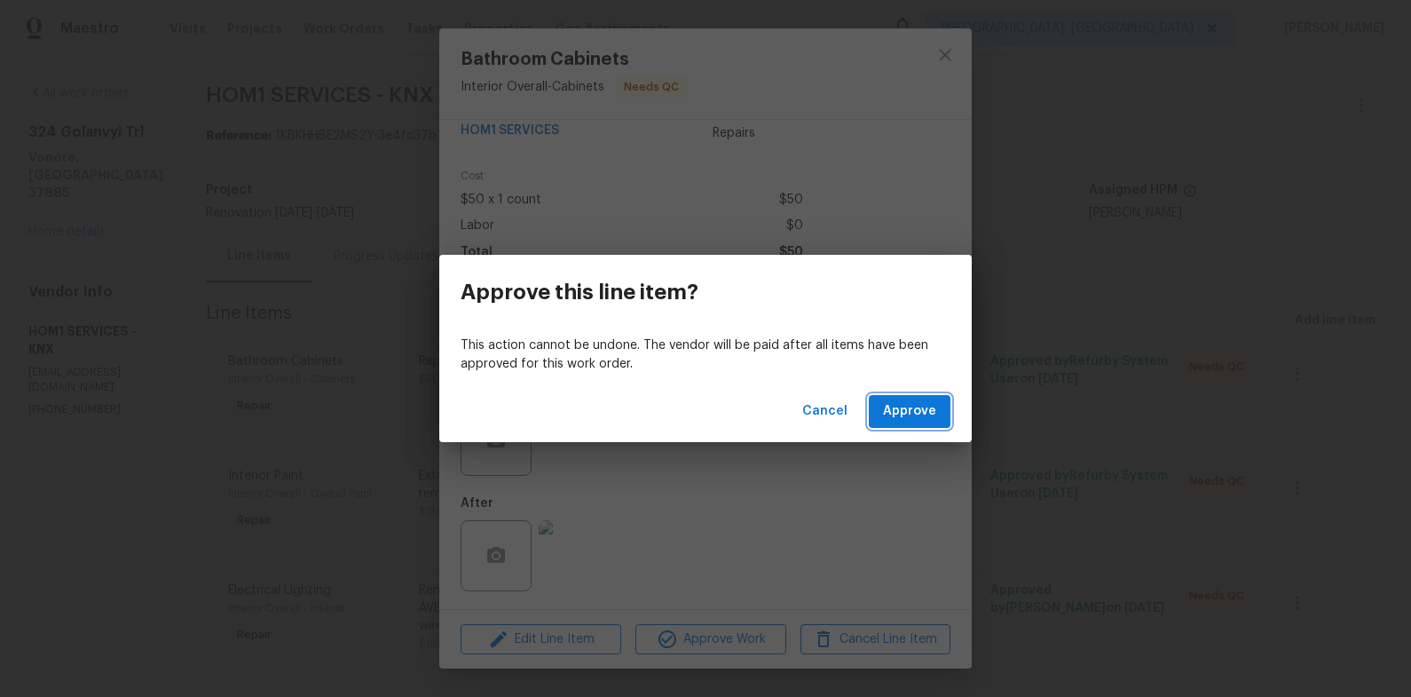
click at [919, 406] on span "Approve" at bounding box center [909, 411] width 53 height 22
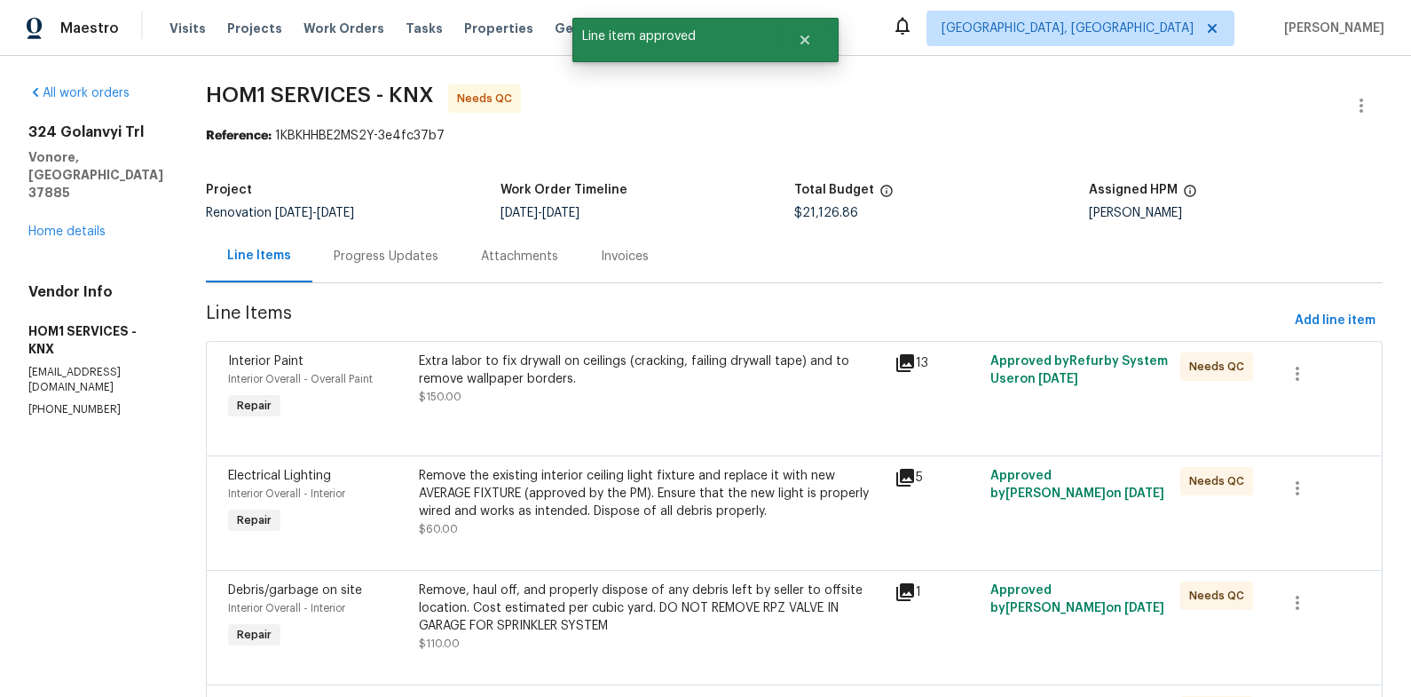
click at [552, 395] on div "Extra labor to fix drywall on ceilings (cracking, failing drywall tape) and to …" at bounding box center [652, 378] width 466 height 53
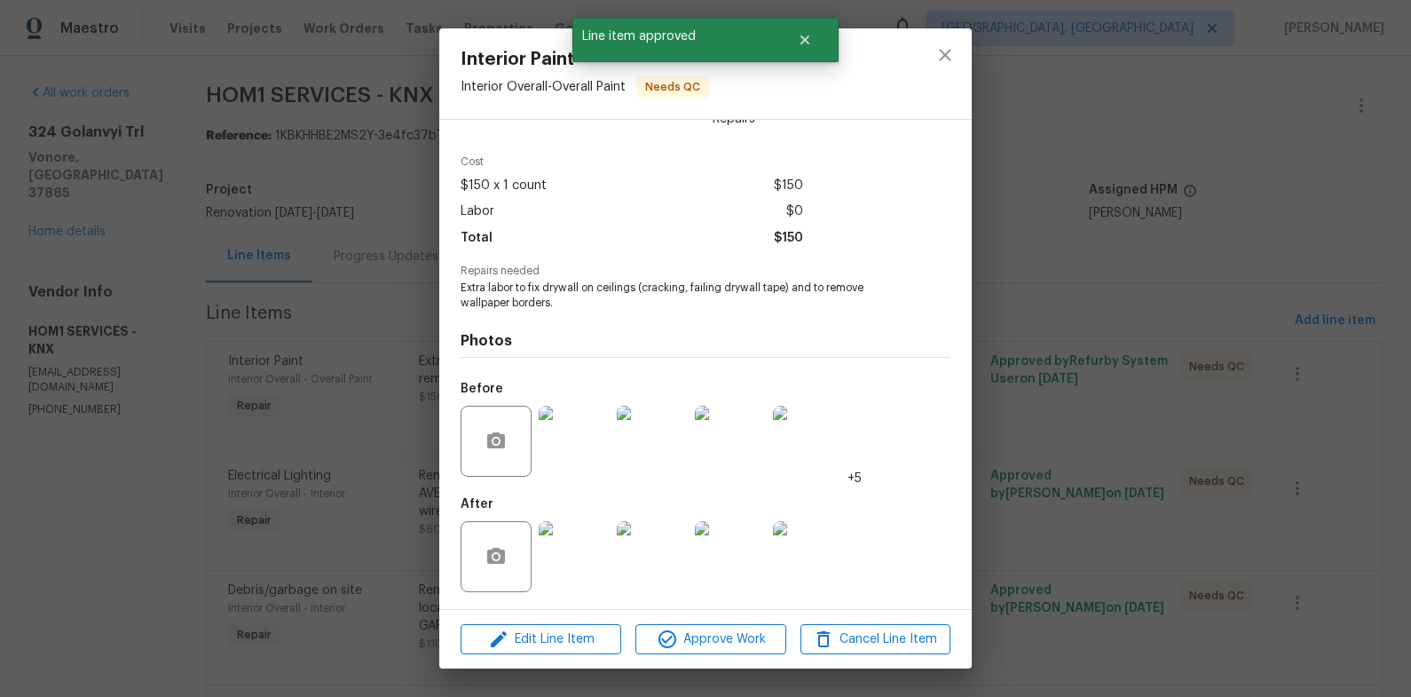
scroll to position [47, 0]
click at [576, 556] on img at bounding box center [574, 555] width 71 height 71
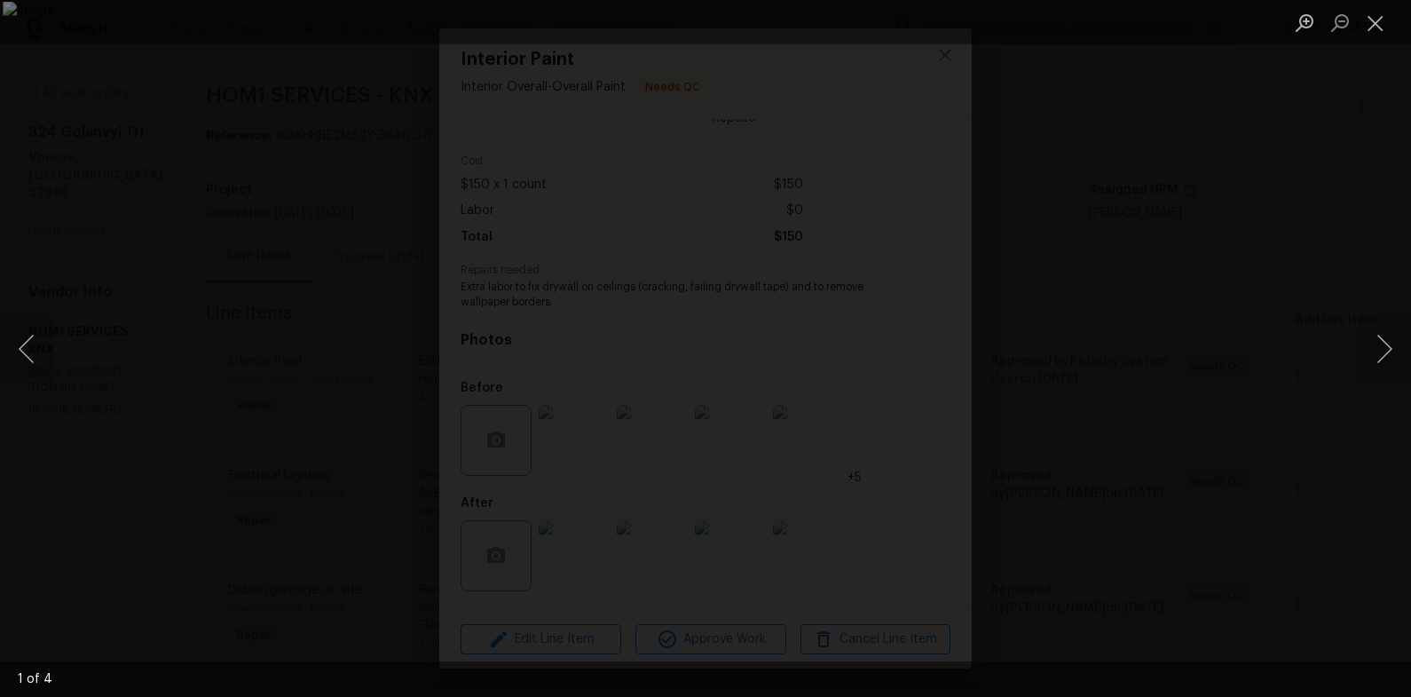
click at [1300, 381] on div "Lightbox" at bounding box center [705, 348] width 1411 height 697
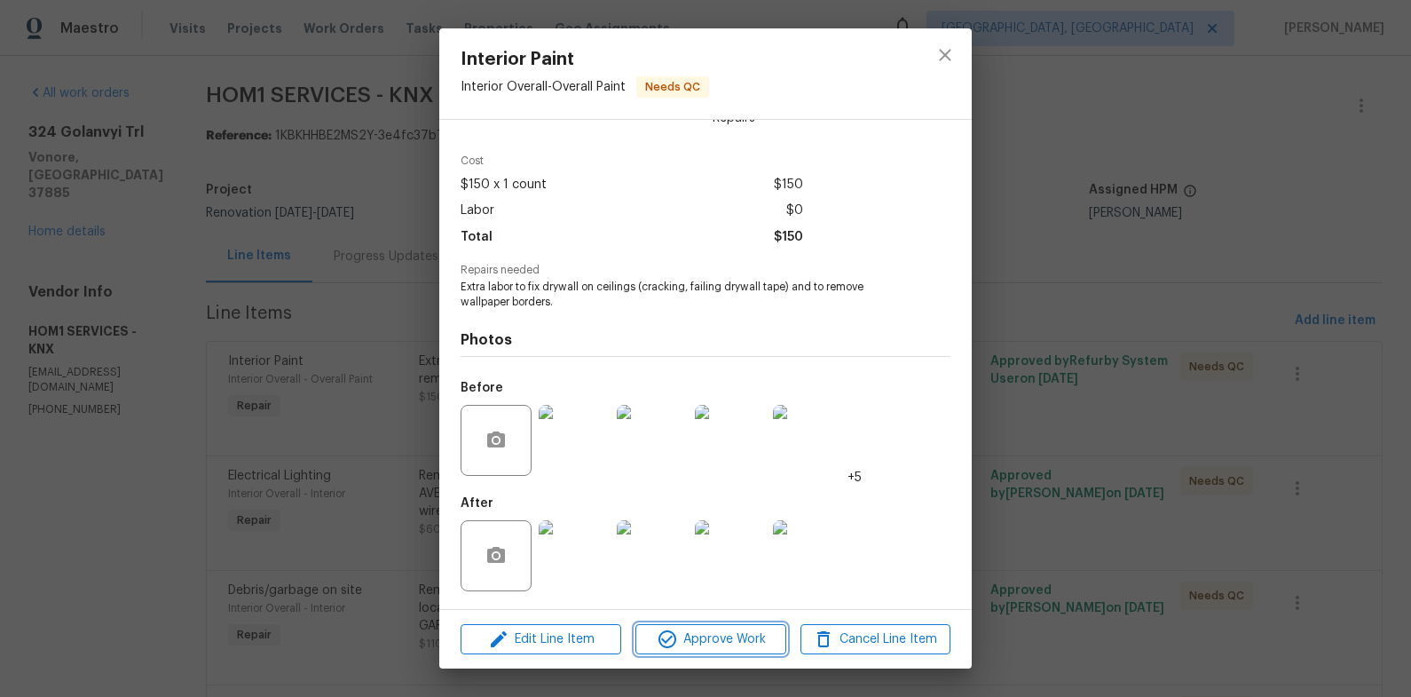
click at [671, 629] on icon "button" at bounding box center [667, 638] width 21 height 21
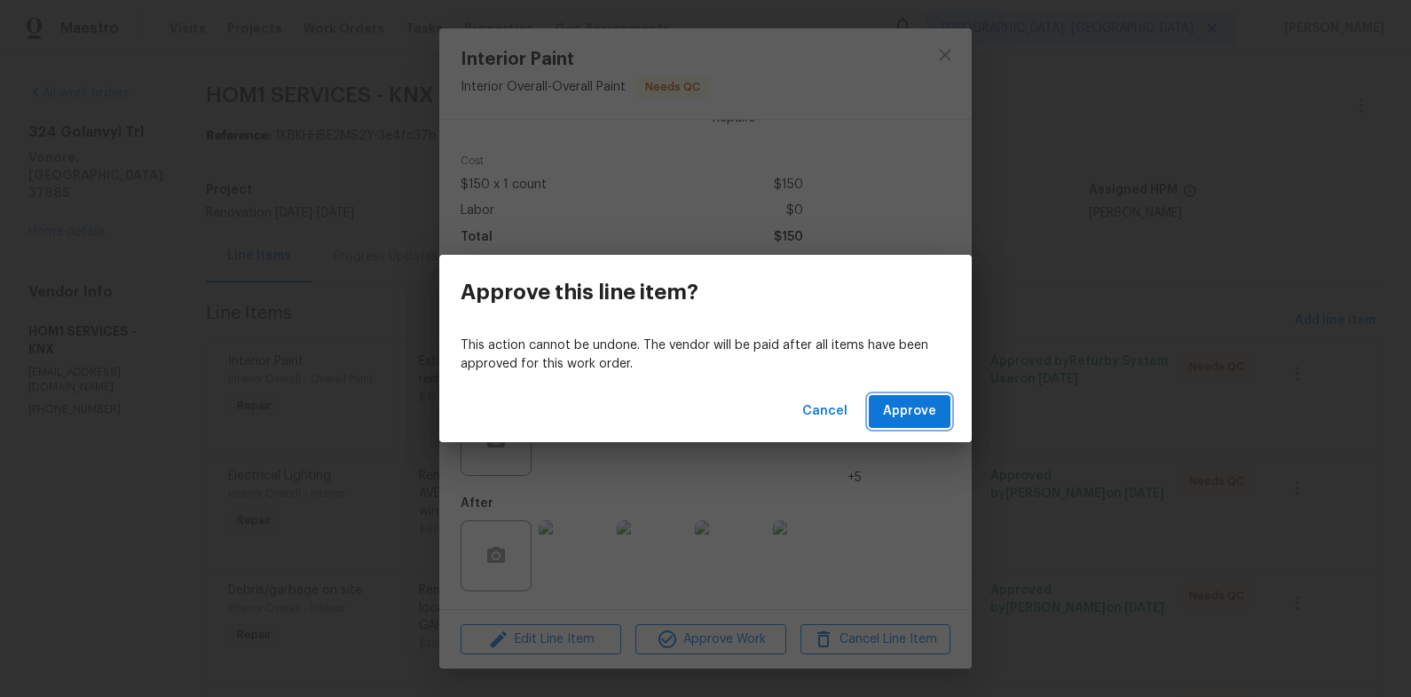
click at [934, 397] on button "Approve" at bounding box center [910, 411] width 82 height 33
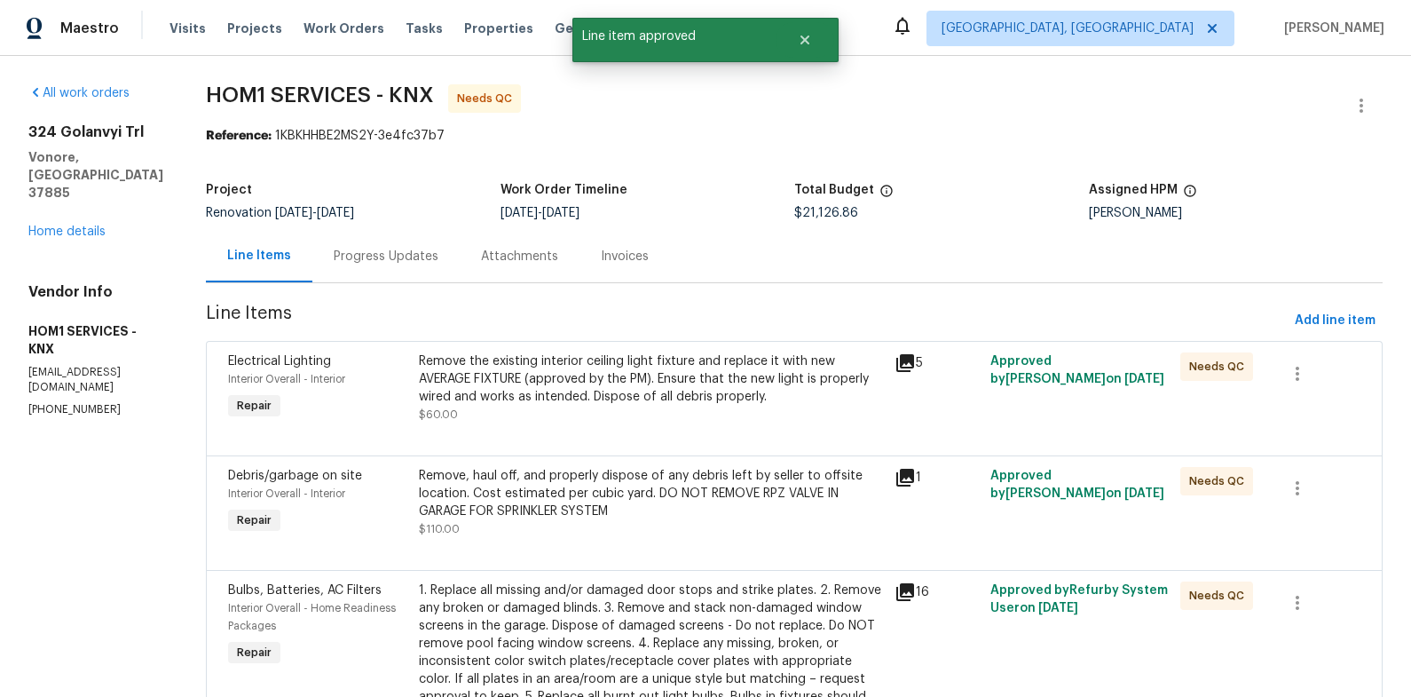
click at [635, 395] on div "Remove the existing interior ceiling light fixture and replace it with new AVER…" at bounding box center [652, 378] width 466 height 53
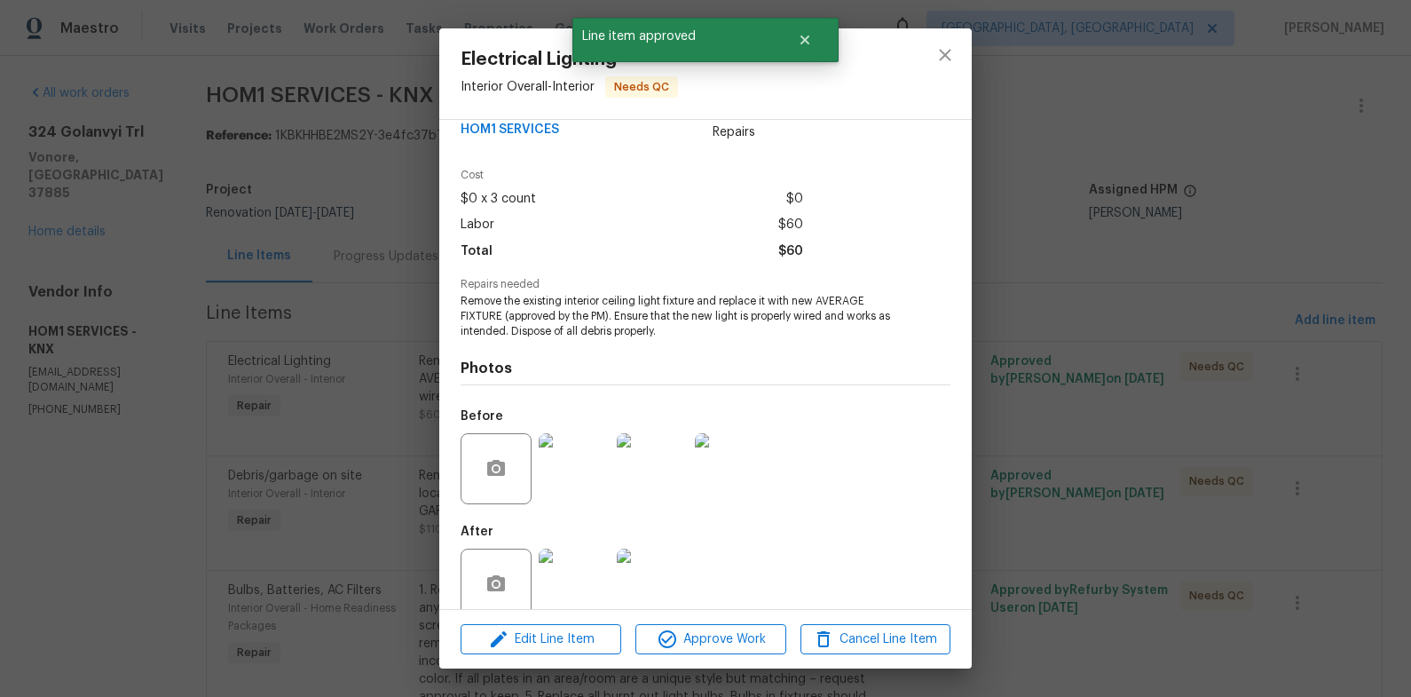
scroll to position [61, 0]
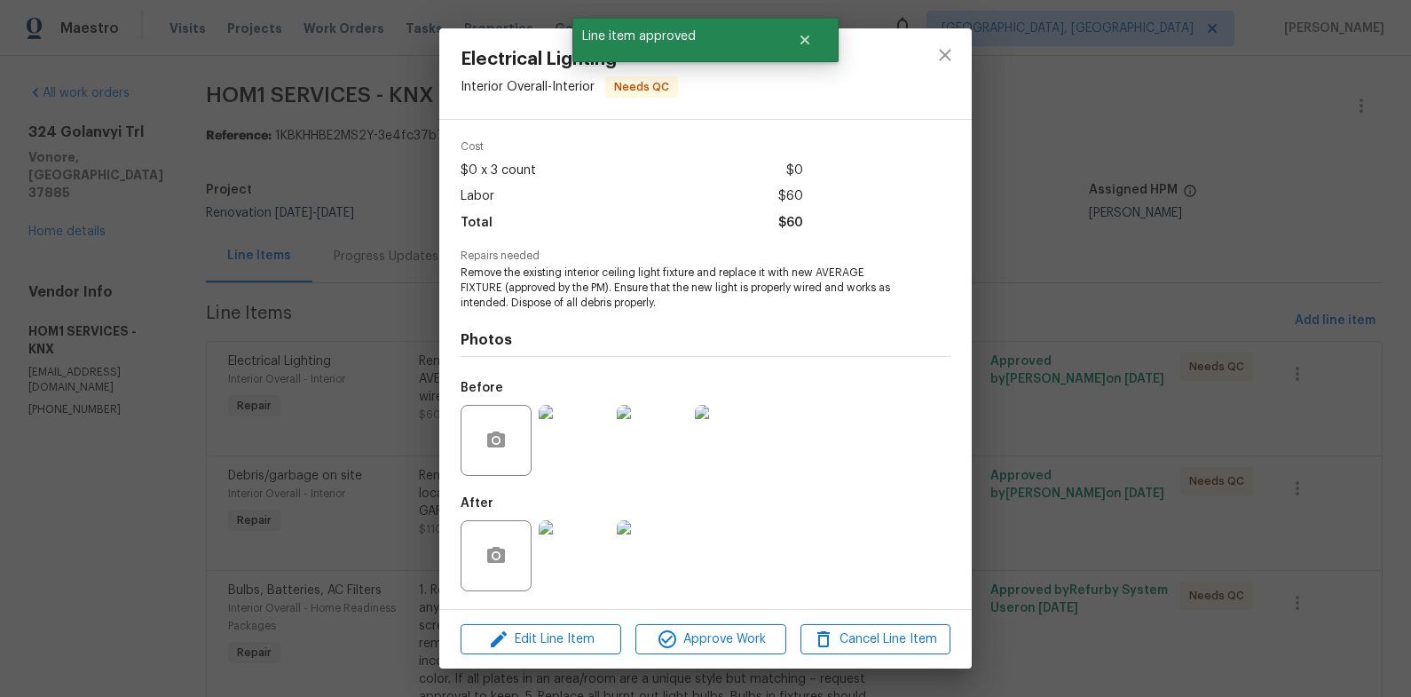
click at [579, 569] on img at bounding box center [574, 555] width 71 height 71
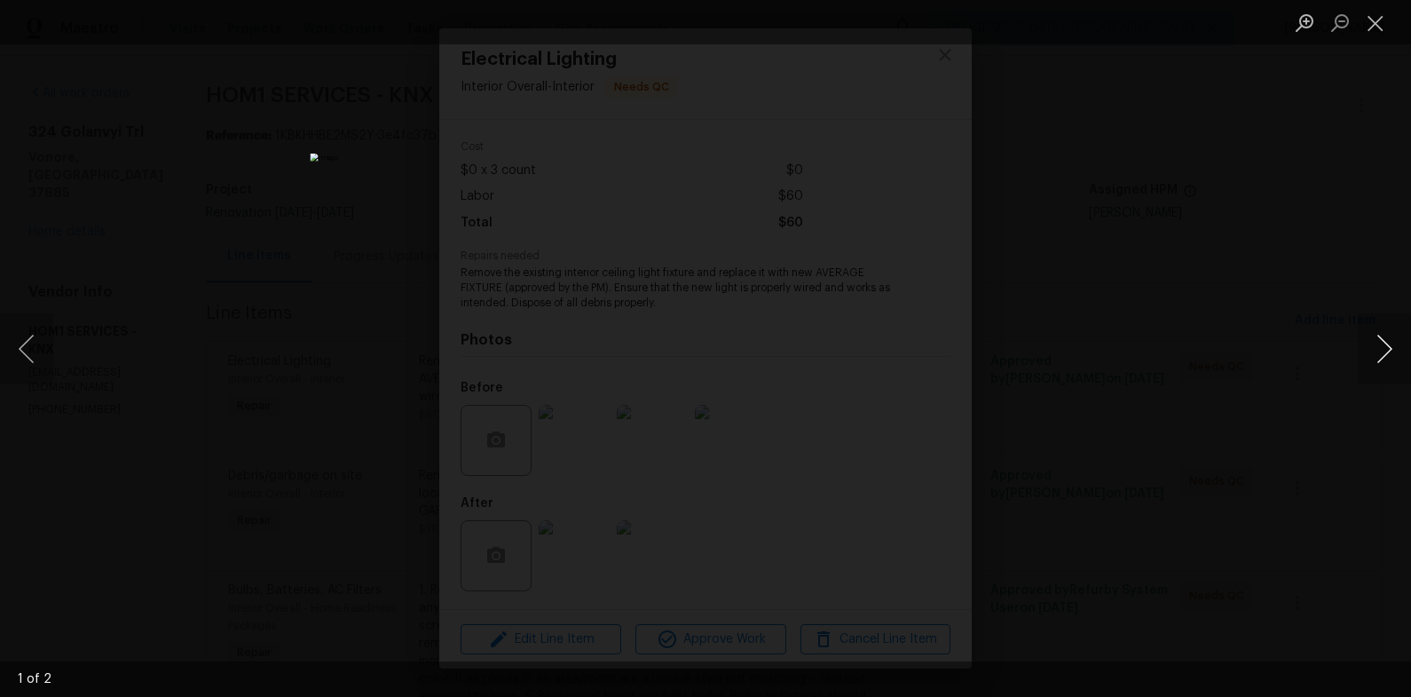
click at [1377, 349] on button "Next image" at bounding box center [1384, 348] width 53 height 71
click at [1266, 321] on div "Lightbox" at bounding box center [705, 348] width 1411 height 697
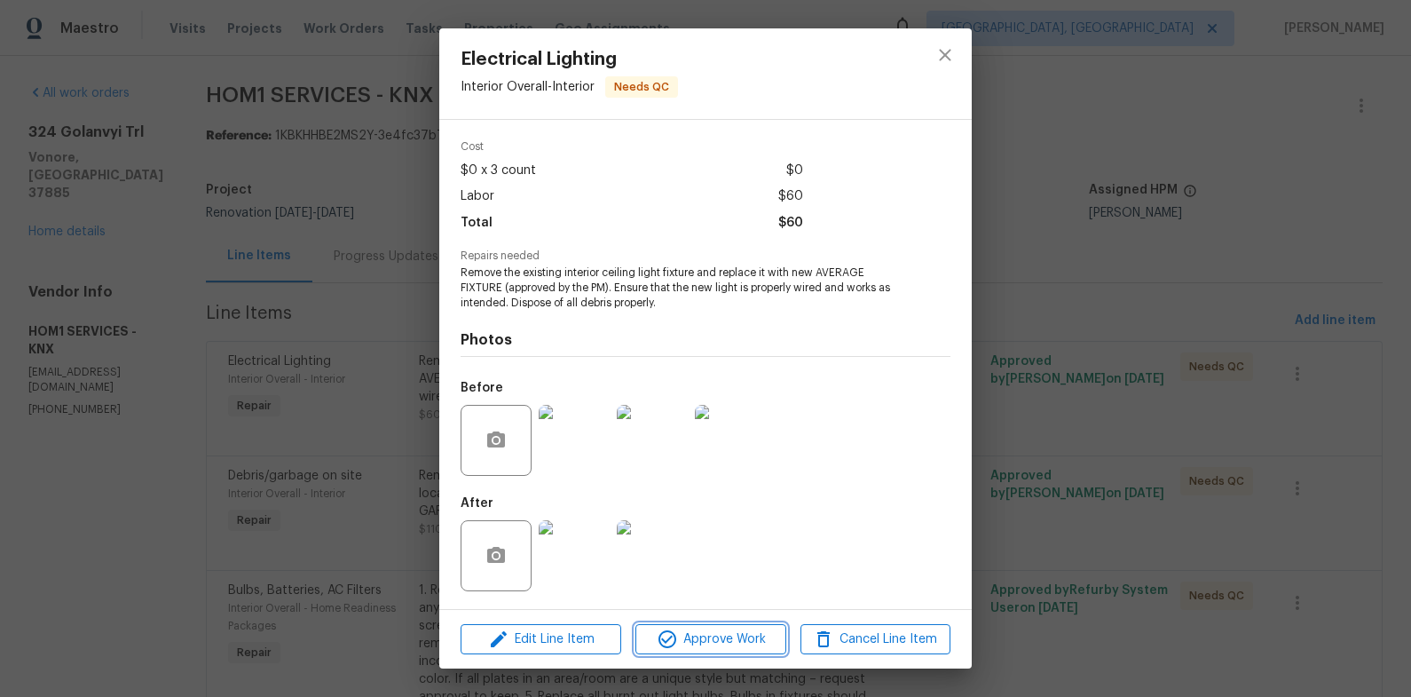
click at [738, 634] on span "Approve Work" at bounding box center [710, 639] width 139 height 22
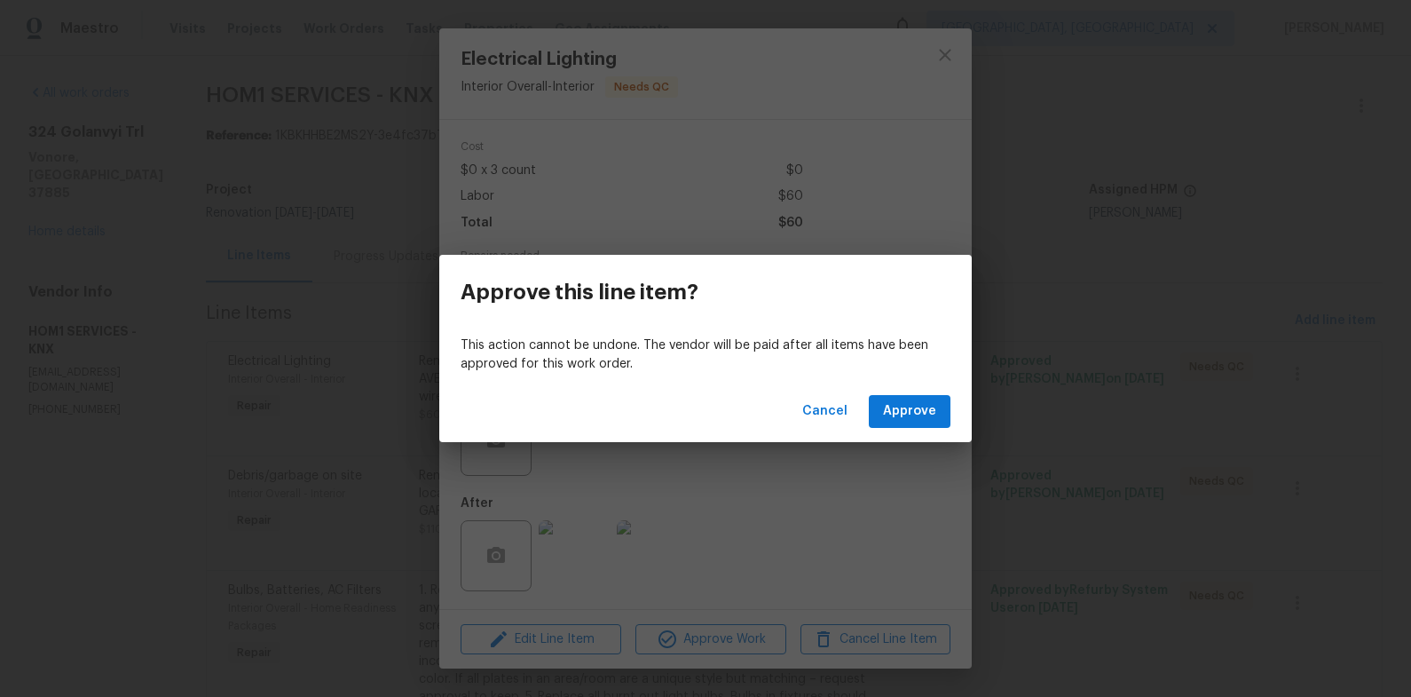
click at [919, 385] on div "Cancel Approve" at bounding box center [705, 411] width 532 height 61
click at [920, 389] on div "Cancel Approve" at bounding box center [705, 411] width 532 height 61
click at [911, 415] on span "Approve" at bounding box center [909, 411] width 53 height 22
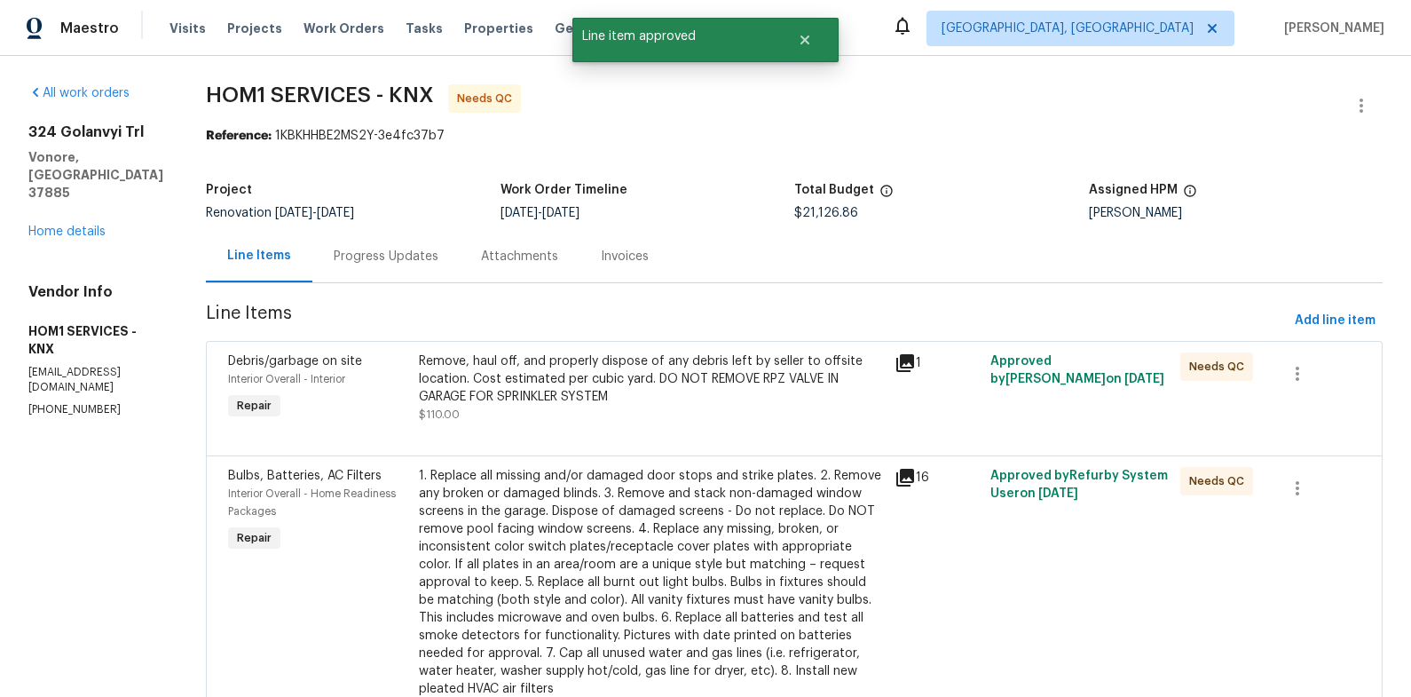
click at [568, 401] on div "Remove, haul off, and properly dispose of any debris left by seller to offsite …" at bounding box center [652, 378] width 466 height 53
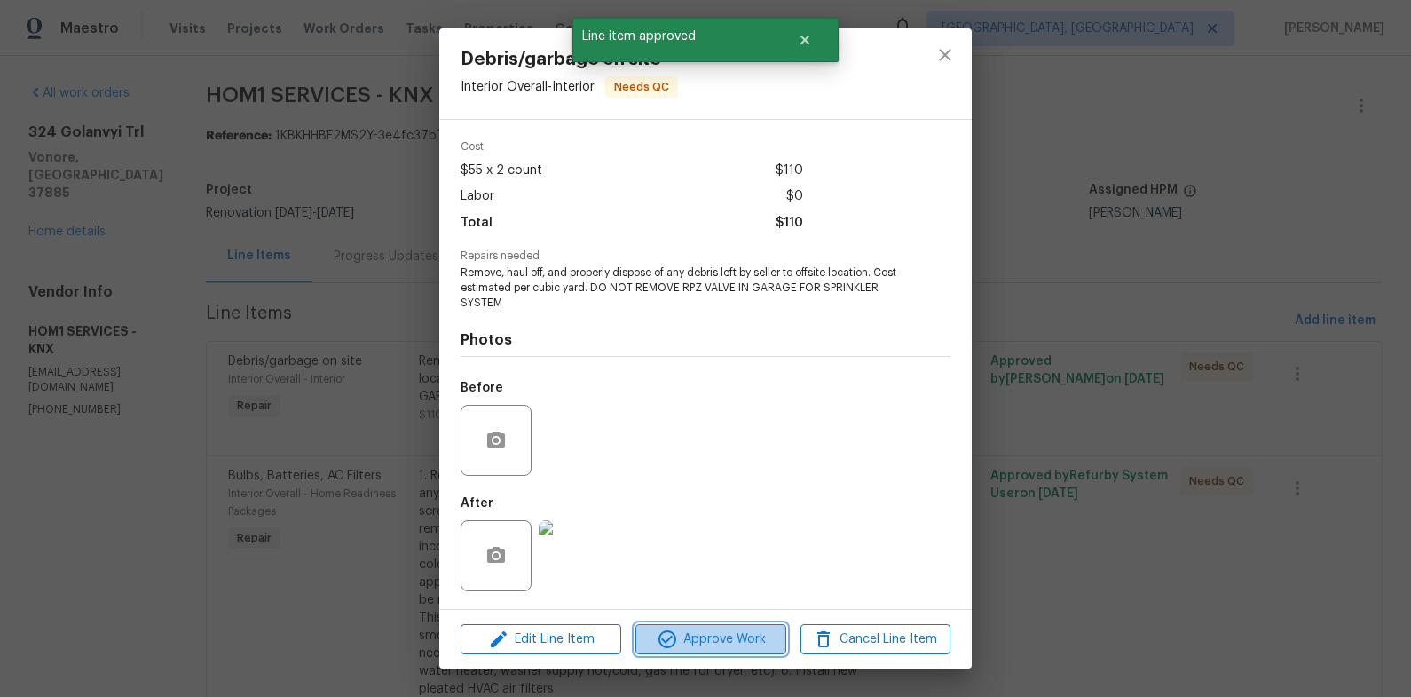
click at [723, 624] on button "Approve Work" at bounding box center [710, 639] width 150 height 31
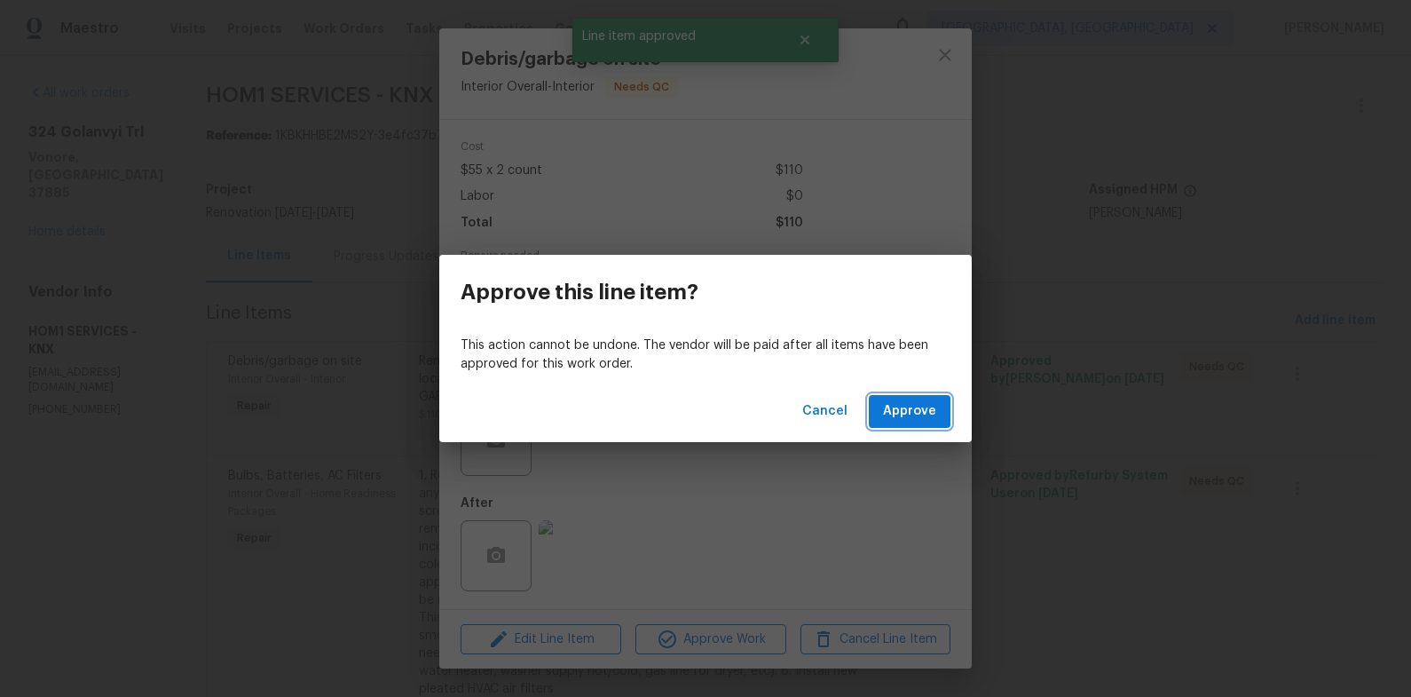
click at [901, 420] on span "Approve" at bounding box center [909, 411] width 53 height 22
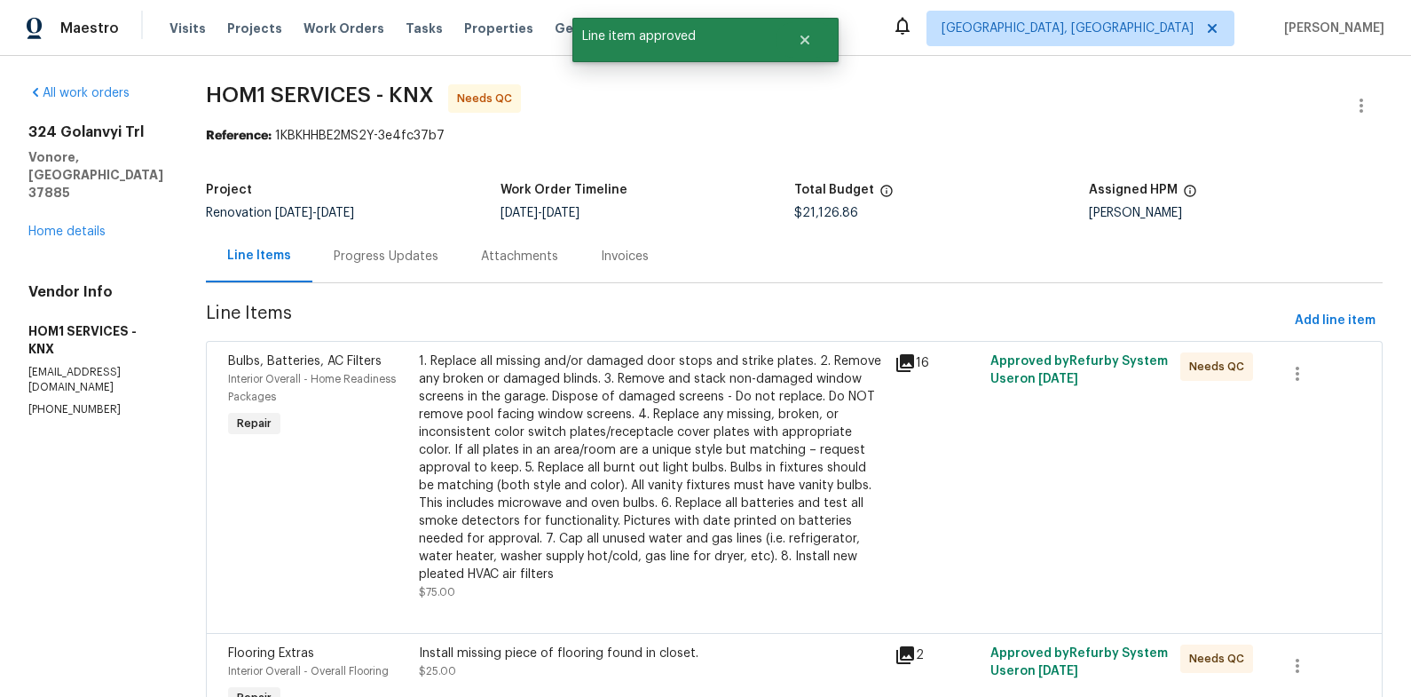
click at [610, 420] on div "1. Replace all missing and/or damaged door stops and strike plates. 2. Remove a…" at bounding box center [652, 467] width 466 height 231
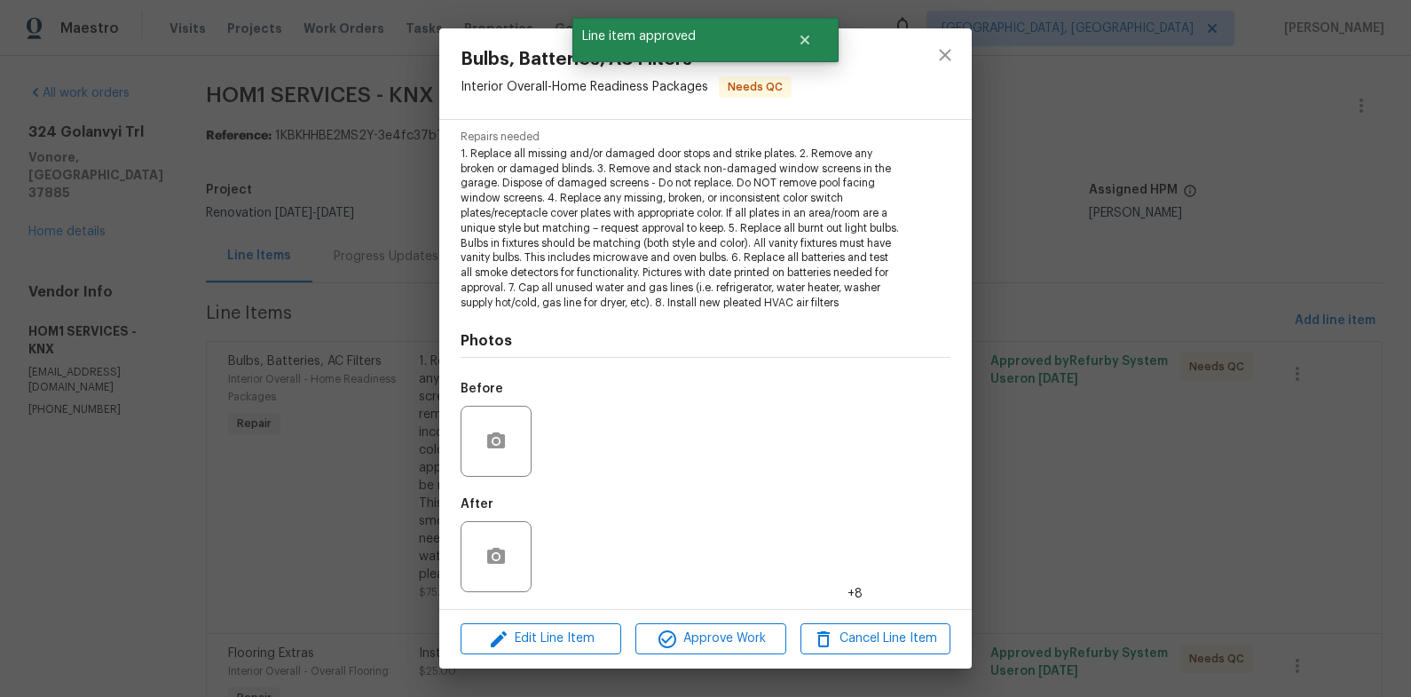
scroll to position [181, 0]
click at [573, 569] on img at bounding box center [574, 555] width 71 height 71
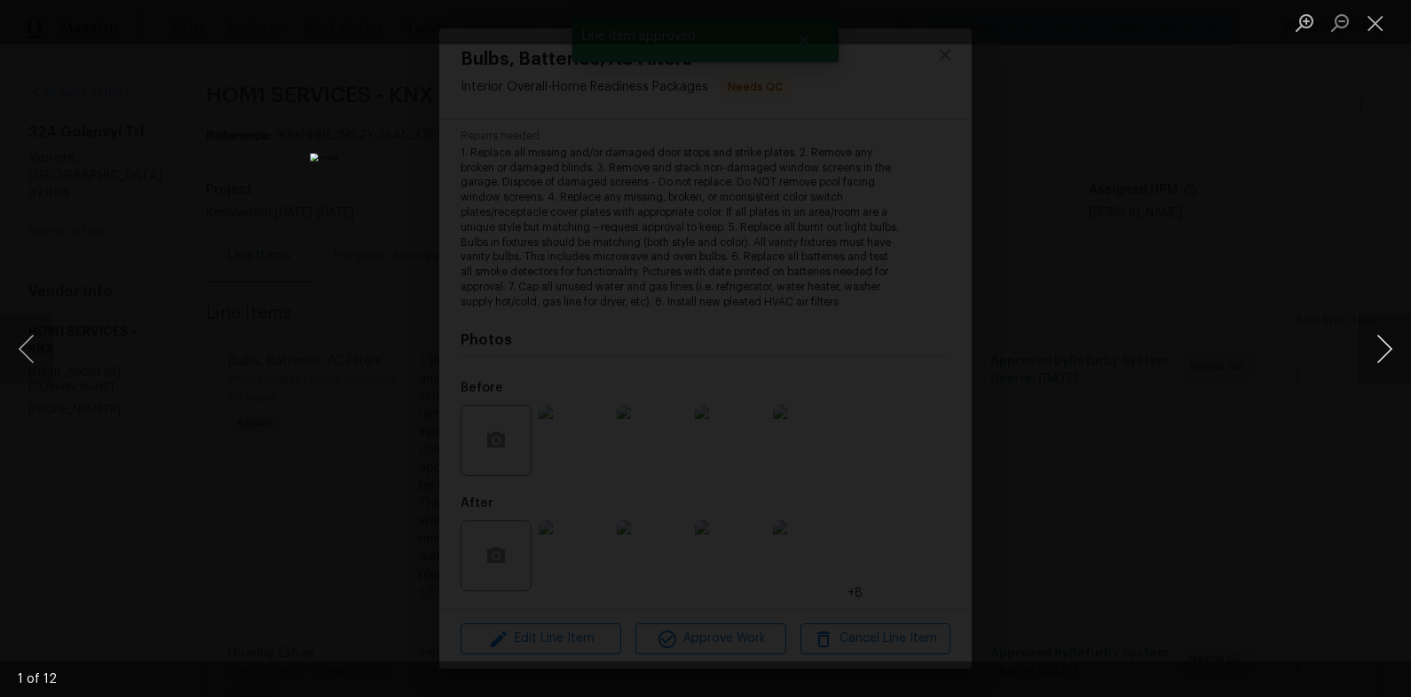
click at [1367, 354] on button "Next image" at bounding box center [1384, 348] width 53 height 71
click at [1376, 345] on button "Next image" at bounding box center [1384, 348] width 53 height 71
click at [1132, 382] on div "Lightbox" at bounding box center [705, 348] width 1411 height 697
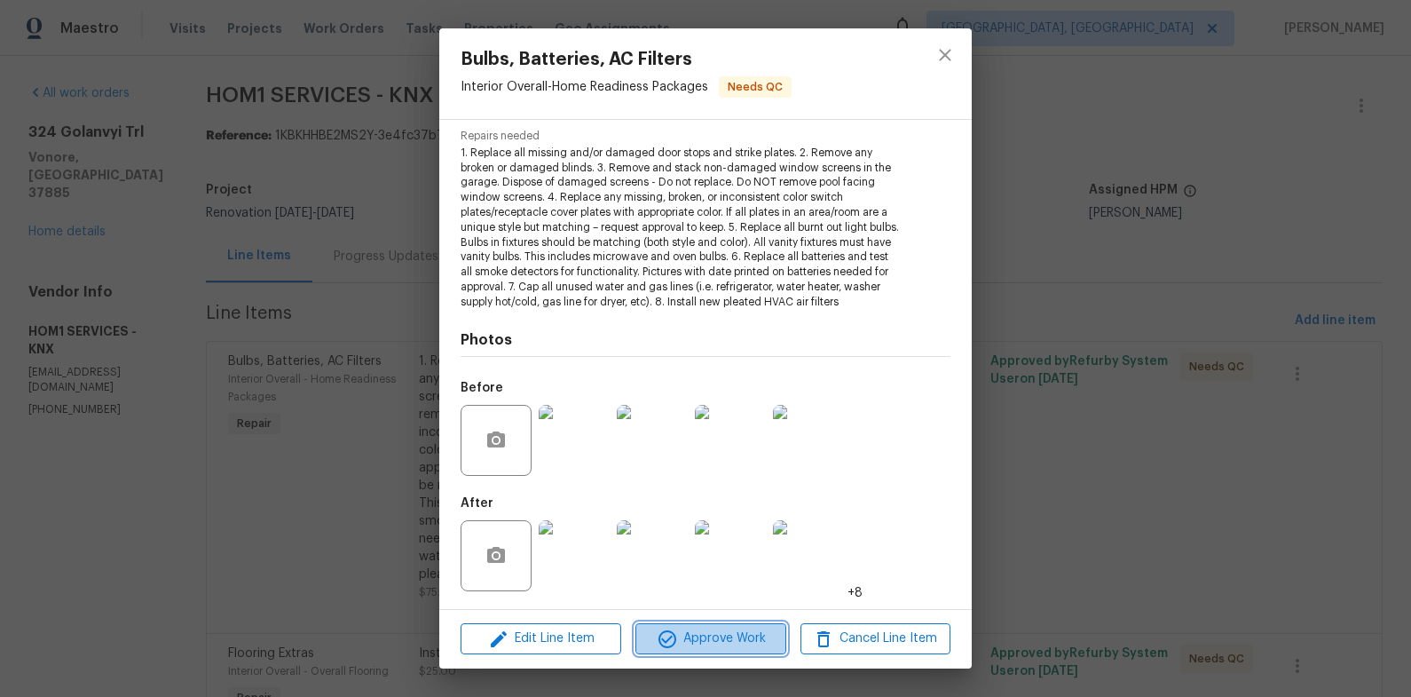
click at [749, 646] on span "Approve Work" at bounding box center [710, 638] width 139 height 22
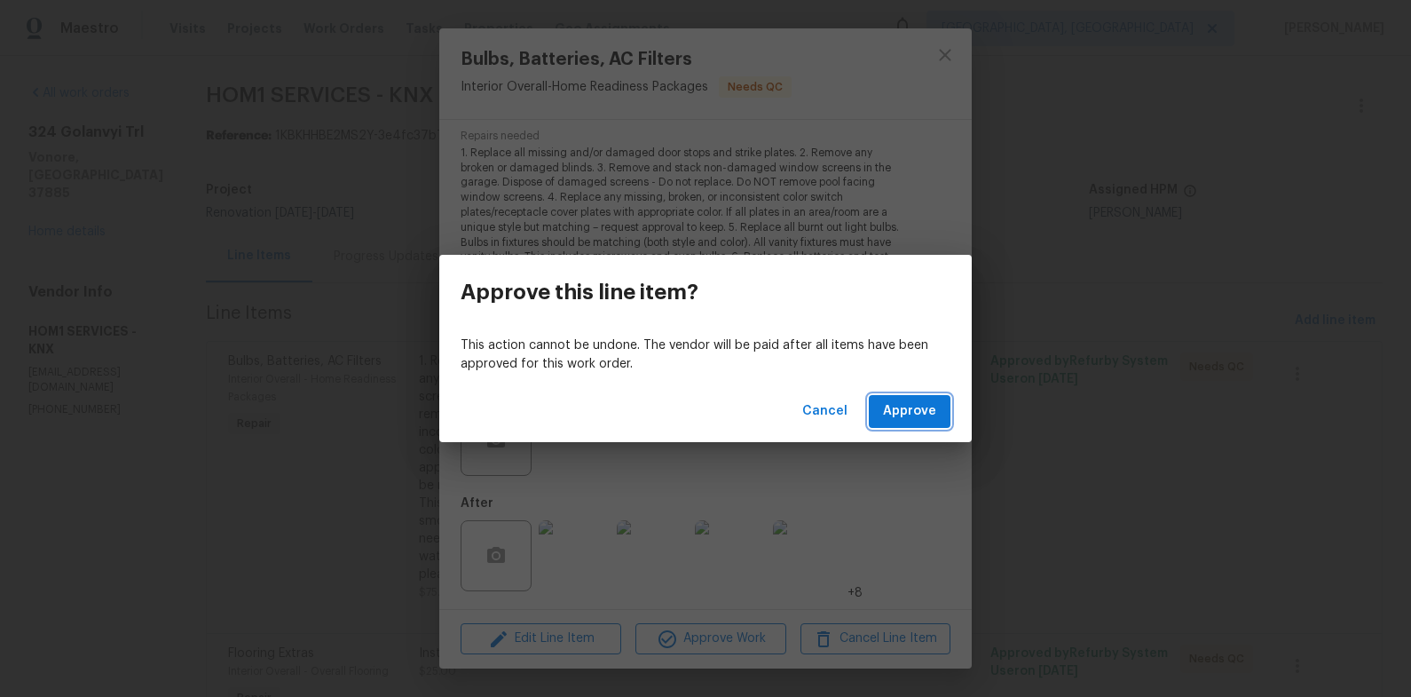
click at [934, 422] on button "Approve" at bounding box center [910, 411] width 82 height 33
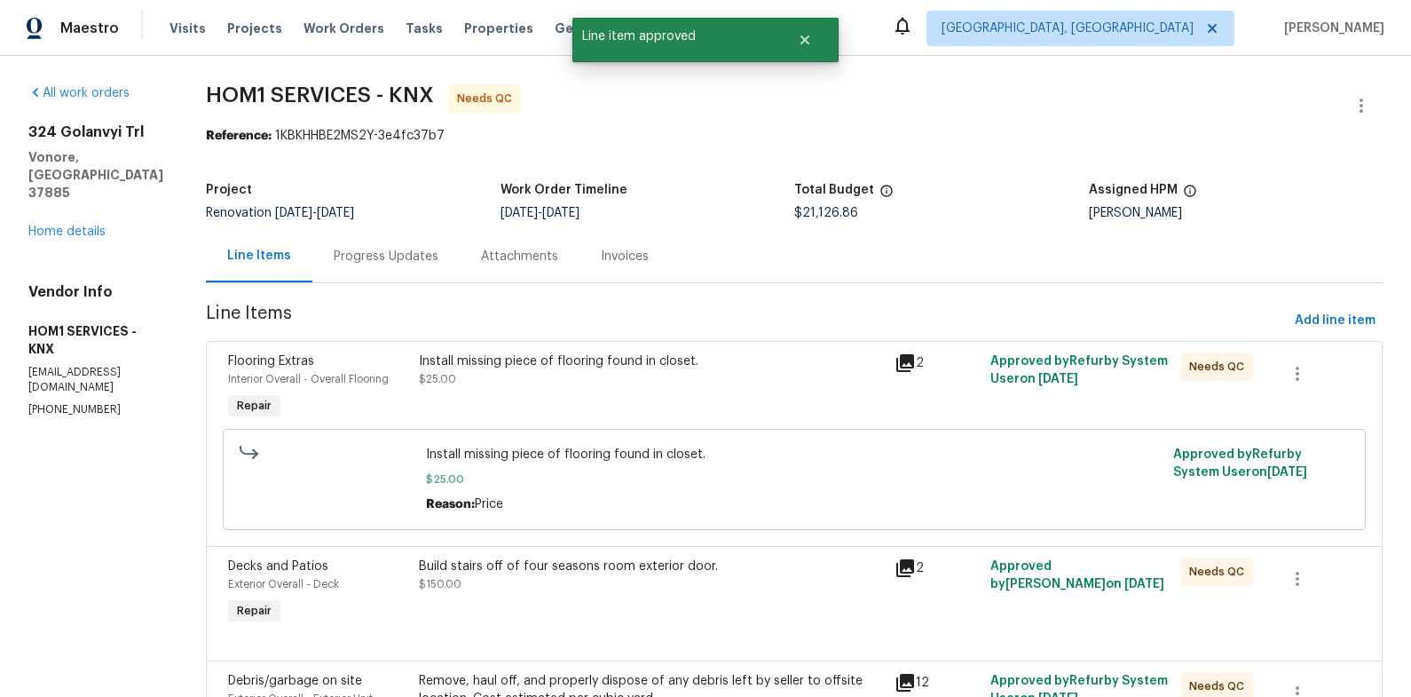
click at [608, 406] on div "Install missing piece of flooring found in closet. $25.00" at bounding box center [652, 388] width 477 height 82
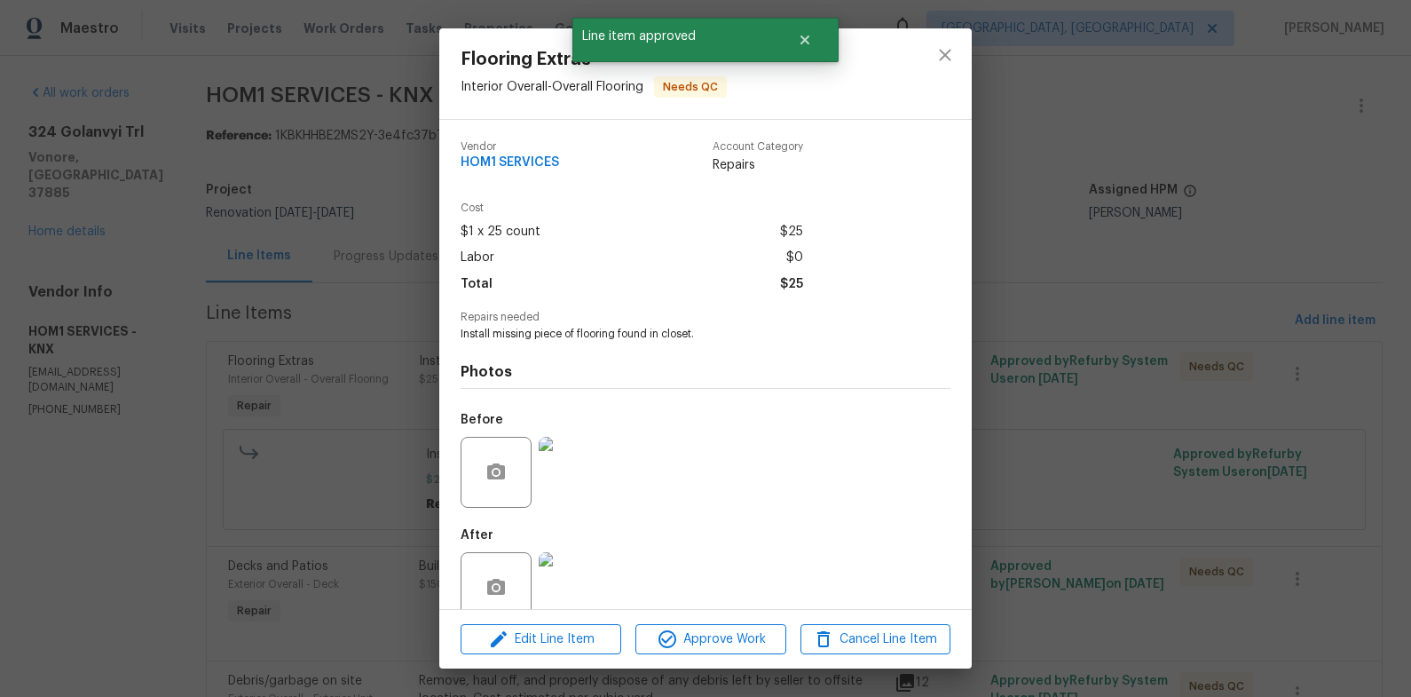
scroll to position [32, 0]
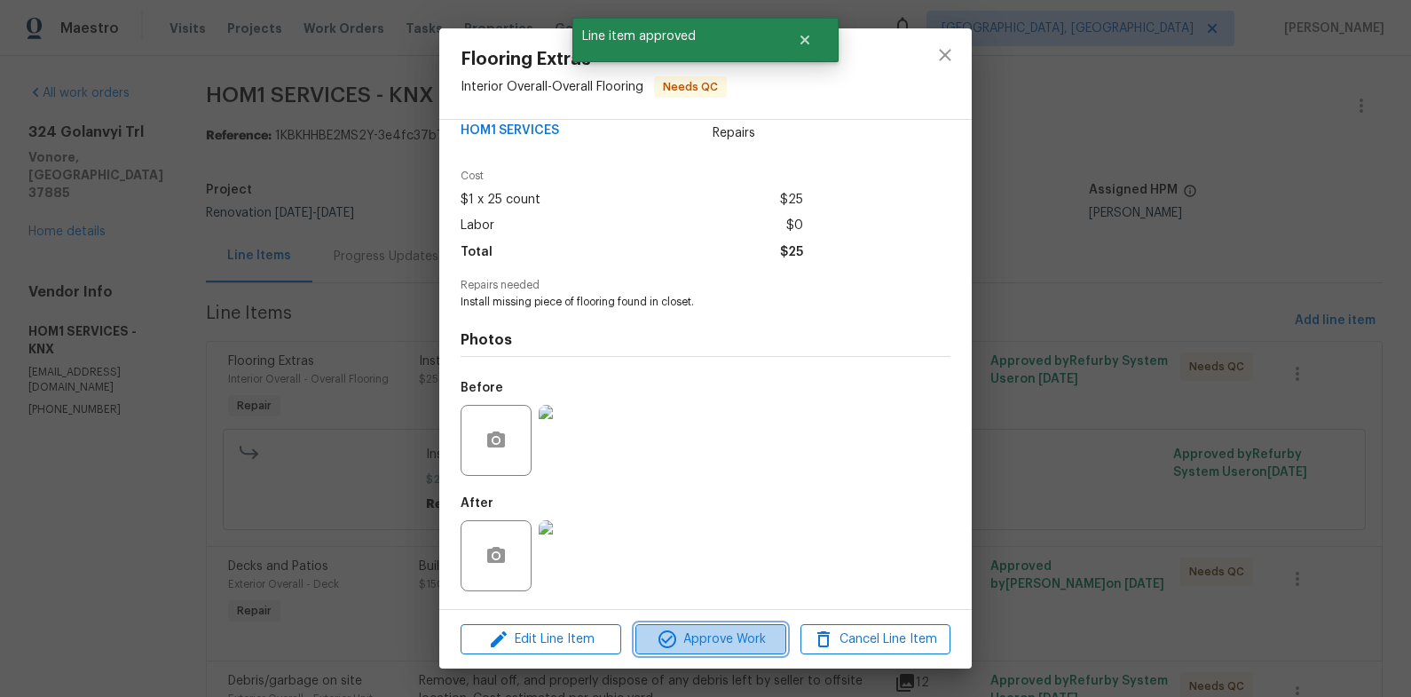
click at [716, 633] on span "Approve Work" at bounding box center [710, 639] width 139 height 22
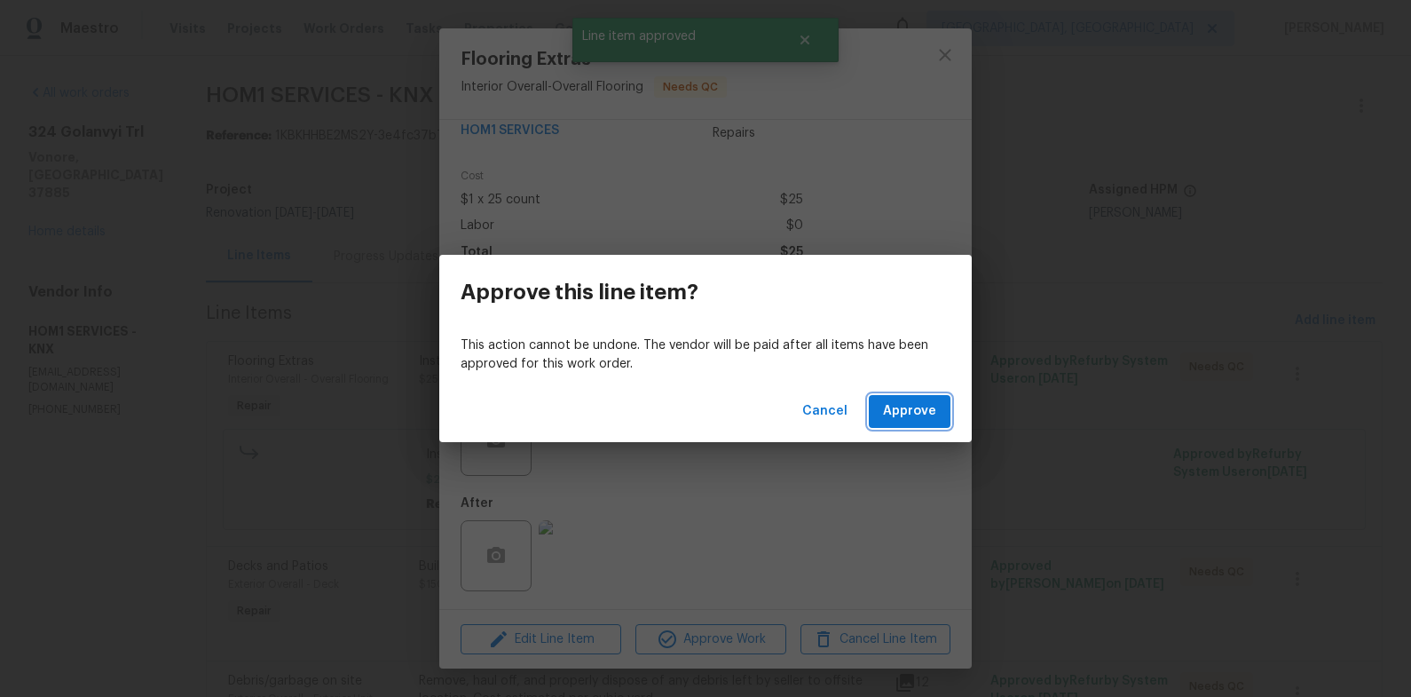
click at [906, 416] on span "Approve" at bounding box center [909, 411] width 53 height 22
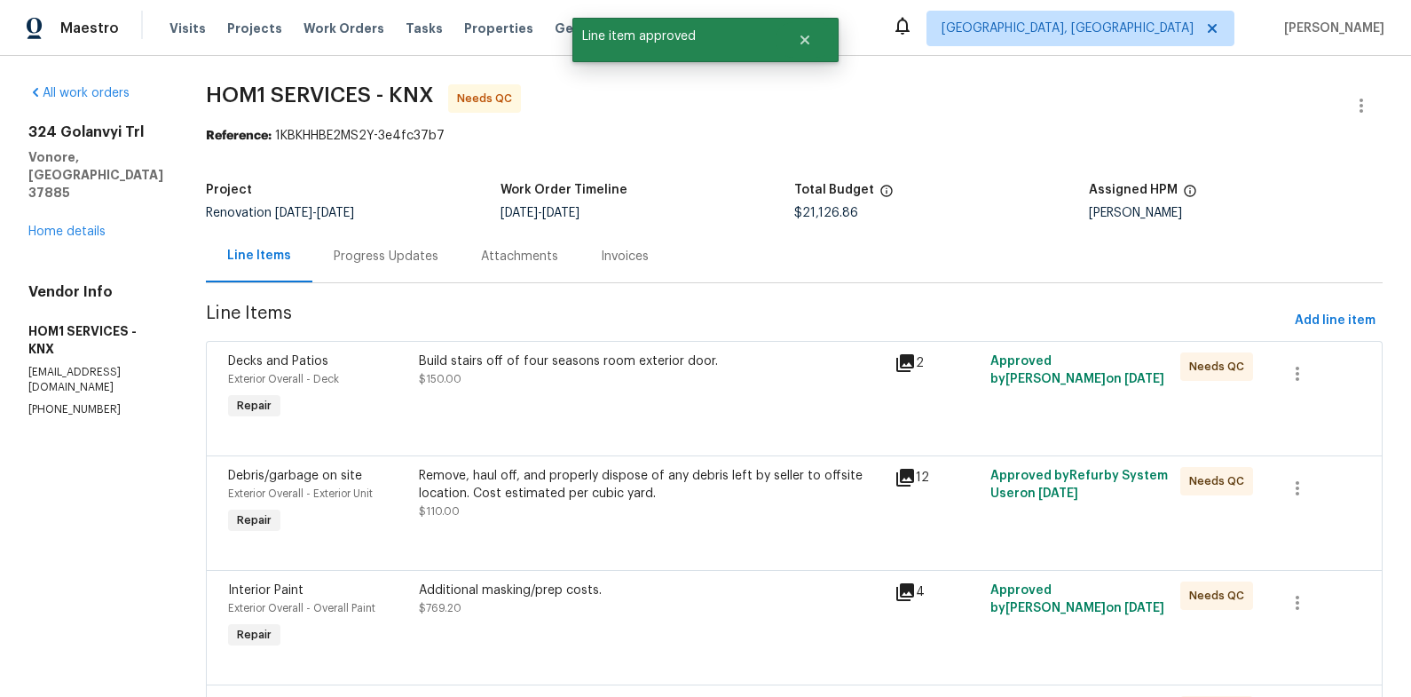
click at [573, 390] on div "Build stairs off of four seasons room exterior door. $150.00" at bounding box center [652, 388] width 477 height 82
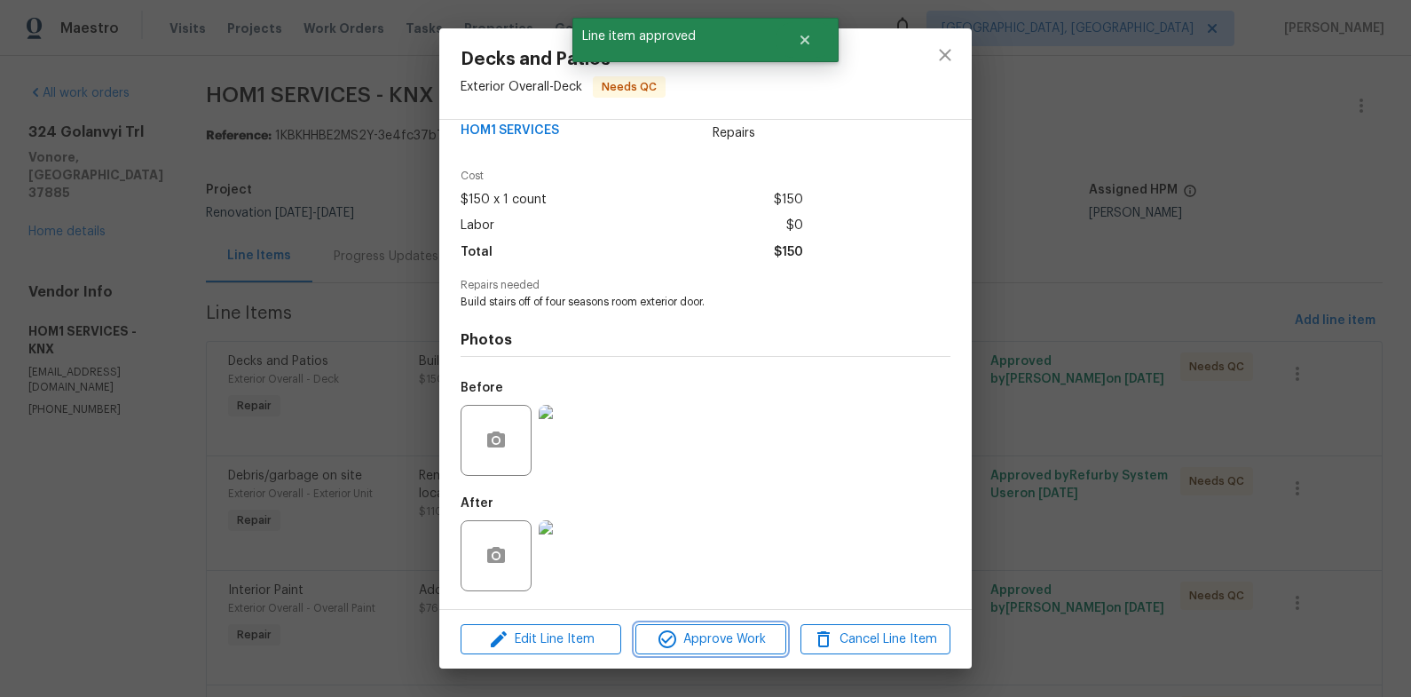
click at [703, 633] on span "Approve Work" at bounding box center [710, 639] width 139 height 22
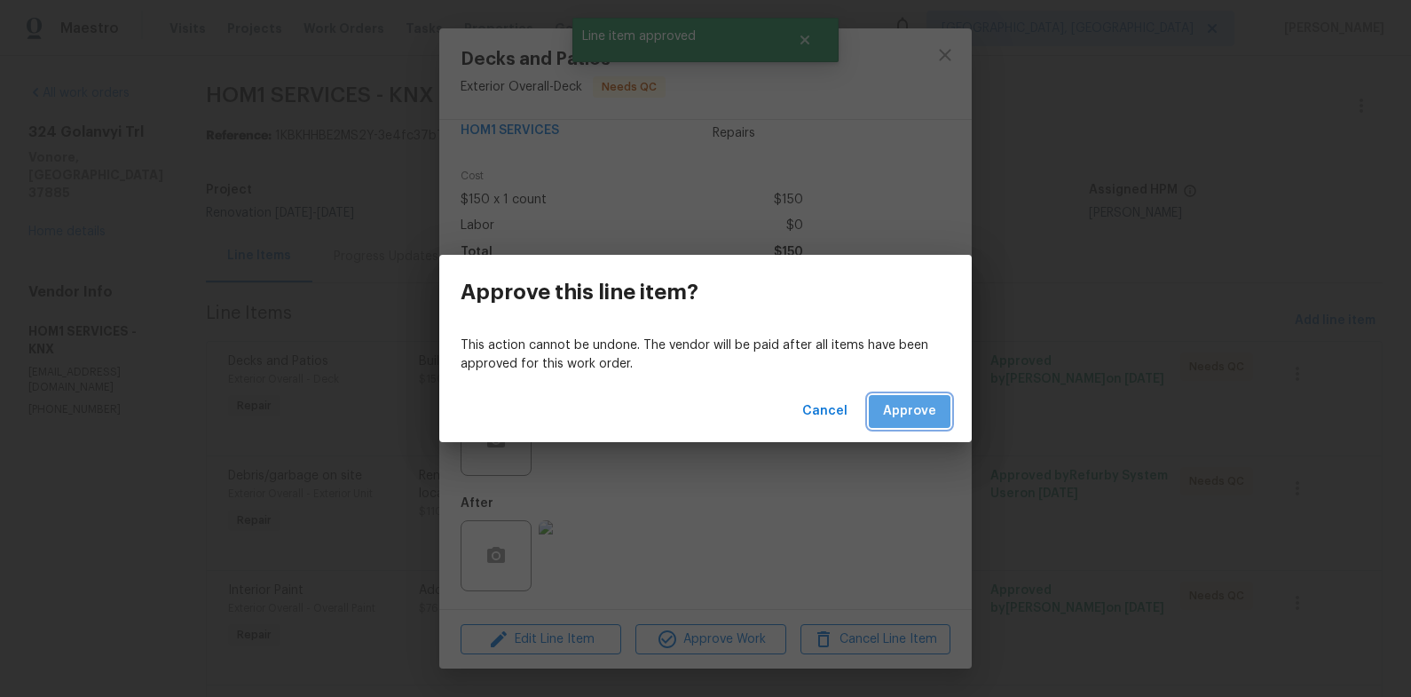
click at [909, 414] on span "Approve" at bounding box center [909, 411] width 53 height 22
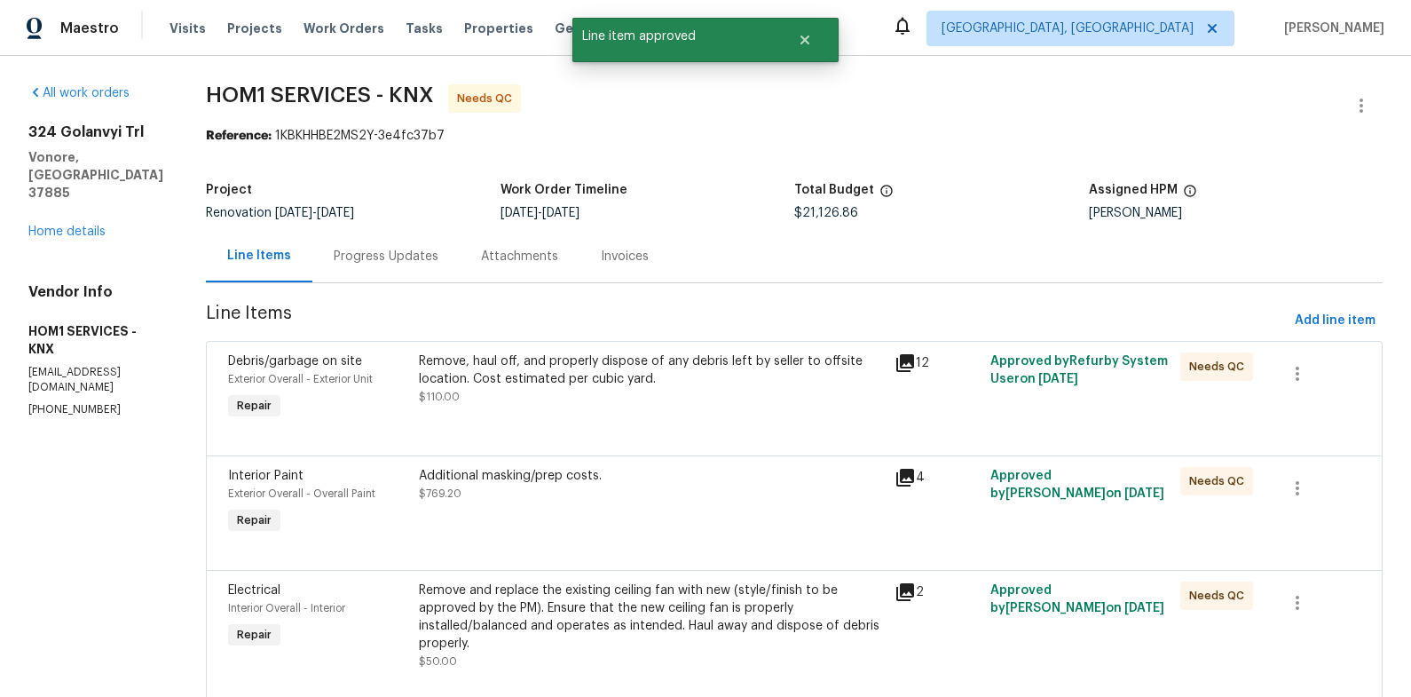
click at [572, 401] on div "Remove, haul off, and properly dispose of any debris left by seller to offsite …" at bounding box center [652, 378] width 466 height 53
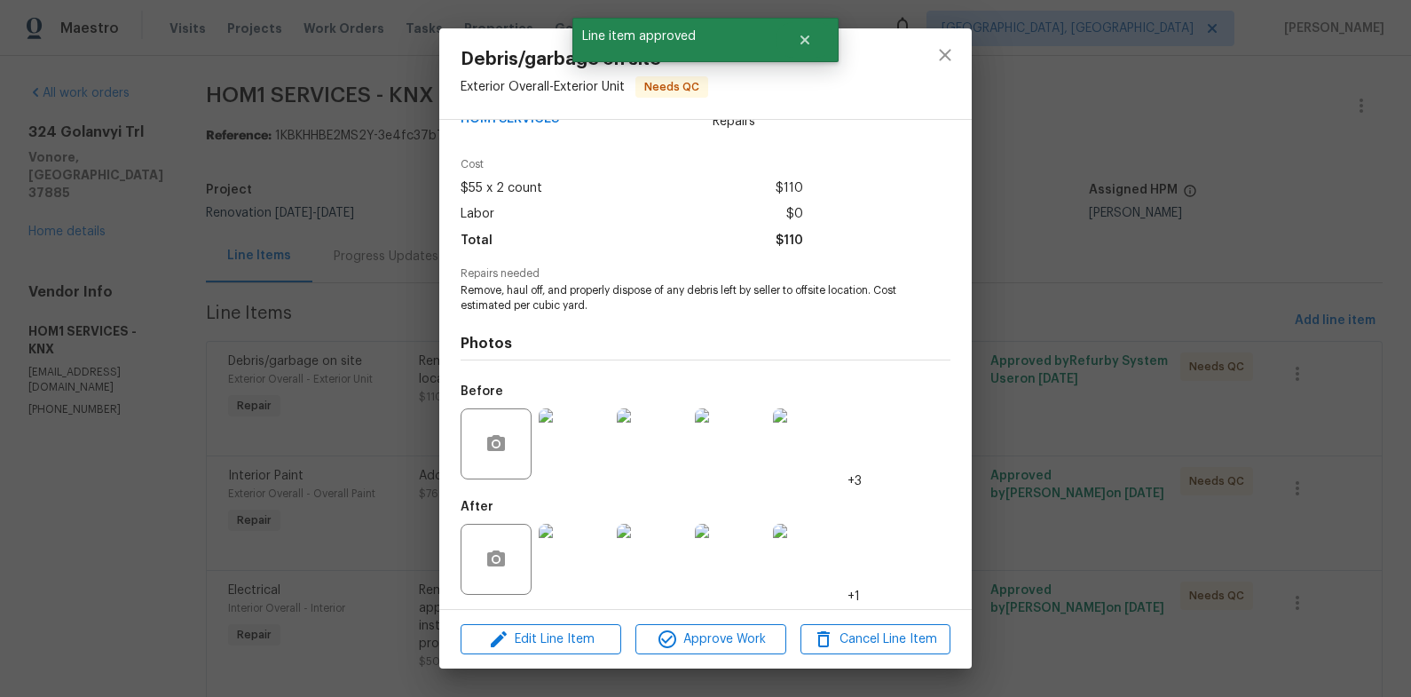
scroll to position [47, 0]
click at [593, 565] on img at bounding box center [574, 555] width 71 height 71
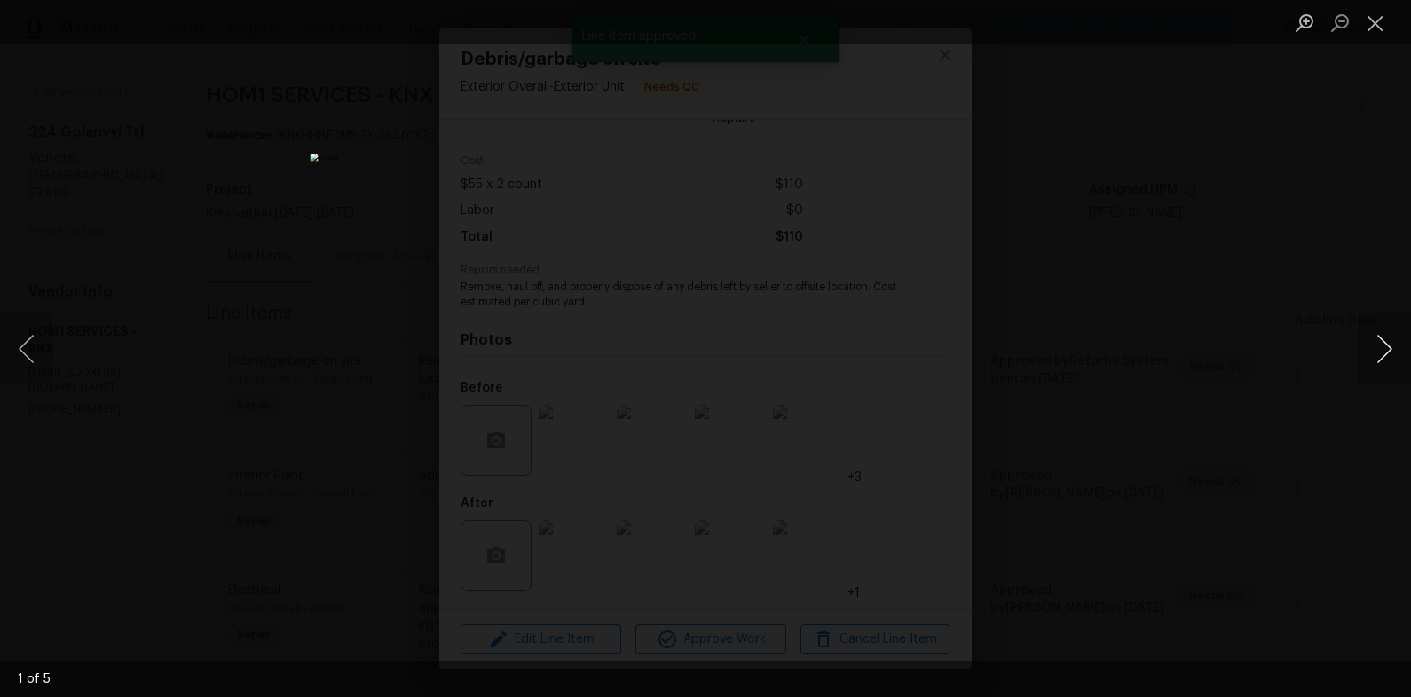
click at [1369, 357] on button "Next image" at bounding box center [1384, 348] width 53 height 71
click at [1175, 345] on div "Lightbox" at bounding box center [705, 348] width 1411 height 697
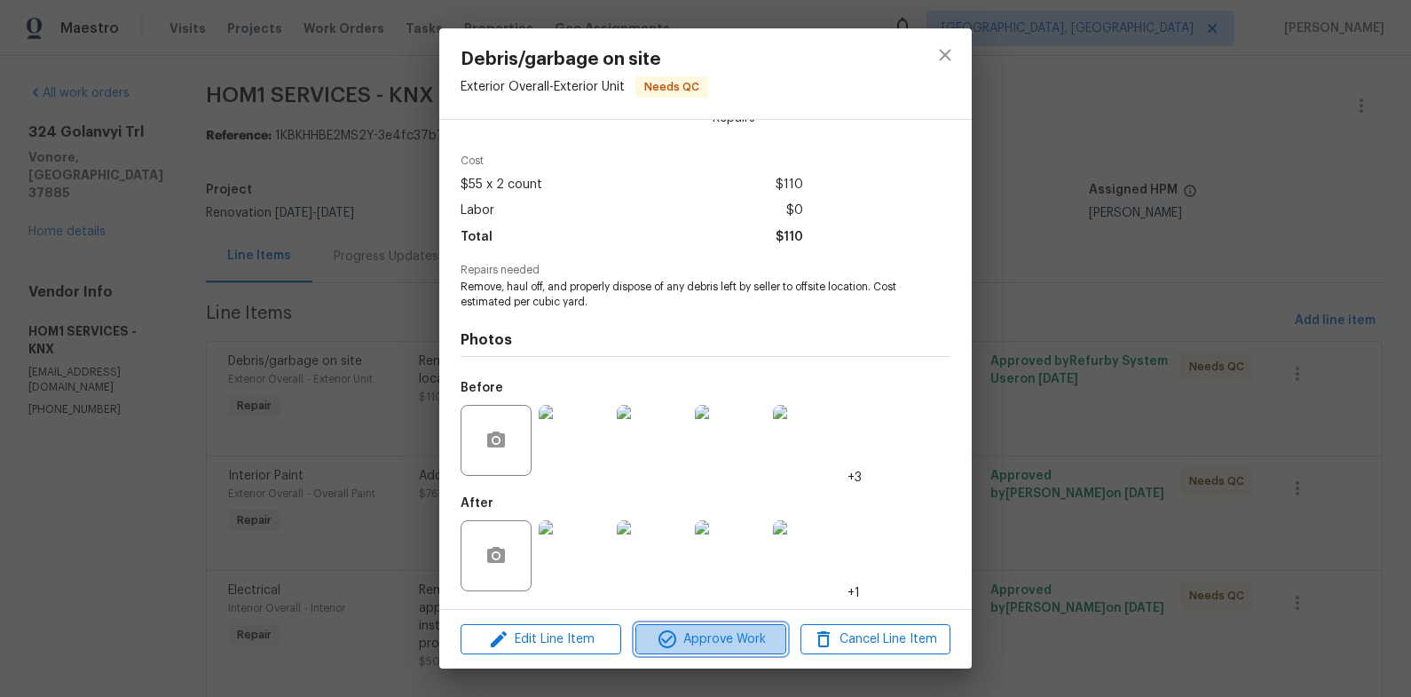
click at [745, 645] on span "Approve Work" at bounding box center [710, 639] width 139 height 22
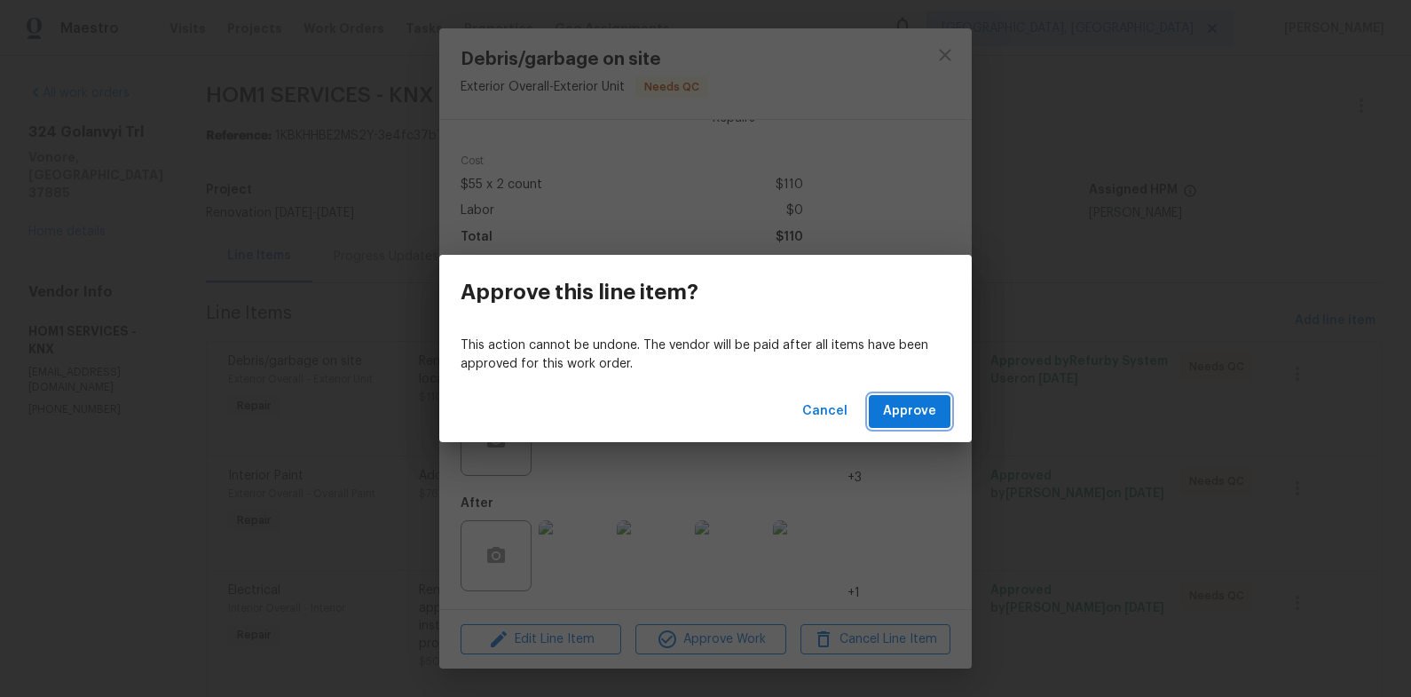
click at [915, 419] on span "Approve" at bounding box center [909, 411] width 53 height 22
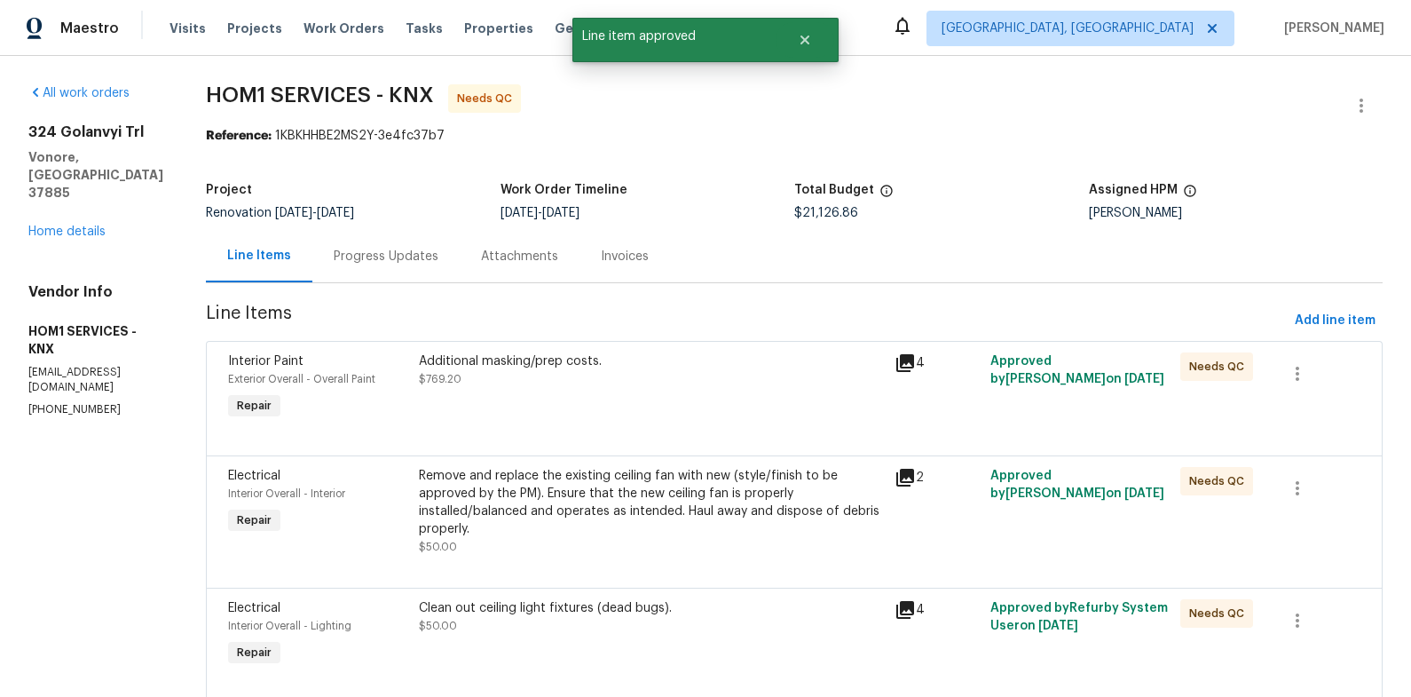
scroll to position [4, 0]
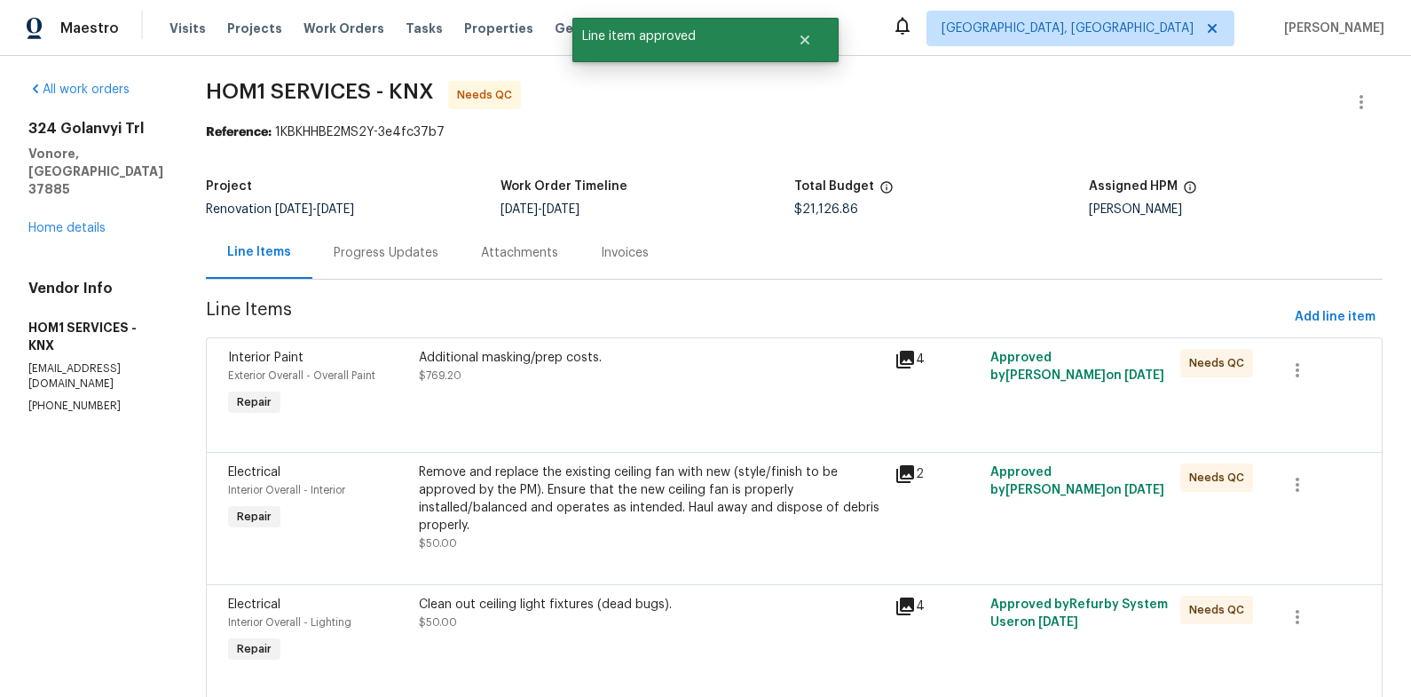
click at [516, 398] on div "Additional masking/prep costs. $769.20" at bounding box center [652, 384] width 477 height 82
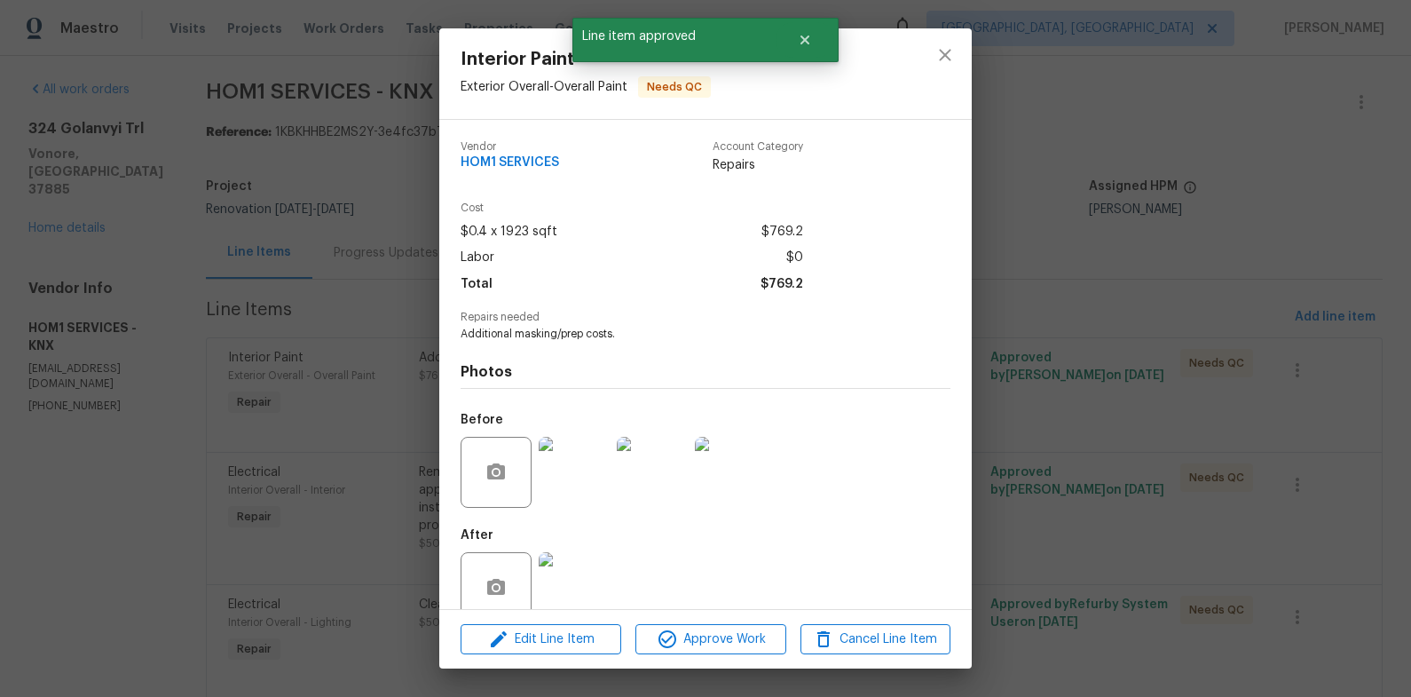
scroll to position [32, 0]
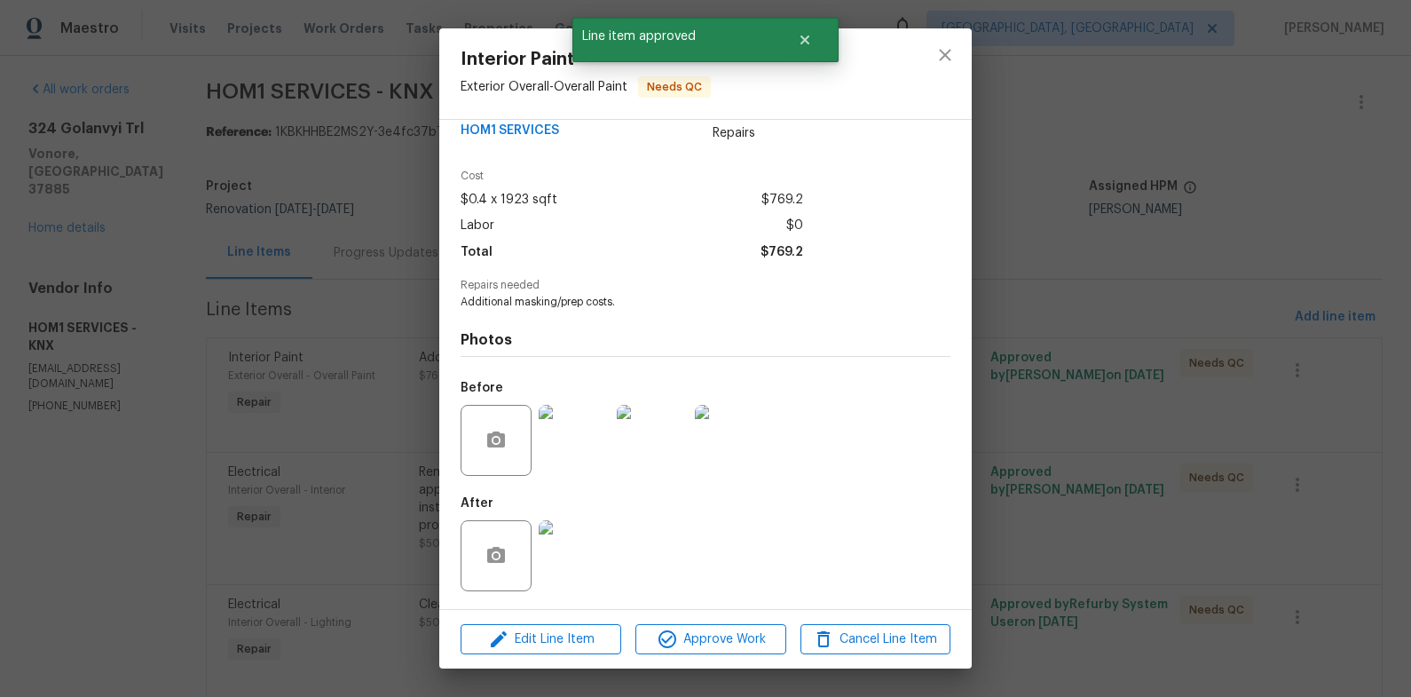
click at [605, 557] on img at bounding box center [574, 555] width 71 height 71
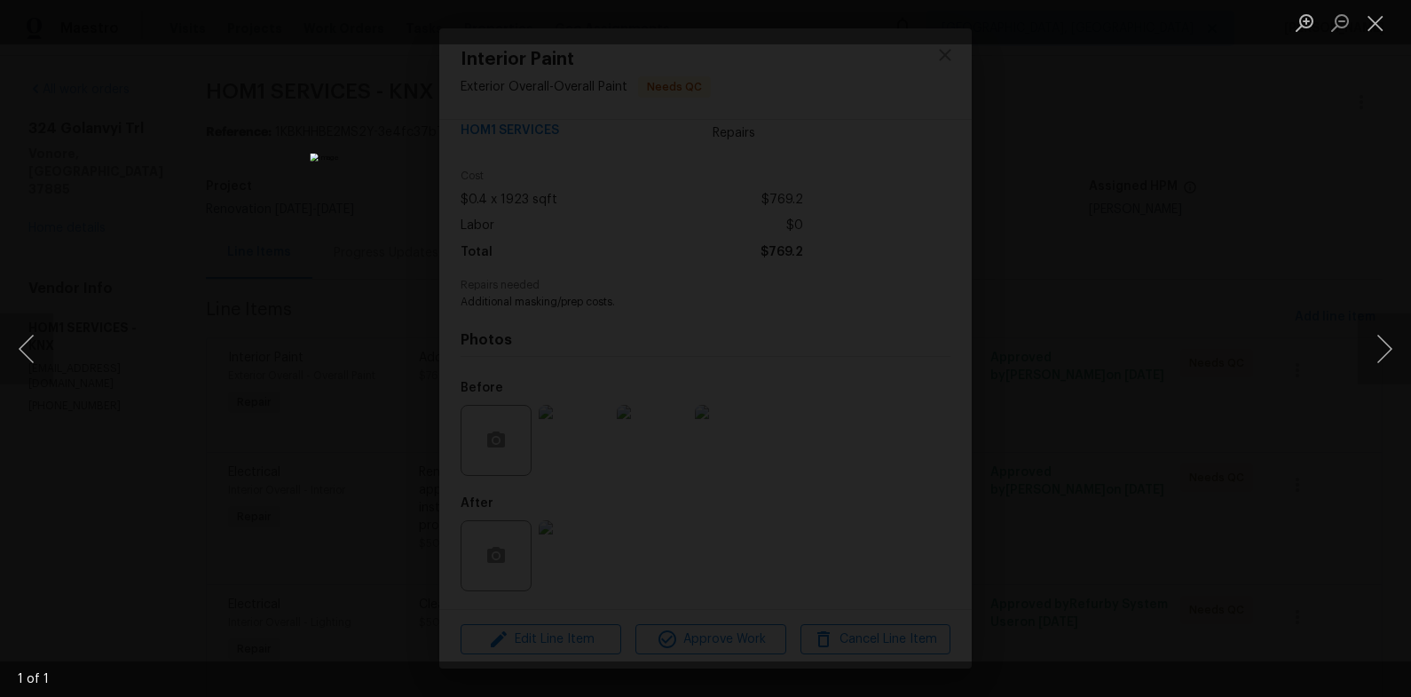
click at [1059, 413] on div "Lightbox" at bounding box center [705, 348] width 1411 height 697
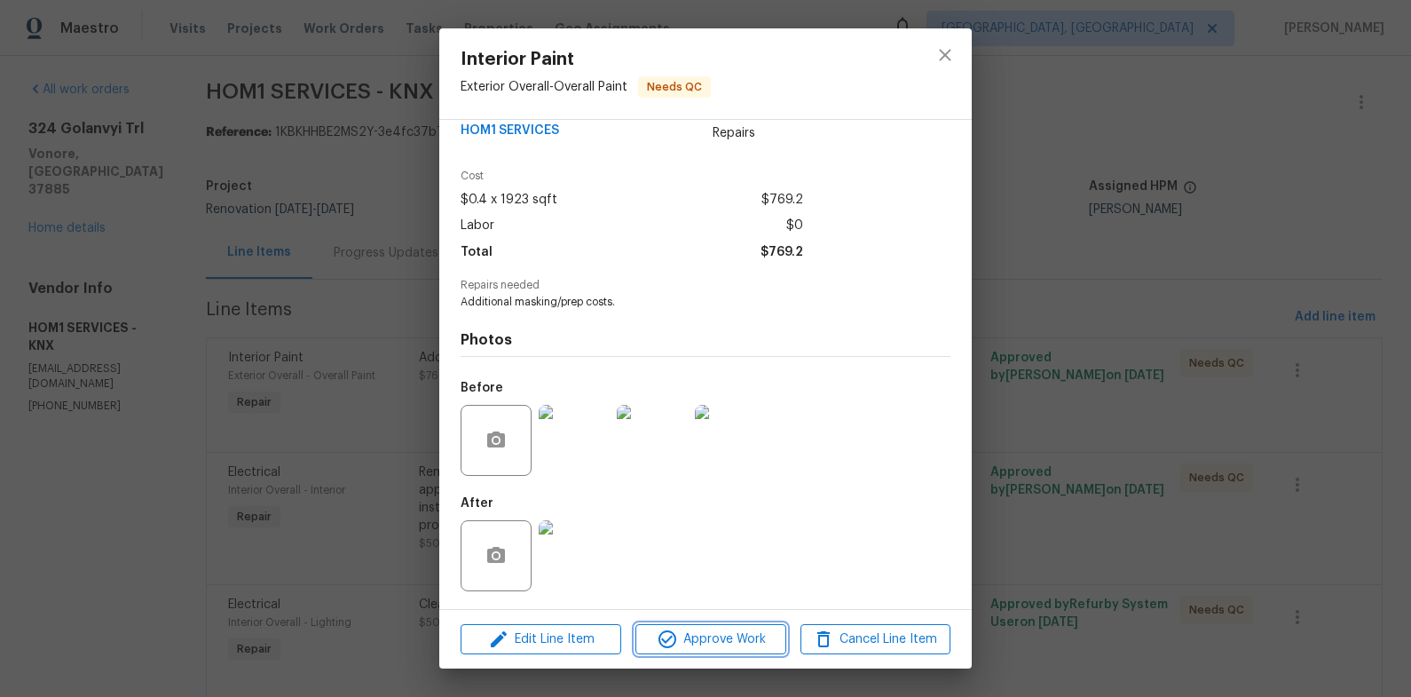
click at [747, 641] on span "Approve Work" at bounding box center [710, 639] width 139 height 22
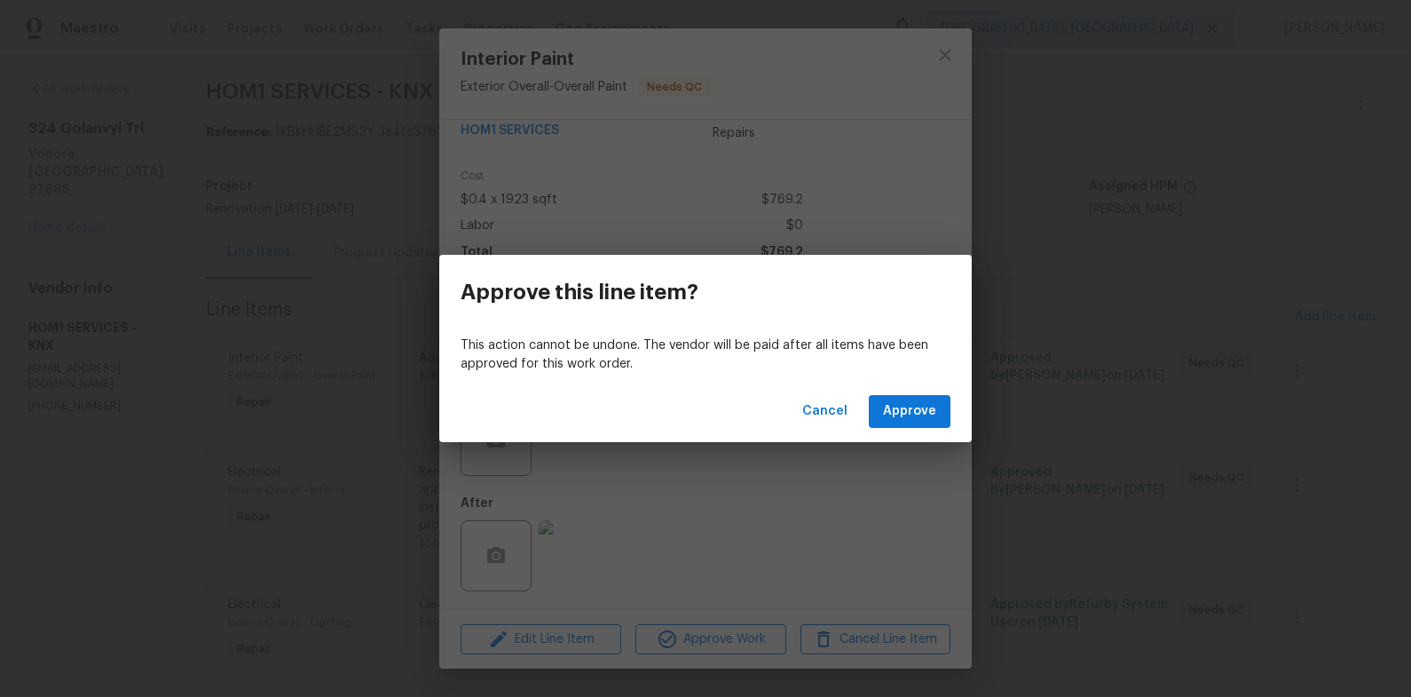
click at [931, 390] on div "Cancel Approve" at bounding box center [705, 411] width 532 height 61
click at [928, 405] on span "Approve" at bounding box center [909, 411] width 53 height 22
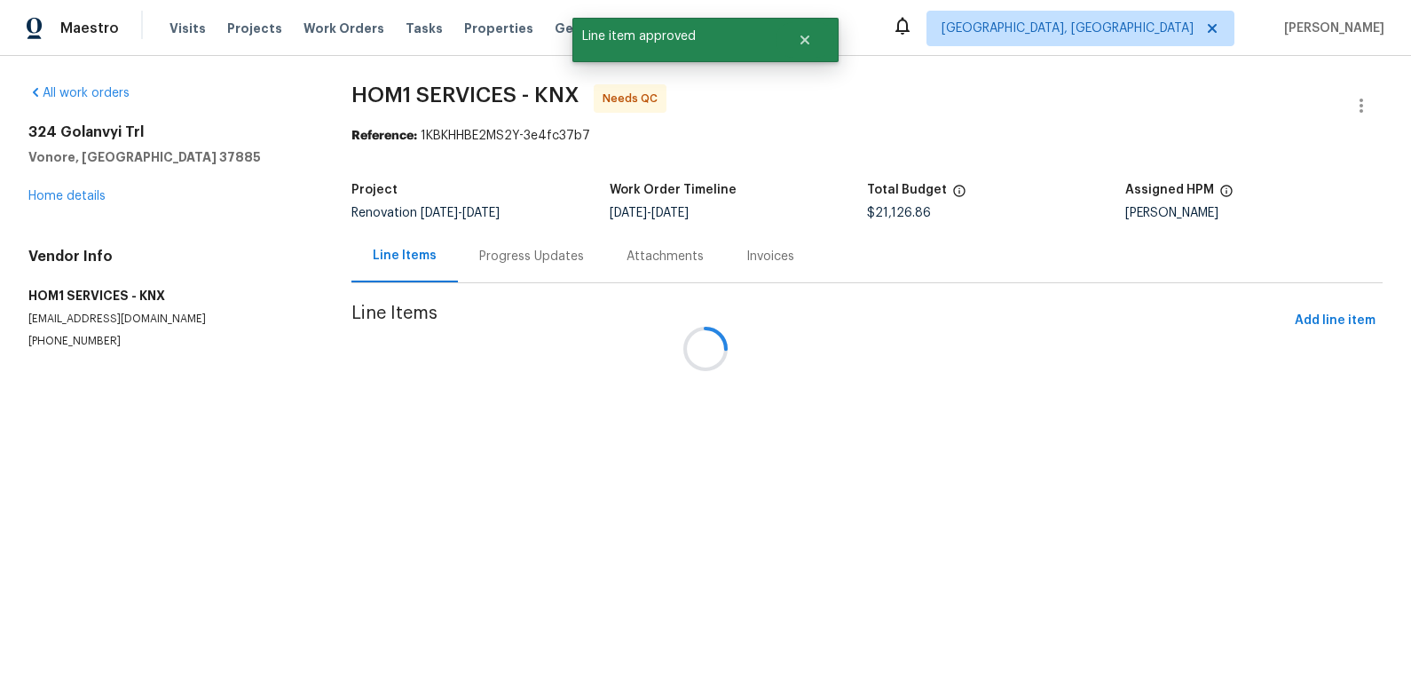
scroll to position [0, 0]
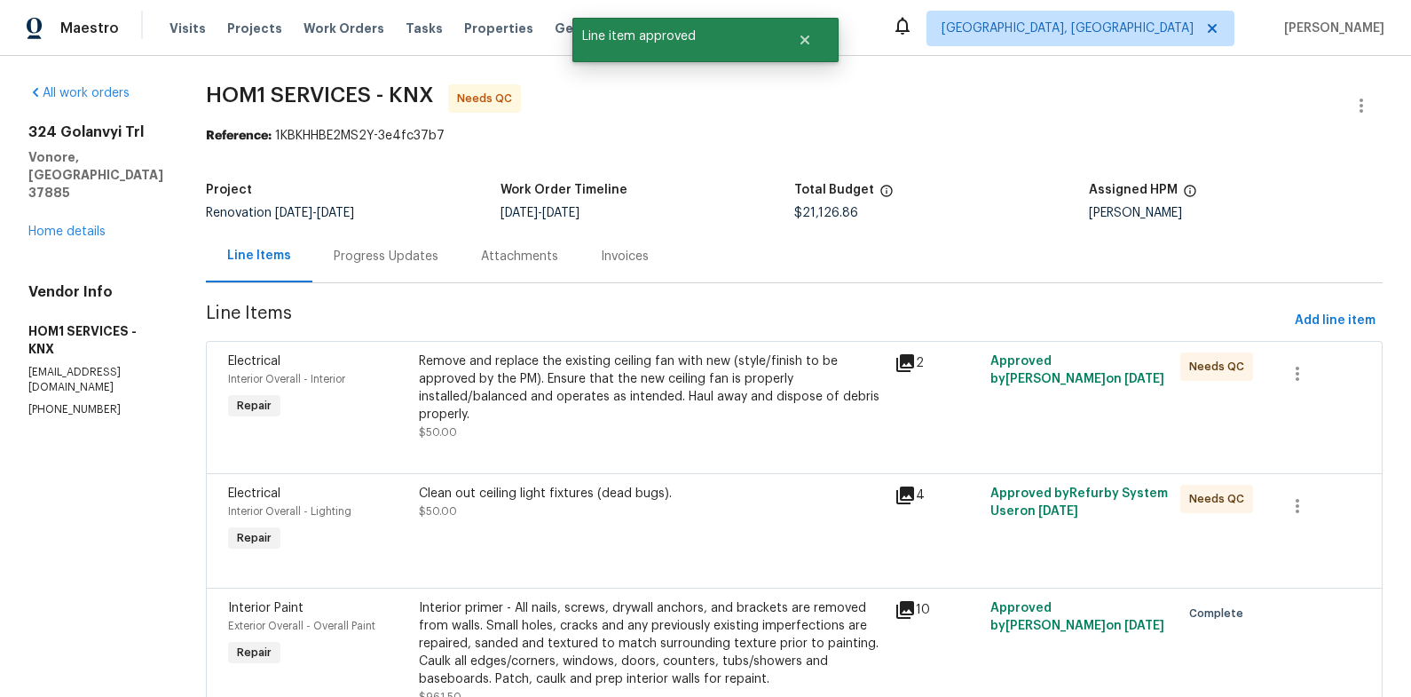
click at [632, 407] on div "Remove and replace the existing ceiling fan with new (style/finish to be approv…" at bounding box center [652, 396] width 466 height 89
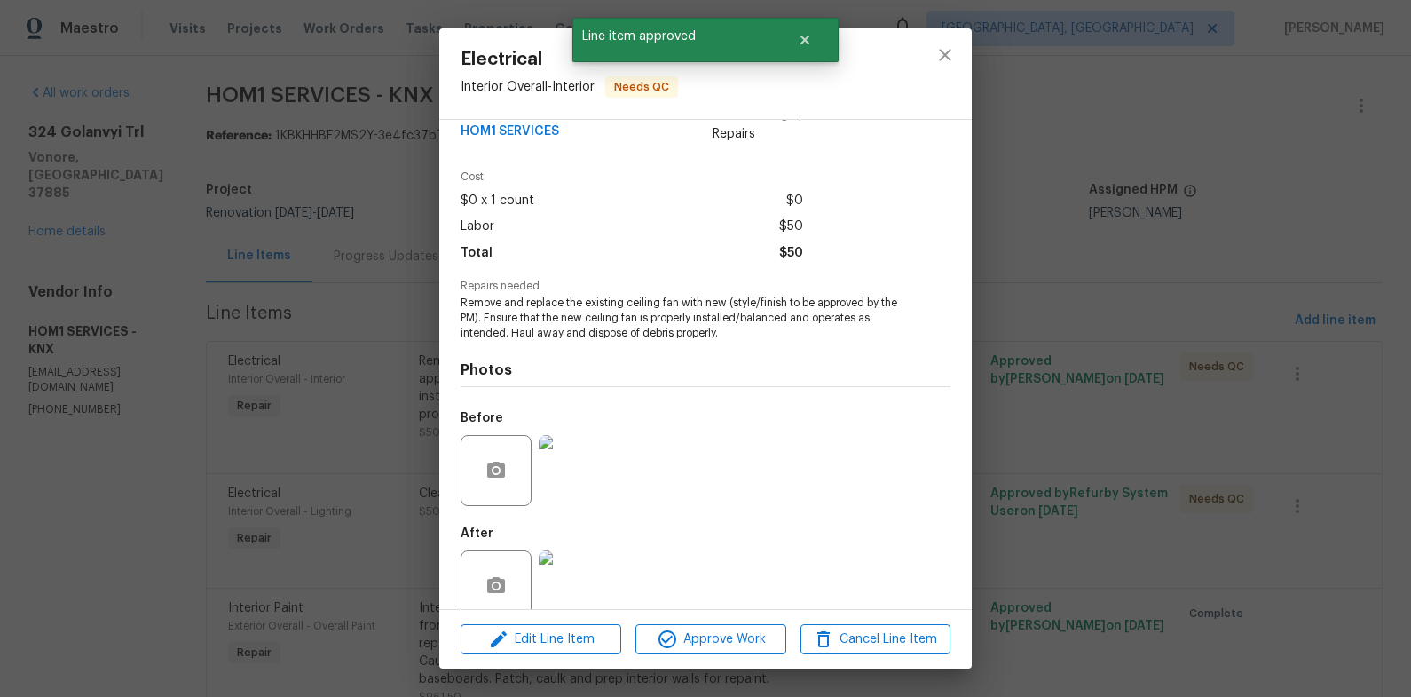
scroll to position [61, 0]
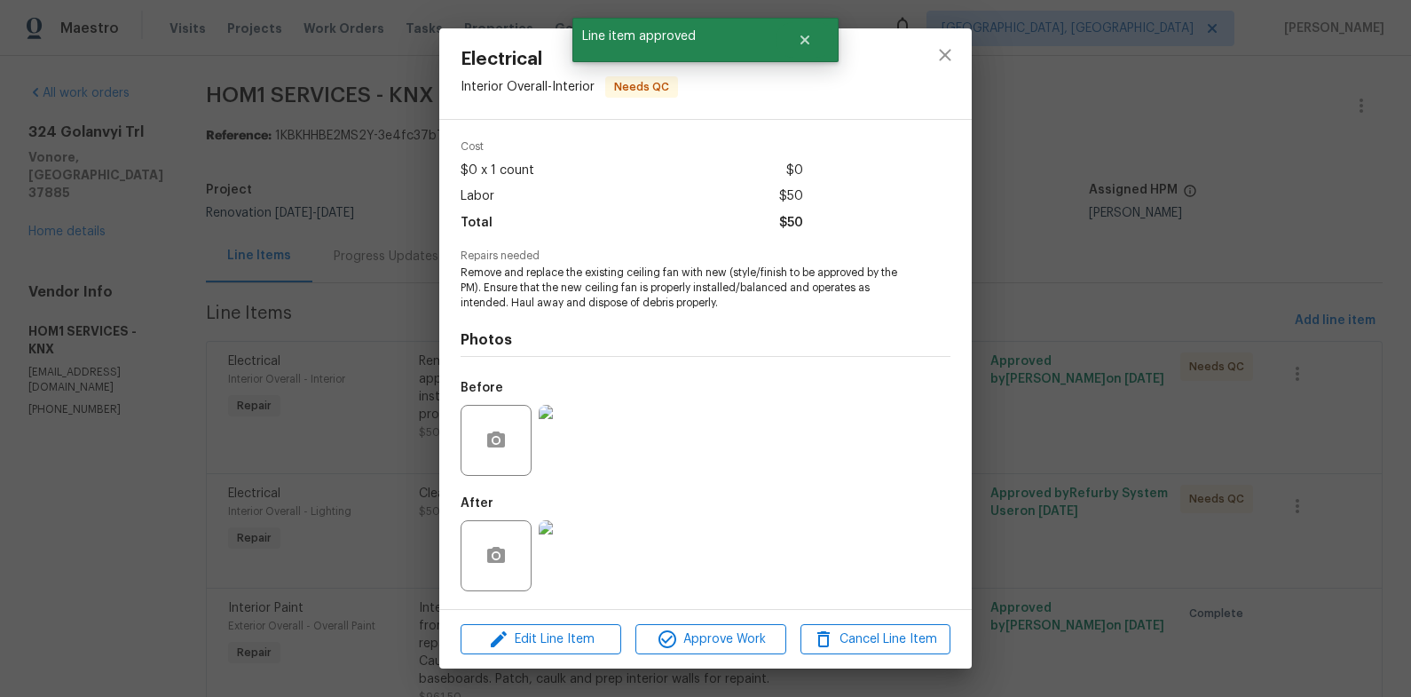
click at [595, 554] on img at bounding box center [574, 555] width 71 height 71
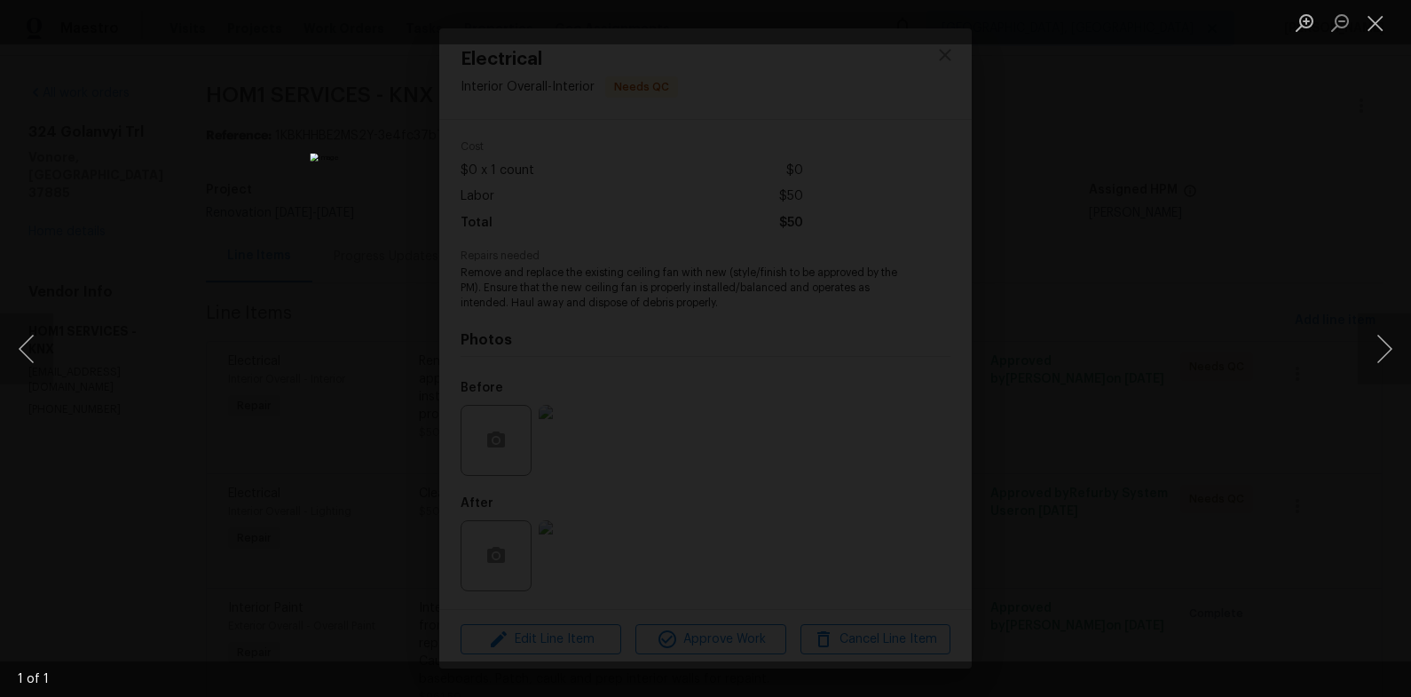
click at [1144, 405] on div "Lightbox" at bounding box center [705, 348] width 1411 height 697
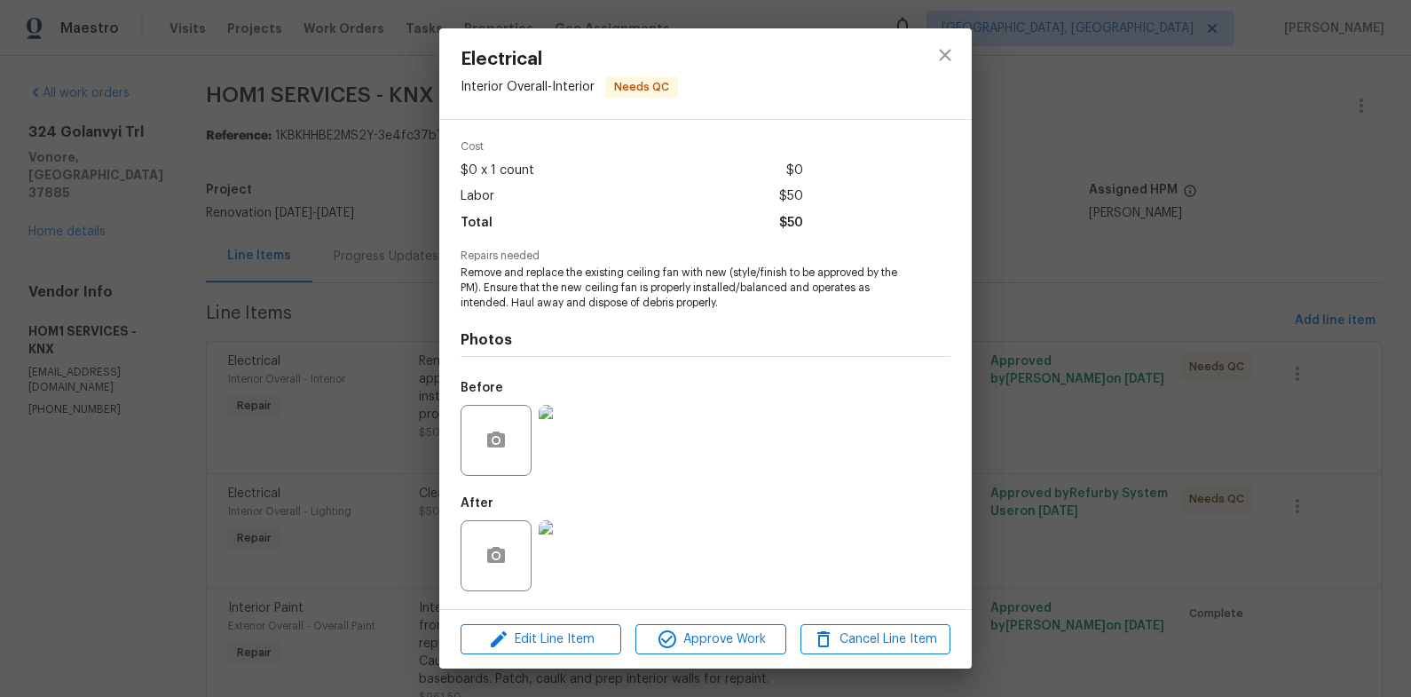
click at [584, 454] on img at bounding box center [574, 440] width 71 height 71
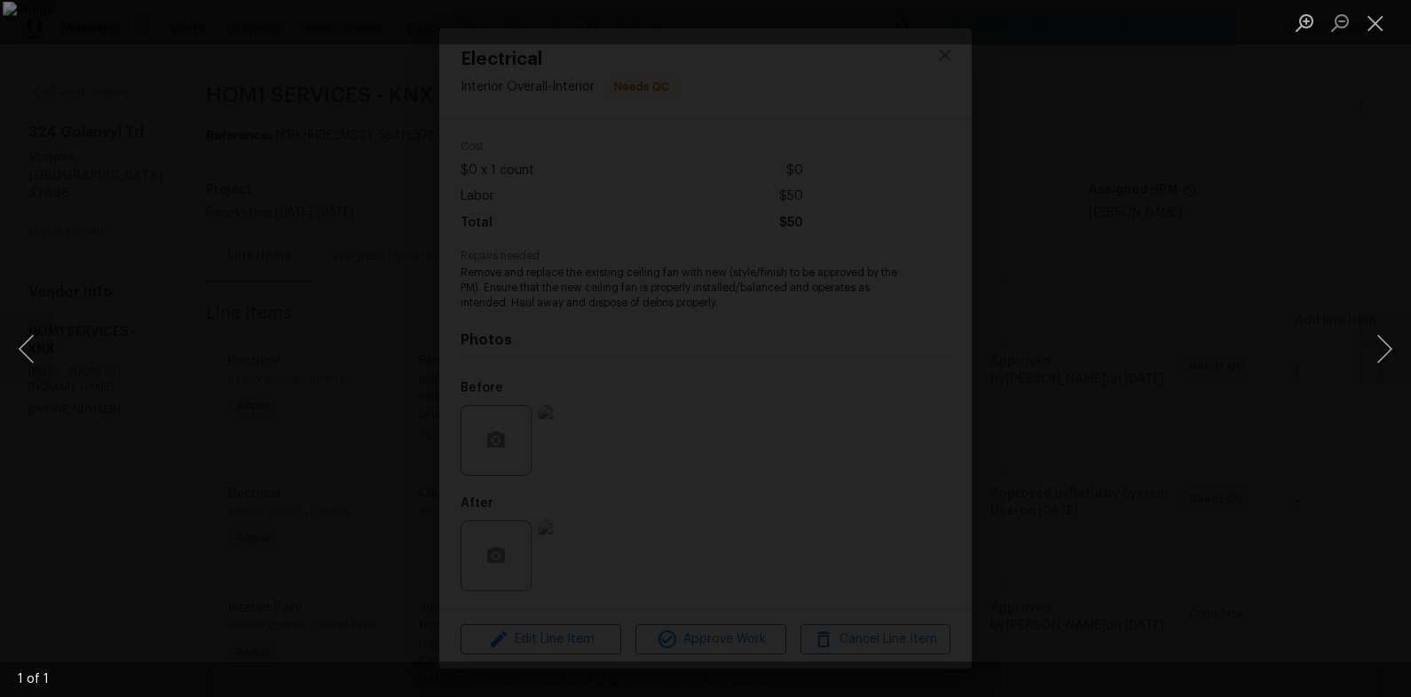
click at [1232, 398] on div "Lightbox" at bounding box center [705, 348] width 1411 height 697
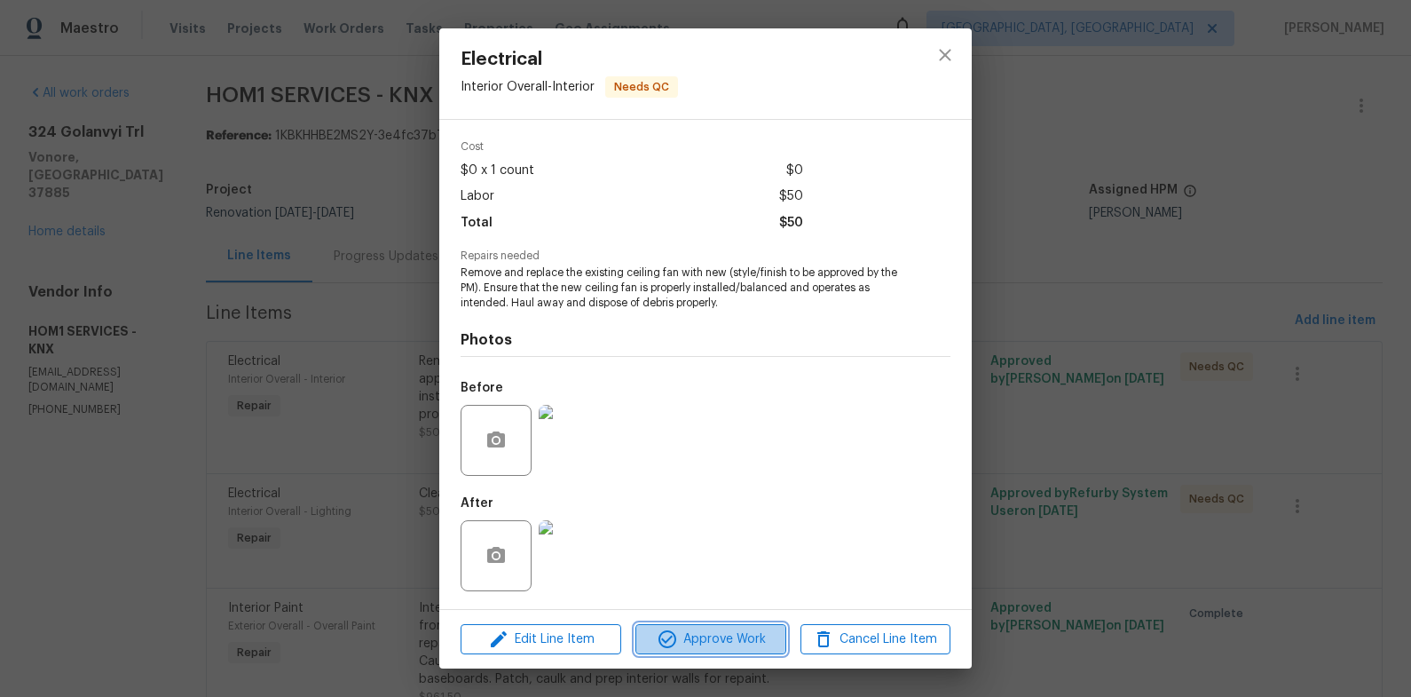
click at [735, 647] on span "Approve Work" at bounding box center [710, 639] width 139 height 22
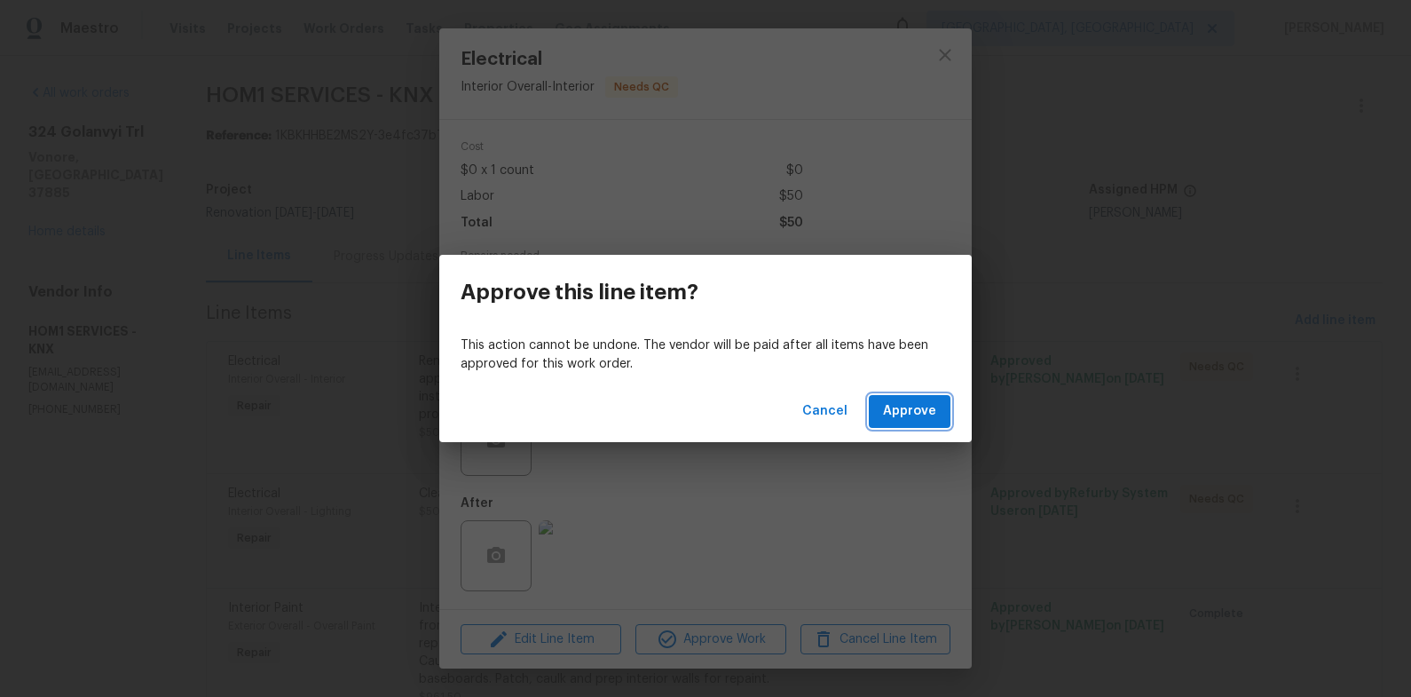
click at [935, 410] on span "Approve" at bounding box center [909, 411] width 53 height 22
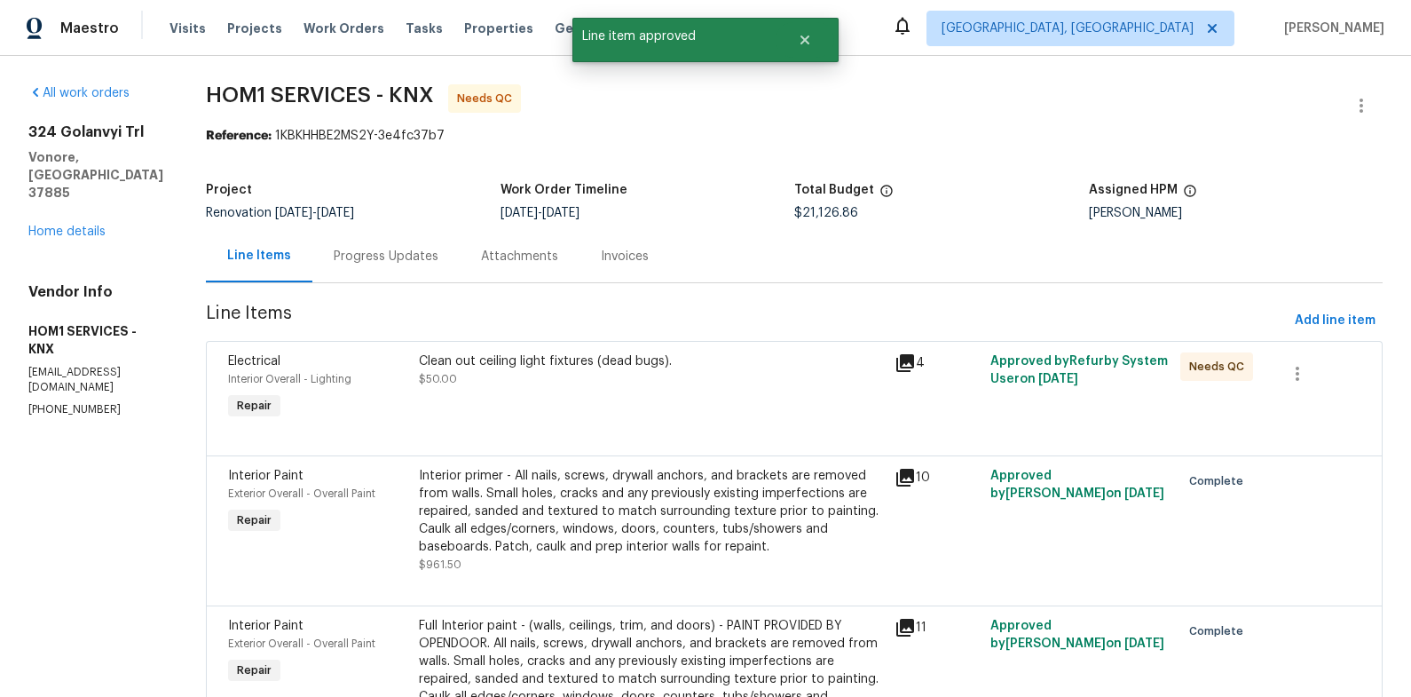
click at [559, 393] on div "Clean out ceiling light fixtures (dead bugs). $50.00" at bounding box center [652, 388] width 477 height 82
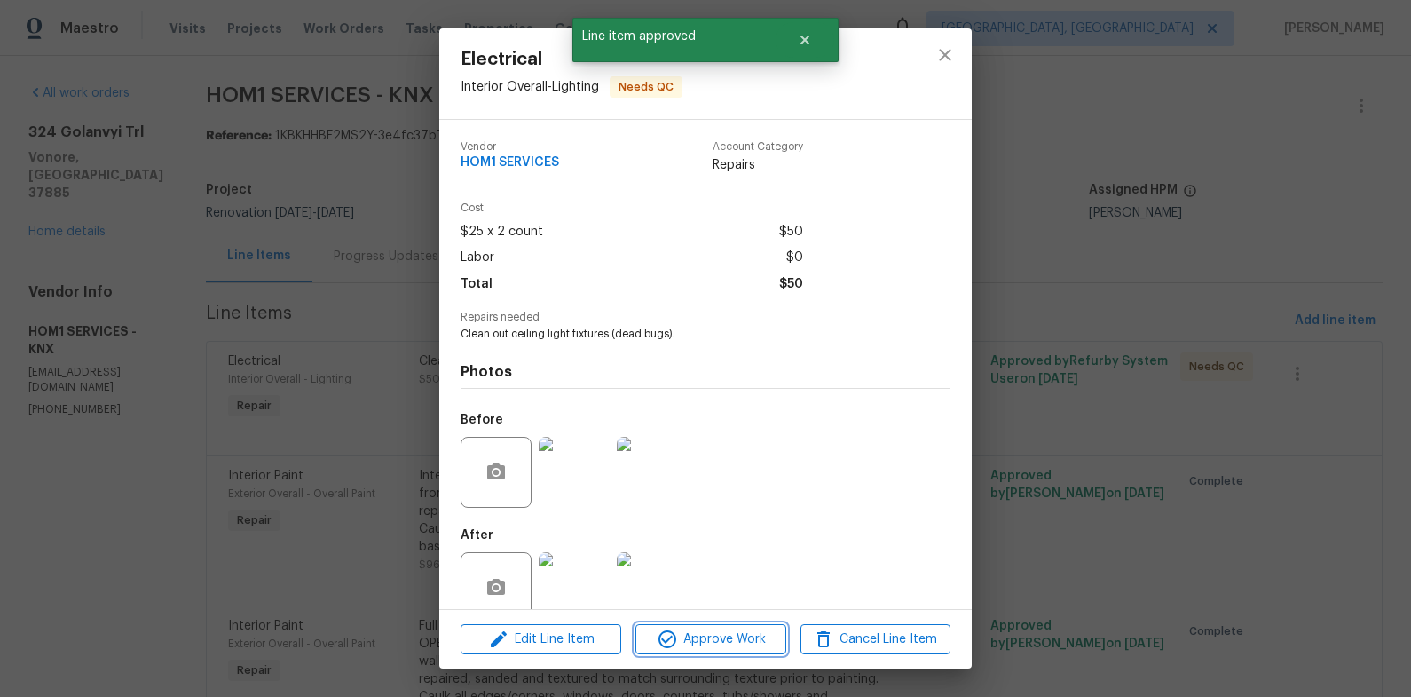
click at [738, 652] on button "Approve Work" at bounding box center [710, 639] width 150 height 31
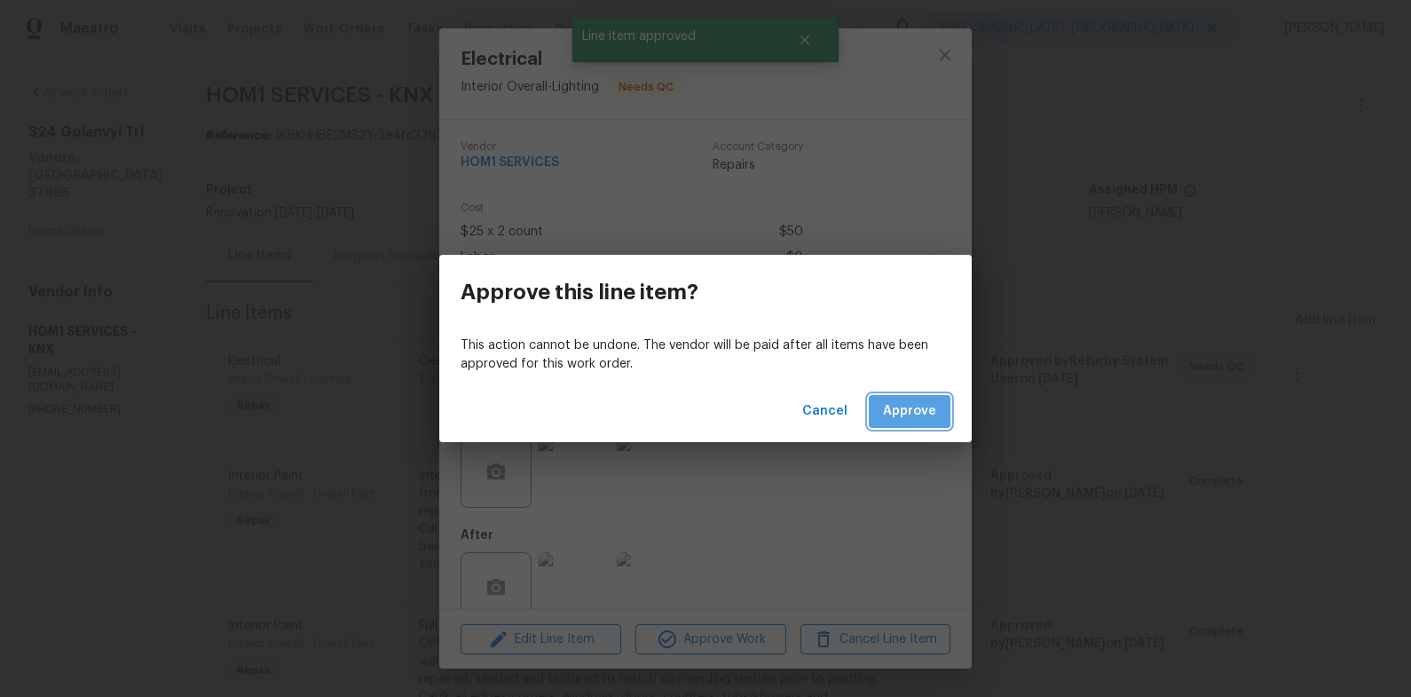
click at [910, 414] on span "Approve" at bounding box center [909, 411] width 53 height 22
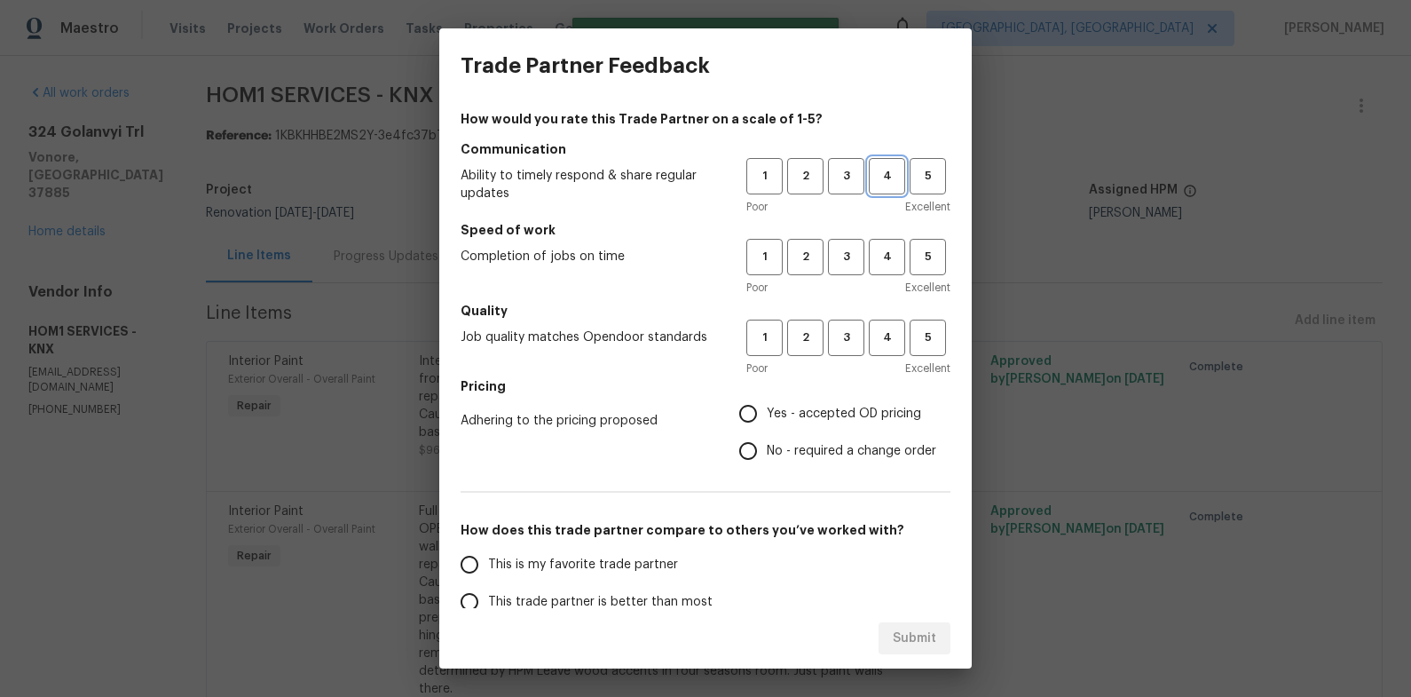
click at [895, 185] on button "4" at bounding box center [887, 176] width 36 height 36
click at [897, 248] on span "4" at bounding box center [887, 257] width 33 height 20
click at [893, 343] on span "4" at bounding box center [887, 337] width 33 height 20
click at [926, 245] on button "5" at bounding box center [928, 257] width 36 height 36
click at [754, 407] on input "Yes - accepted OD pricing" at bounding box center [747, 413] width 37 height 37
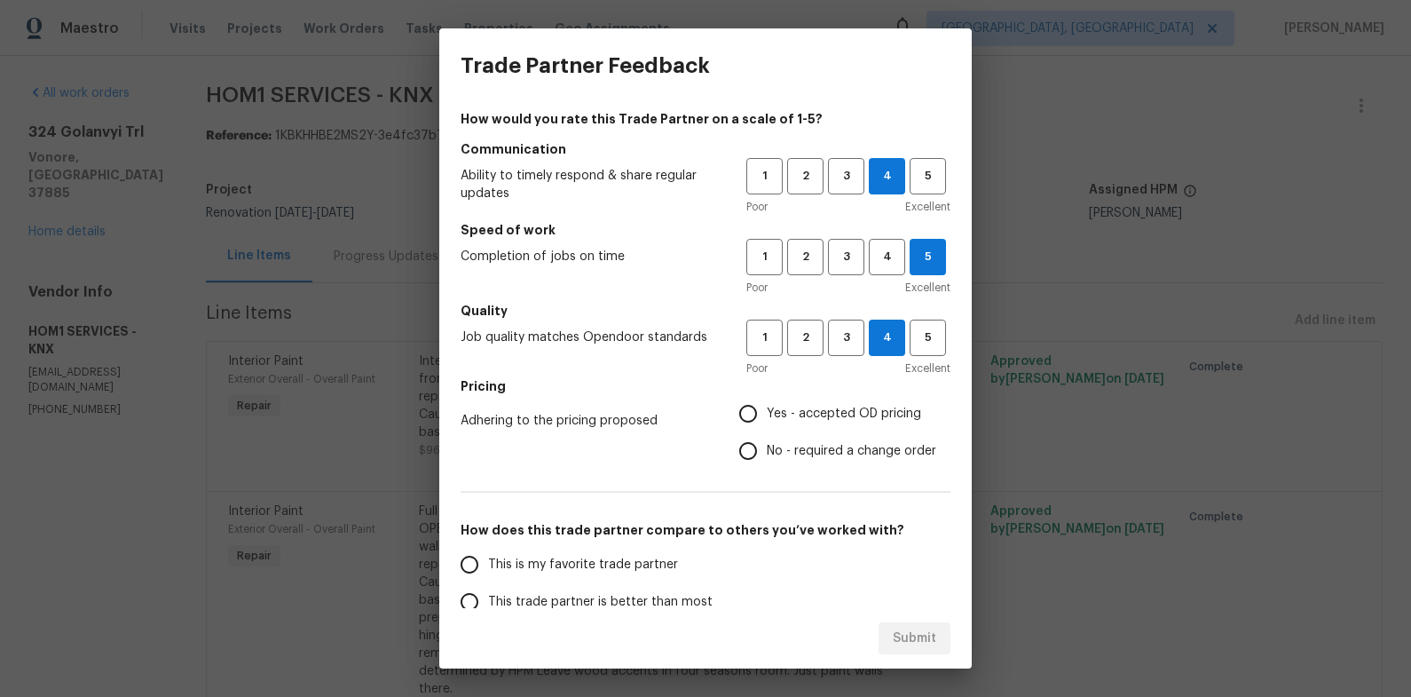
radio input "true"
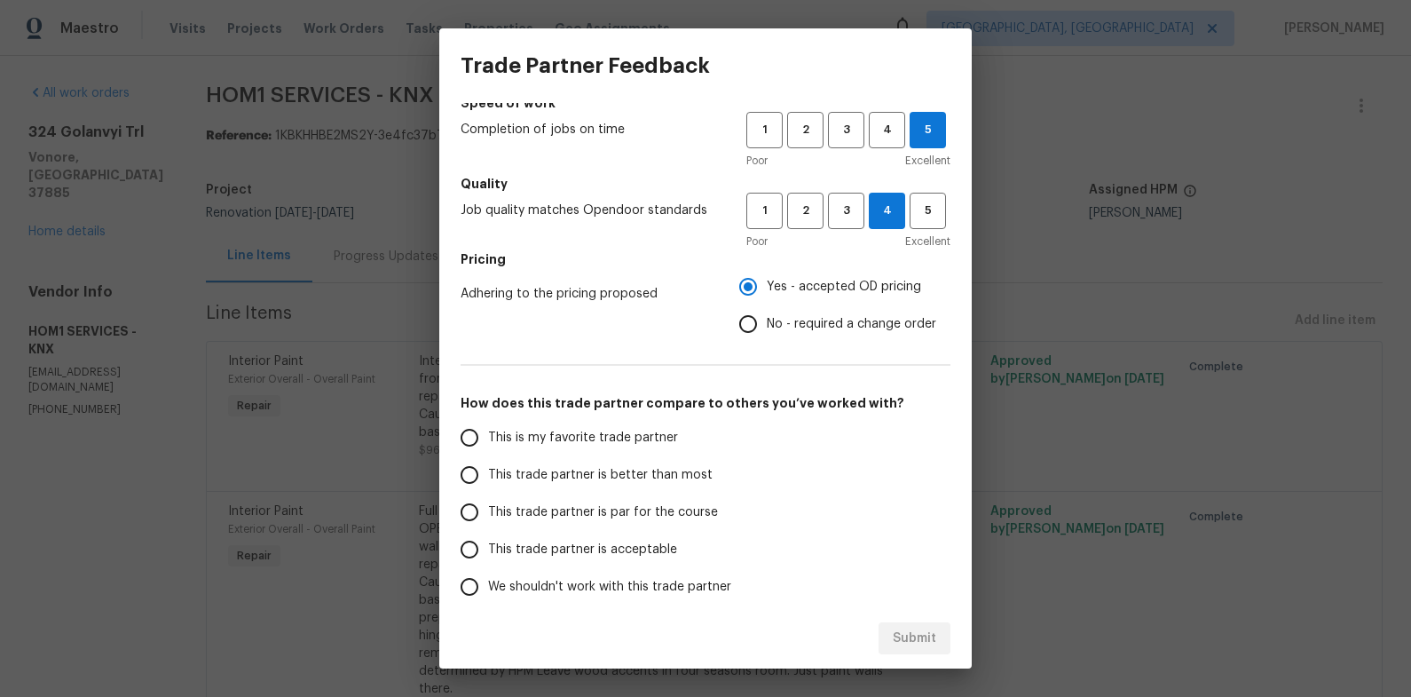
scroll to position [130, 0]
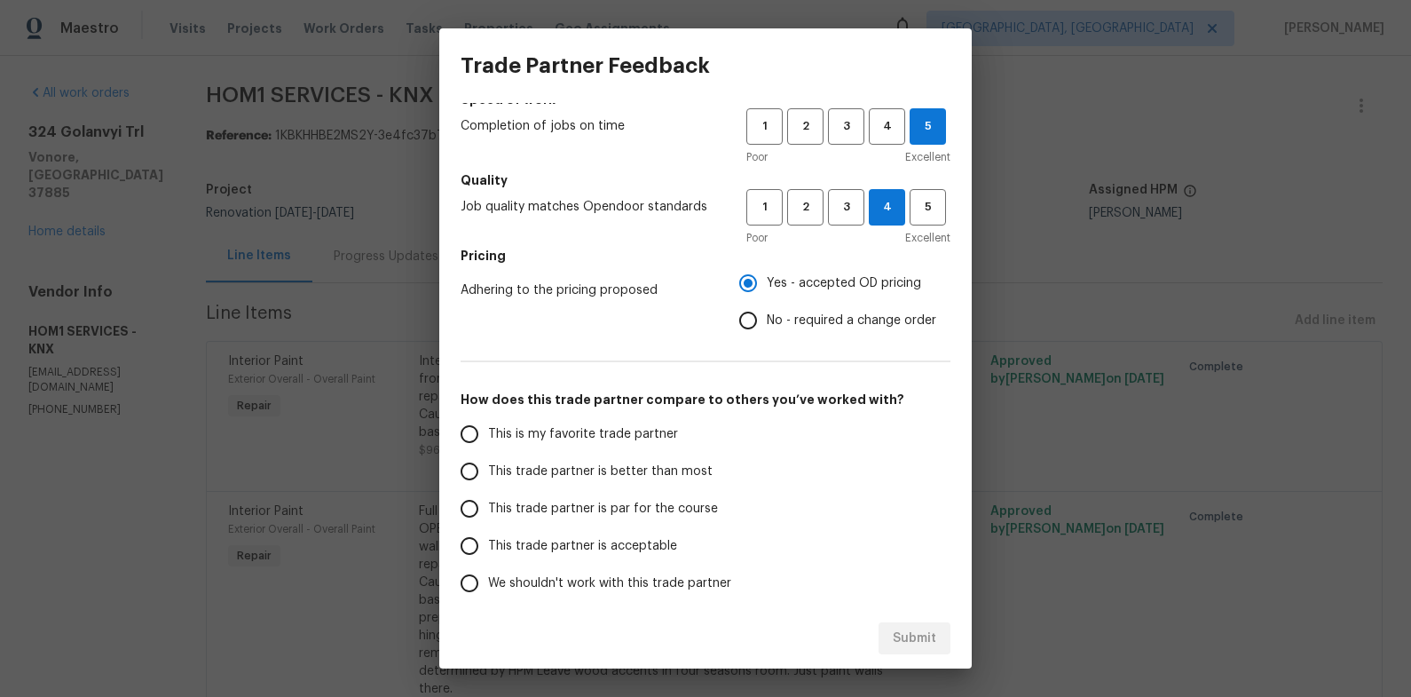
click at [660, 462] on span "This trade partner is better than most" at bounding box center [600, 471] width 225 height 19
click at [488, 462] on input "This trade partner is better than most" at bounding box center [469, 471] width 37 height 37
click at [932, 643] on span "Submit" at bounding box center [914, 638] width 43 height 22
radio input "true"
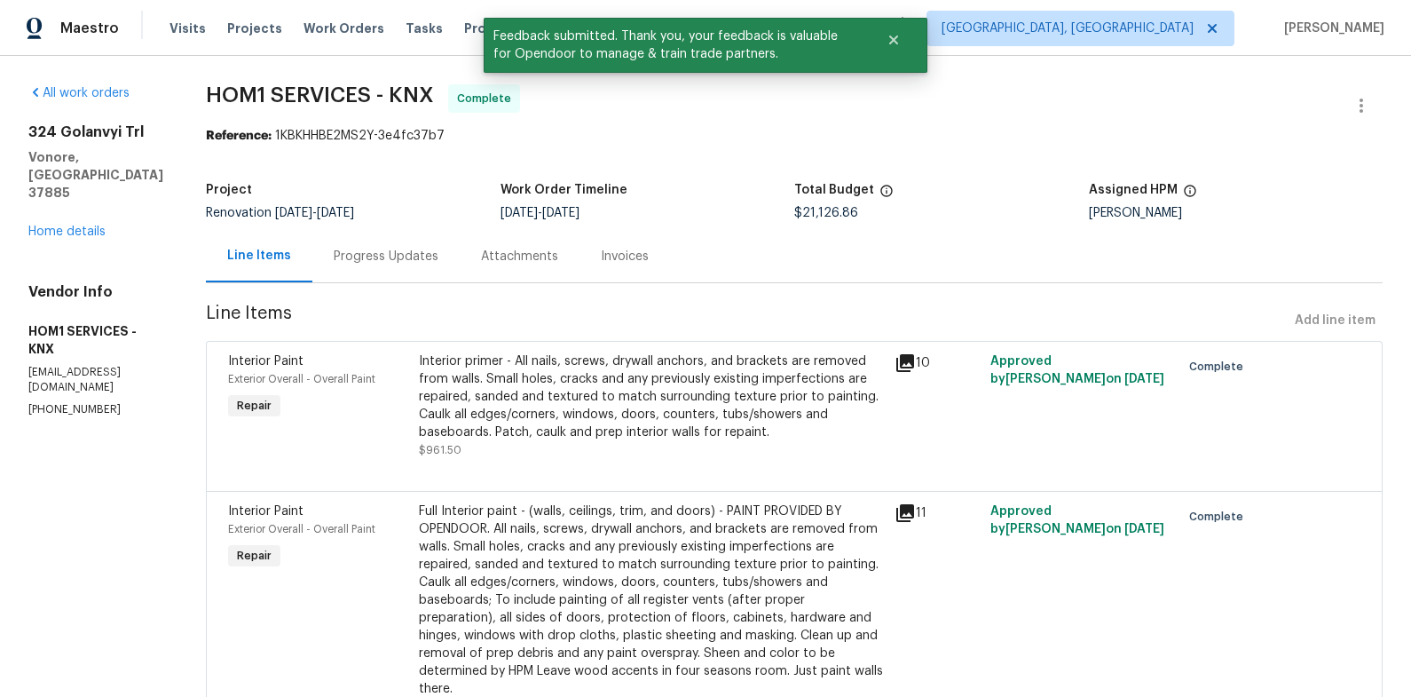
click at [77, 183] on div "324 Golanvyi Trl Vonore, TN 37885 Home details" at bounding box center [95, 181] width 135 height 117
click at [87, 225] on link "Home details" at bounding box center [66, 231] width 77 height 12
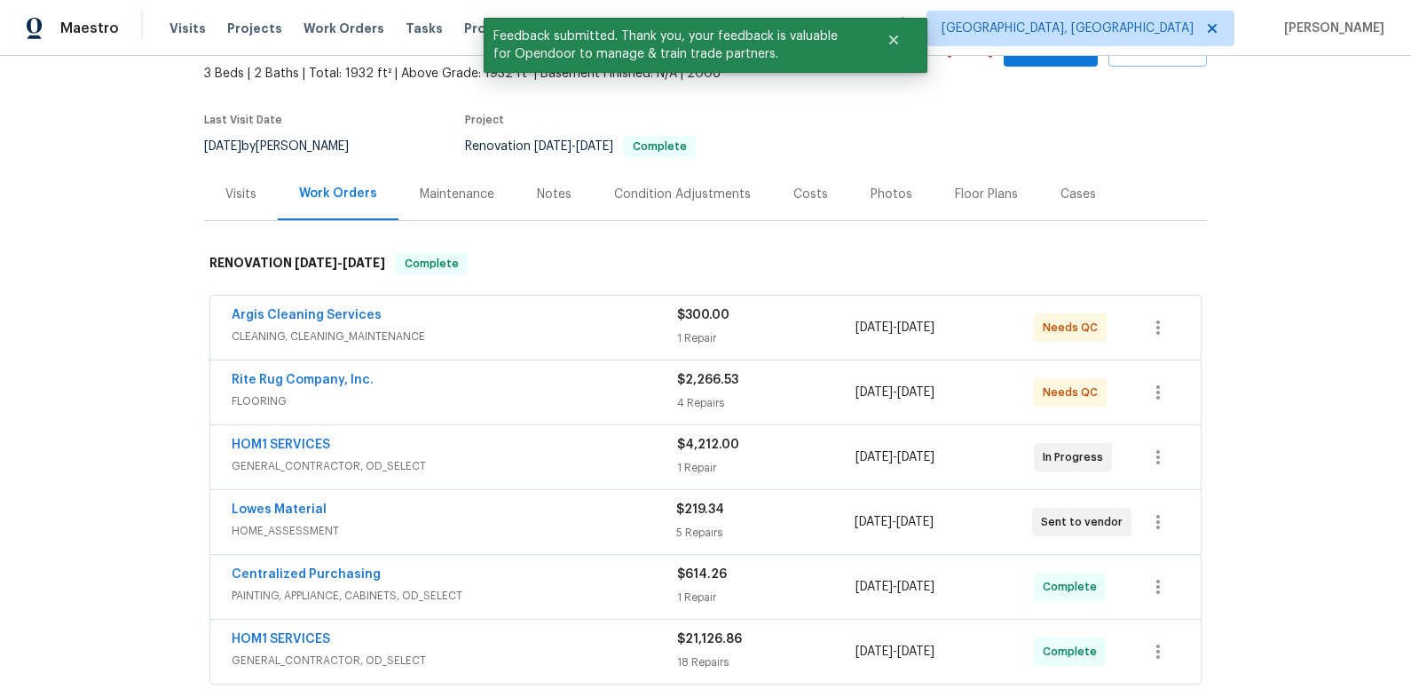
click at [525, 319] on div "Argis Cleaning Services" at bounding box center [454, 316] width 445 height 21
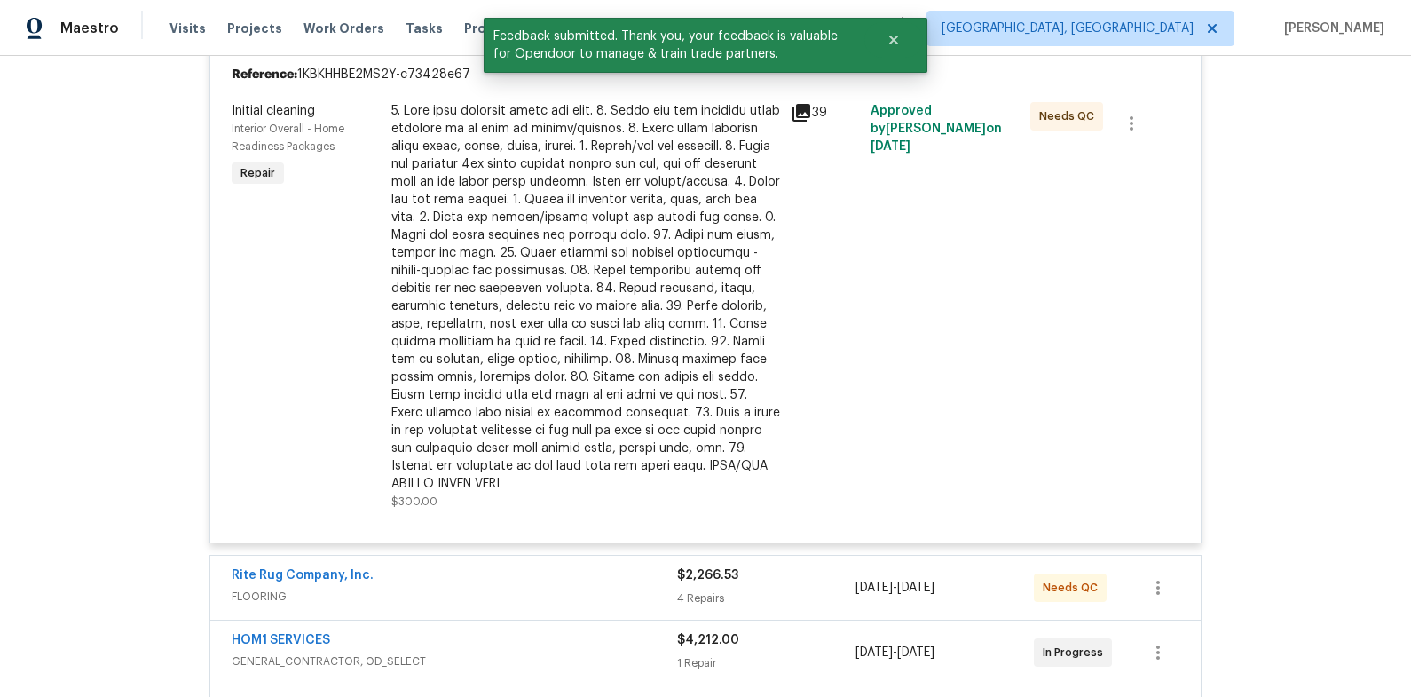
scroll to position [395, 0]
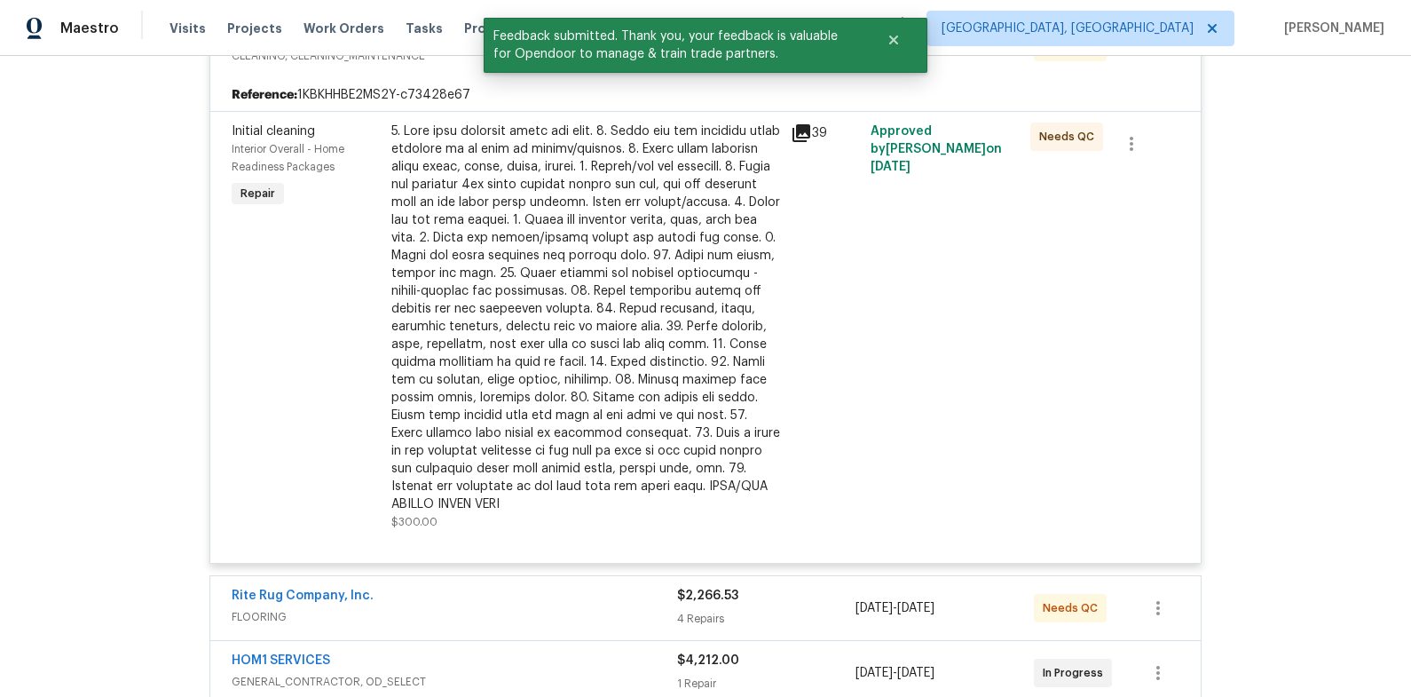
click at [505, 295] on div at bounding box center [585, 317] width 389 height 390
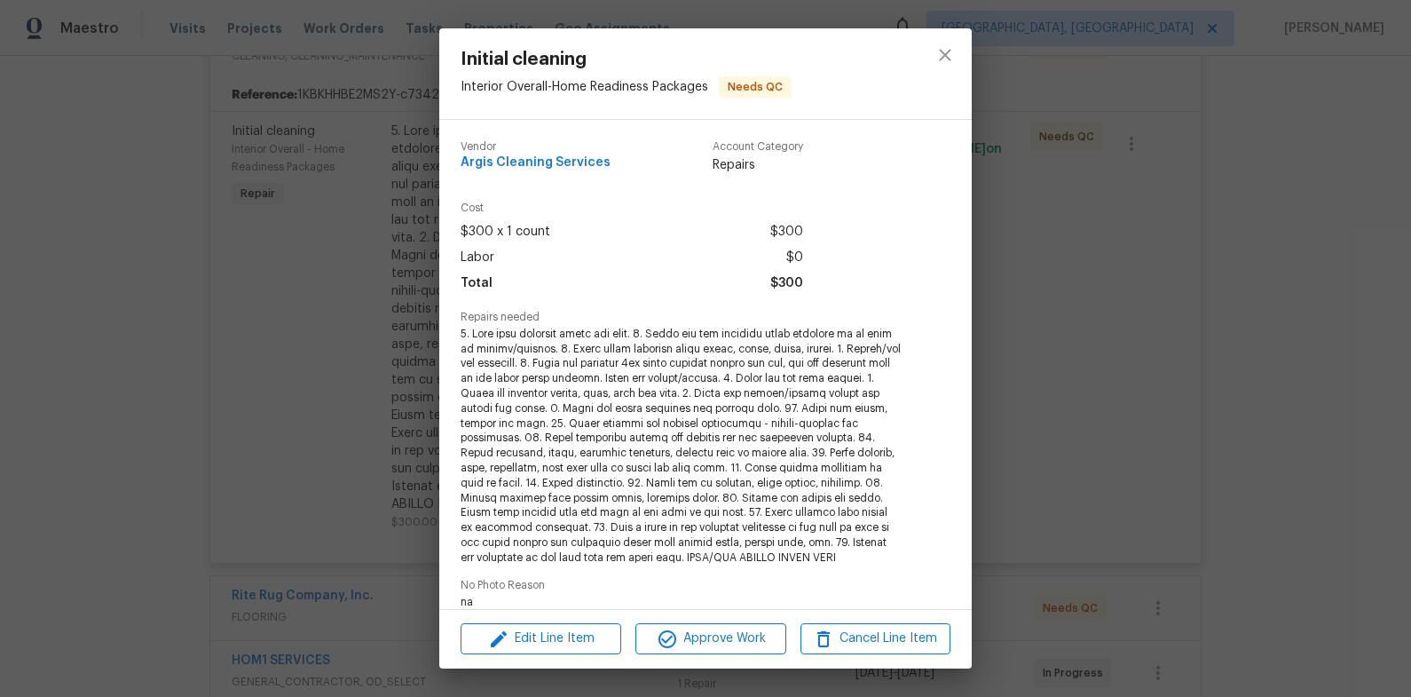
scroll to position [299, 0]
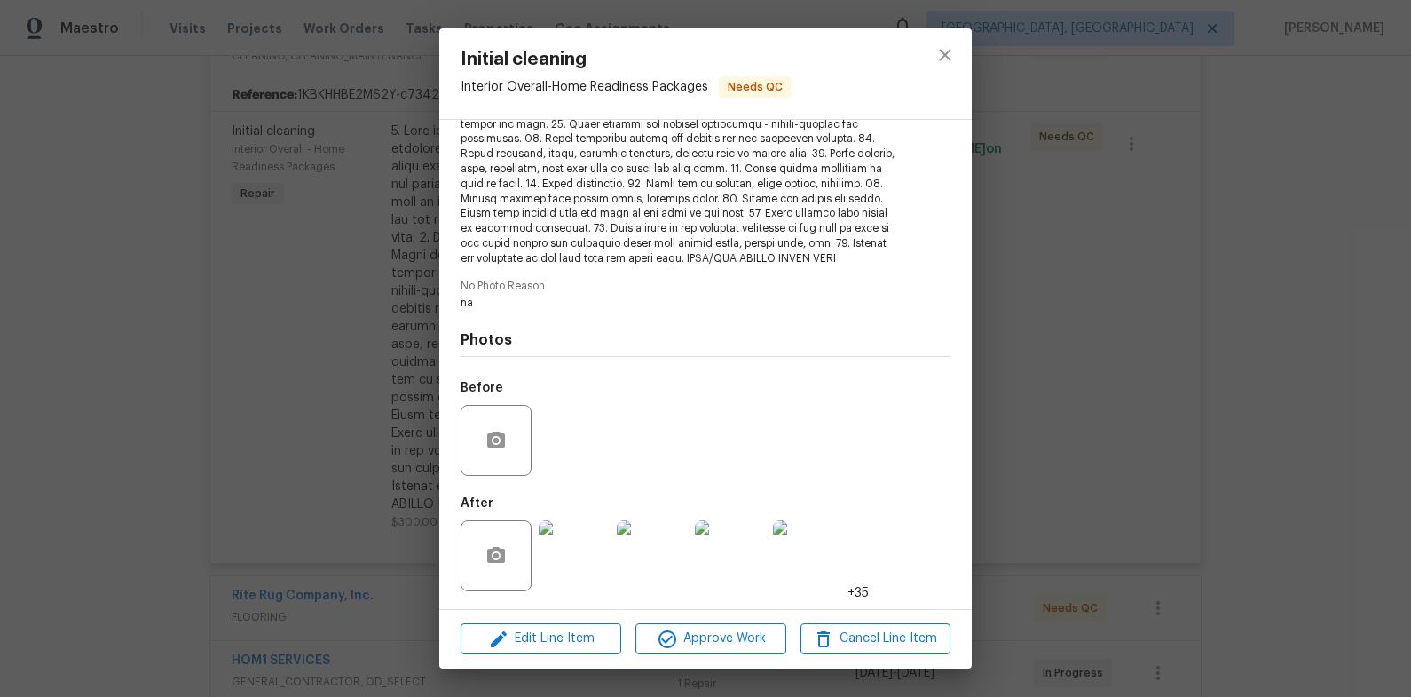
click at [591, 544] on img at bounding box center [574, 555] width 71 height 71
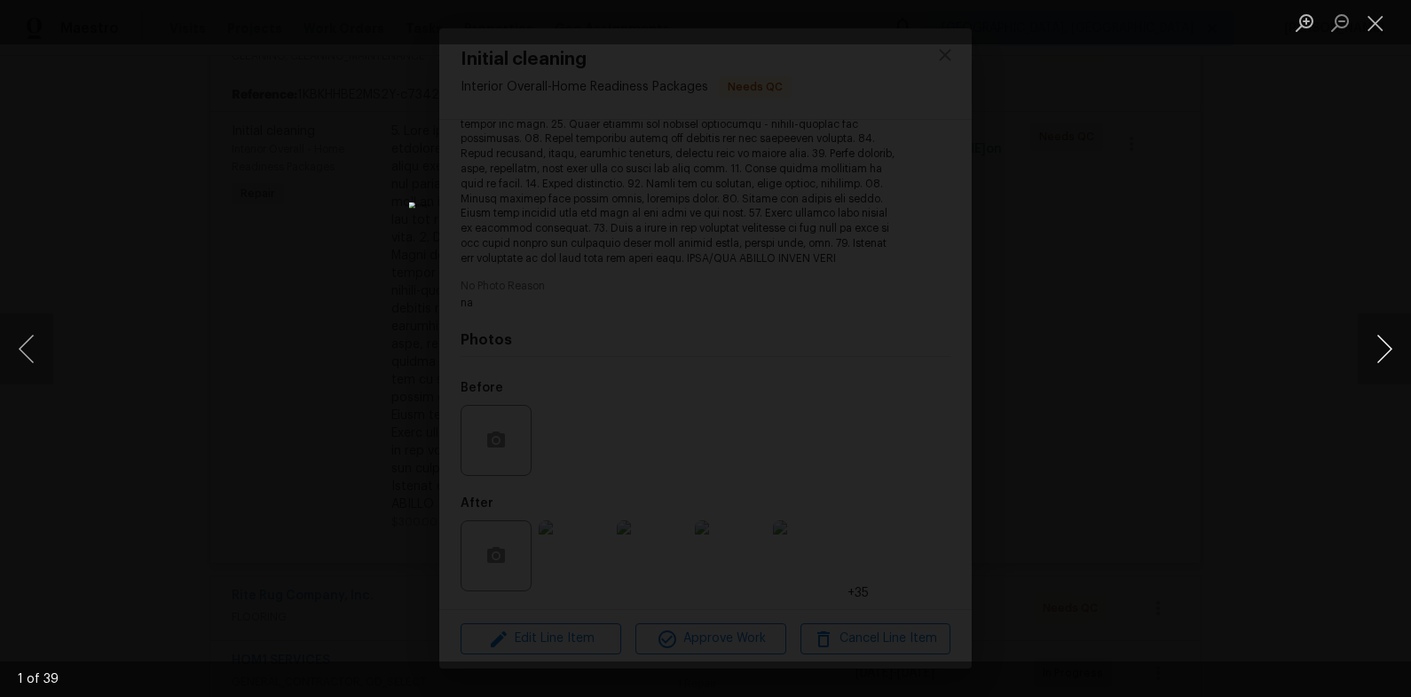
click at [1379, 354] on button "Next image" at bounding box center [1384, 348] width 53 height 71
click at [1384, 352] on button "Next image" at bounding box center [1384, 348] width 53 height 71
click at [1242, 241] on div "Lightbox" at bounding box center [705, 348] width 1411 height 697
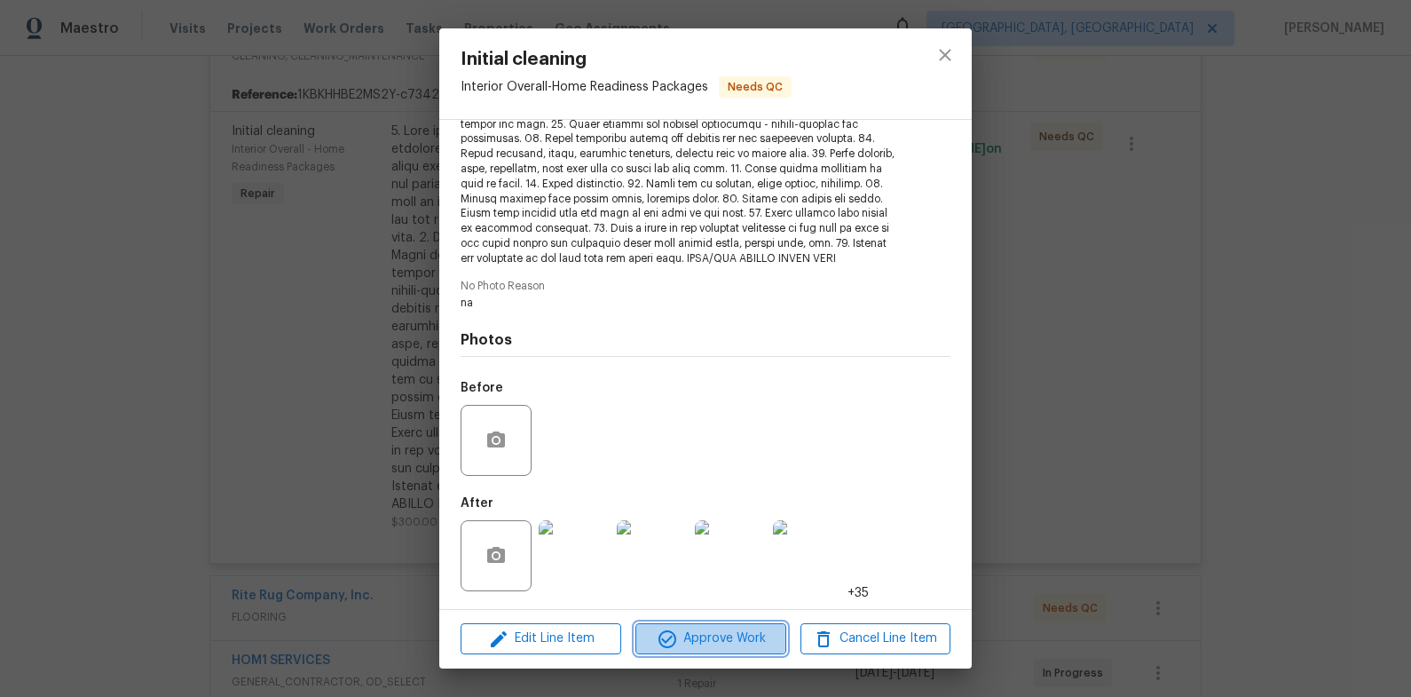
click at [741, 635] on span "Approve Work" at bounding box center [710, 638] width 139 height 22
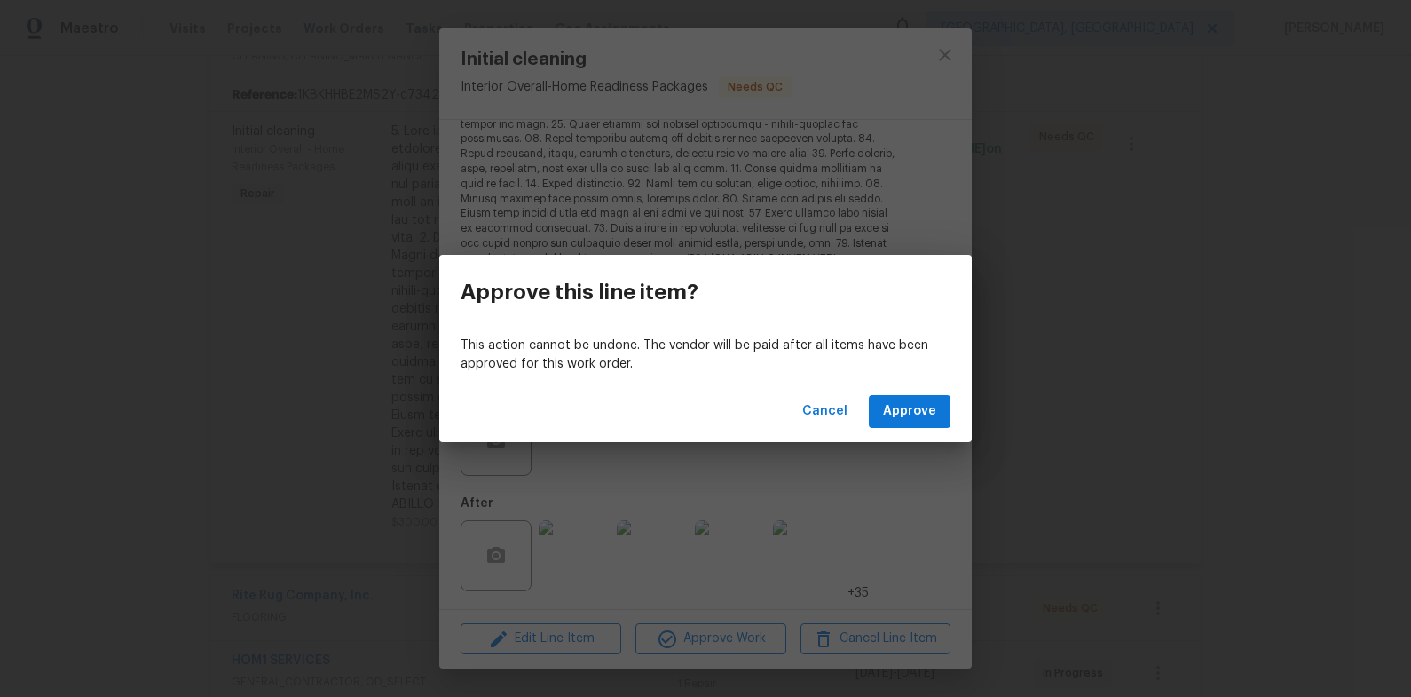
click at [919, 391] on div "Cancel Approve" at bounding box center [705, 411] width 532 height 61
click at [920, 426] on button "Approve" at bounding box center [910, 411] width 82 height 33
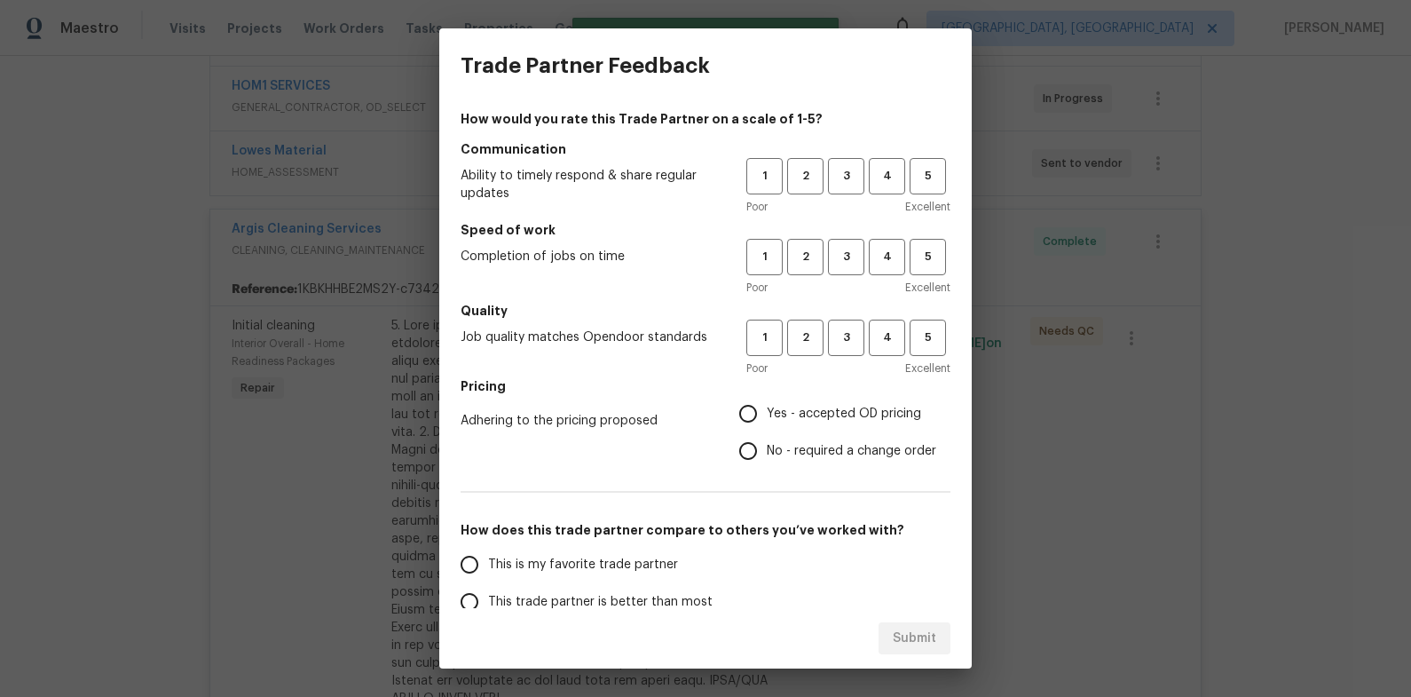
scroll to position [0, 0]
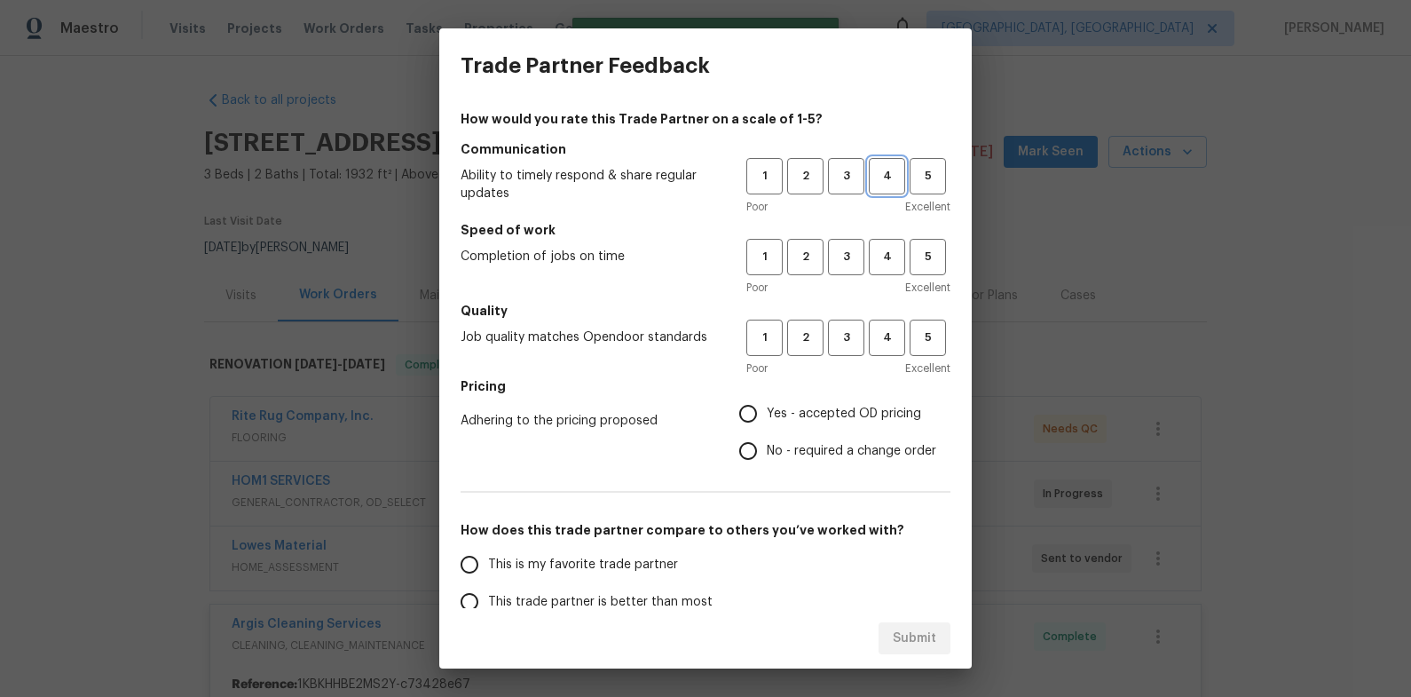
click at [902, 172] on span "4" at bounding box center [887, 176] width 33 height 20
click at [911, 256] on div "1 2 3 4 5" at bounding box center [848, 257] width 204 height 36
click at [918, 259] on span "5" at bounding box center [927, 257] width 33 height 20
click at [891, 337] on span "4" at bounding box center [887, 337] width 33 height 20
click at [863, 415] on span "Yes - accepted OD pricing" at bounding box center [844, 414] width 154 height 19
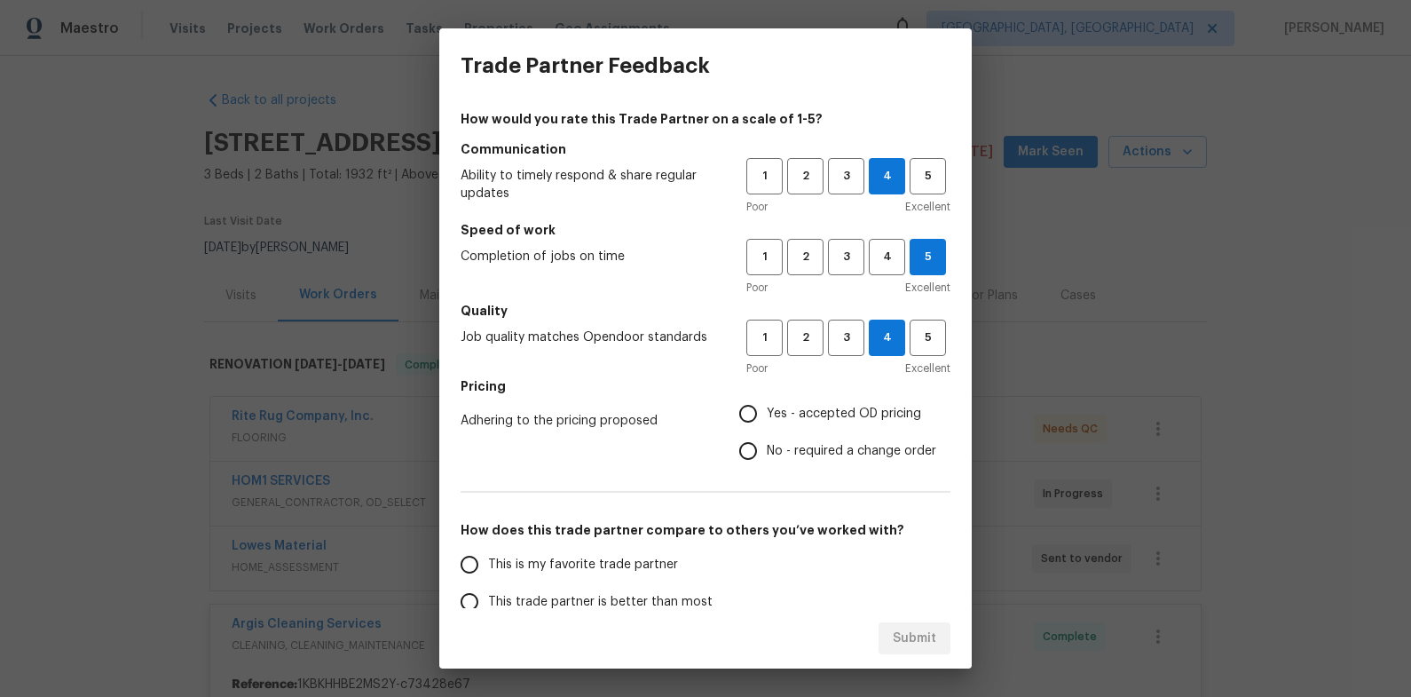
click at [767, 415] on input "Yes - accepted OD pricing" at bounding box center [747, 413] width 37 height 37
radio input "true"
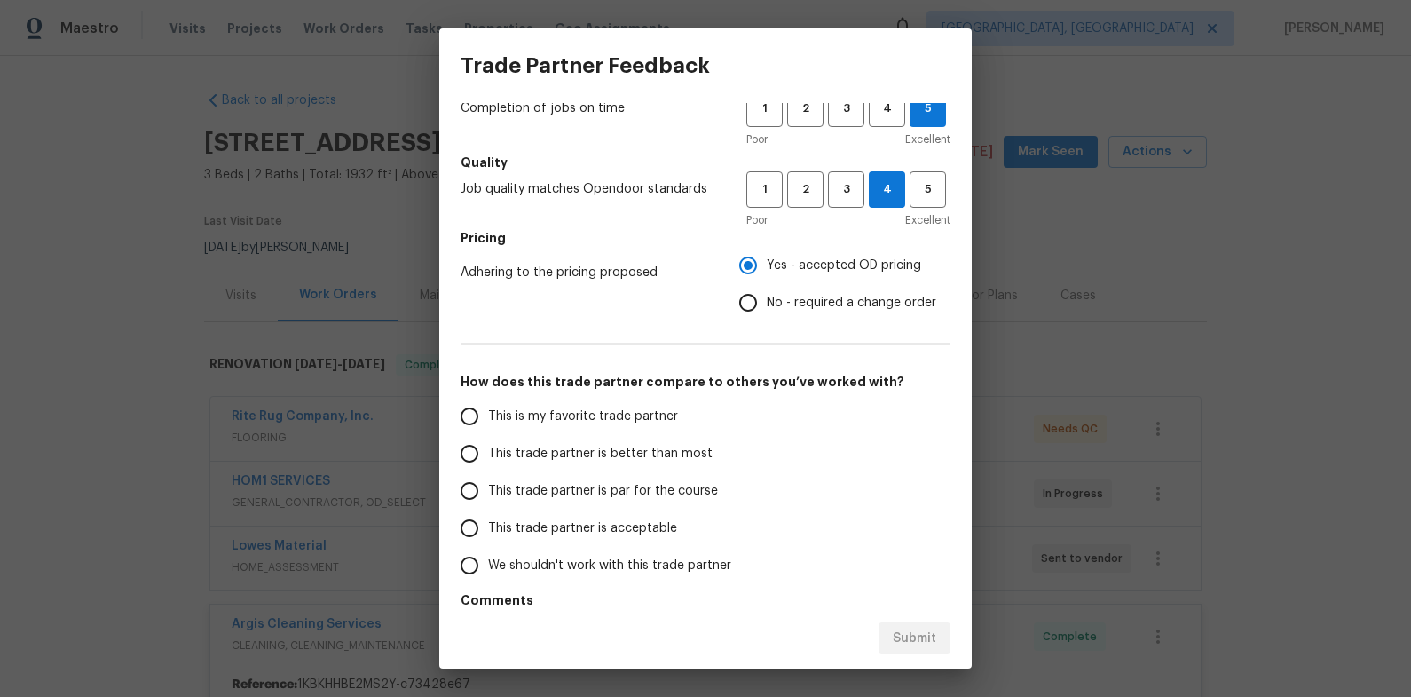
click at [671, 450] on span "This trade partner is better than most" at bounding box center [600, 454] width 225 height 19
click at [488, 450] on input "This trade partner is better than most" at bounding box center [469, 453] width 37 height 37
click at [921, 645] on span "Submit" at bounding box center [914, 638] width 43 height 22
radio input "true"
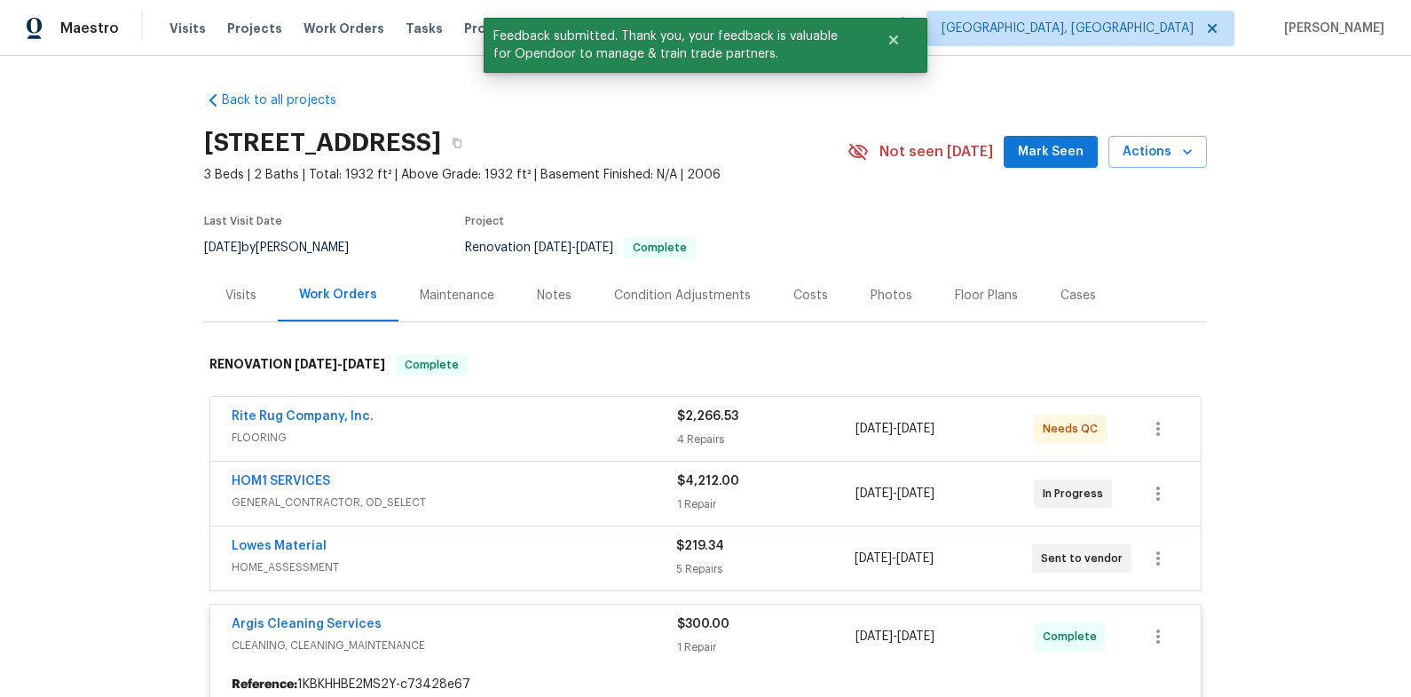
click at [521, 552] on div "Lowes Material" at bounding box center [454, 547] width 445 height 21
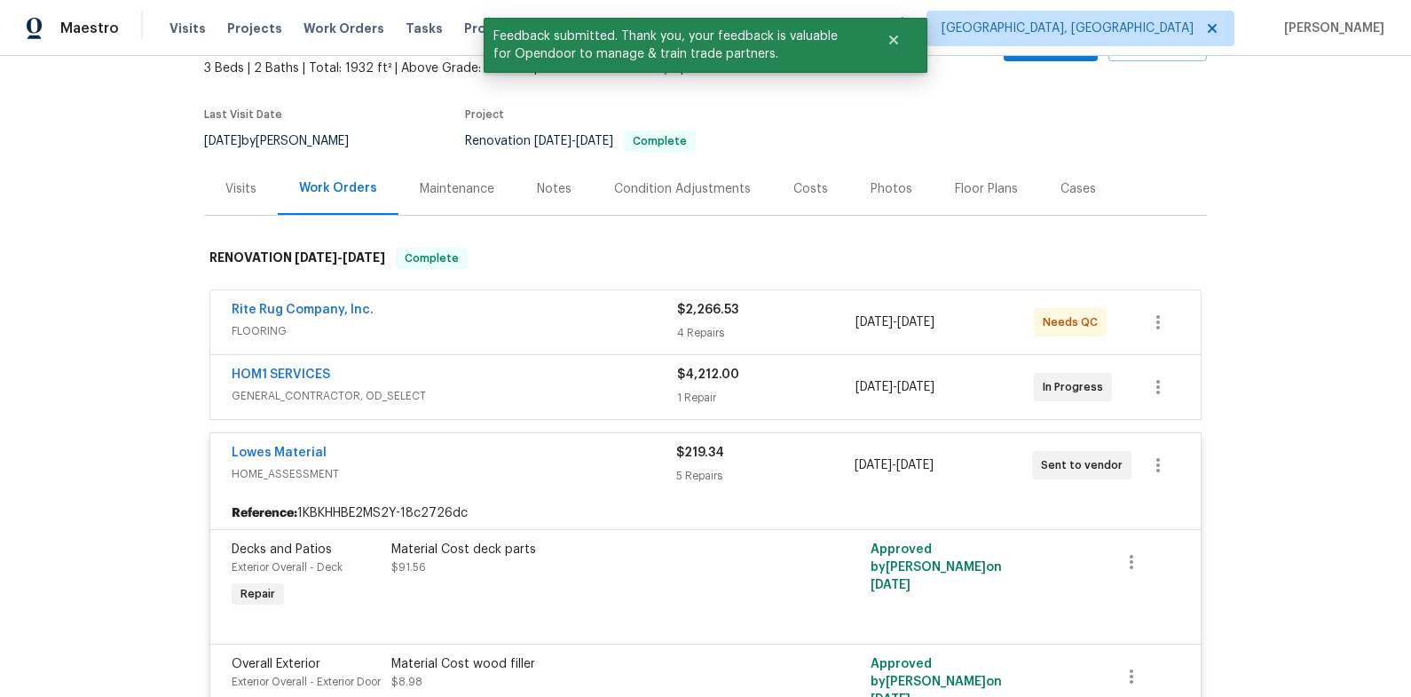
scroll to position [116, 0]
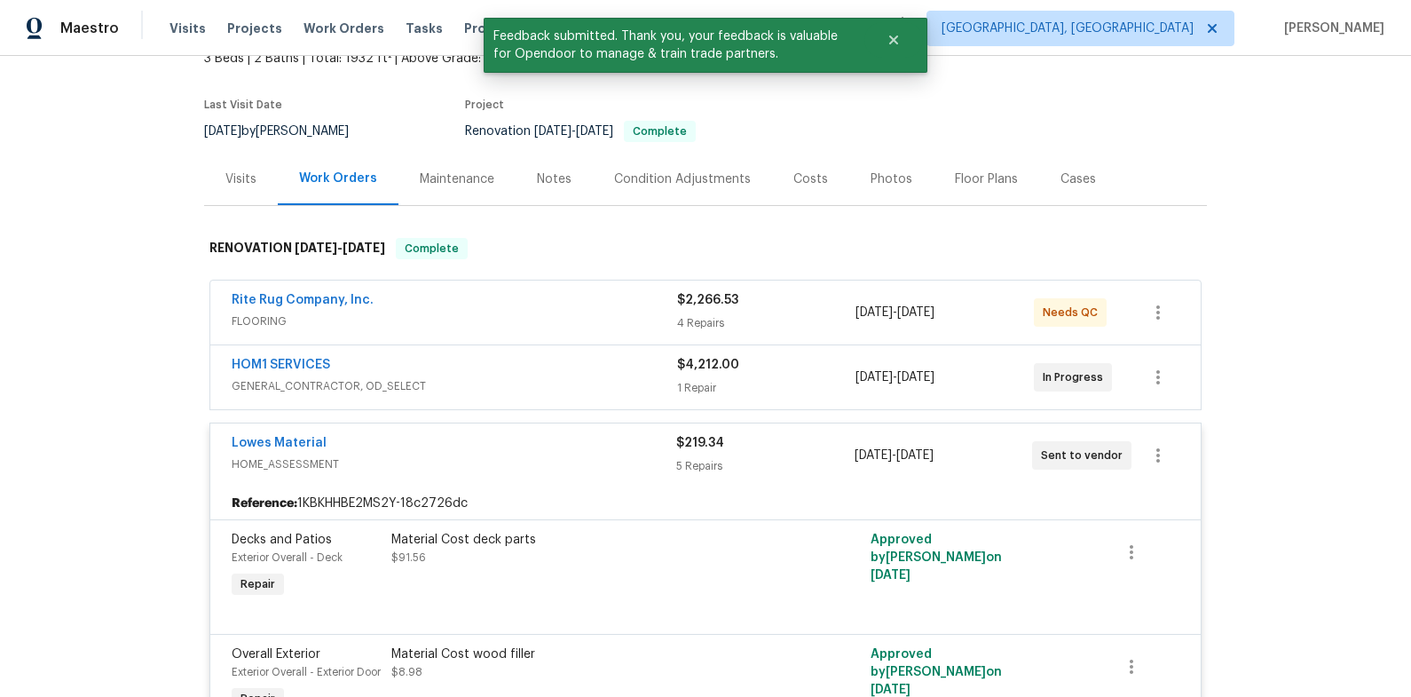
click at [584, 424] on div "Lowes Material HOME_ASSESSMENT $219.34 5 Repairs 9/4/2025 - 9/10/2025 Sent to v…" at bounding box center [705, 455] width 990 height 64
click at [587, 440] on div "Lowes Material" at bounding box center [454, 444] width 445 height 21
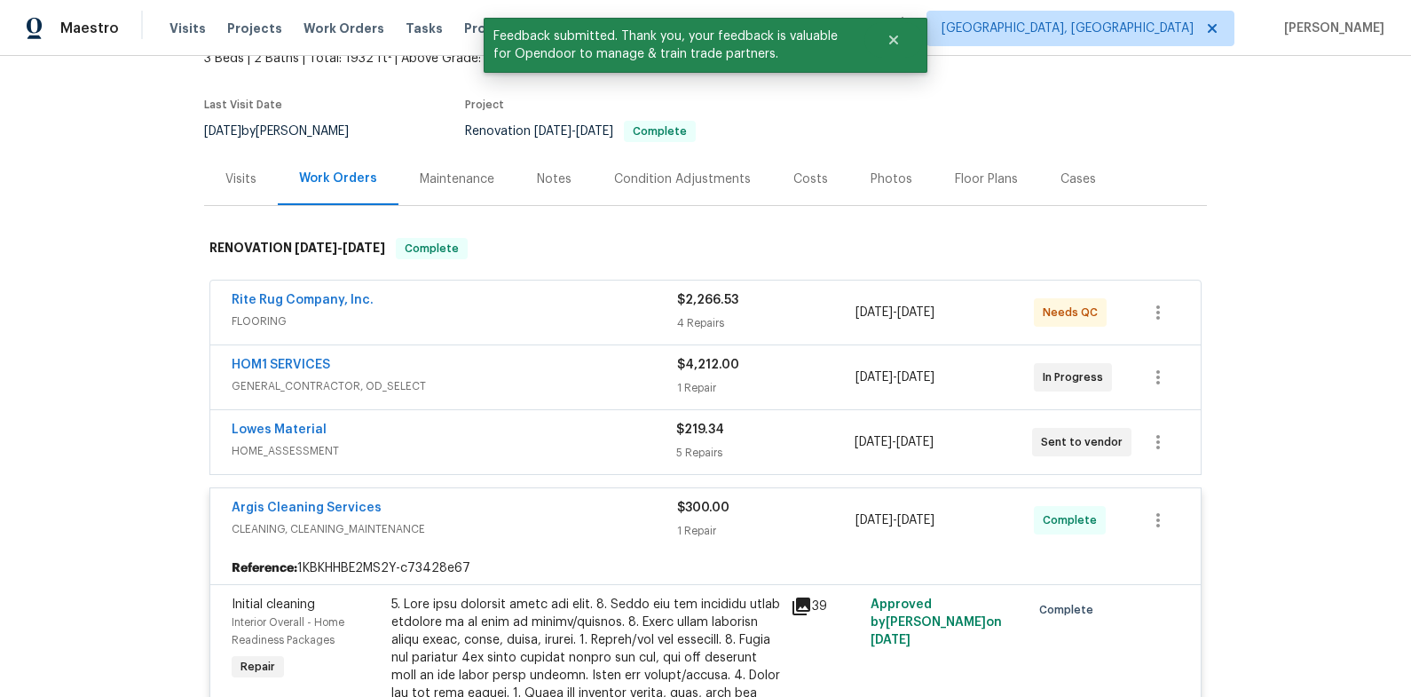
click at [603, 520] on span "CLEANING, CLEANING_MAINTENANCE" at bounding box center [454, 529] width 445 height 18
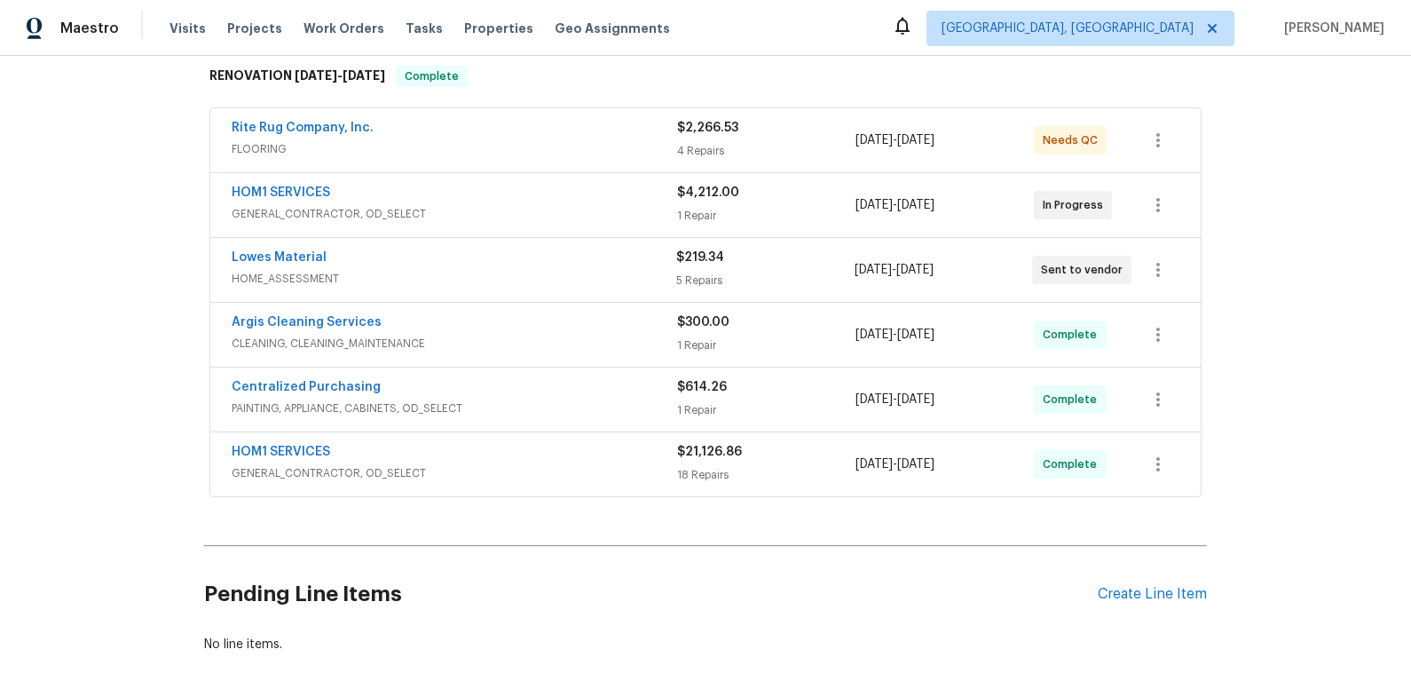
scroll to position [179, 0]
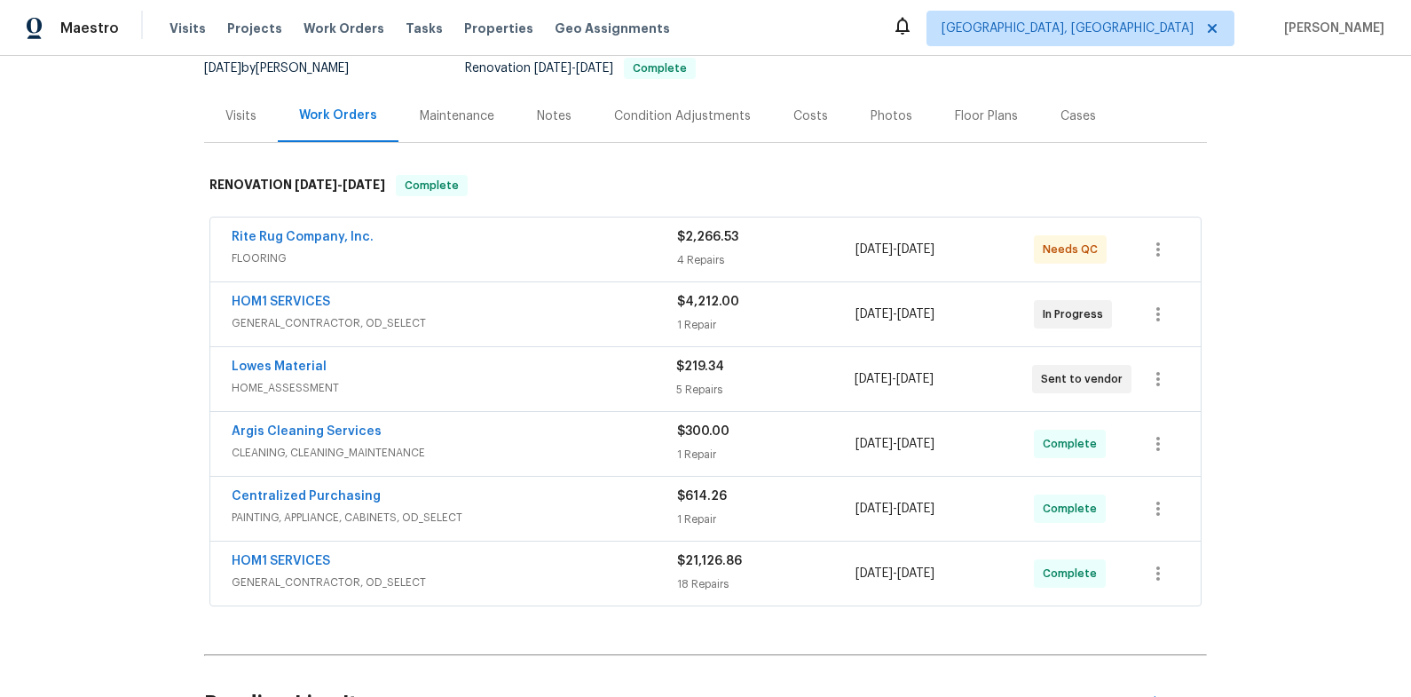
click at [578, 228] on div "Rite Rug Company, Inc." at bounding box center [454, 238] width 445 height 21
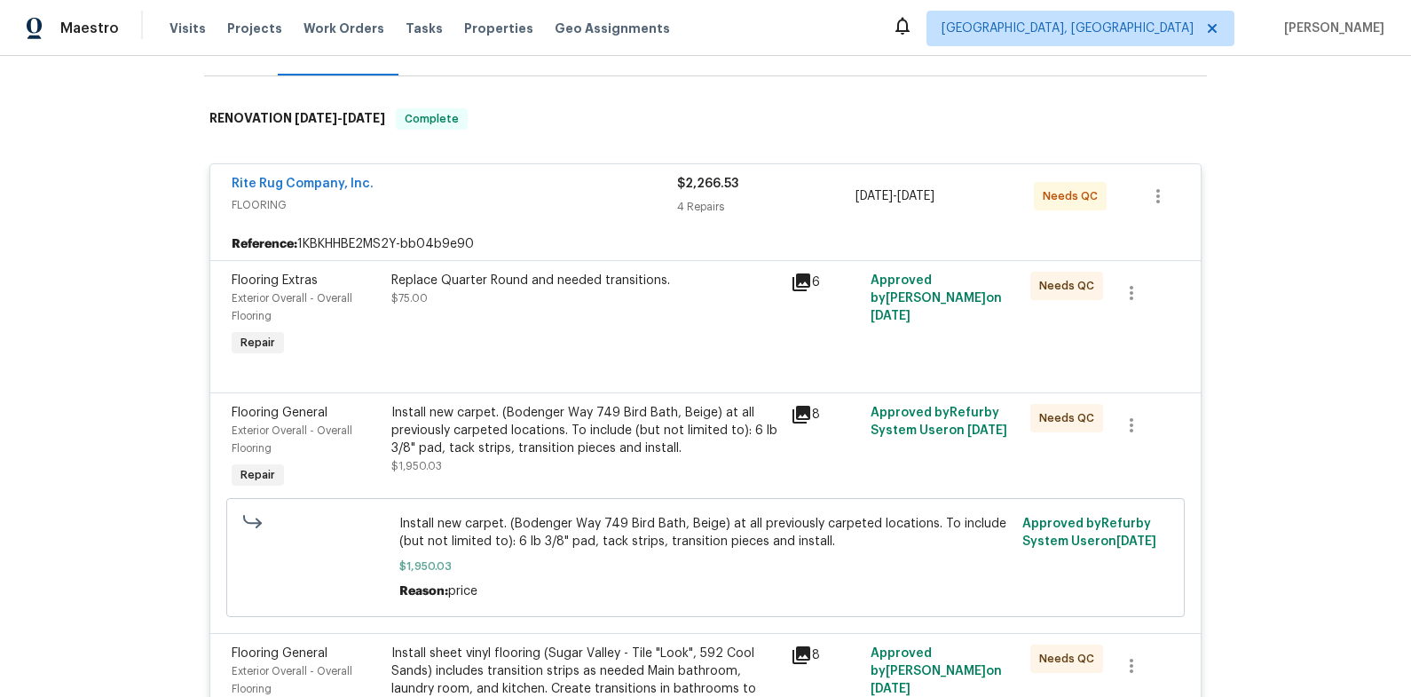
scroll to position [248, 0]
click at [559, 194] on span "FLOORING" at bounding box center [454, 203] width 445 height 18
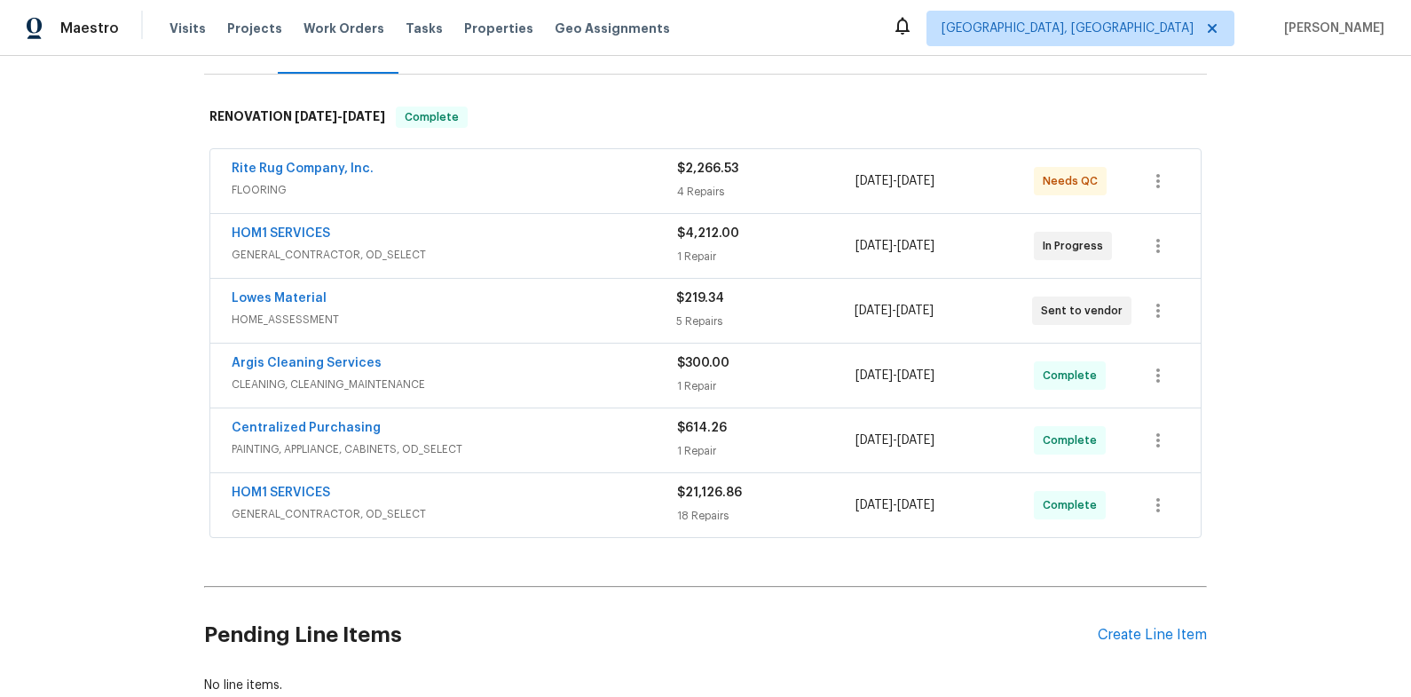
click at [559, 188] on span "FLOORING" at bounding box center [454, 190] width 445 height 18
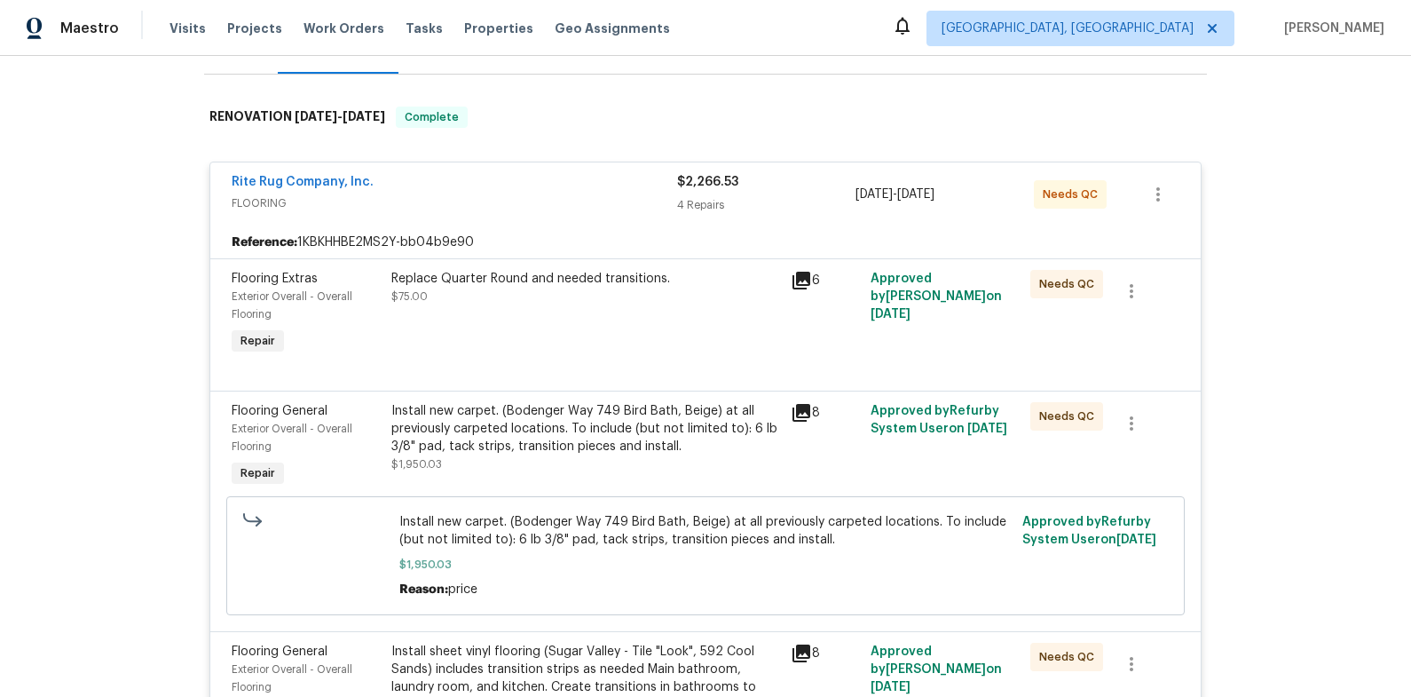
click at [539, 316] on div "Replace Quarter Round and needed transitions. $75.00" at bounding box center [585, 313] width 399 height 99
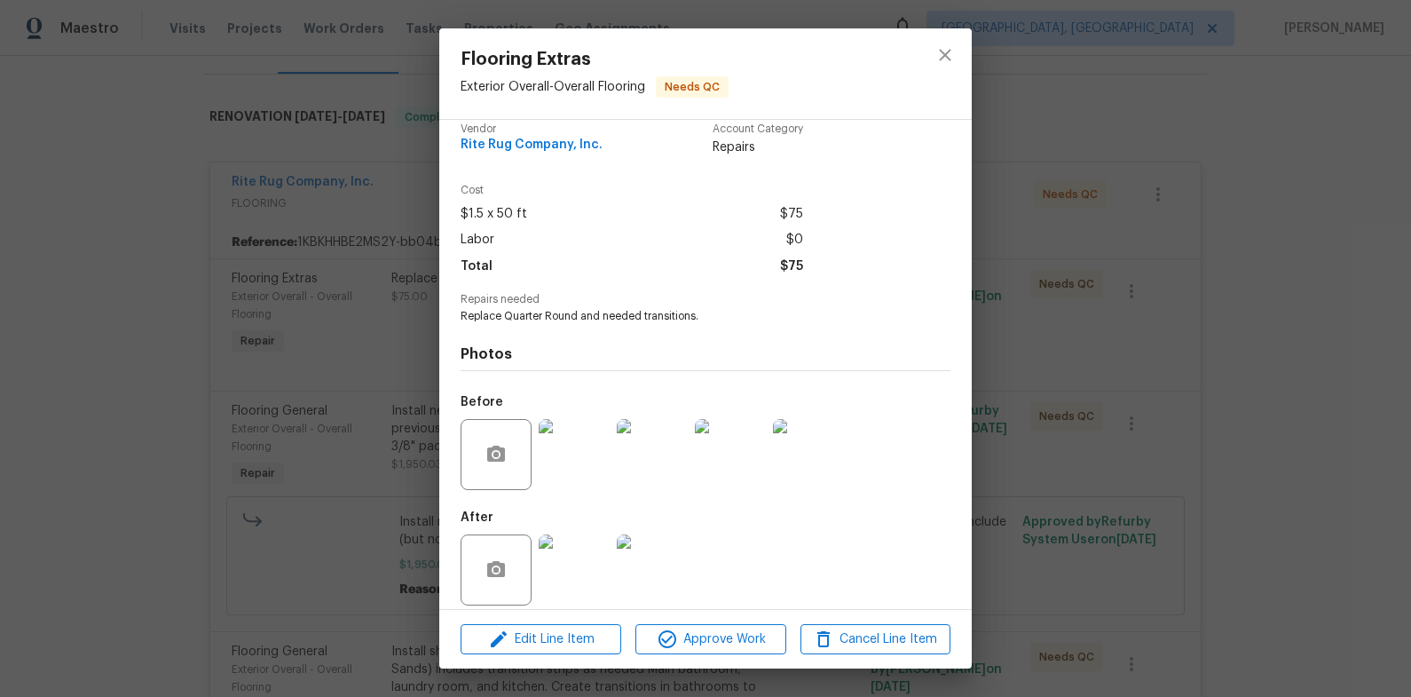
scroll to position [32, 0]
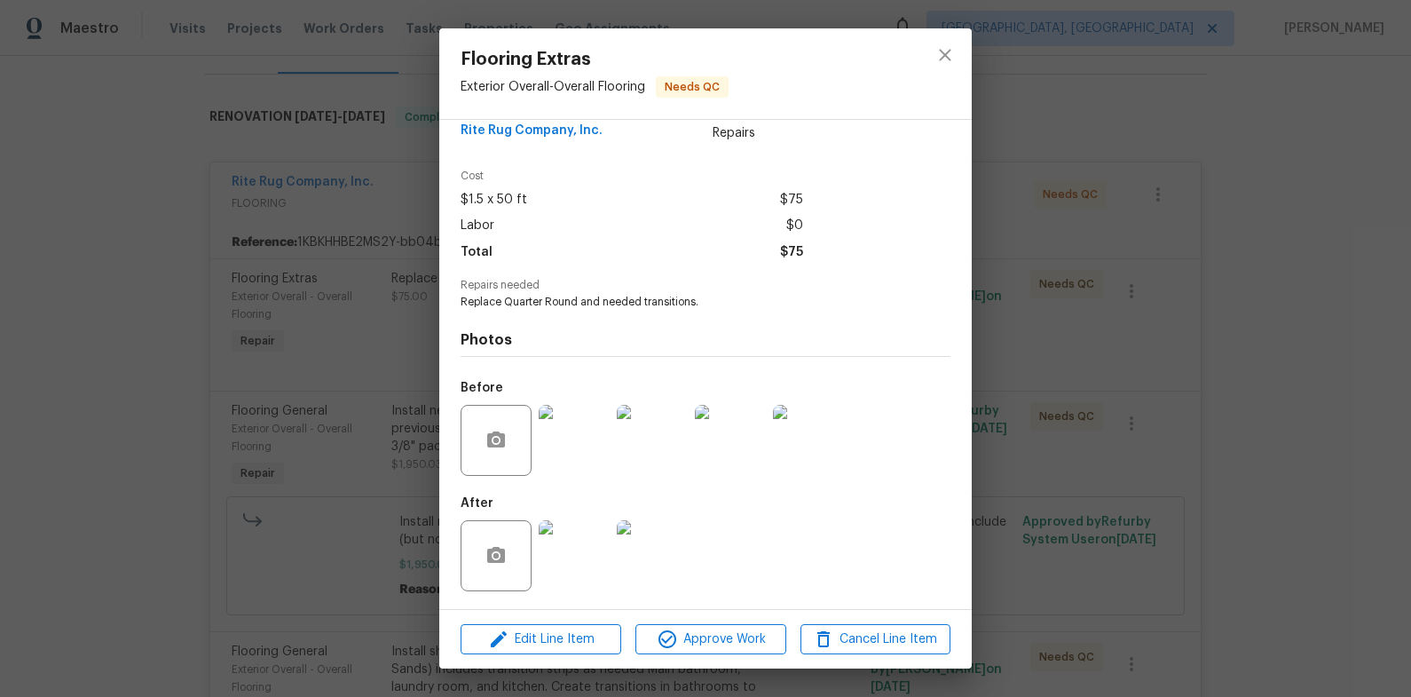
click at [595, 555] on img at bounding box center [574, 555] width 71 height 71
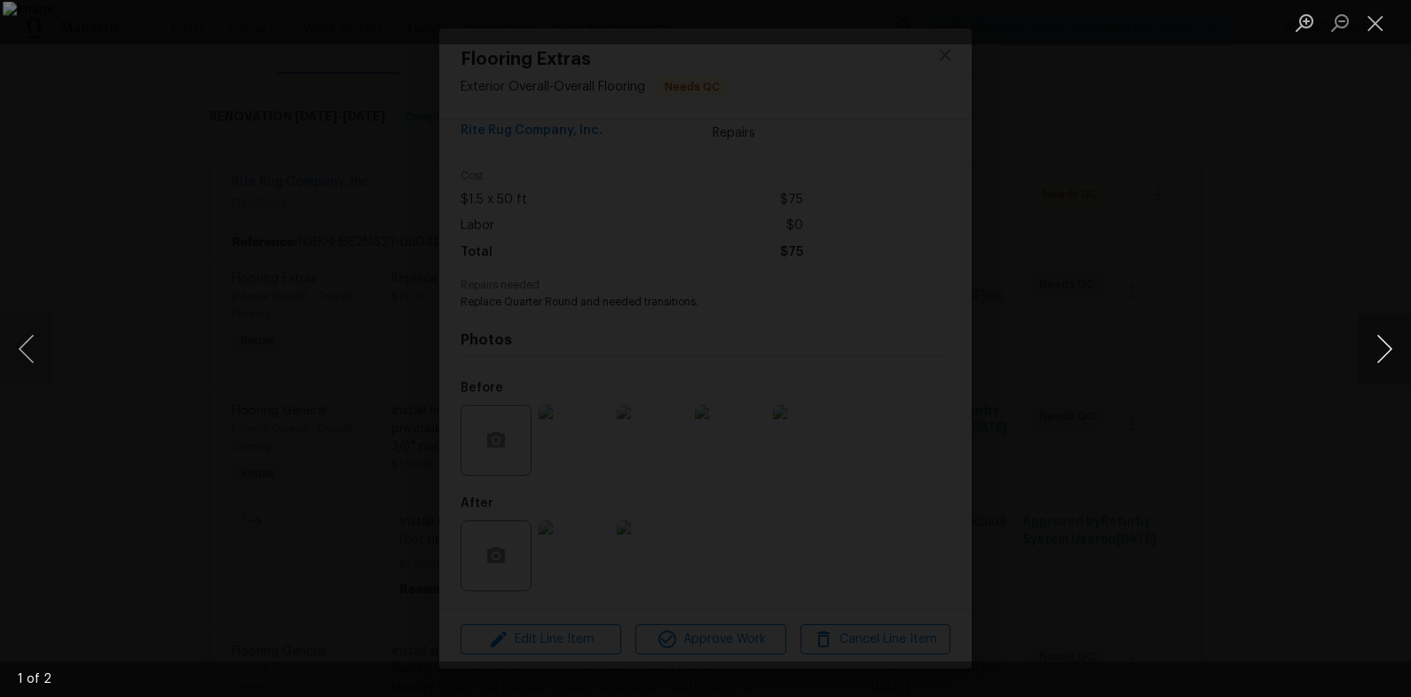
click at [1381, 347] on button "Next image" at bounding box center [1384, 348] width 53 height 71
click at [1296, 290] on div "Lightbox" at bounding box center [705, 348] width 1411 height 697
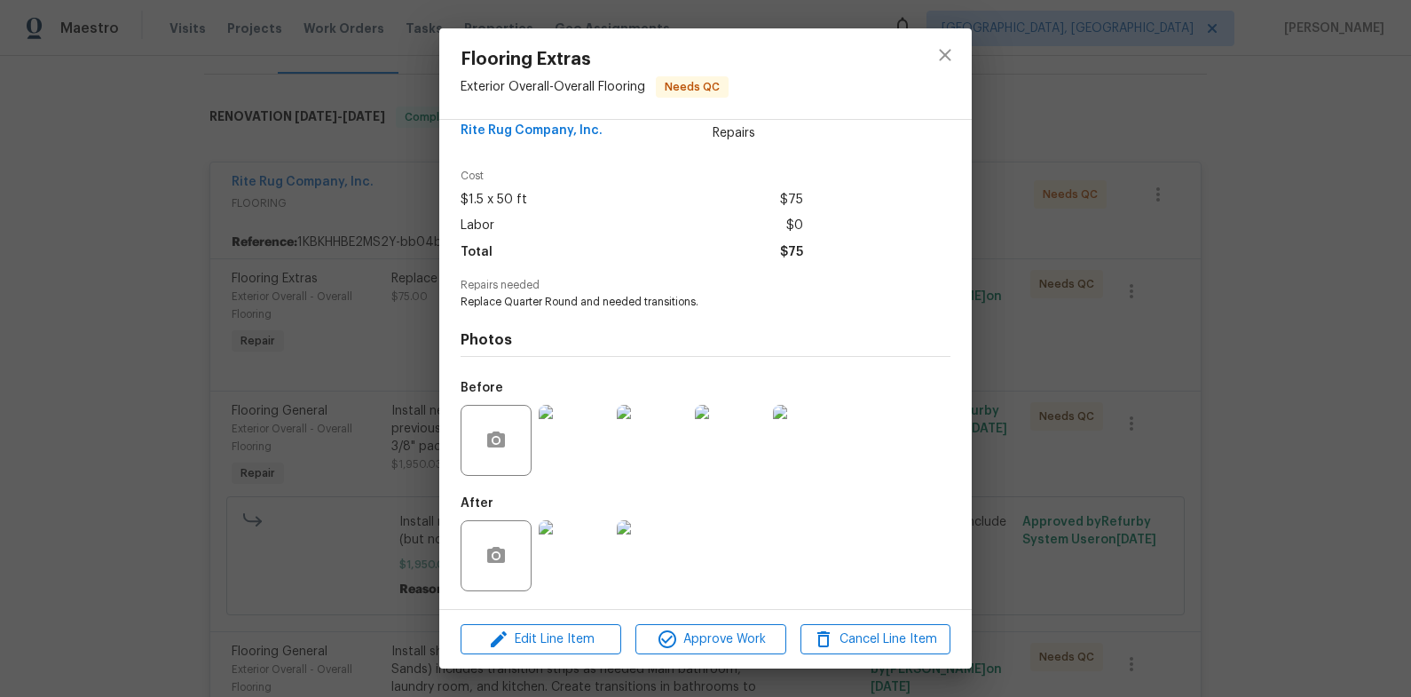
click at [1112, 376] on div "Flooring Extras Exterior Overall - Overall Flooring Needs QC Vendor Rite Rug Co…" at bounding box center [705, 348] width 1411 height 697
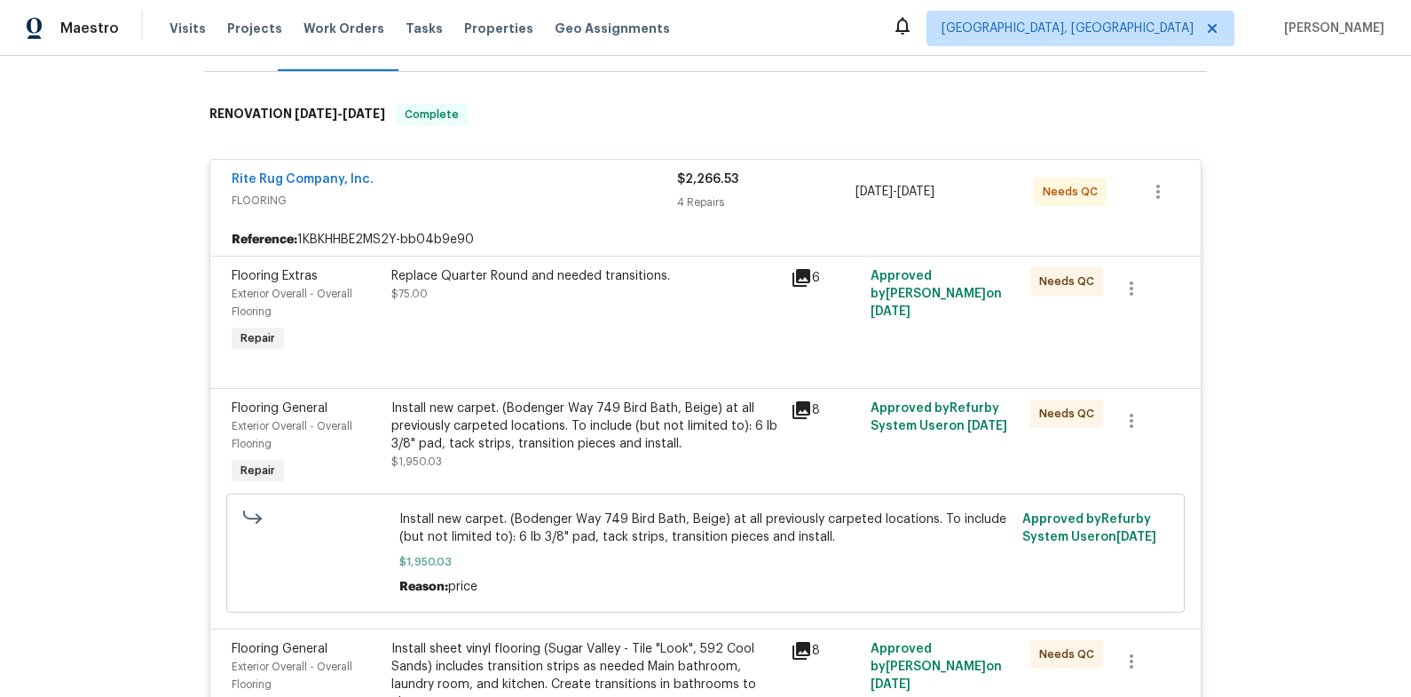
scroll to position [251, 0]
click at [511, 182] on div "Rite Rug Company, Inc." at bounding box center [454, 180] width 445 height 21
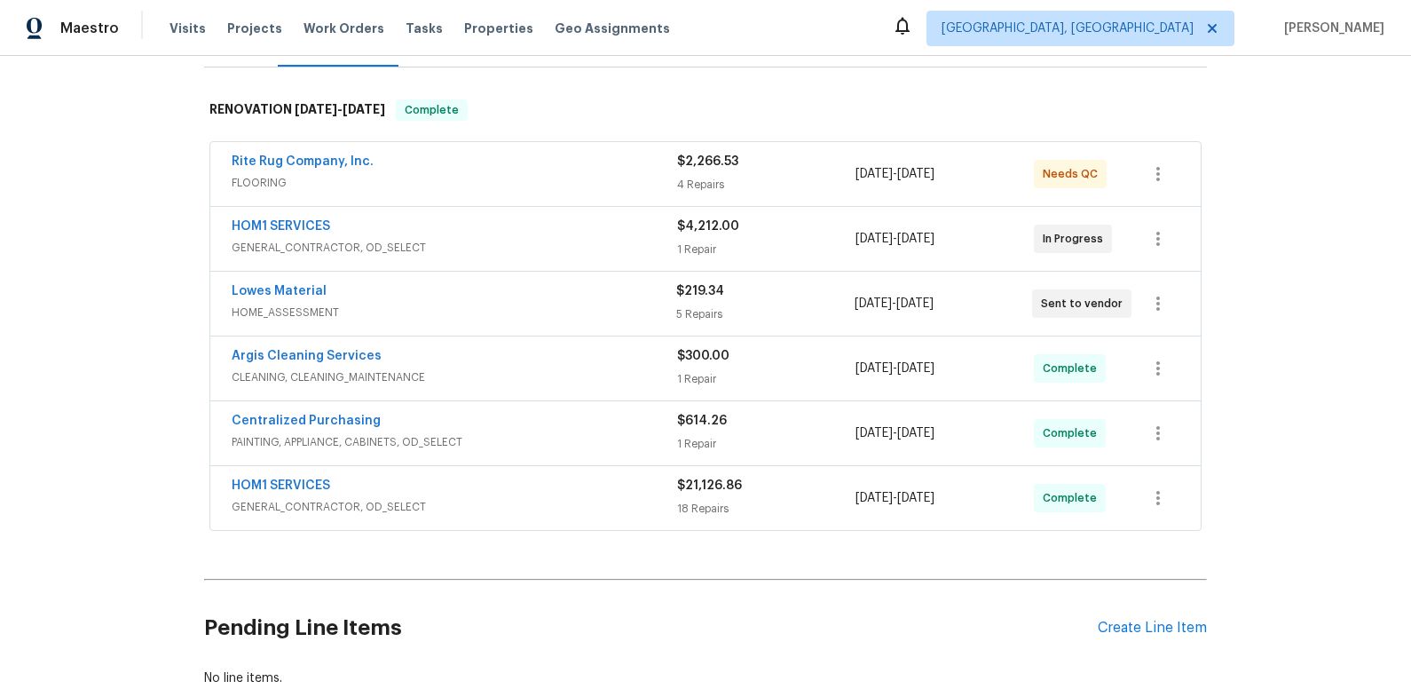
scroll to position [258, 0]
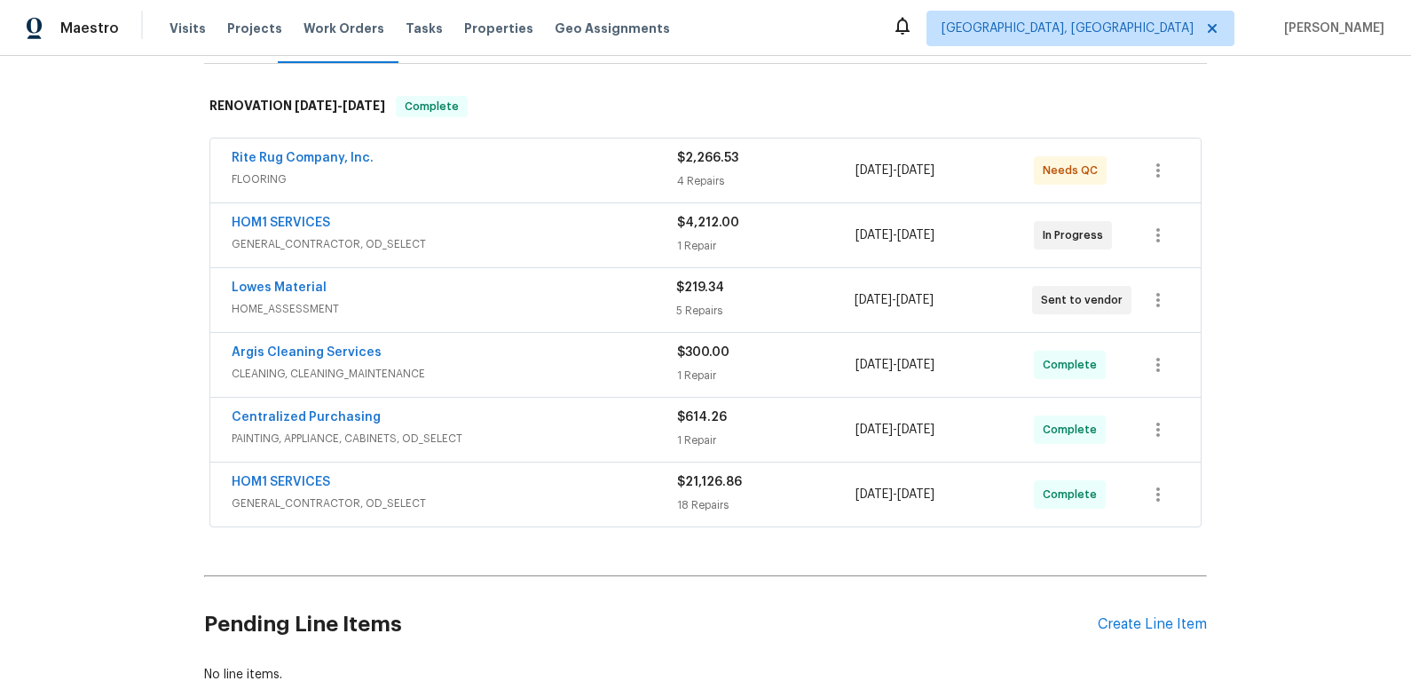
click at [541, 223] on div "HOM1 SERVICES" at bounding box center [454, 224] width 445 height 21
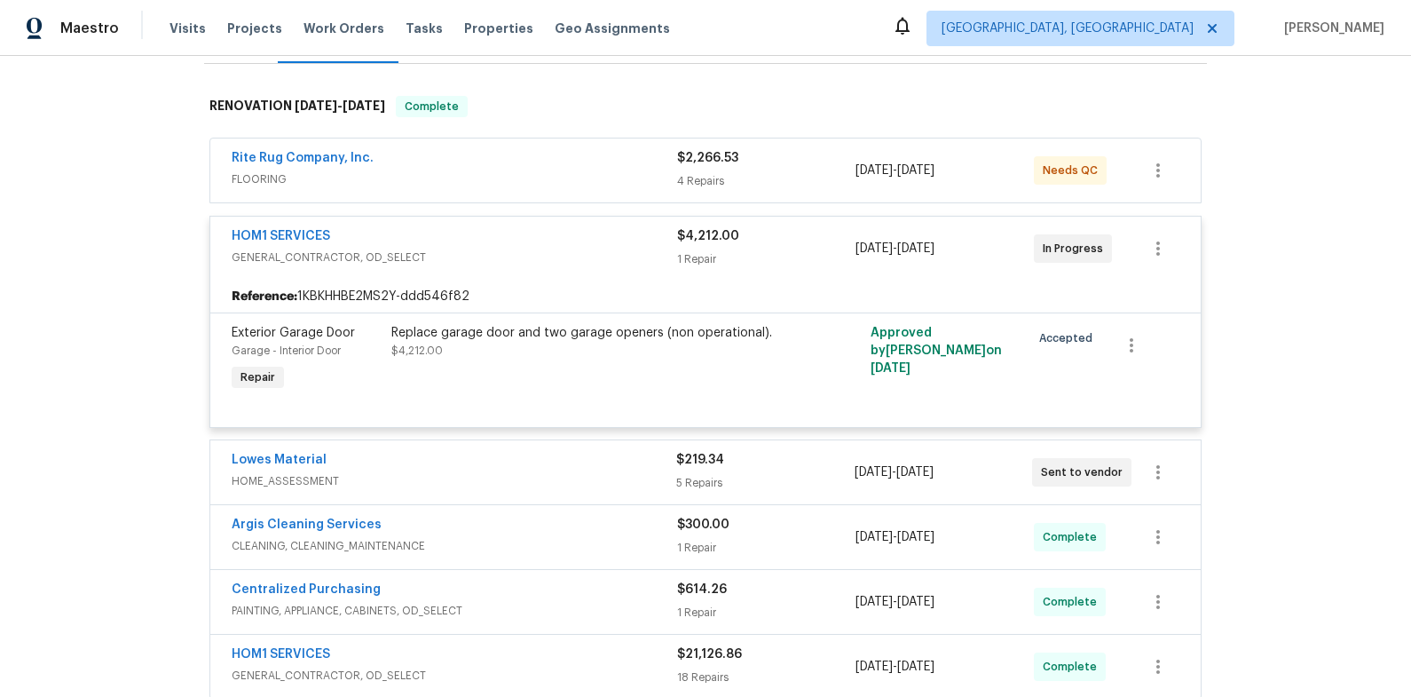
click at [541, 244] on div "HOM1 SERVICES" at bounding box center [454, 237] width 445 height 21
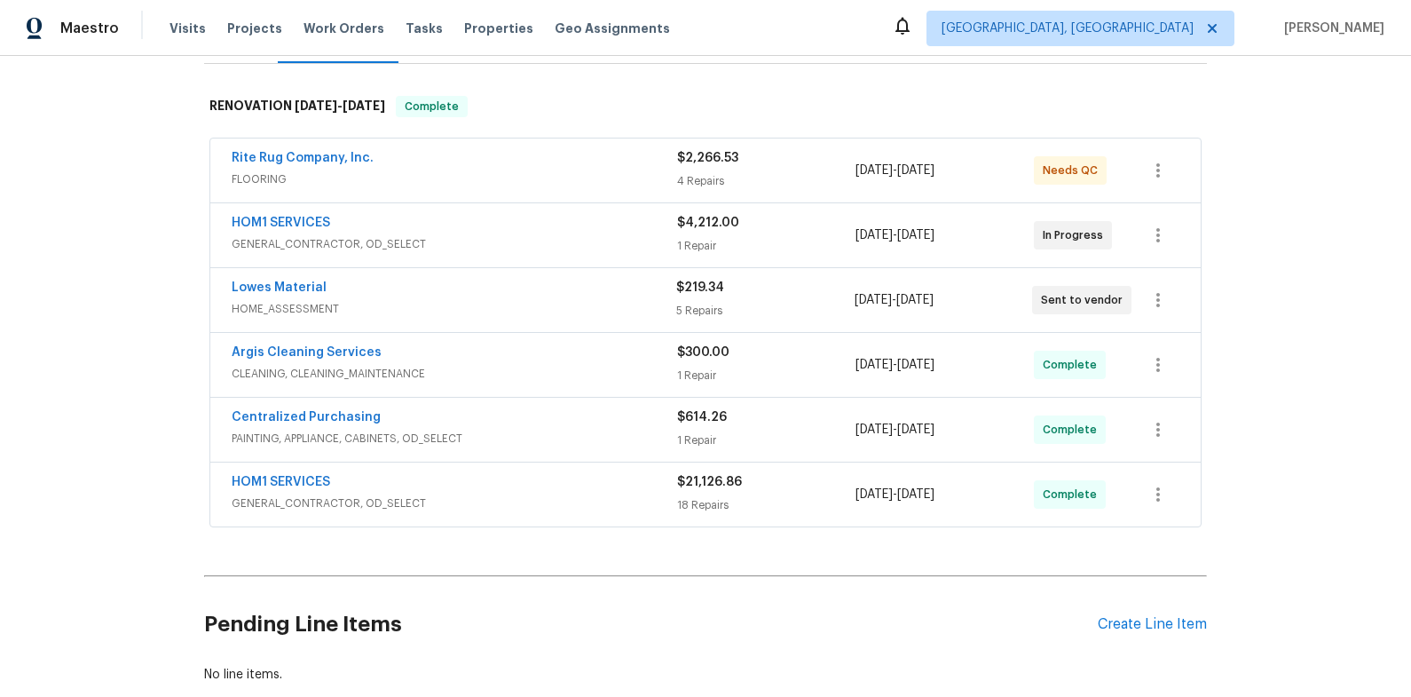
scroll to position [281, 0]
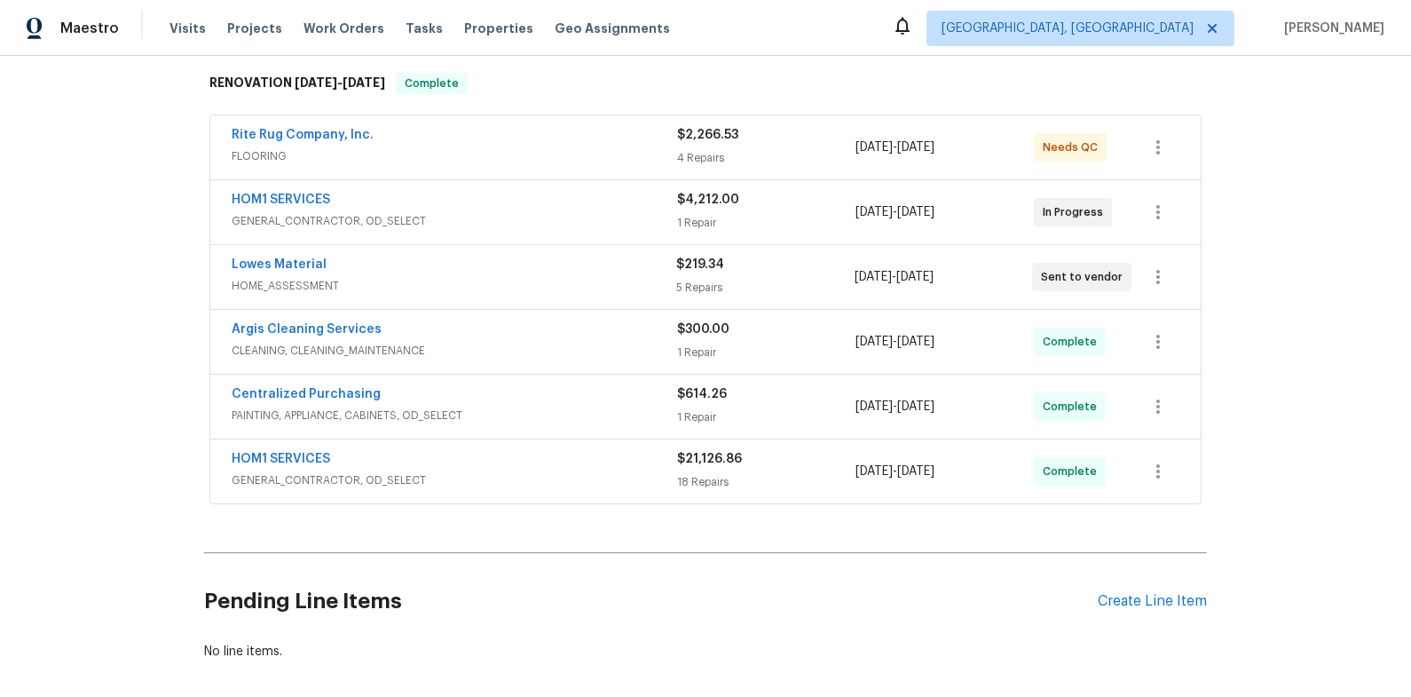
click at [555, 475] on span "GENERAL_CONTRACTOR, OD_SELECT" at bounding box center [454, 480] width 445 height 18
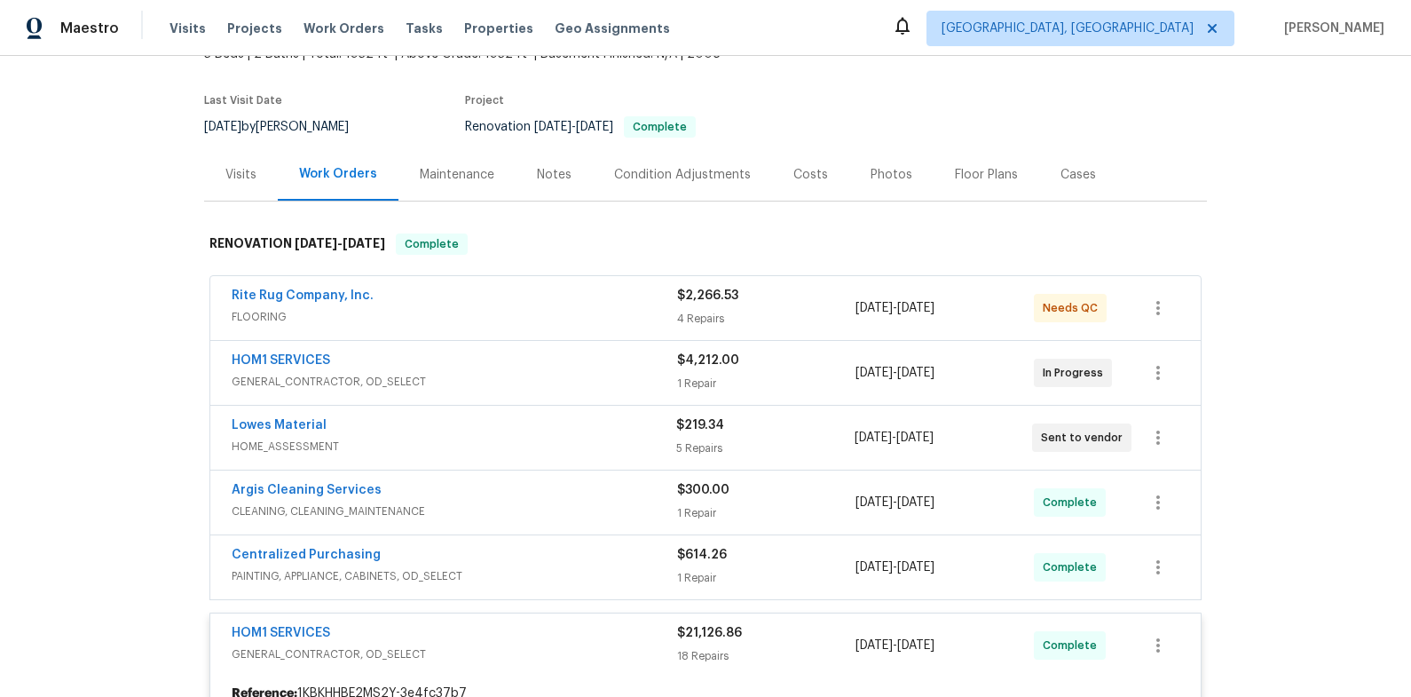
scroll to position [120, 0]
click at [588, 635] on div "HOM1 SERVICES" at bounding box center [454, 635] width 445 height 21
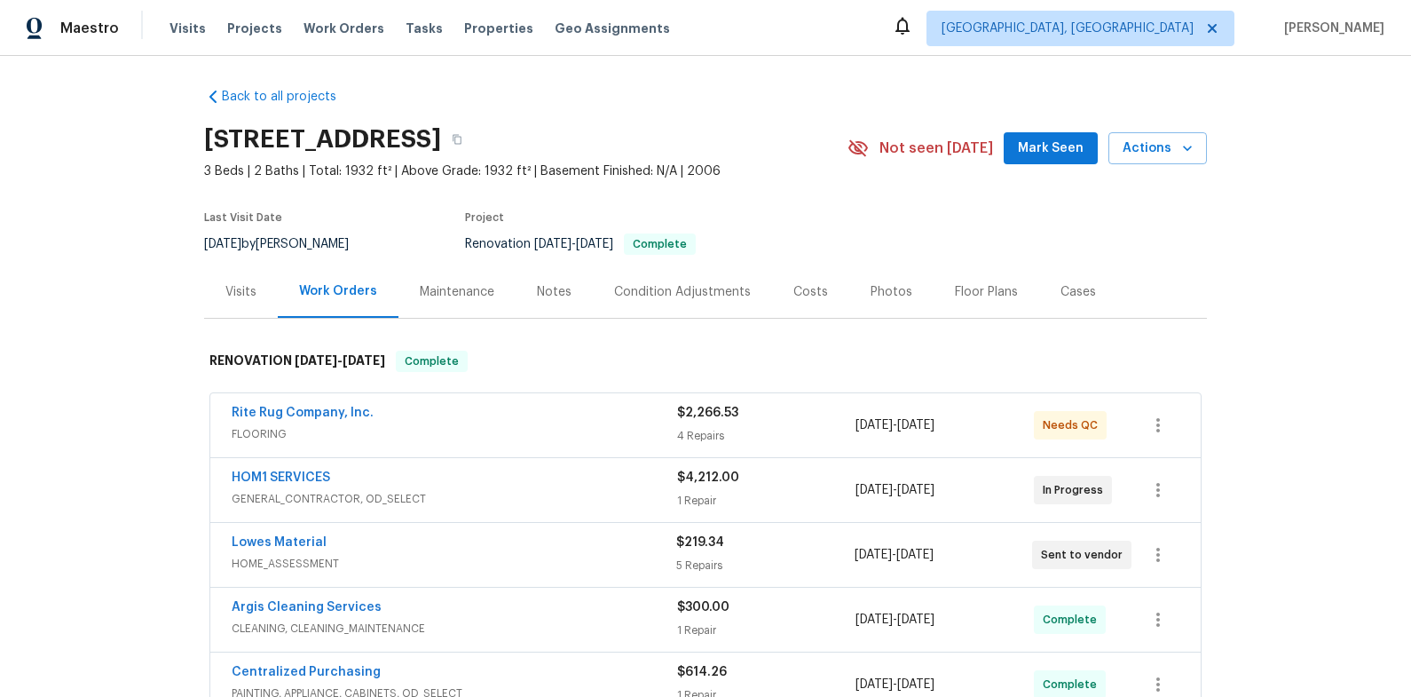
scroll to position [0, 0]
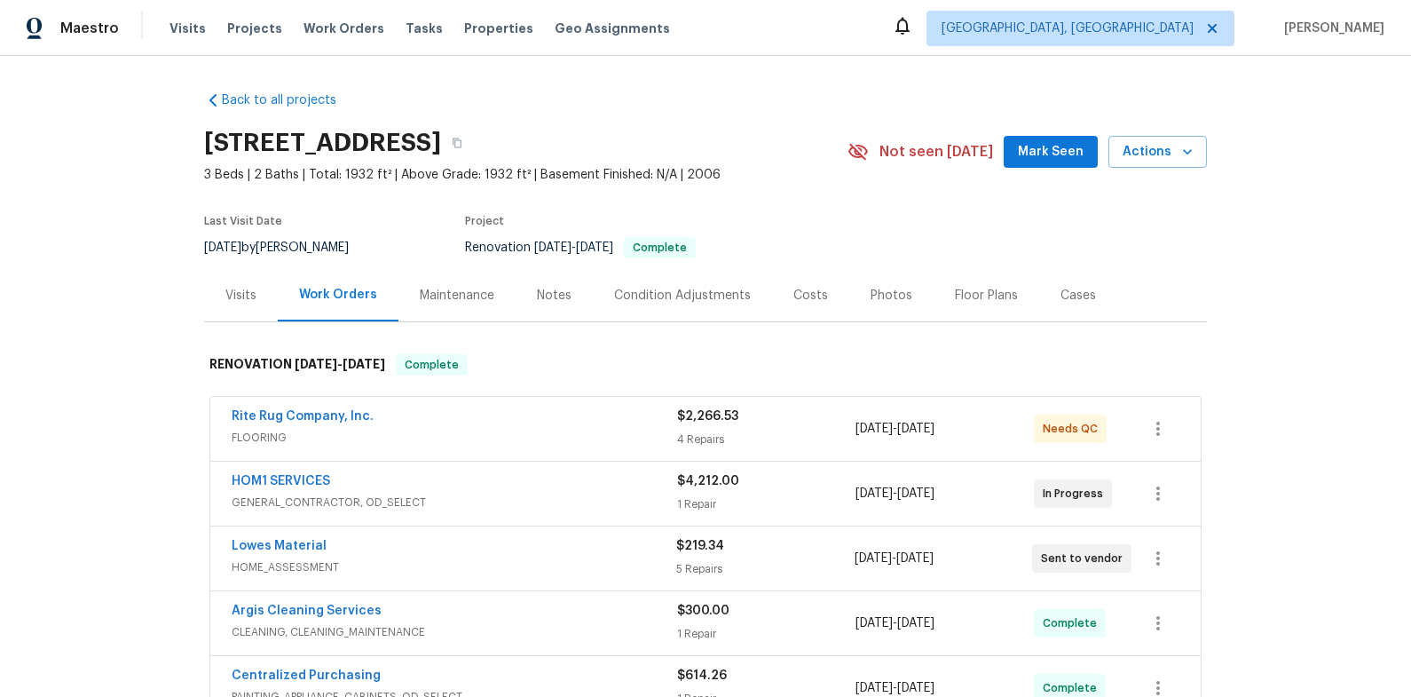
click at [1128, 234] on section "324 Golanvyi Trl, Vonore, TN 37885 3 Beds | 2 Baths | Total: 1932 ft² | Above G…" at bounding box center [705, 194] width 1003 height 149
click at [464, 28] on span "Properties" at bounding box center [498, 29] width 69 height 18
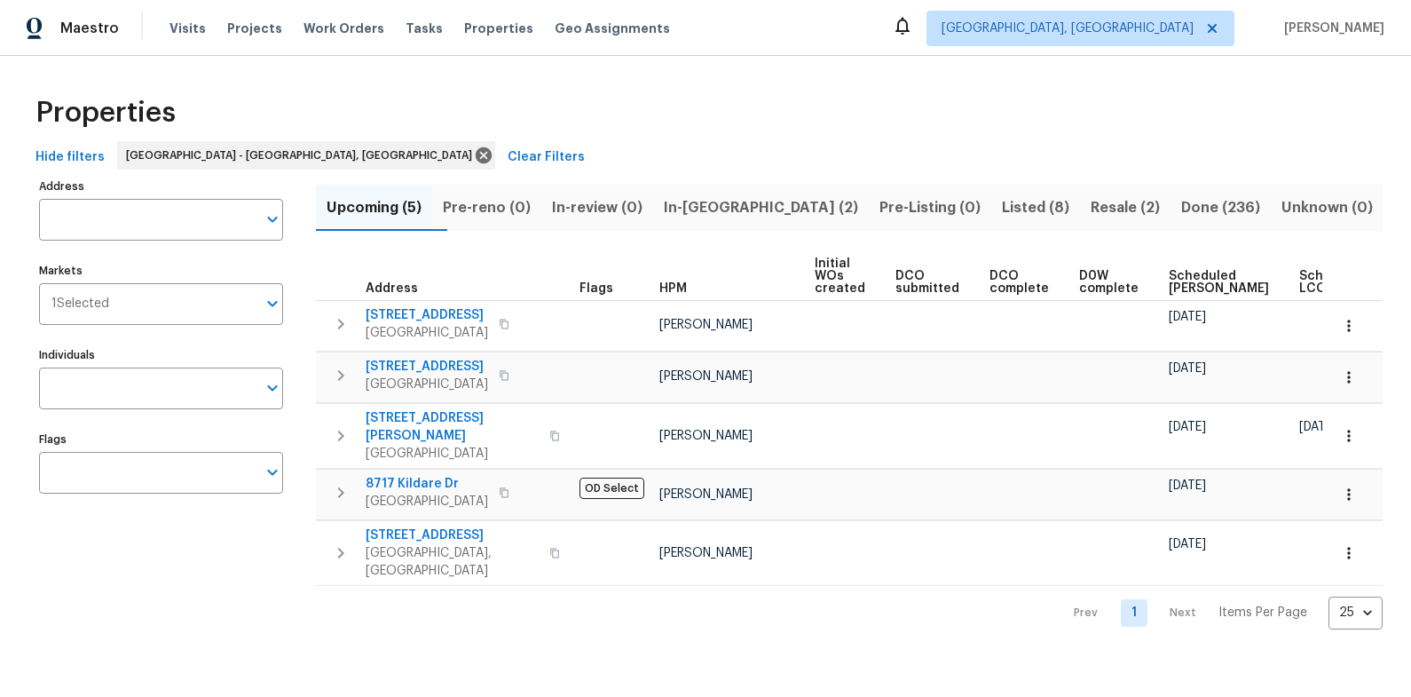
click at [1002, 208] on span "Listed (8)" at bounding box center [1035, 207] width 67 height 25
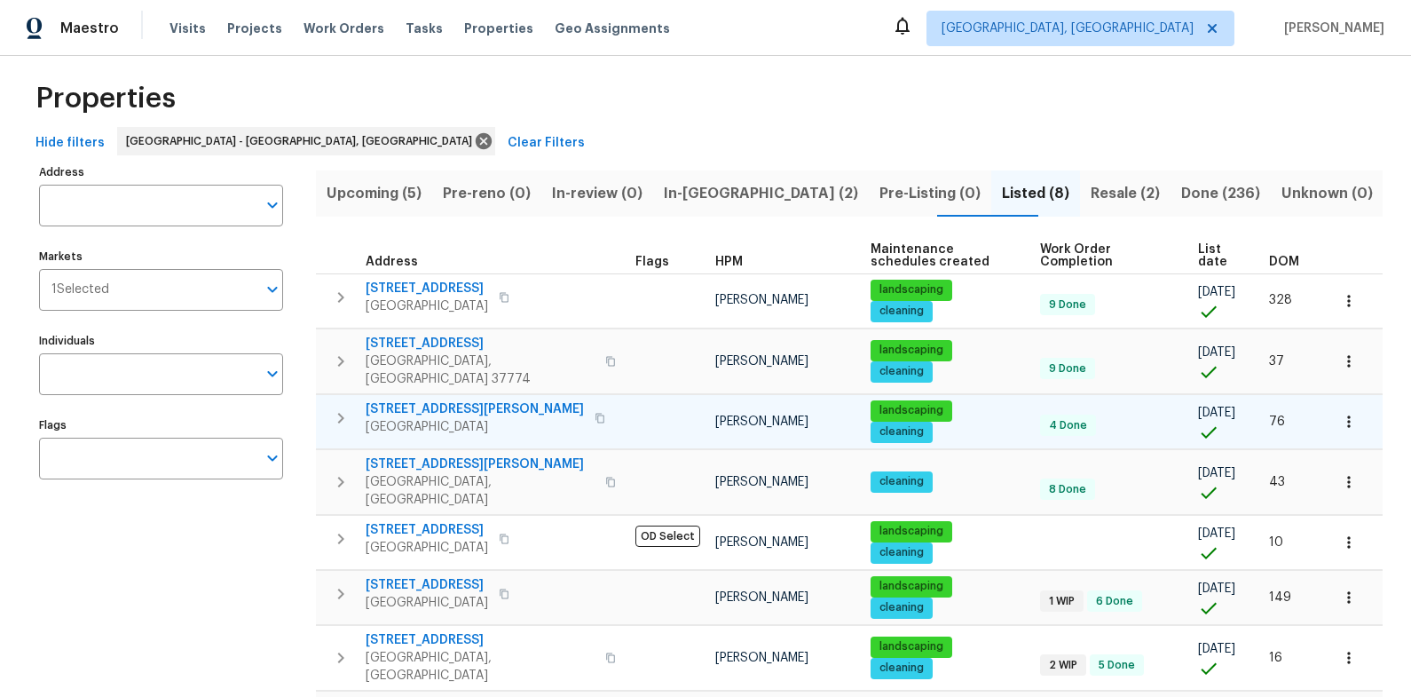
scroll to position [33, 0]
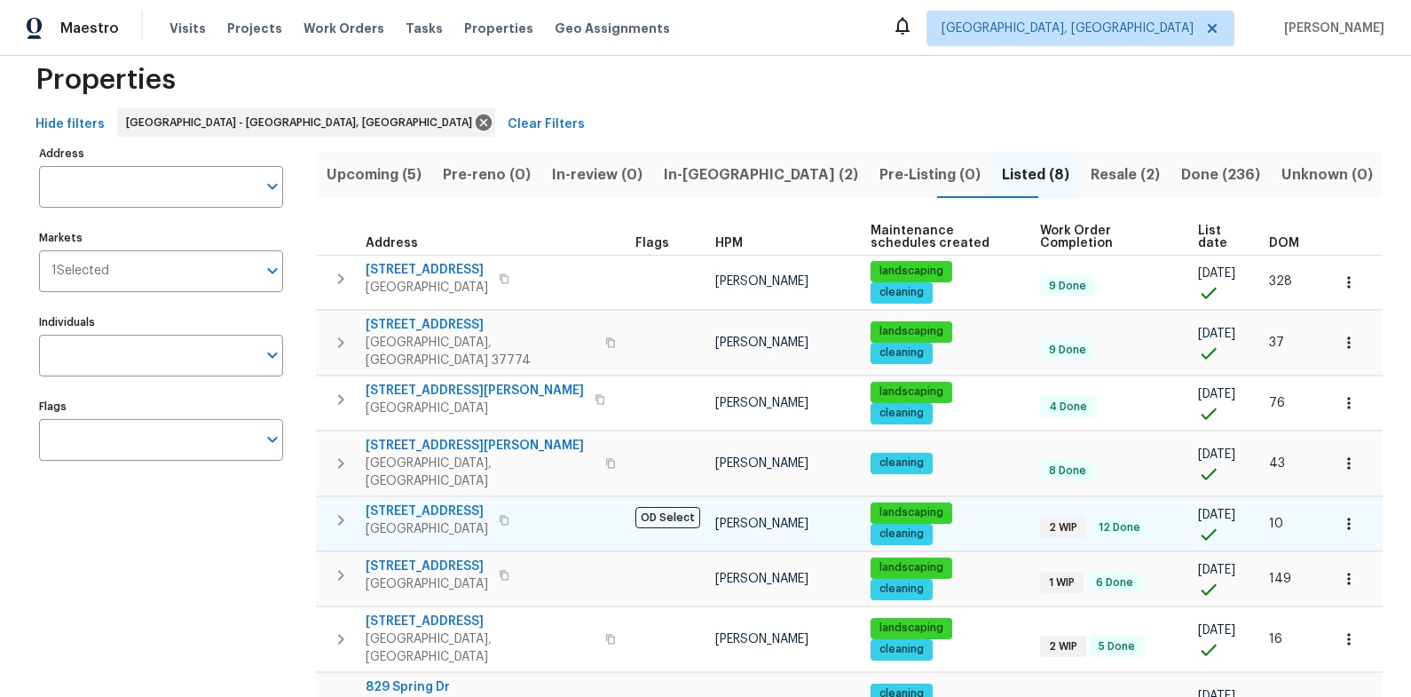
click at [433, 502] on span "42 Palisades Pkwy" at bounding box center [427, 511] width 122 height 18
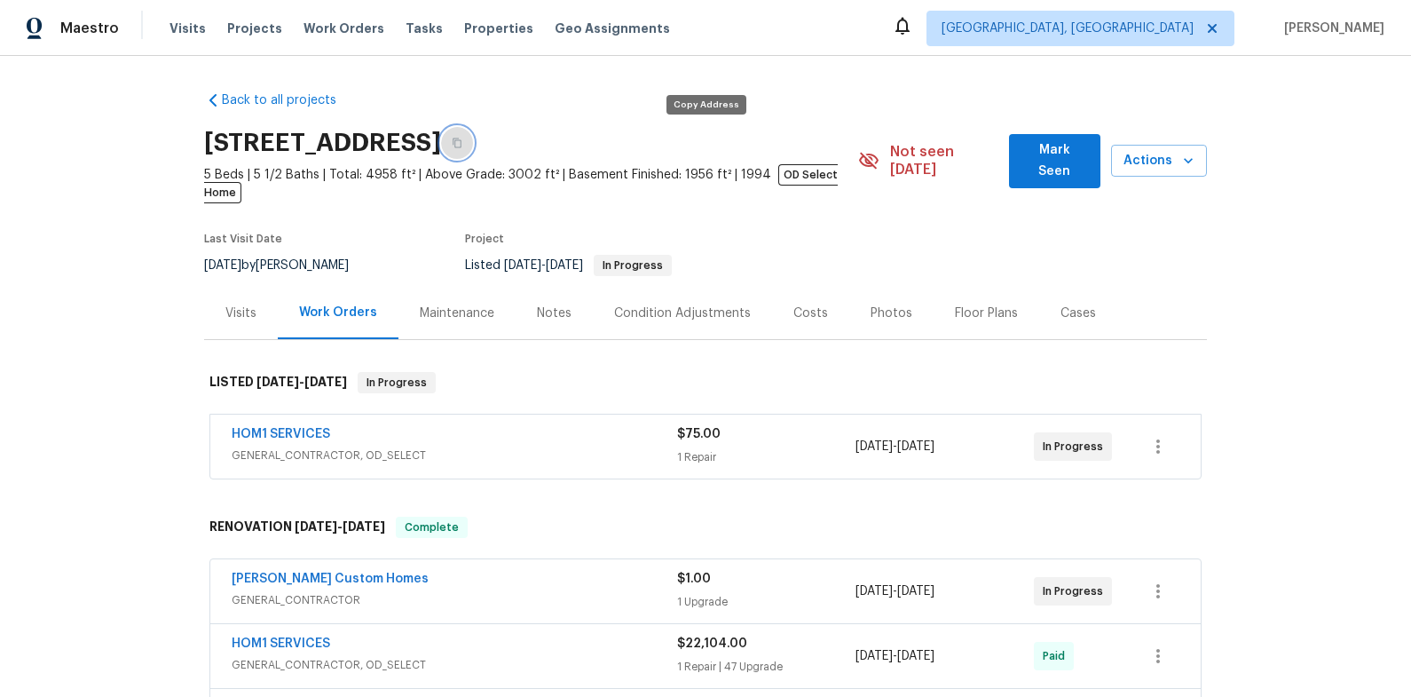
click at [473, 137] on button "button" at bounding box center [457, 143] width 32 height 32
